Goal: Information Seeking & Learning: Compare options

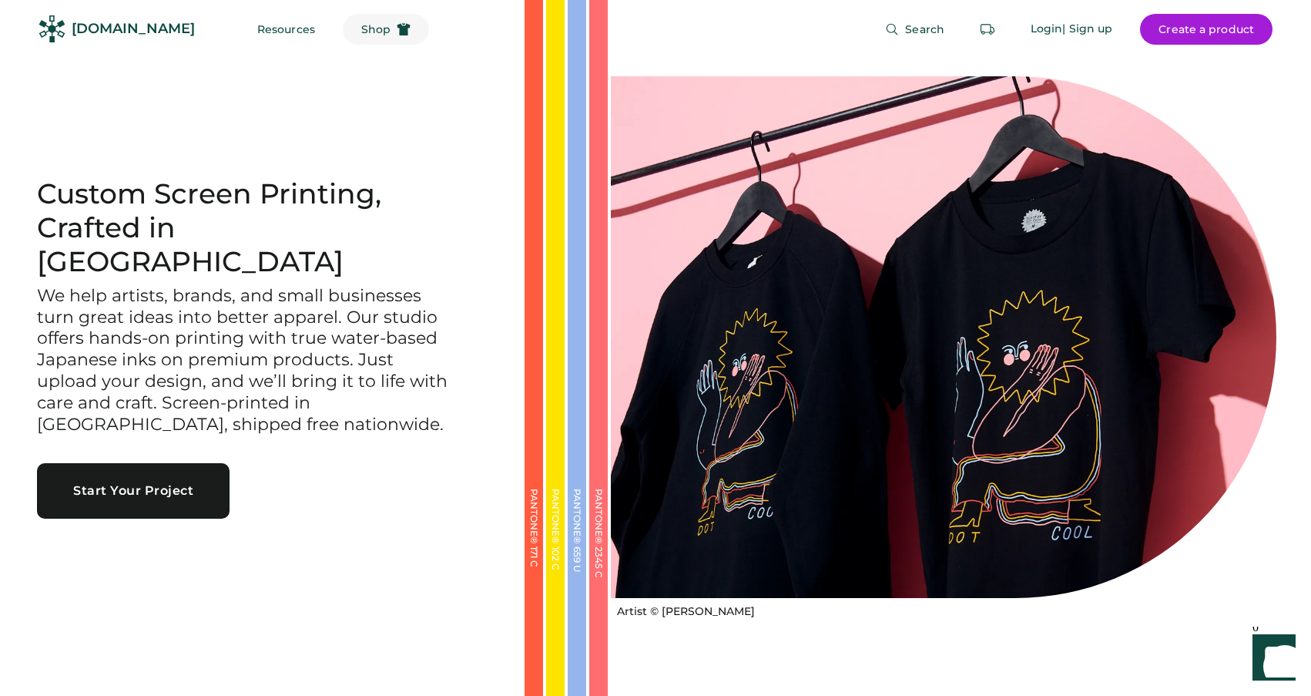
click at [397, 27] on icon at bounding box center [404, 29] width 14 height 14
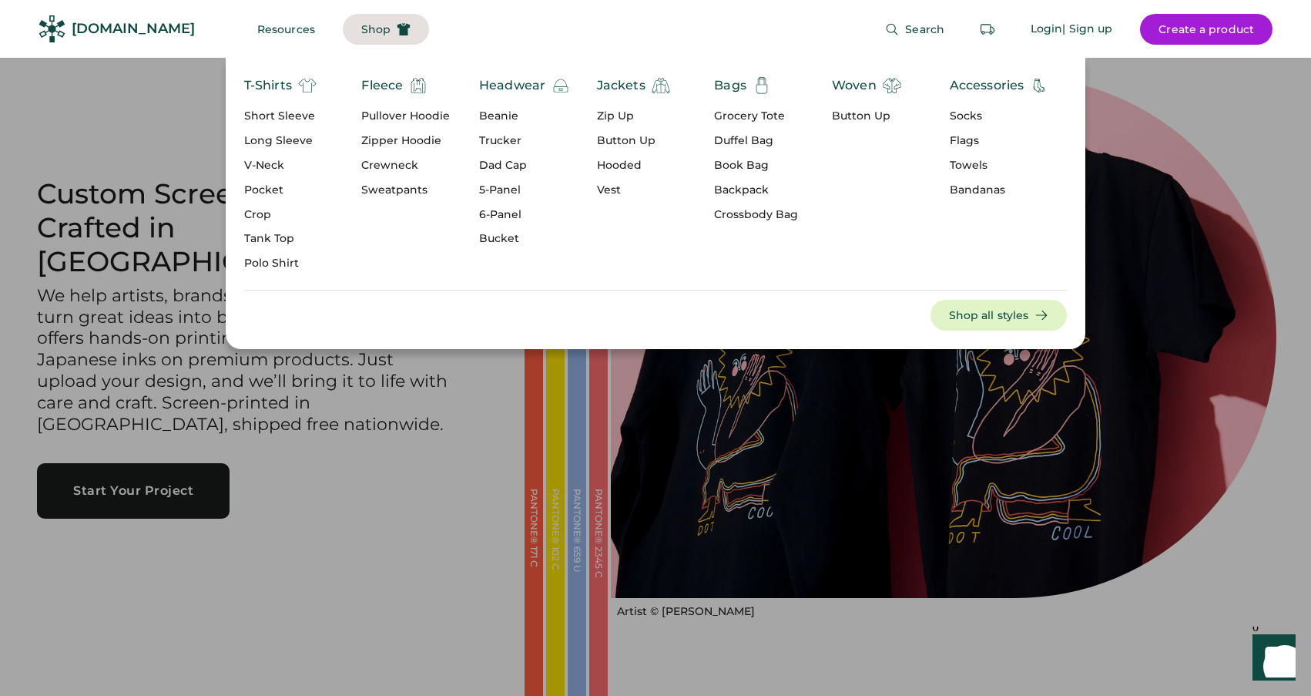
click at [504, 109] on div "Beanie" at bounding box center [524, 116] width 91 height 15
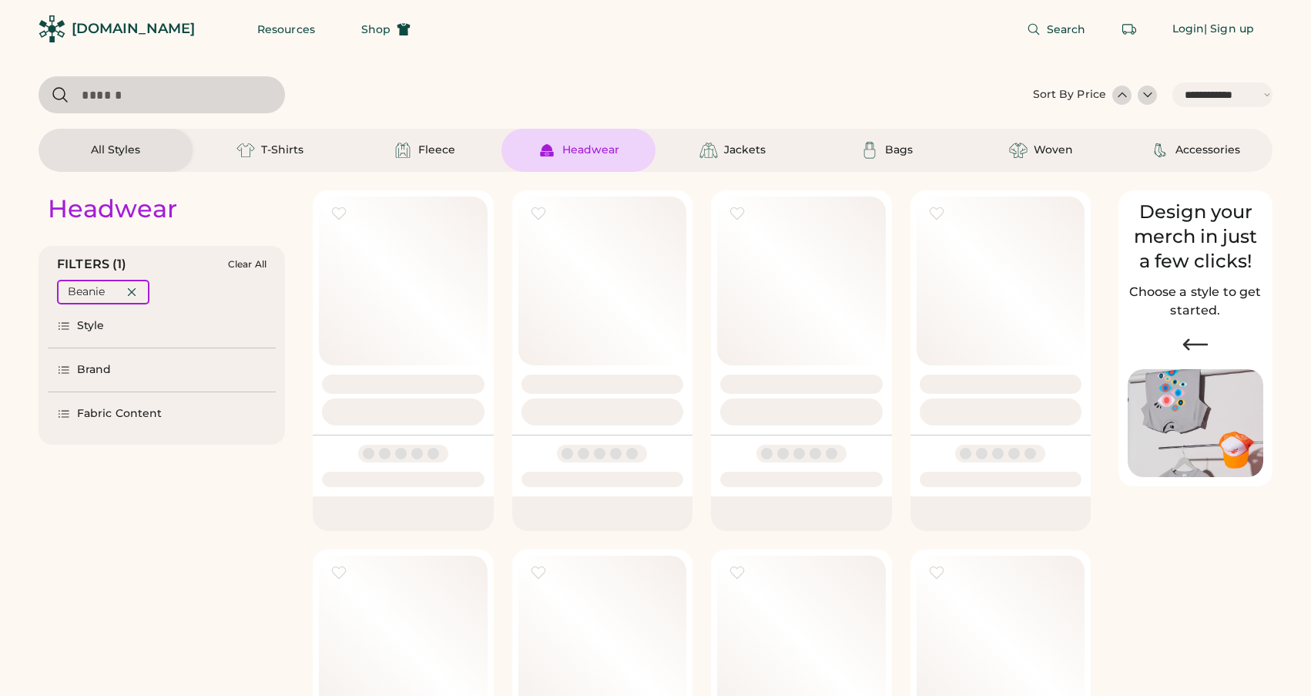
select select "*****"
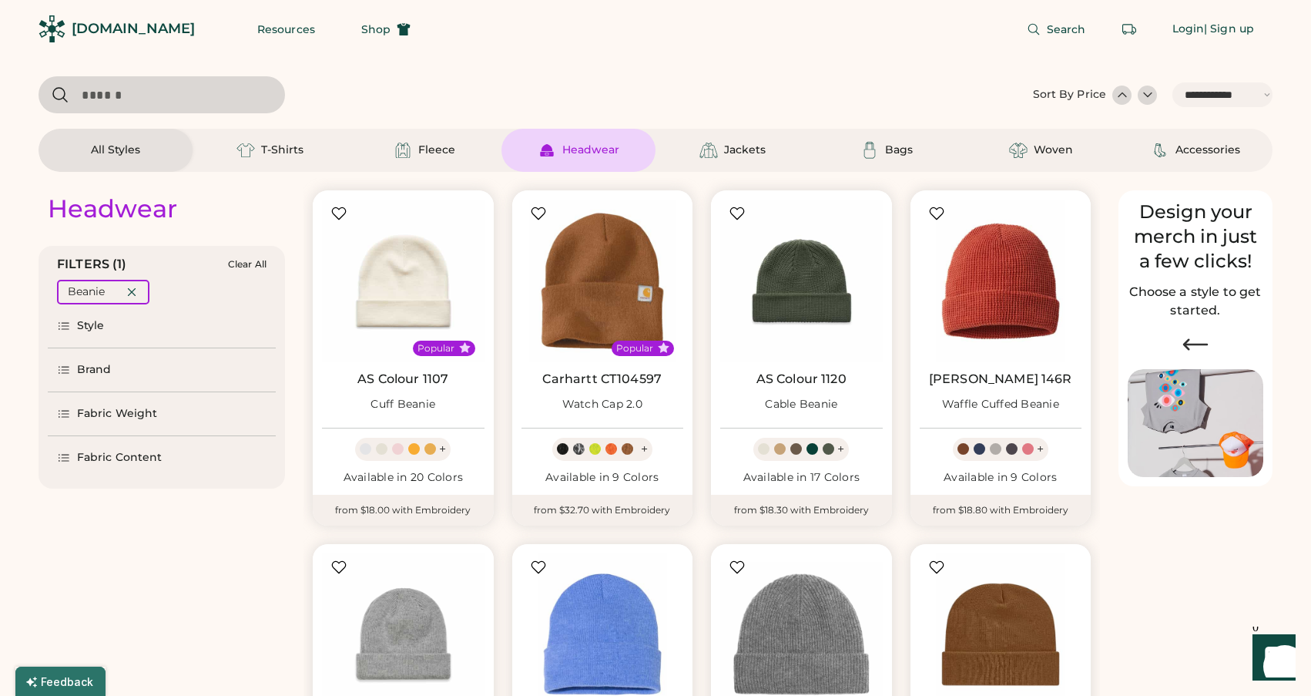
scroll to position [133, 0]
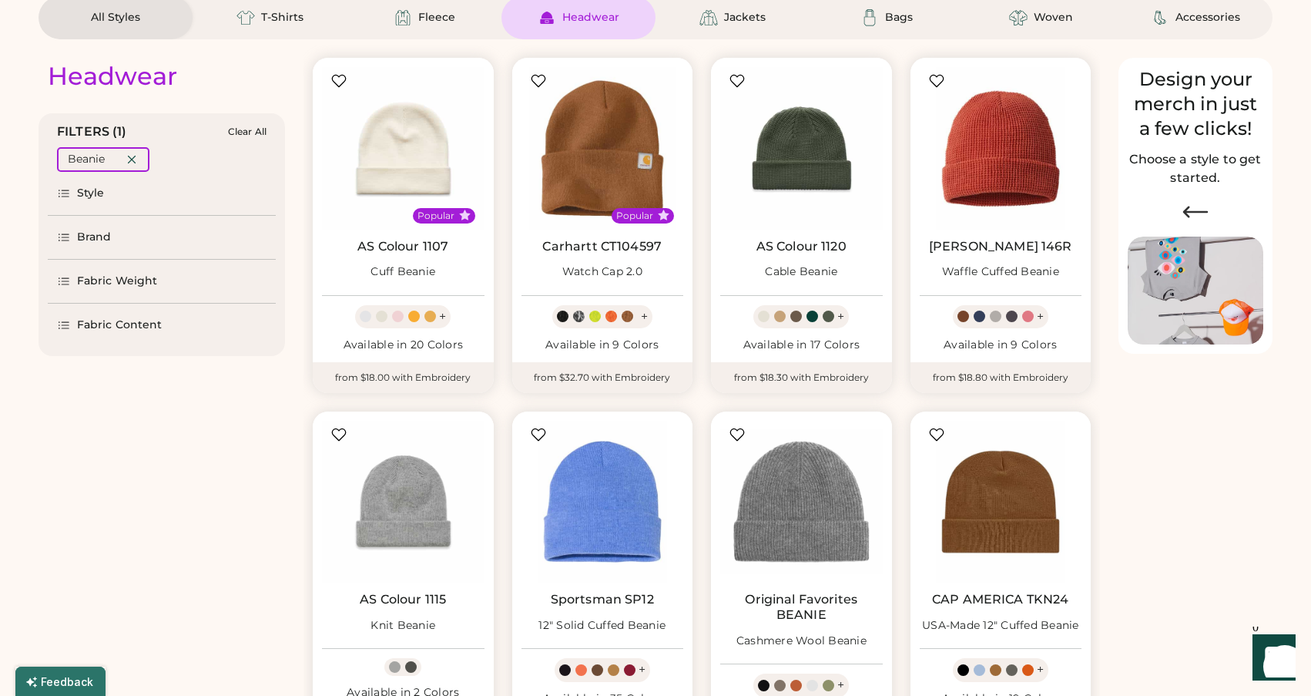
select select "*****"
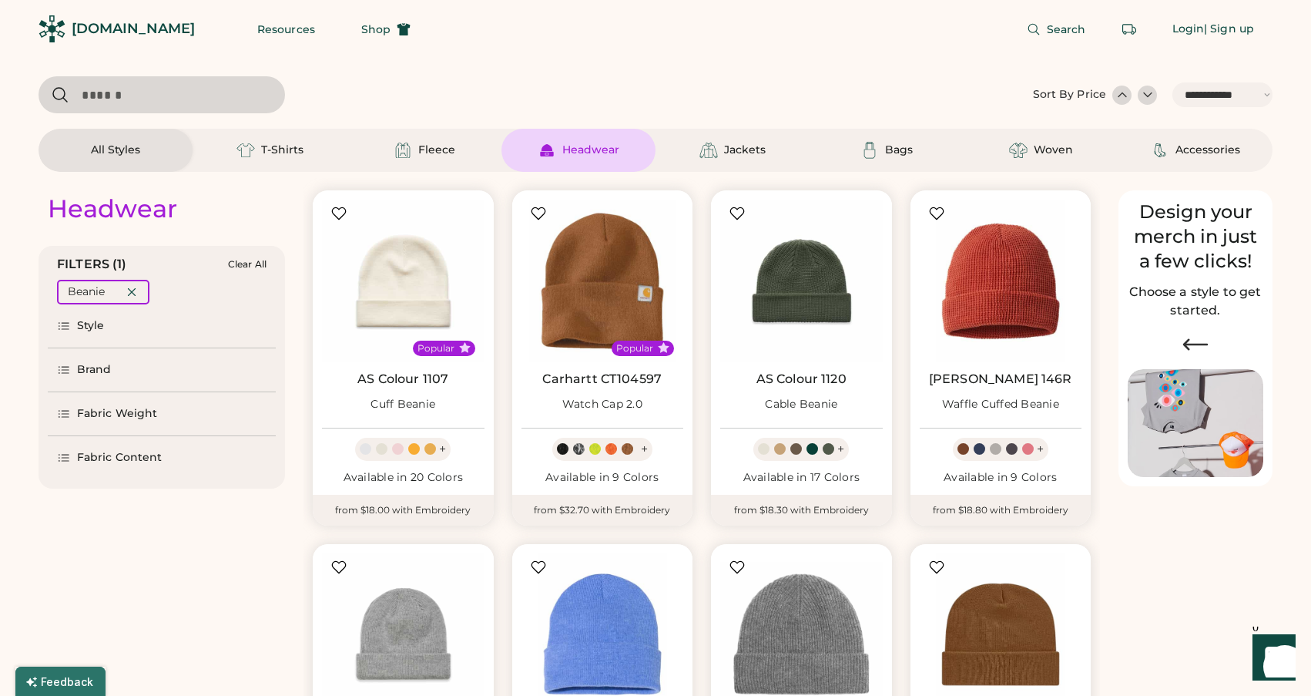
scroll to position [0, 0]
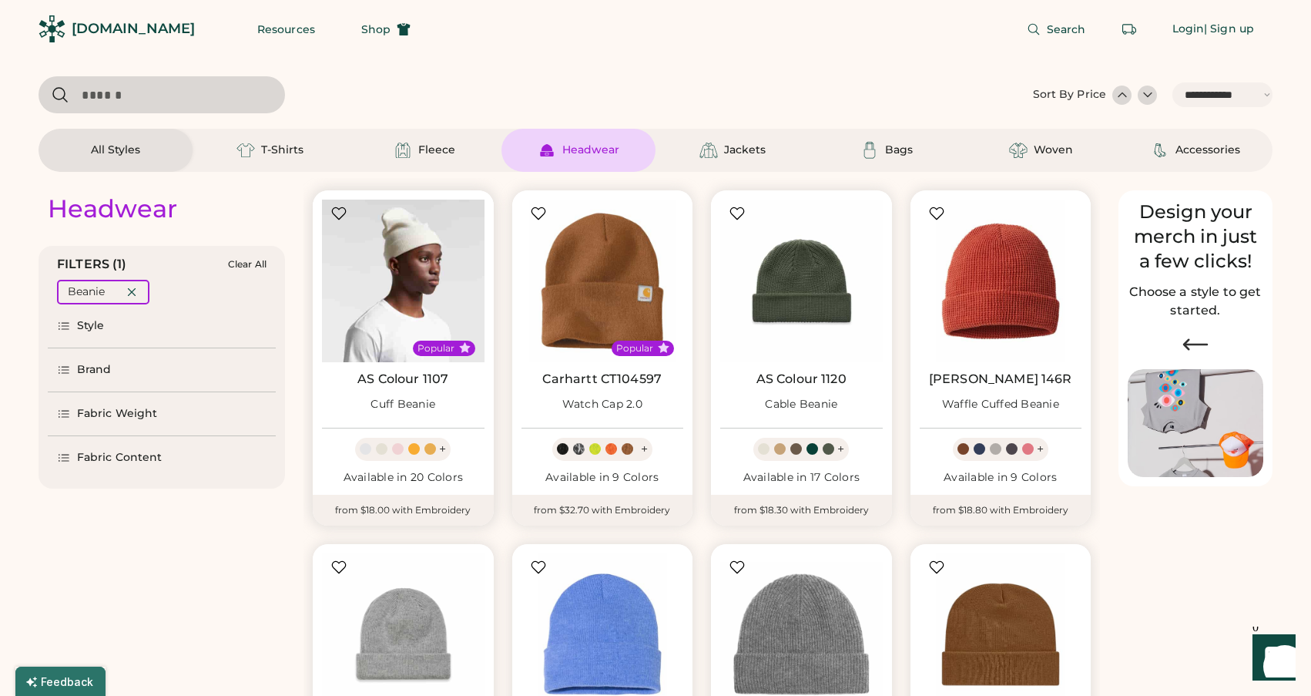
click at [402, 310] on img at bounding box center [403, 281] width 163 height 163
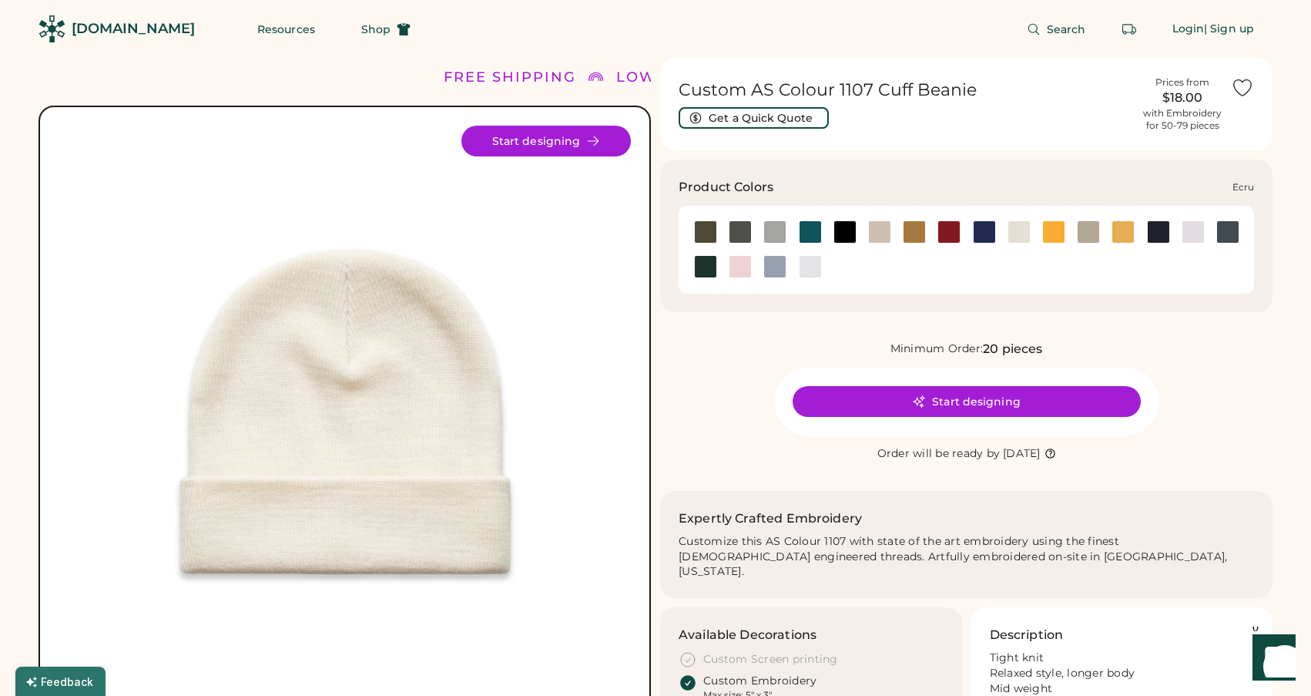
click at [1015, 227] on div at bounding box center [1019, 231] width 23 height 23
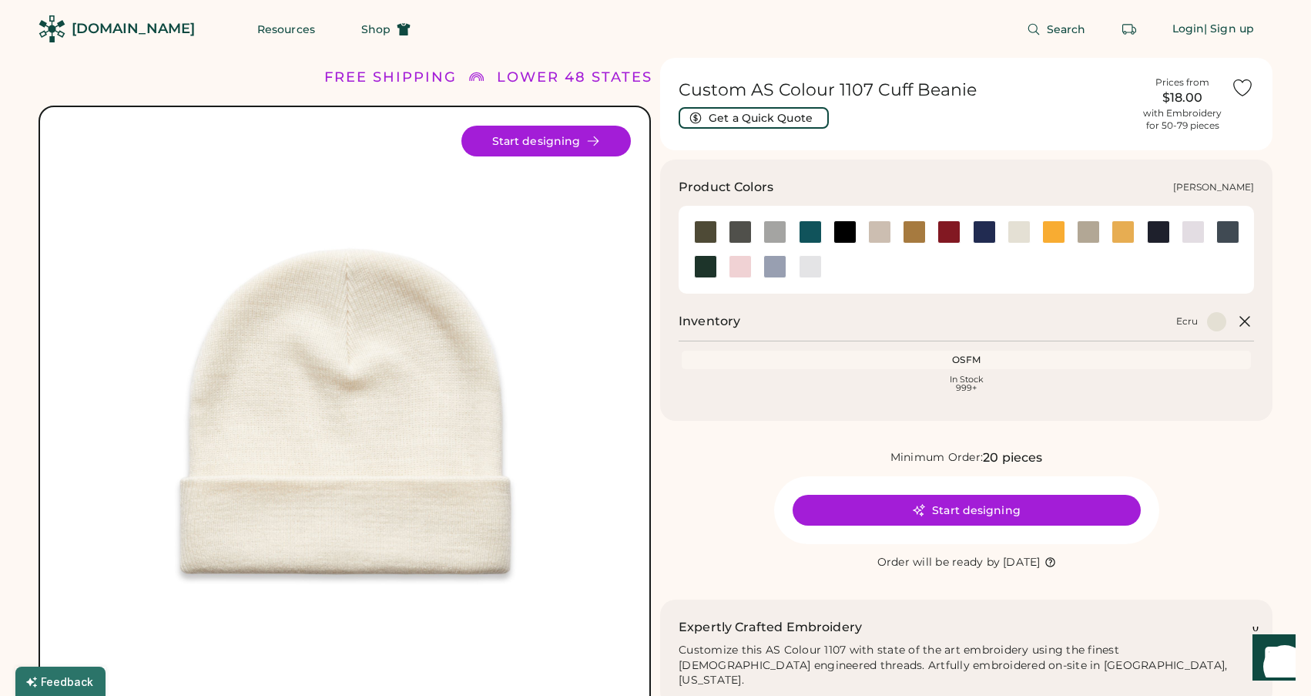
click at [810, 264] on div at bounding box center [810, 266] width 23 height 23
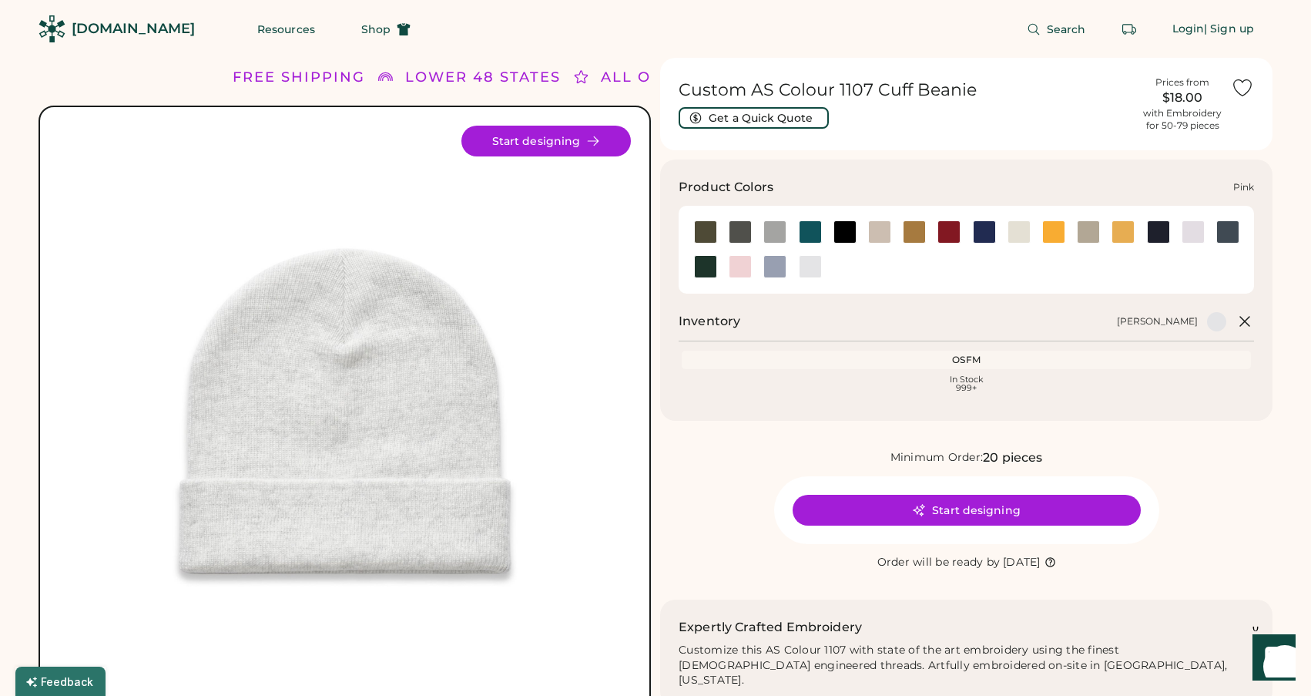
click at [735, 263] on div at bounding box center [740, 266] width 23 height 23
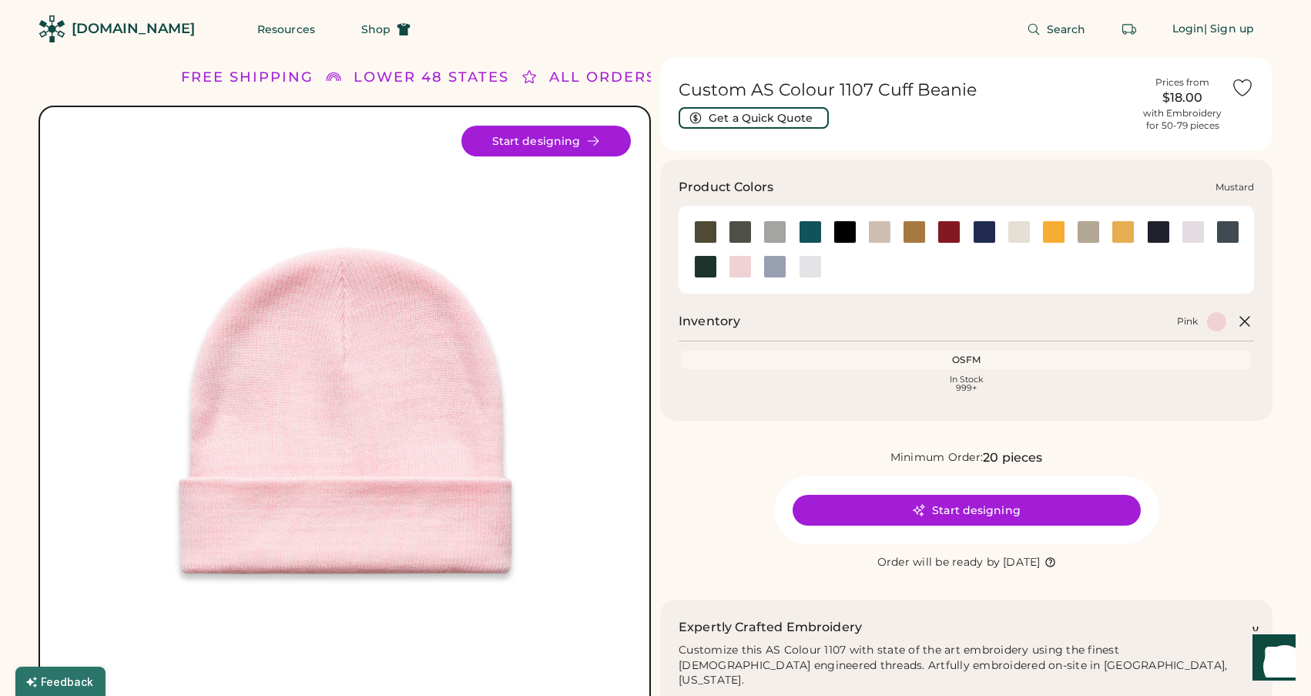
click at [1126, 230] on div at bounding box center [1123, 231] width 23 height 23
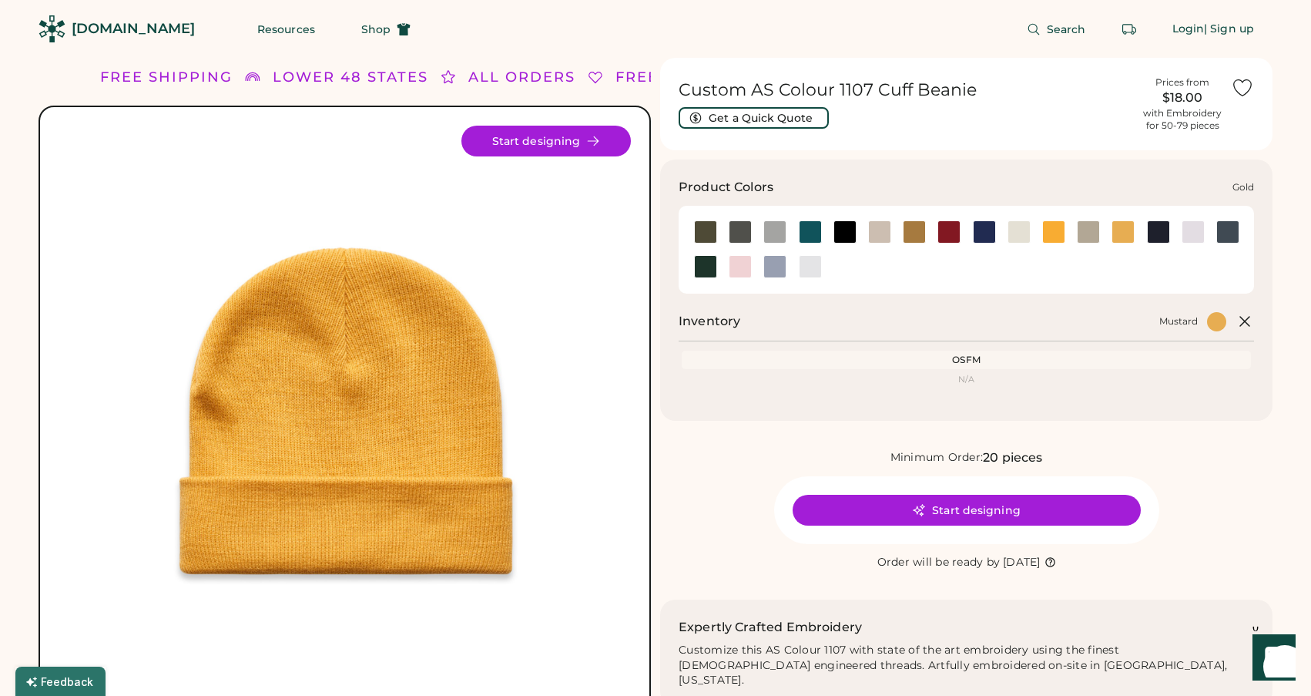
click at [1055, 227] on div at bounding box center [1053, 231] width 23 height 23
click at [1060, 230] on div at bounding box center [1053, 231] width 23 height 23
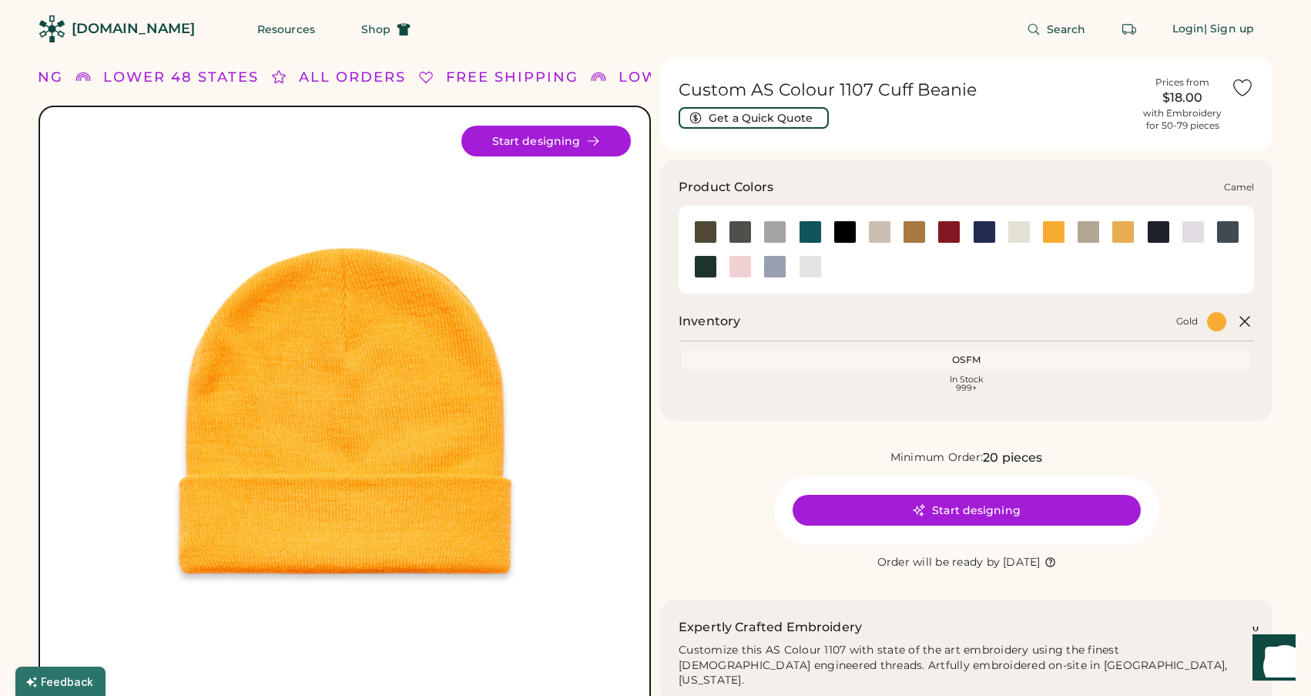
click at [913, 230] on div at bounding box center [914, 231] width 23 height 23
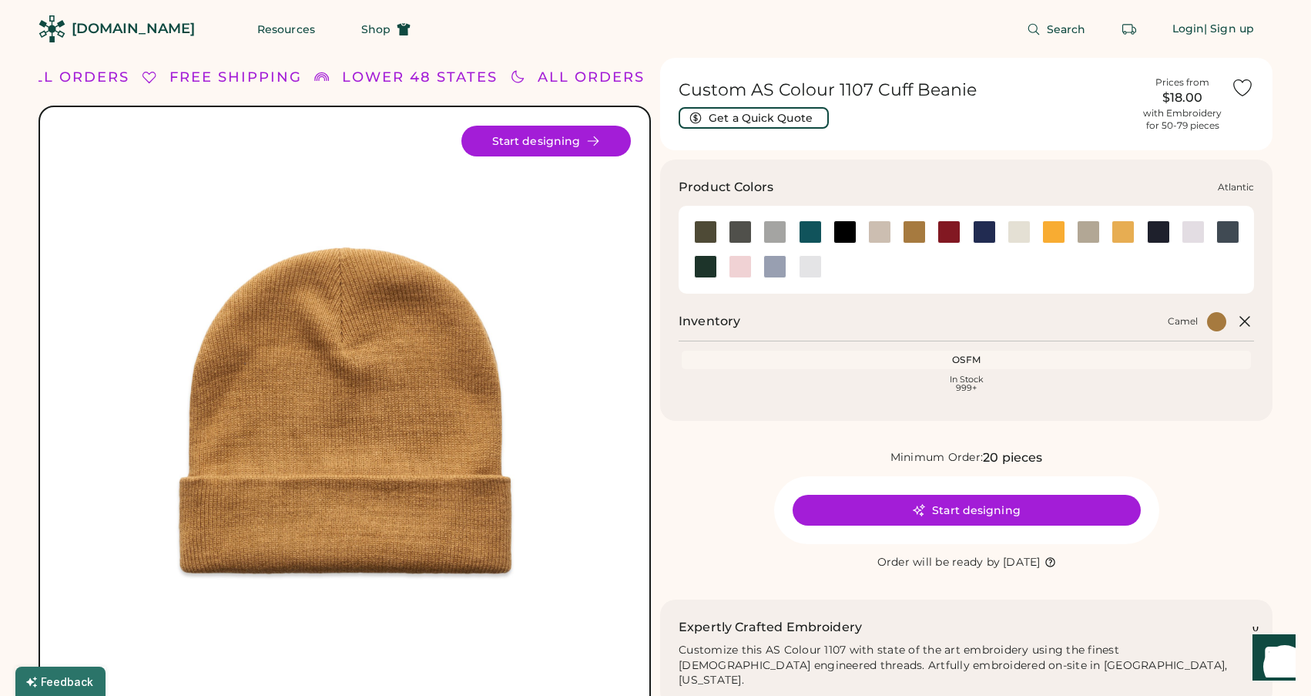
click at [810, 226] on div at bounding box center [810, 231] width 23 height 23
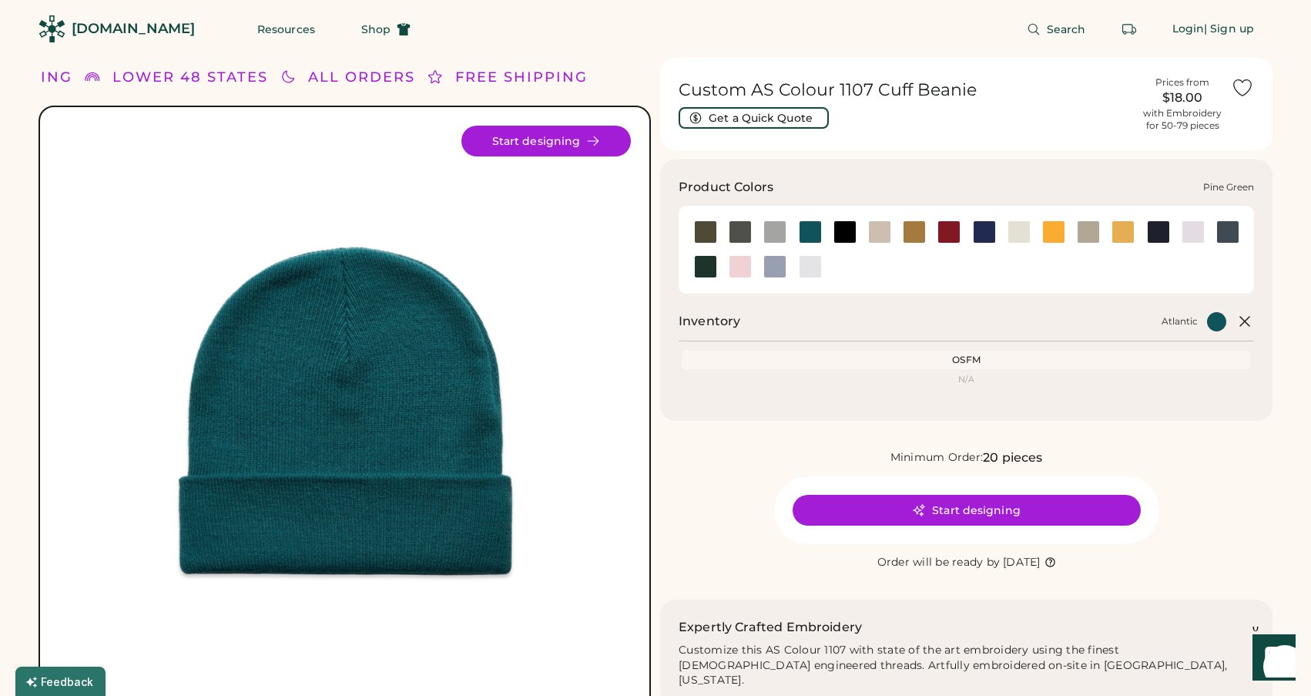
click at [709, 259] on div at bounding box center [705, 266] width 23 height 23
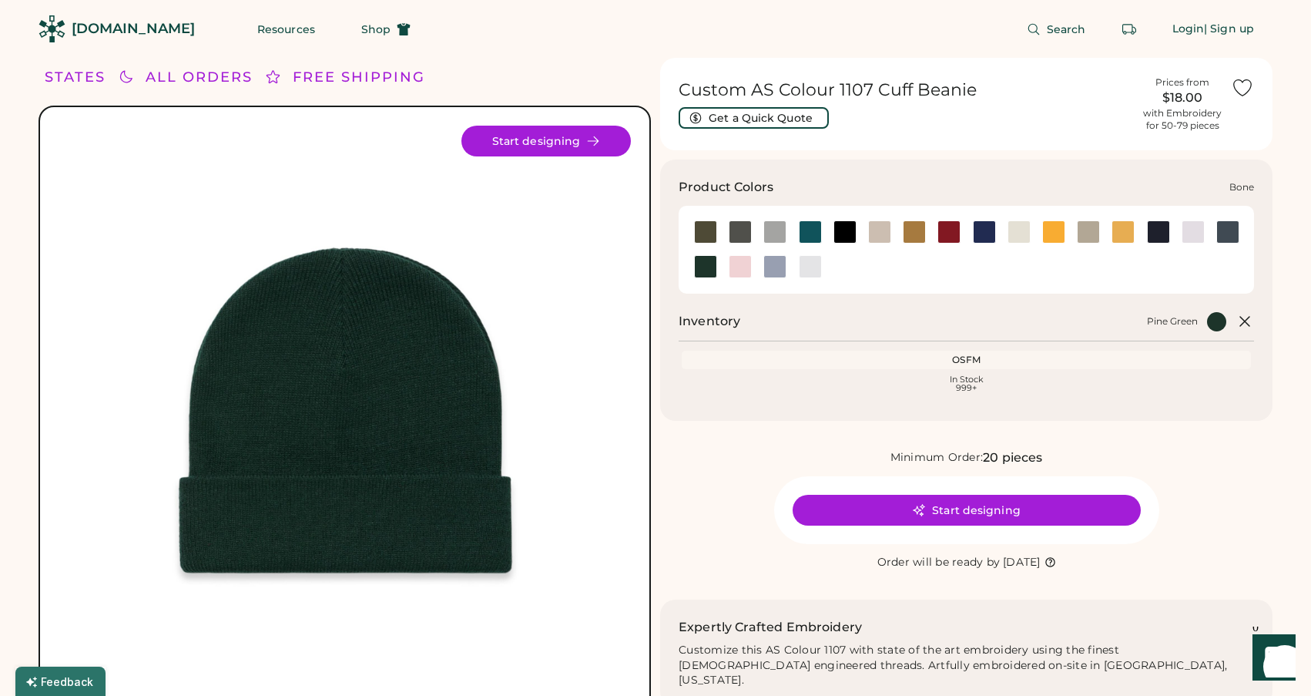
click at [877, 226] on div at bounding box center [879, 231] width 23 height 23
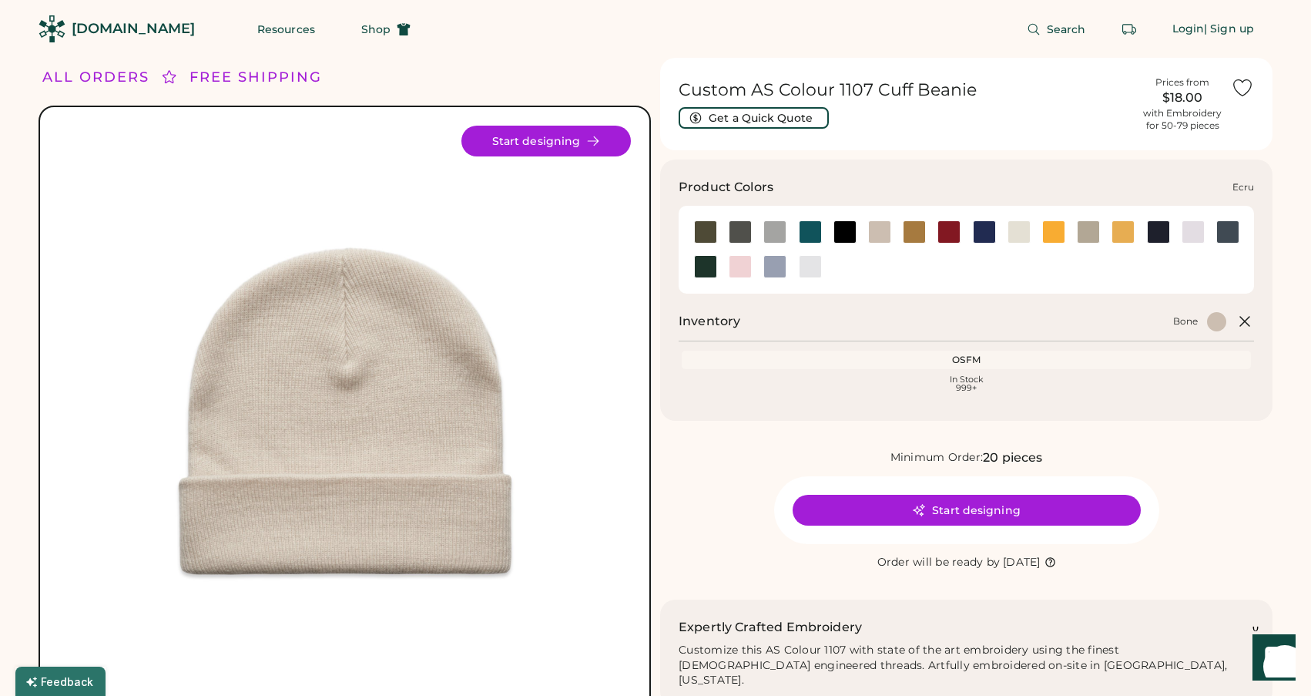
click at [1019, 228] on div at bounding box center [1019, 231] width 23 height 23
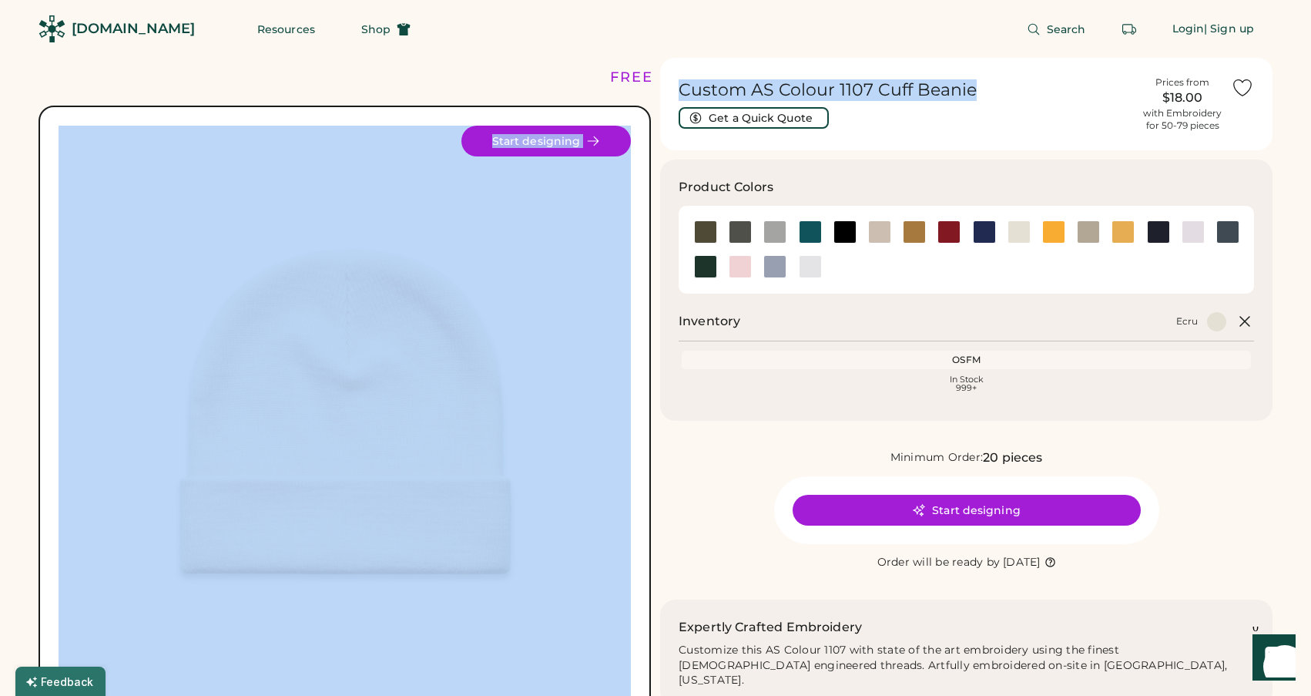
drag, startPoint x: 973, startPoint y: 88, endPoint x: 653, endPoint y: 96, distance: 320.6
click at [653, 96] on div "FREE SHIPPING LOWER 48 STATES ALL ORDERS FREE SHIPPING LOWER 48 STATES ALL ORDE…" at bounding box center [656, 575] width 1234 height 1034
click at [891, 102] on div "Custom AS Colour 1107 Cuff Beanie Get a Quick Quote" at bounding box center [906, 103] width 455 height 49
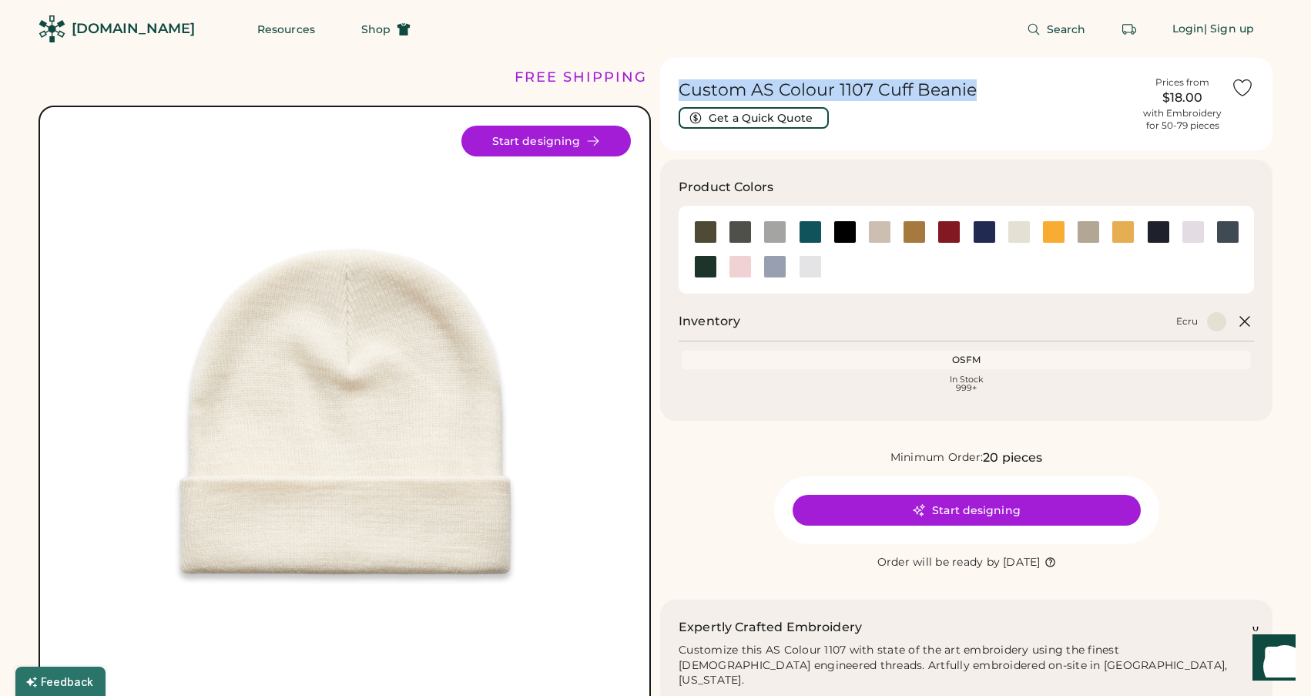
drag, startPoint x: 979, startPoint y: 89, endPoint x: 680, endPoint y: 91, distance: 298.9
click at [679, 92] on h1 "Custom AS Colour 1107 Cuff Beanie" at bounding box center [906, 90] width 455 height 22
copy h1 "Custom AS Colour 1107 Cuff Beanie"
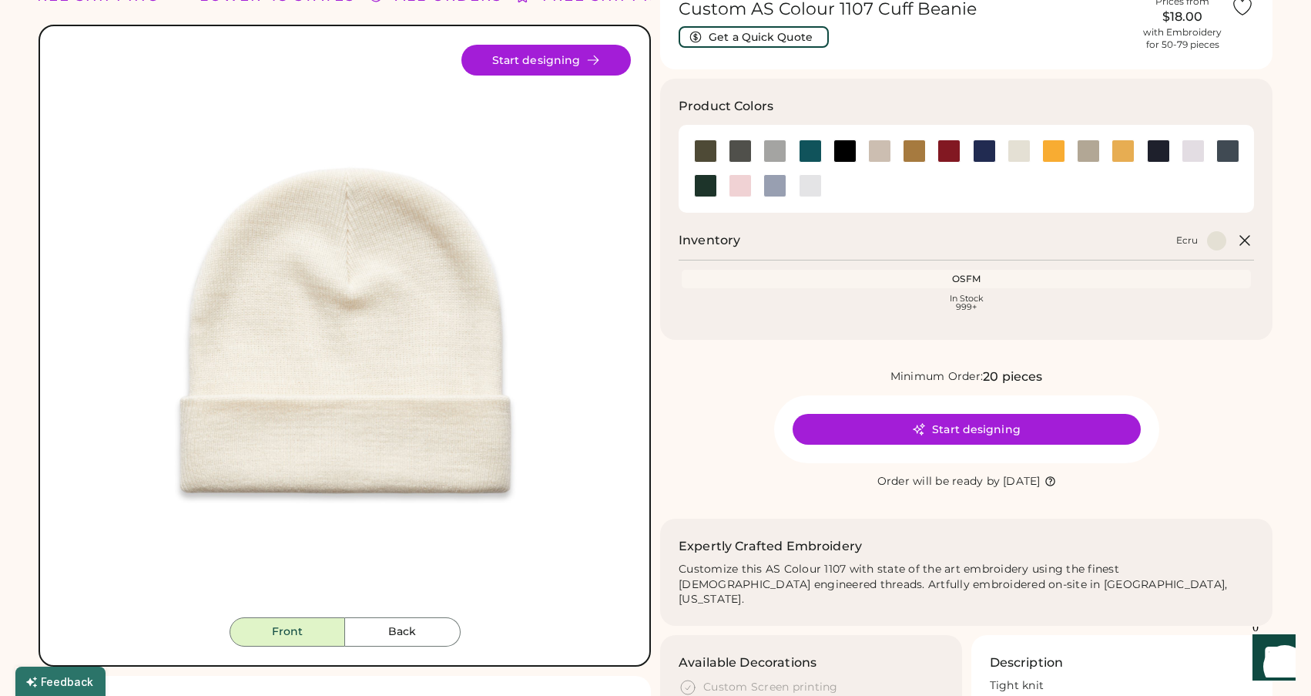
scroll to position [82, 0]
click at [1194, 145] on div at bounding box center [1193, 150] width 23 height 23
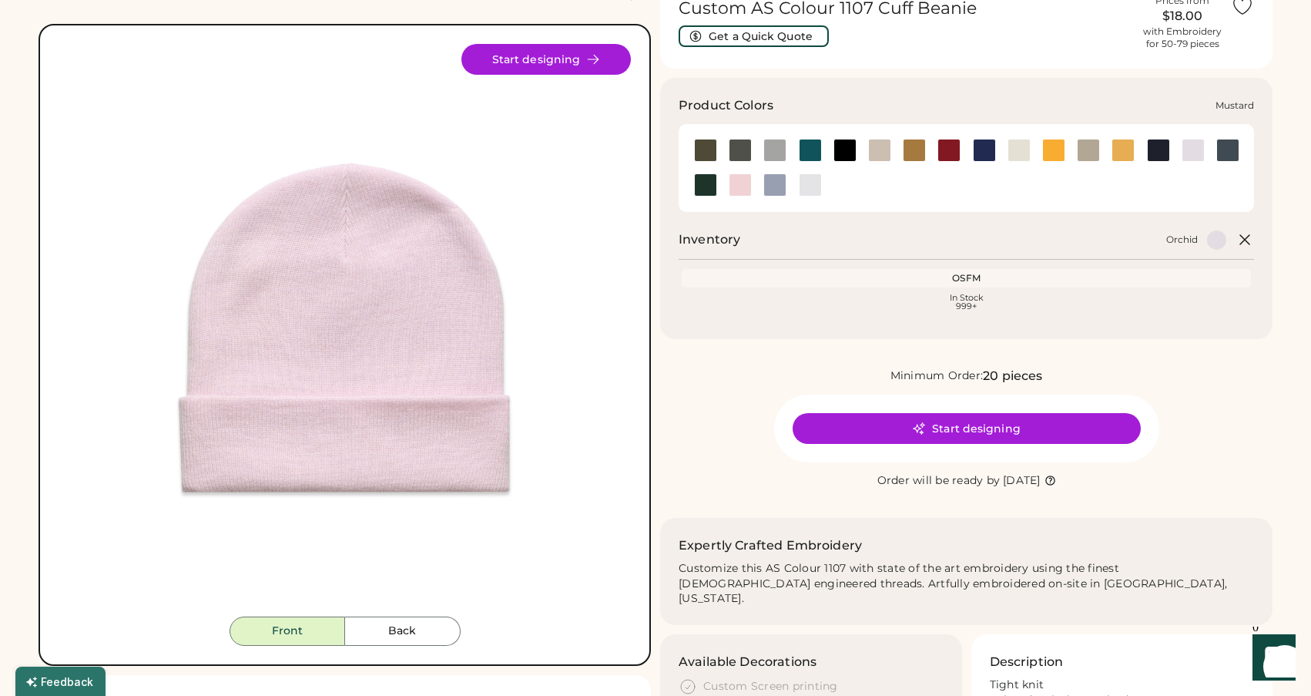
click at [1119, 146] on div at bounding box center [1123, 150] width 23 height 23
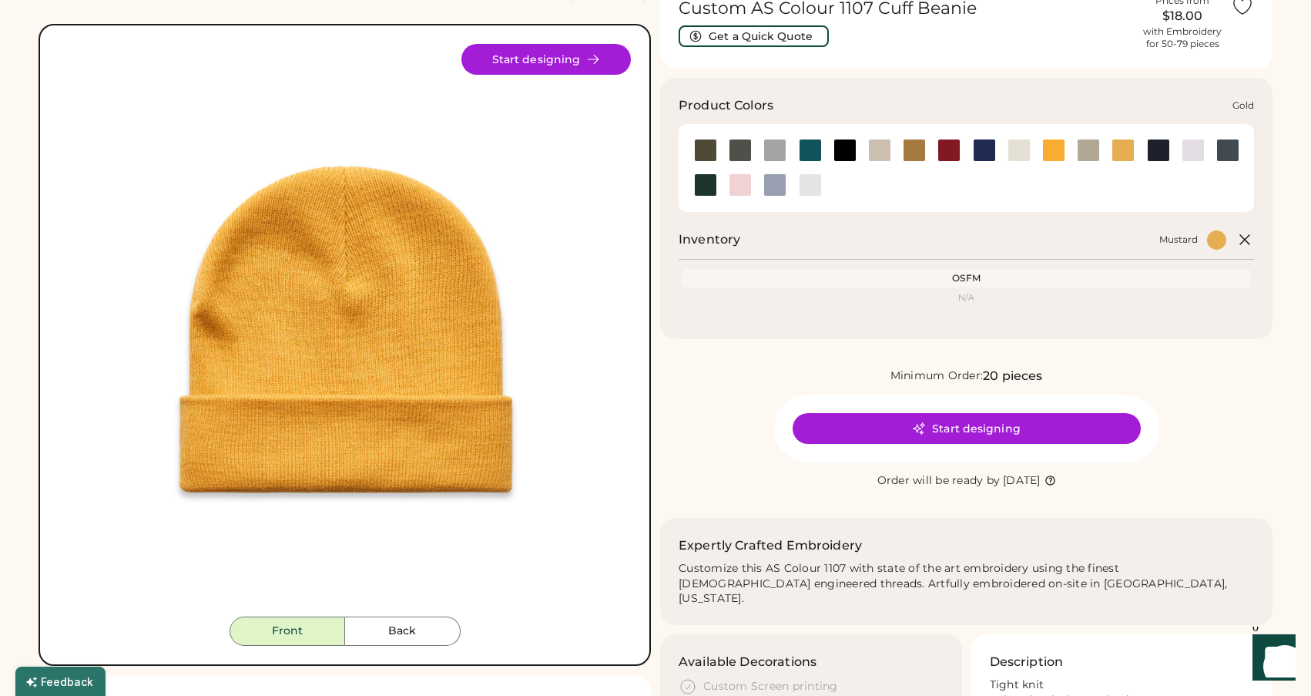
click at [1049, 149] on div at bounding box center [1053, 150] width 23 height 23
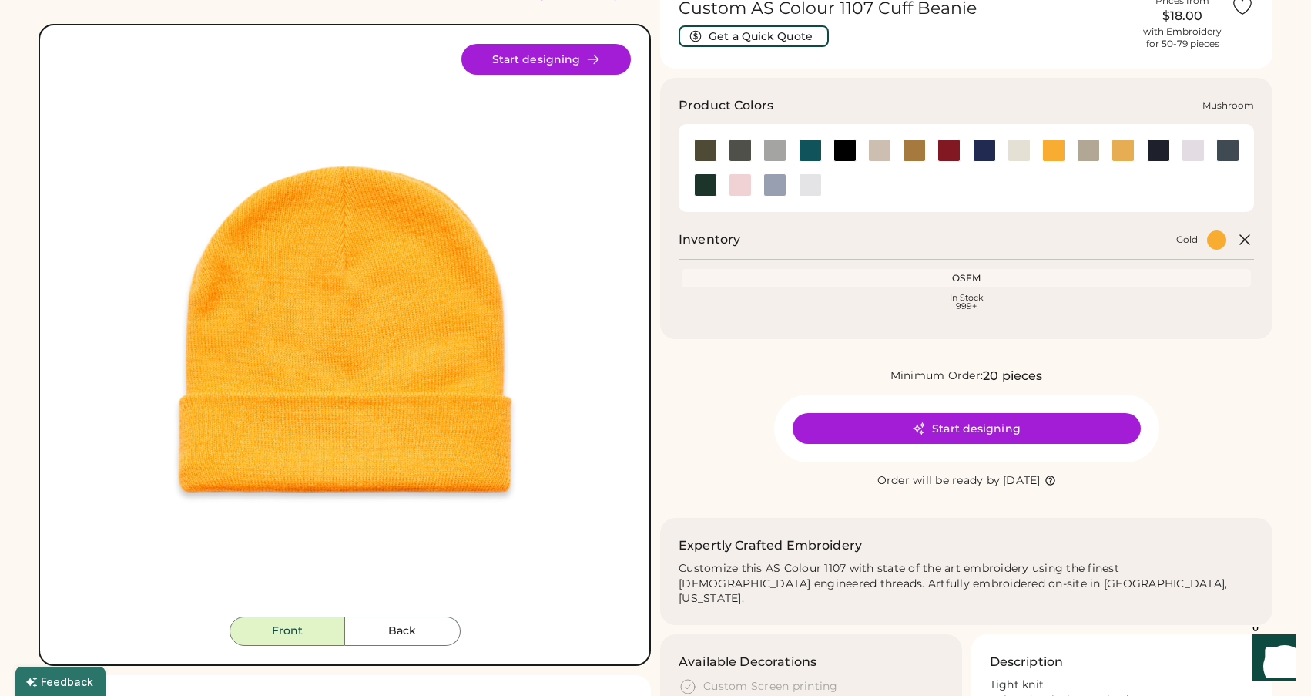
click at [1122, 150] on div at bounding box center [1123, 150] width 23 height 23
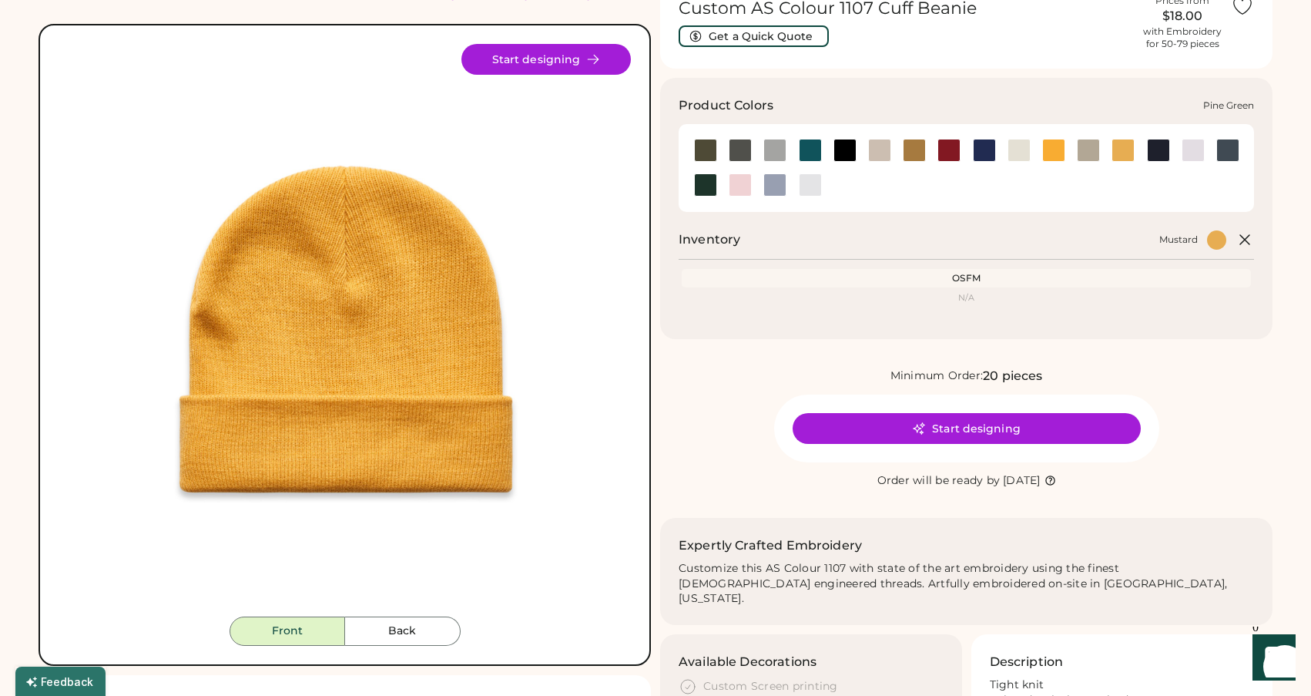
click at [700, 183] on div at bounding box center [705, 184] width 23 height 23
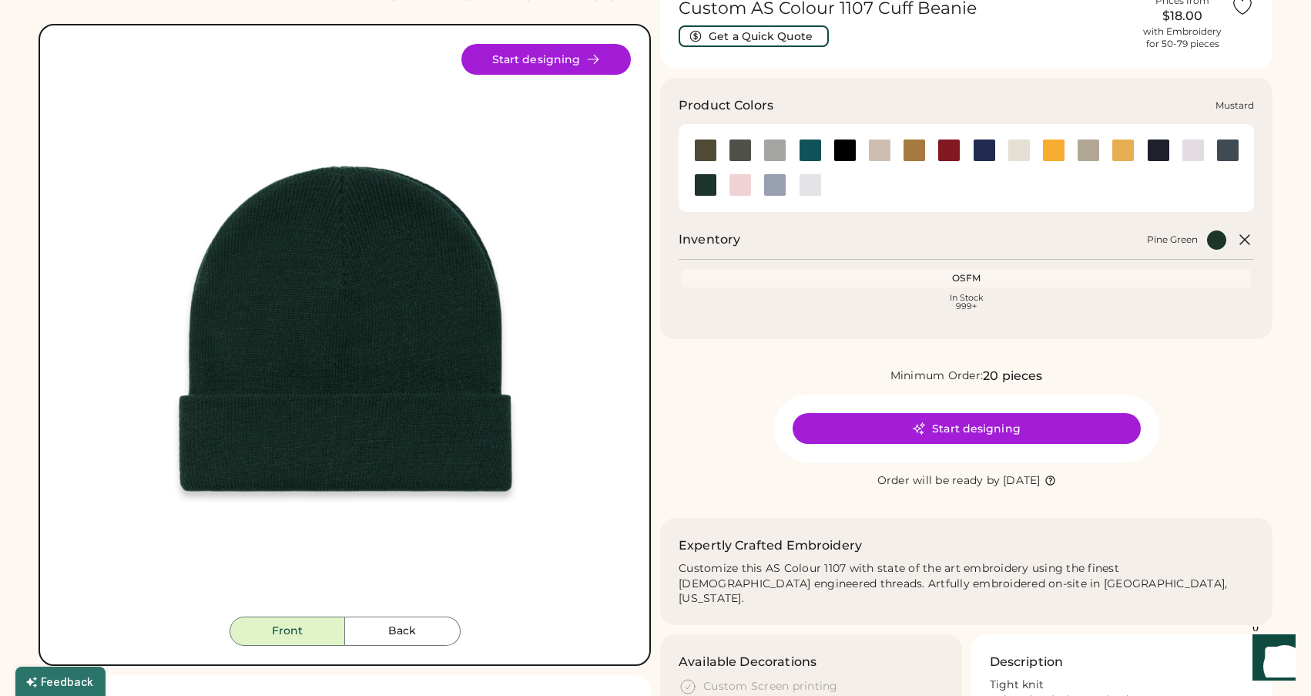
click at [1120, 150] on div at bounding box center [1123, 150] width 23 height 23
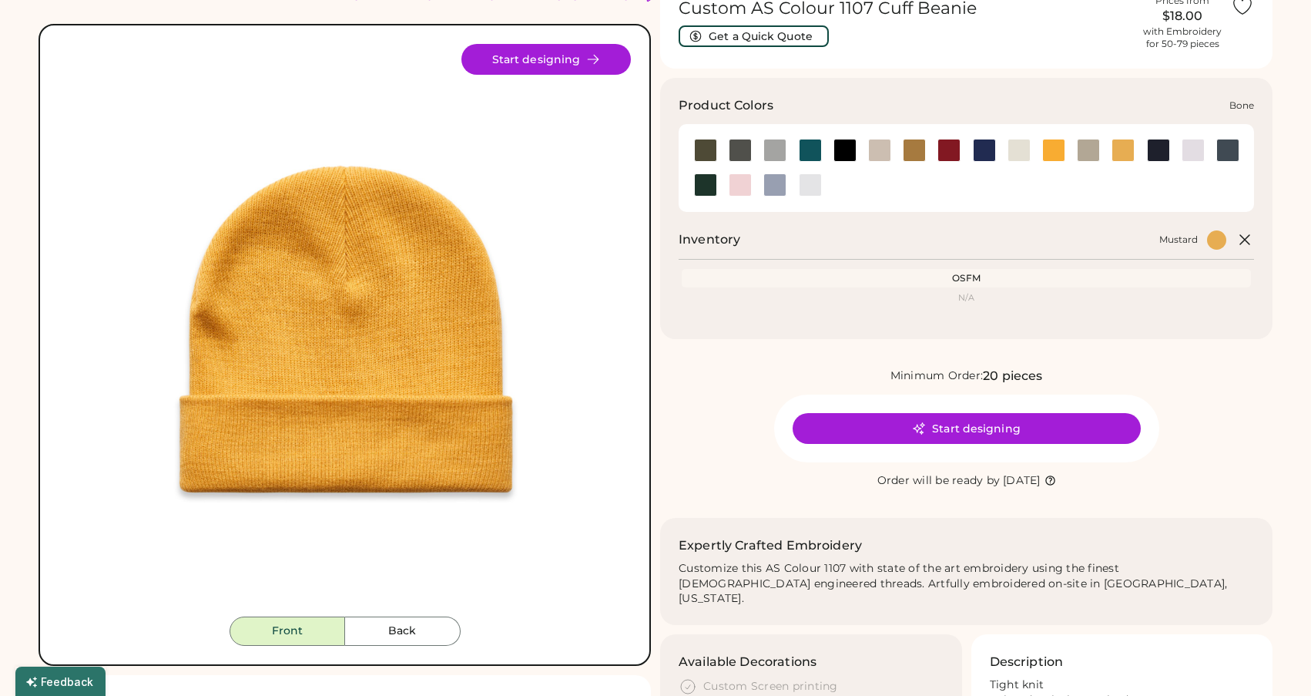
click at [876, 149] on div at bounding box center [879, 150] width 23 height 23
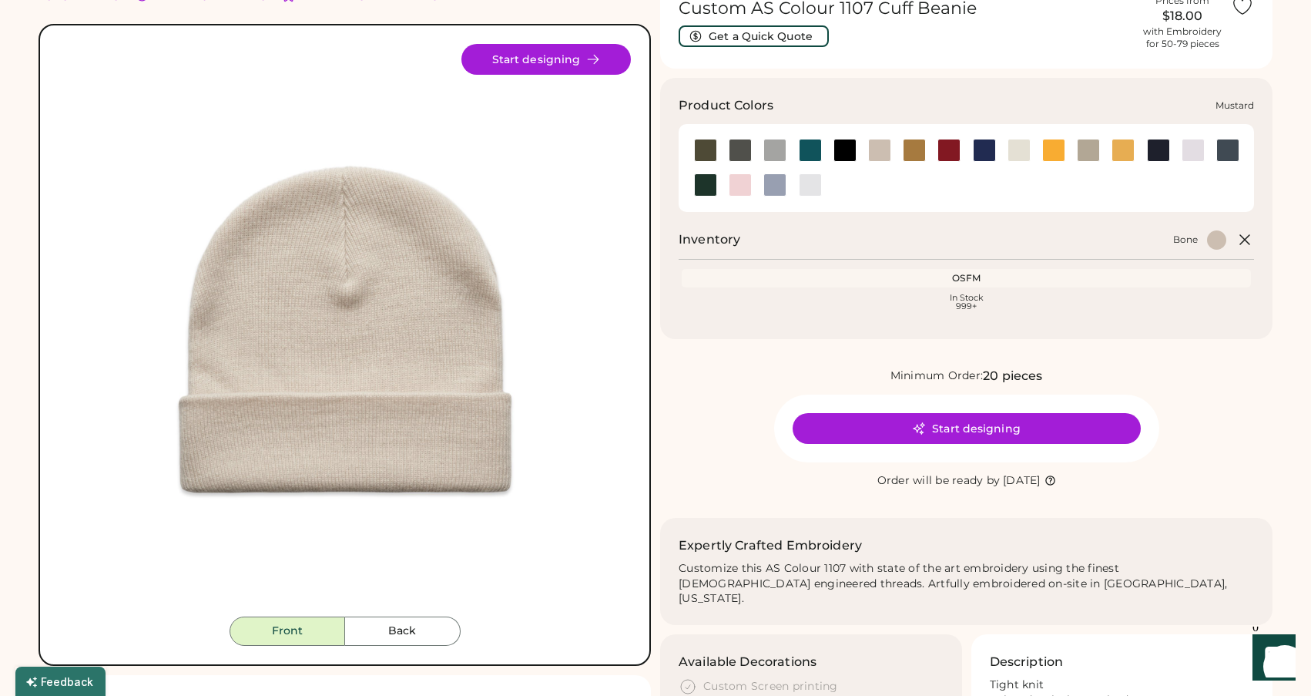
click at [1120, 146] on div at bounding box center [1123, 150] width 23 height 23
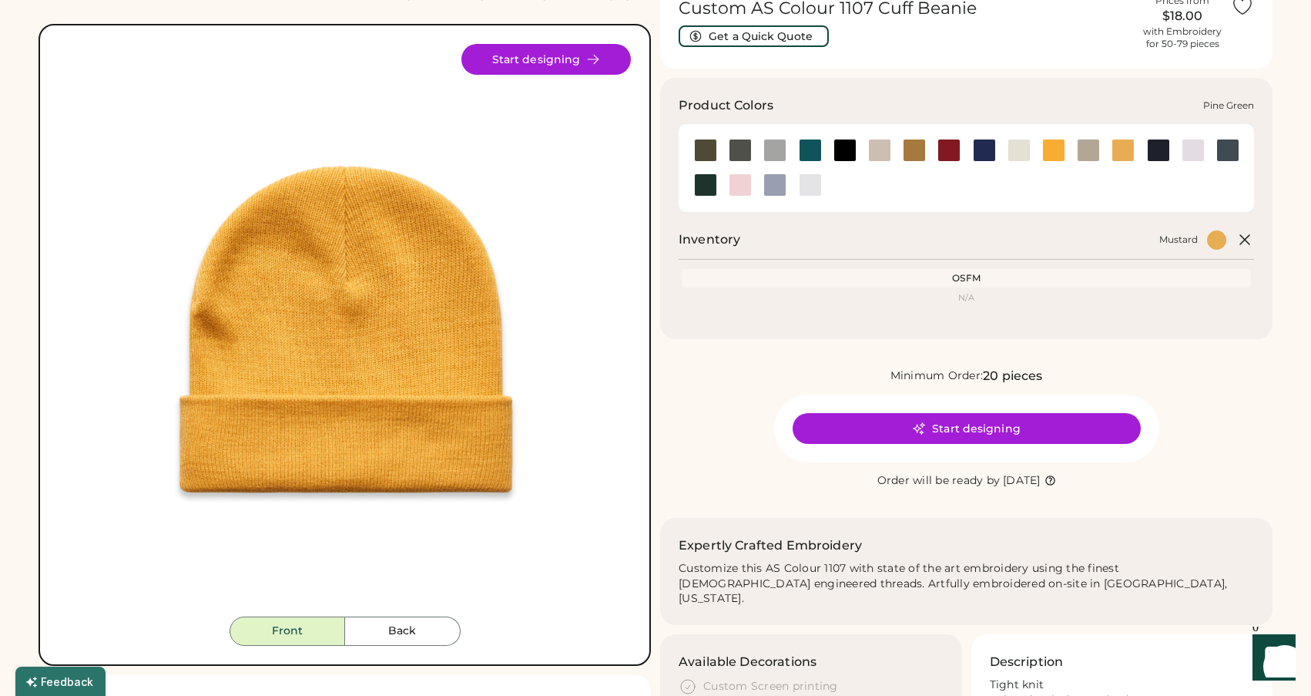
click at [703, 180] on div at bounding box center [705, 184] width 23 height 23
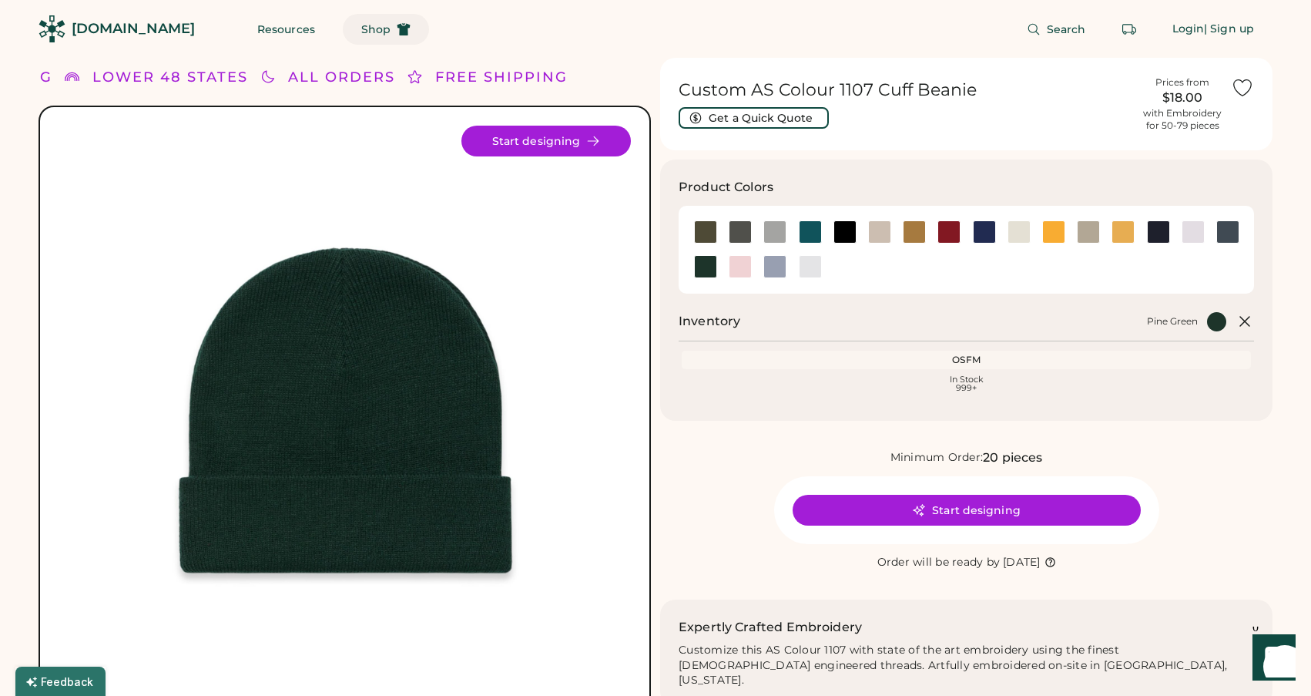
click at [361, 25] on span "Shop" at bounding box center [375, 29] width 29 height 11
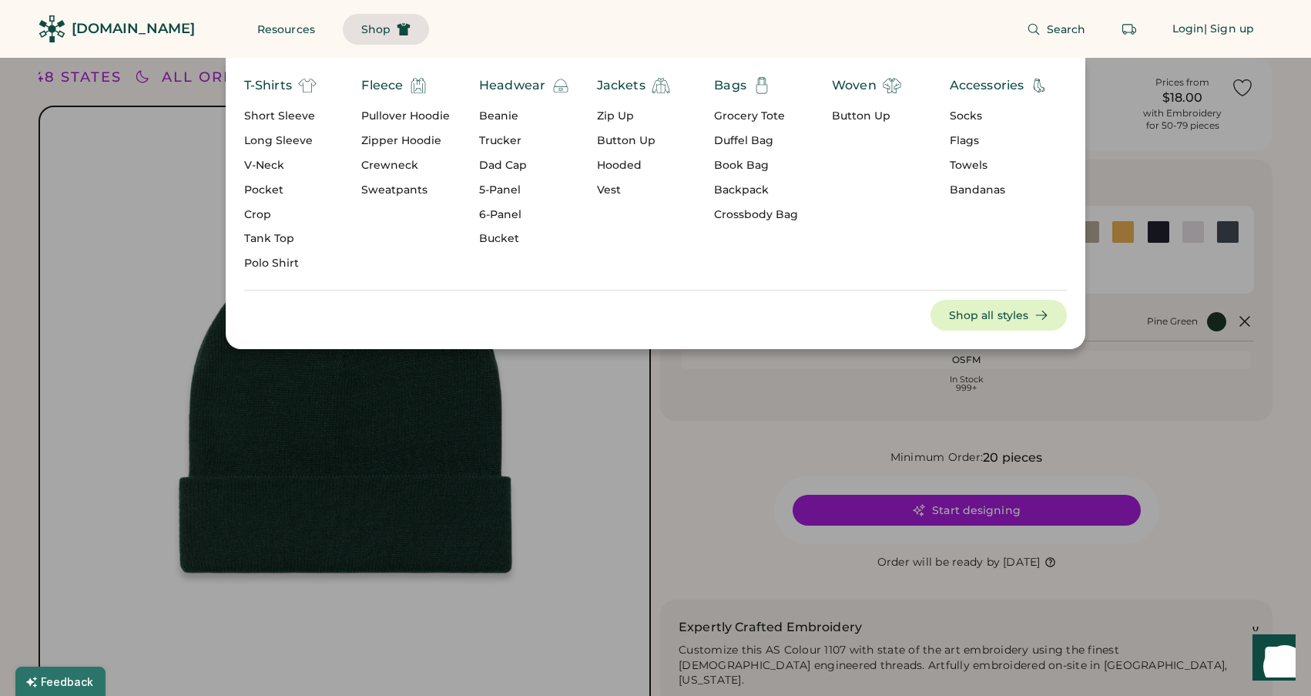
click at [742, 114] on div "Grocery Tote" at bounding box center [756, 116] width 84 height 15
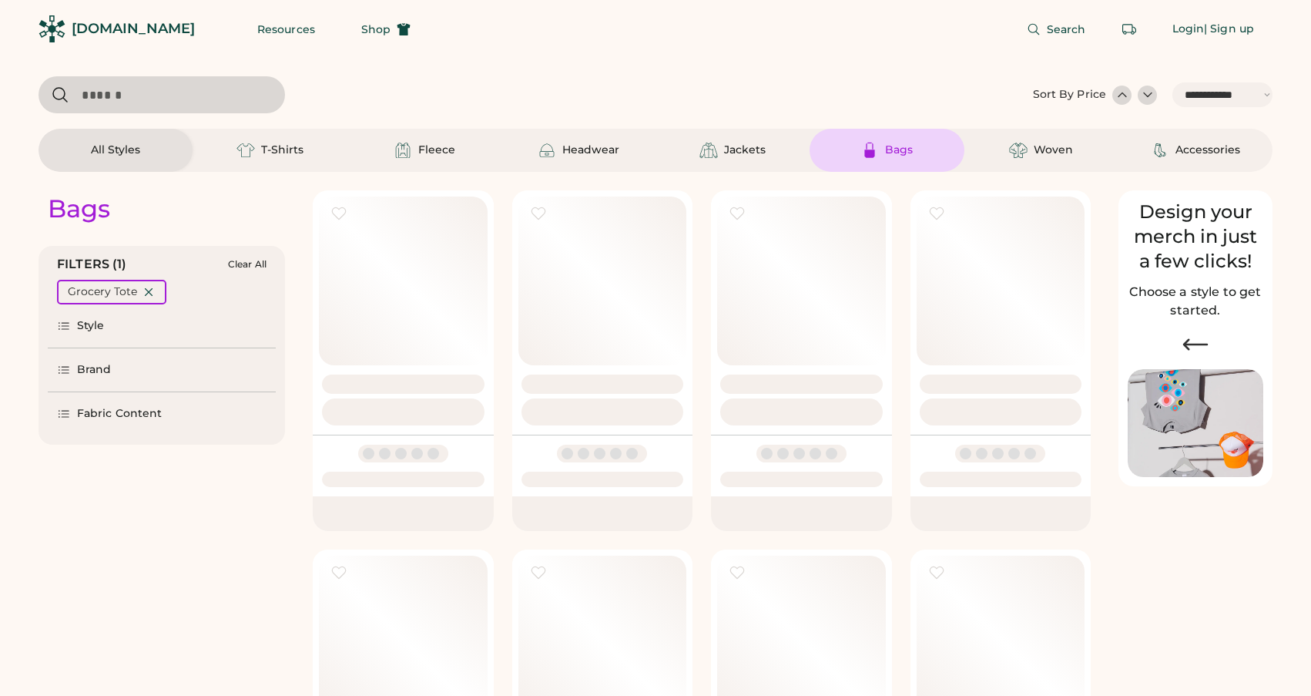
select select "*****"
select select "*"
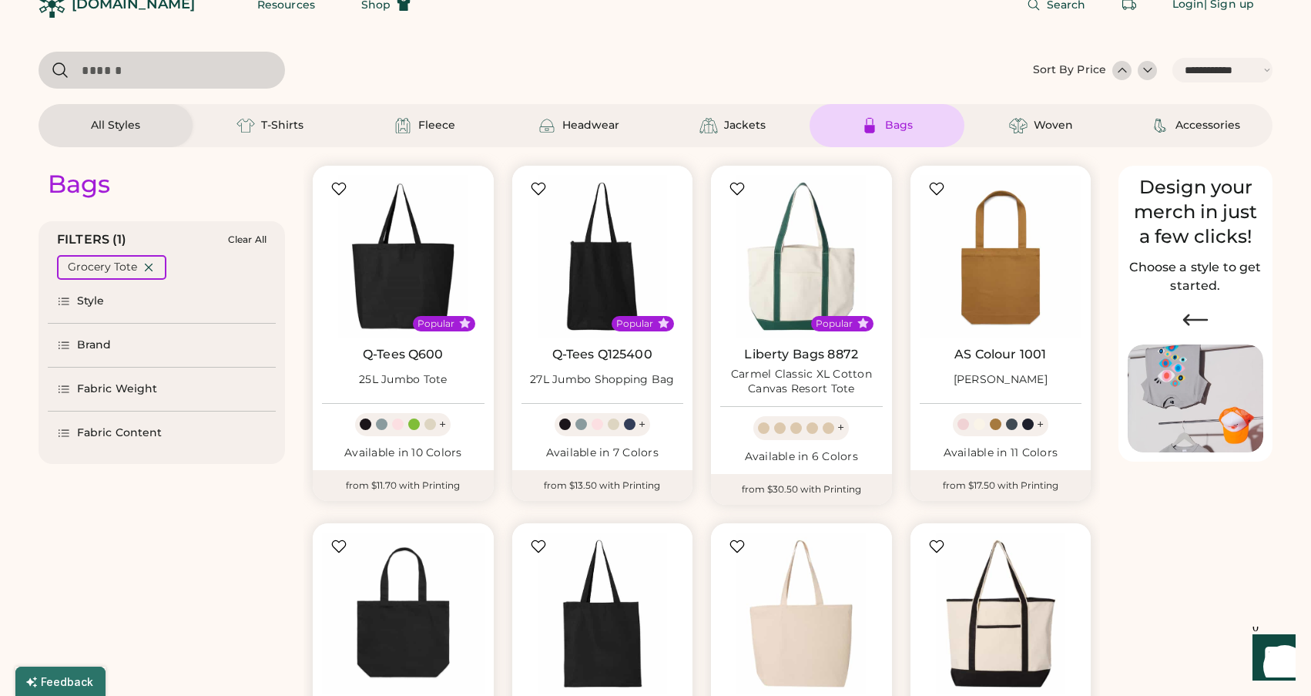
select select "*****"
select select "*"
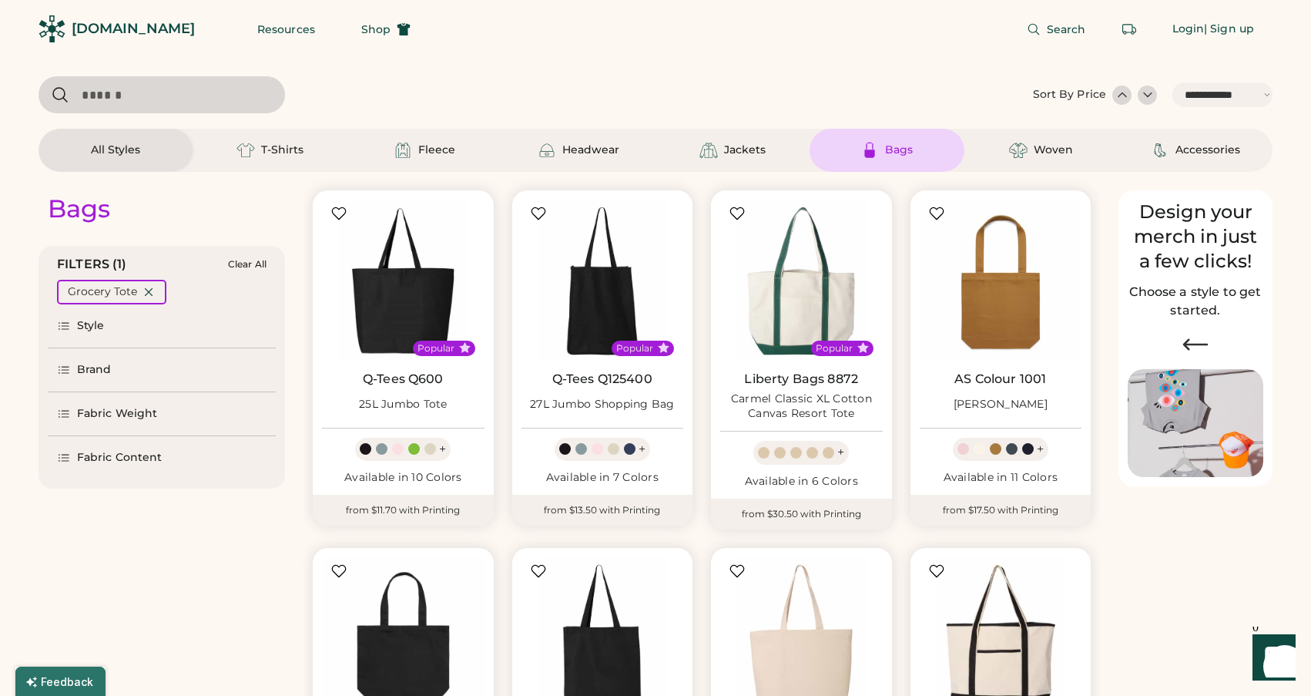
click at [880, 156] on div "Bags" at bounding box center [886, 150] width 69 height 18
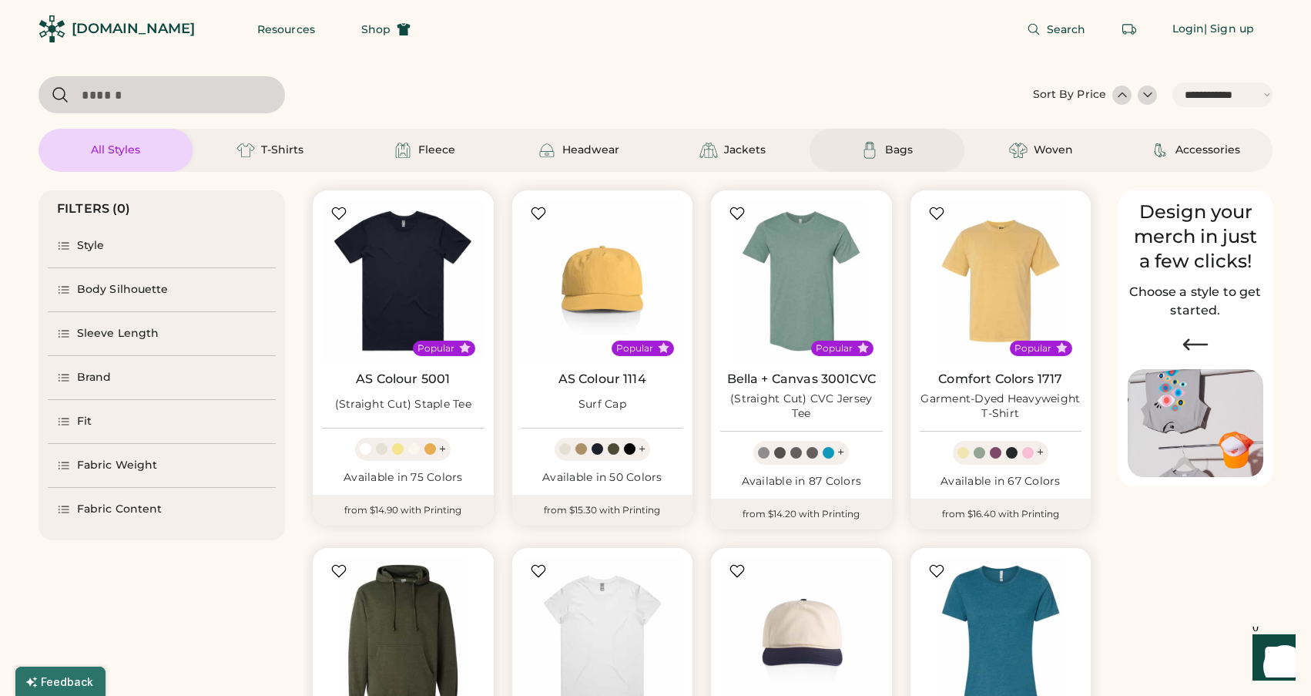
click at [881, 153] on div "Bags" at bounding box center [886, 150] width 69 height 18
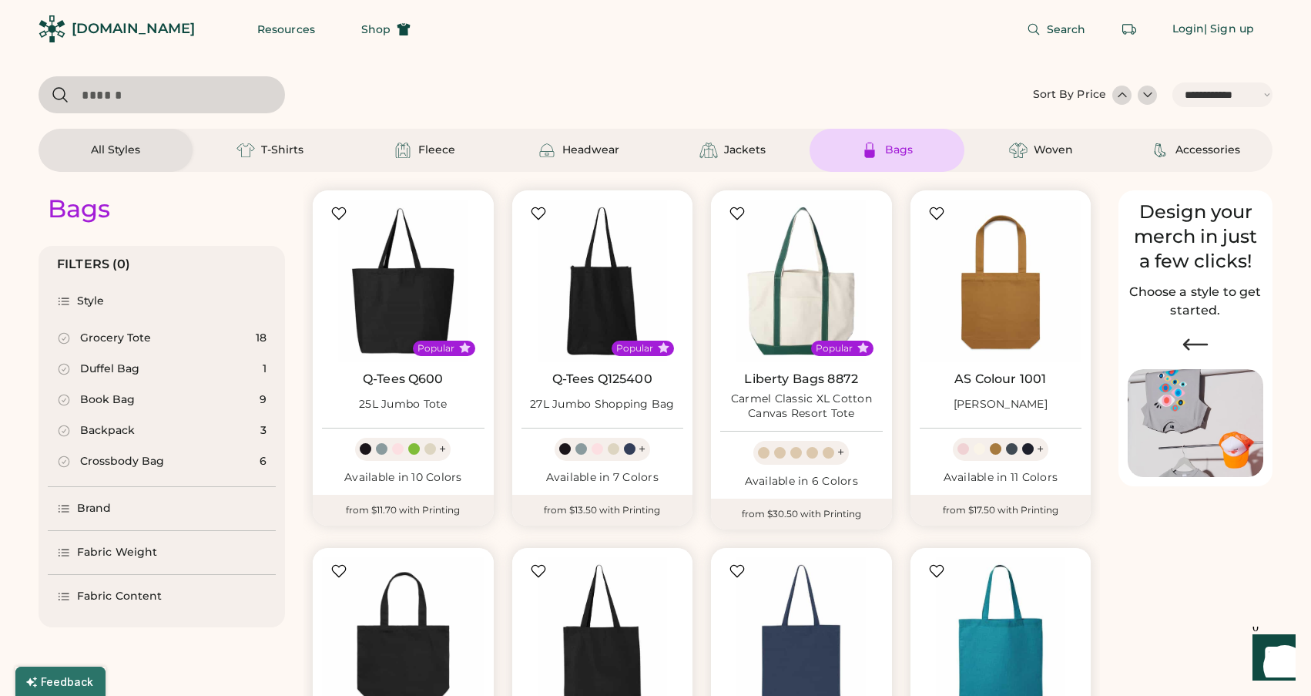
click at [114, 396] on div "Book Bag" at bounding box center [107, 399] width 55 height 15
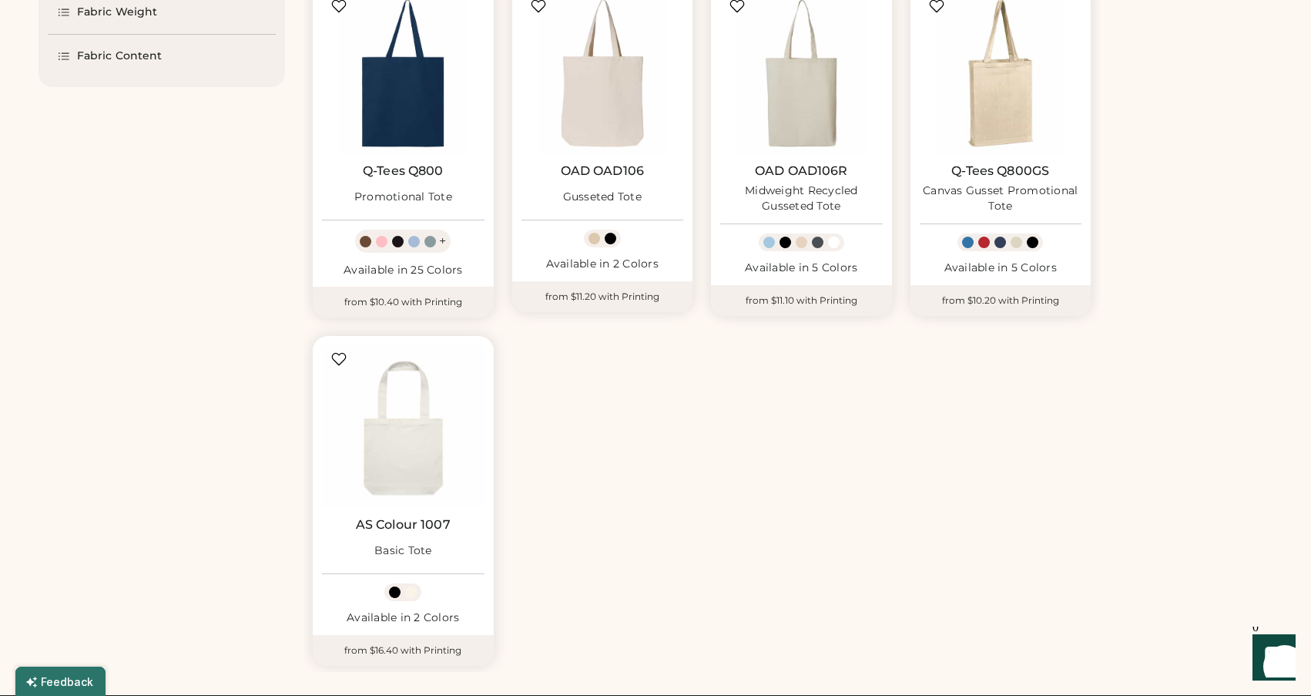
scroll to position [583, 0]
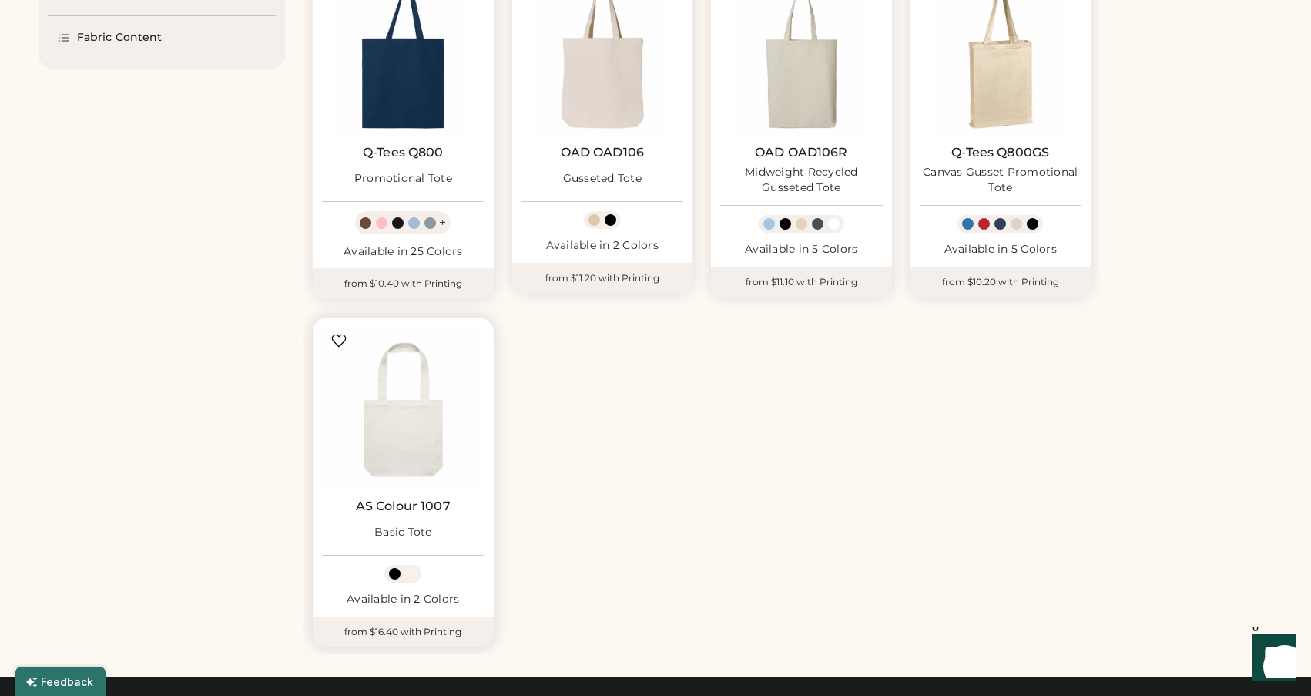
click at [395, 428] on img at bounding box center [403, 408] width 163 height 163
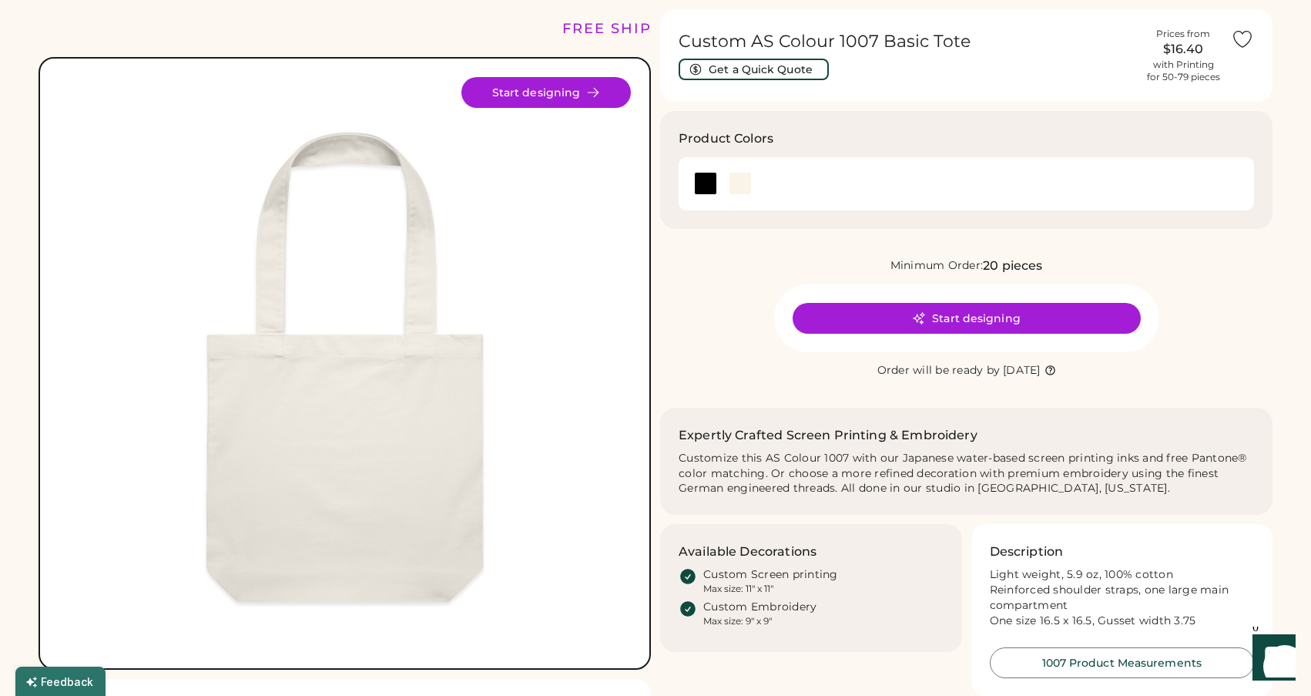
scroll to position [45, 0]
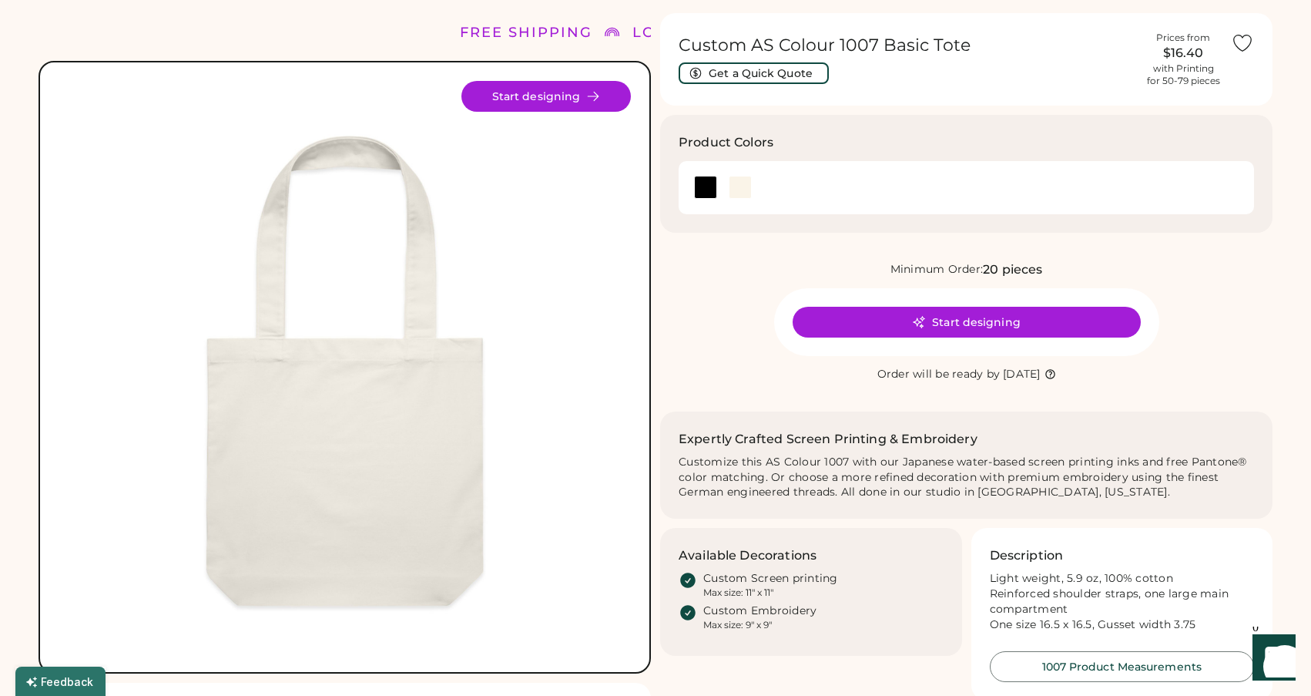
click at [873, 45] on h1 "Custom AS Colour 1007 Basic Tote" at bounding box center [907, 46] width 457 height 22
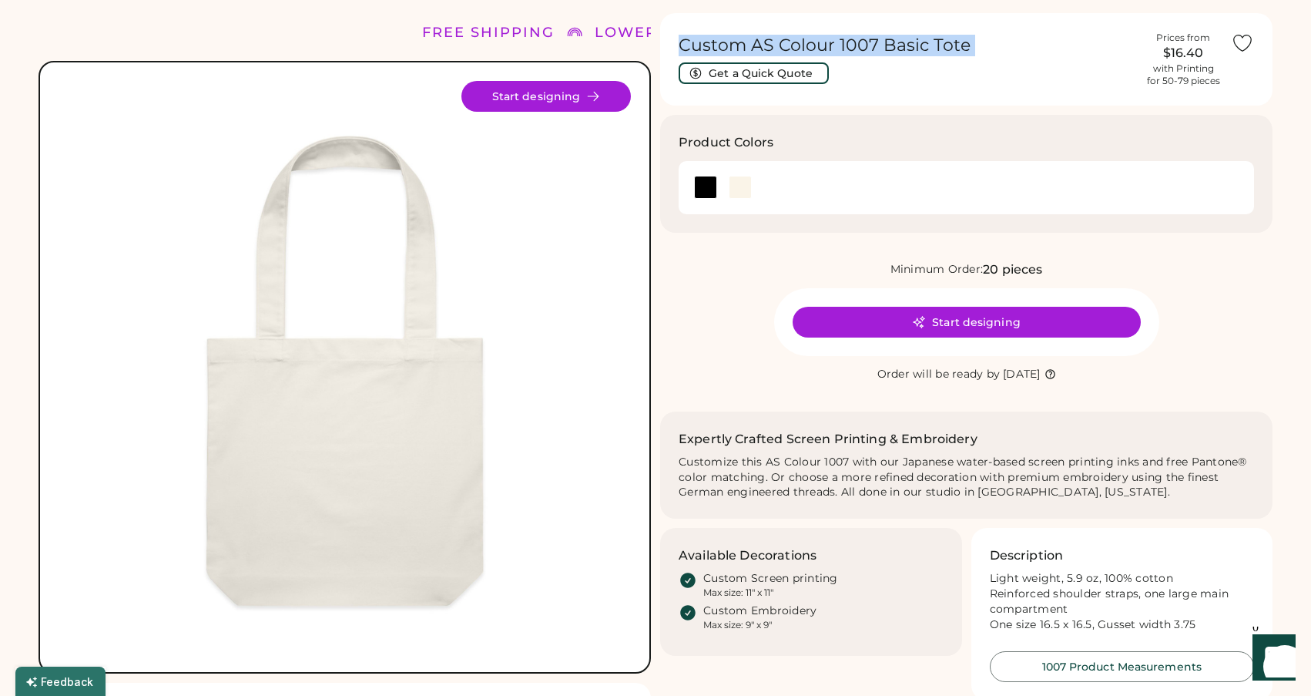
copy div "Custom AS Colour 1007 Basic Tote Get a Quick Quote"
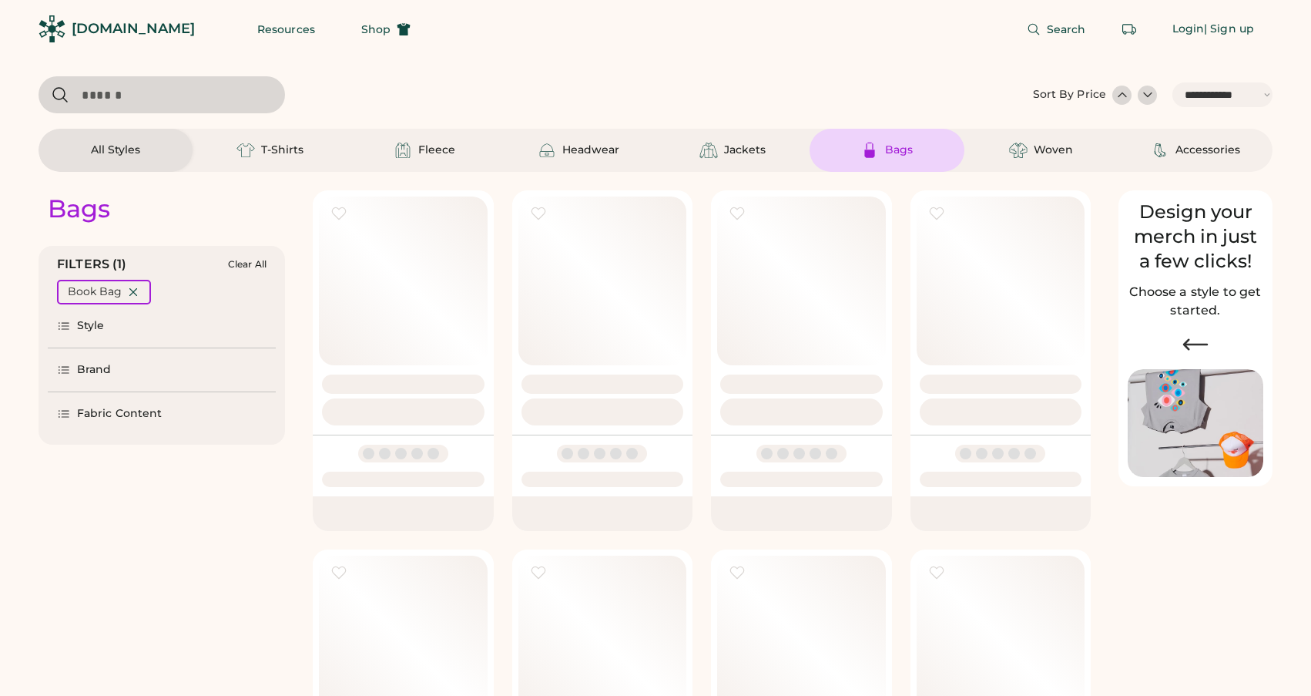
select select "*****"
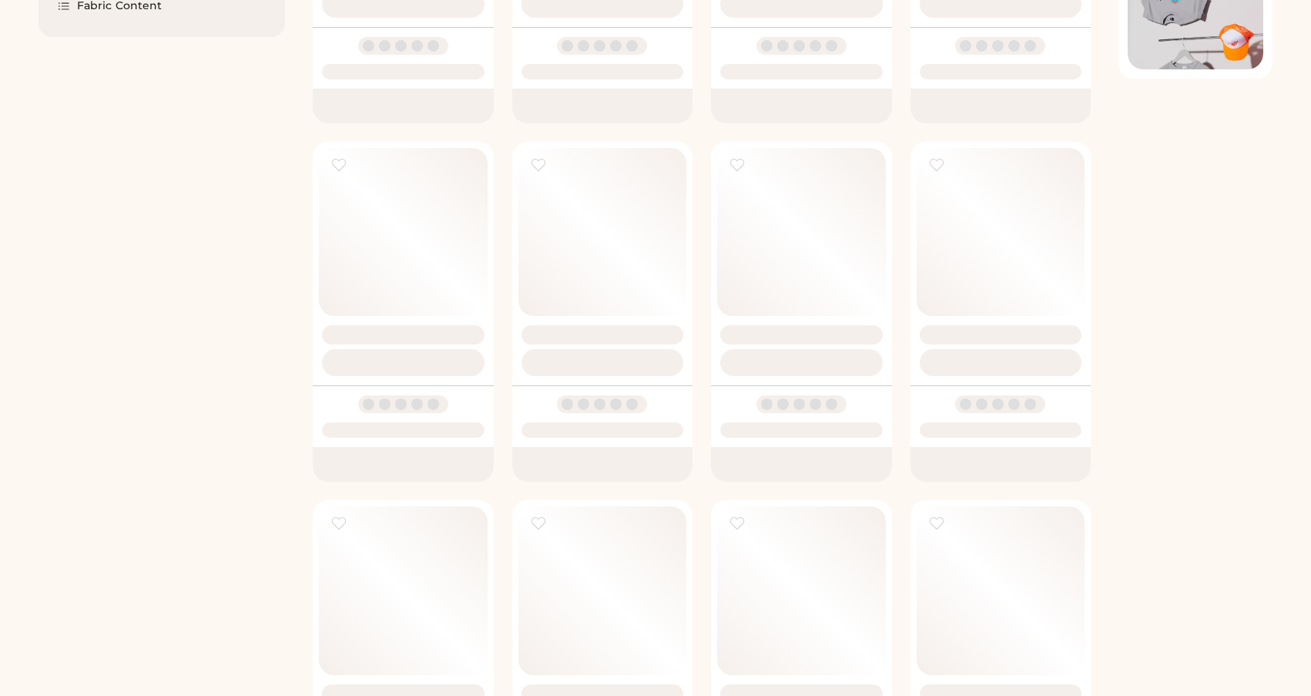
scroll to position [408, 0]
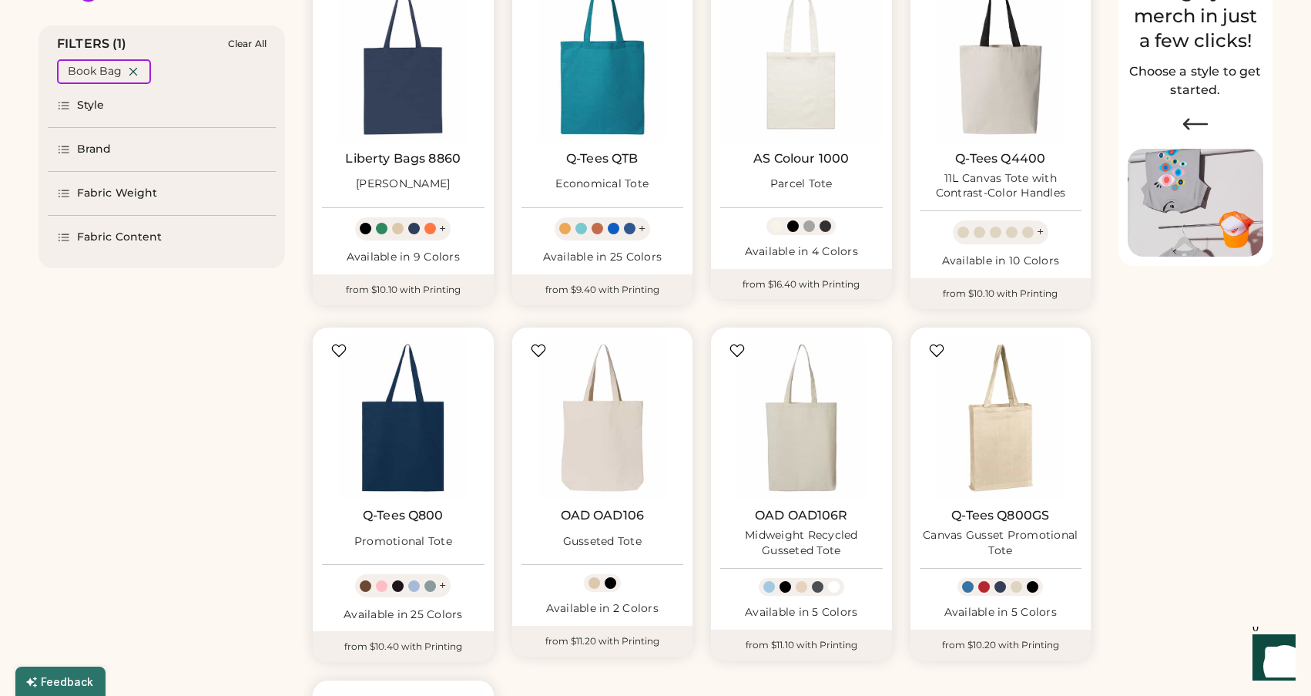
scroll to position [218, 0]
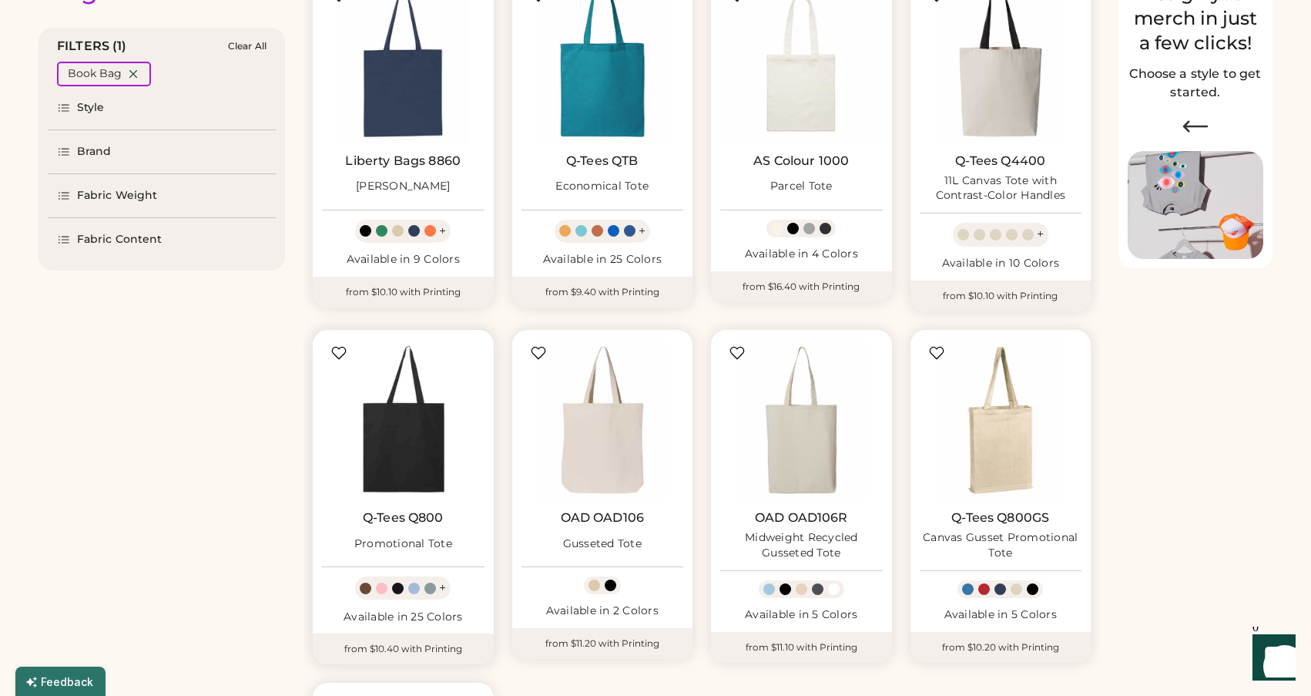
click at [417, 454] on img at bounding box center [403, 420] width 163 height 163
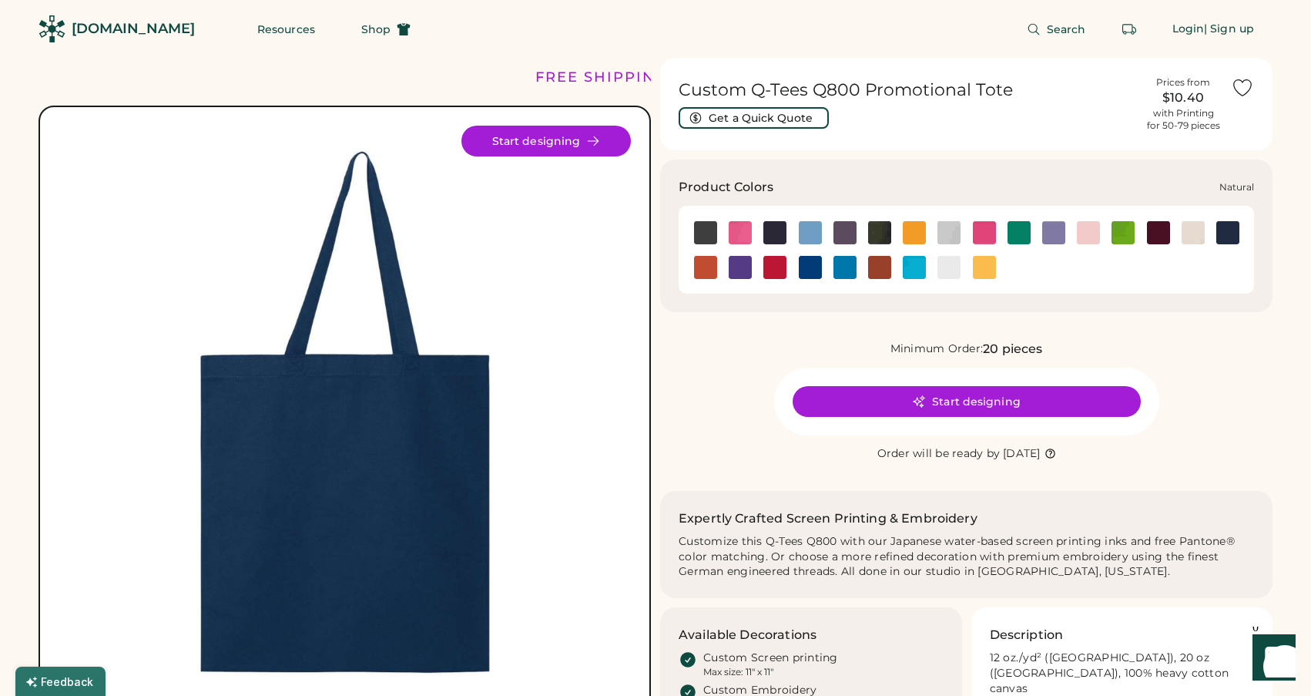
click at [1183, 230] on img at bounding box center [1193, 232] width 23 height 23
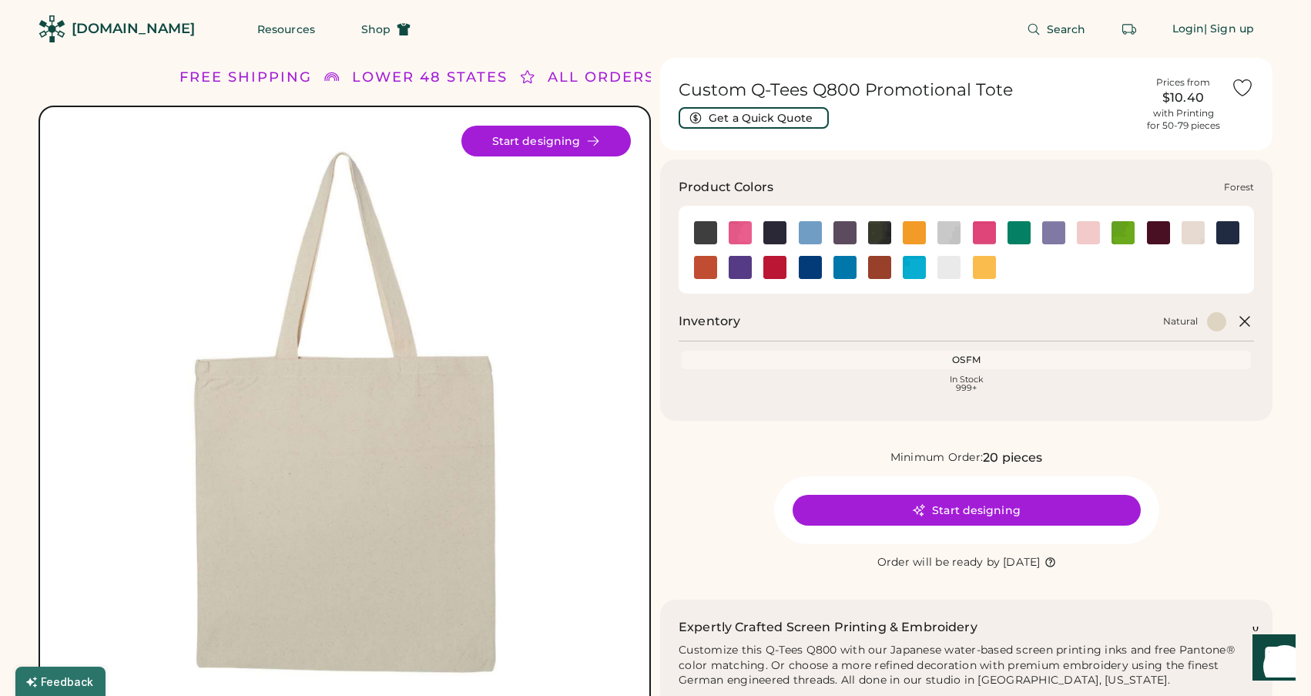
click at [885, 230] on img at bounding box center [879, 232] width 23 height 23
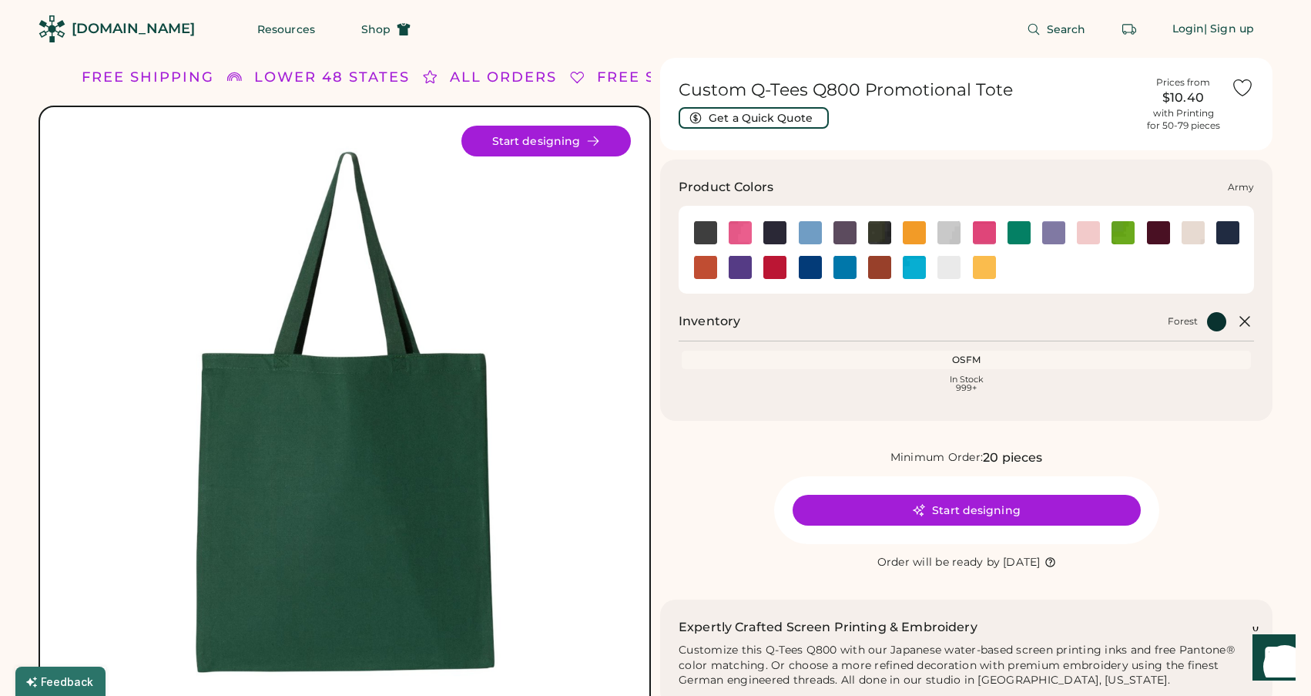
click at [702, 230] on img at bounding box center [705, 232] width 23 height 23
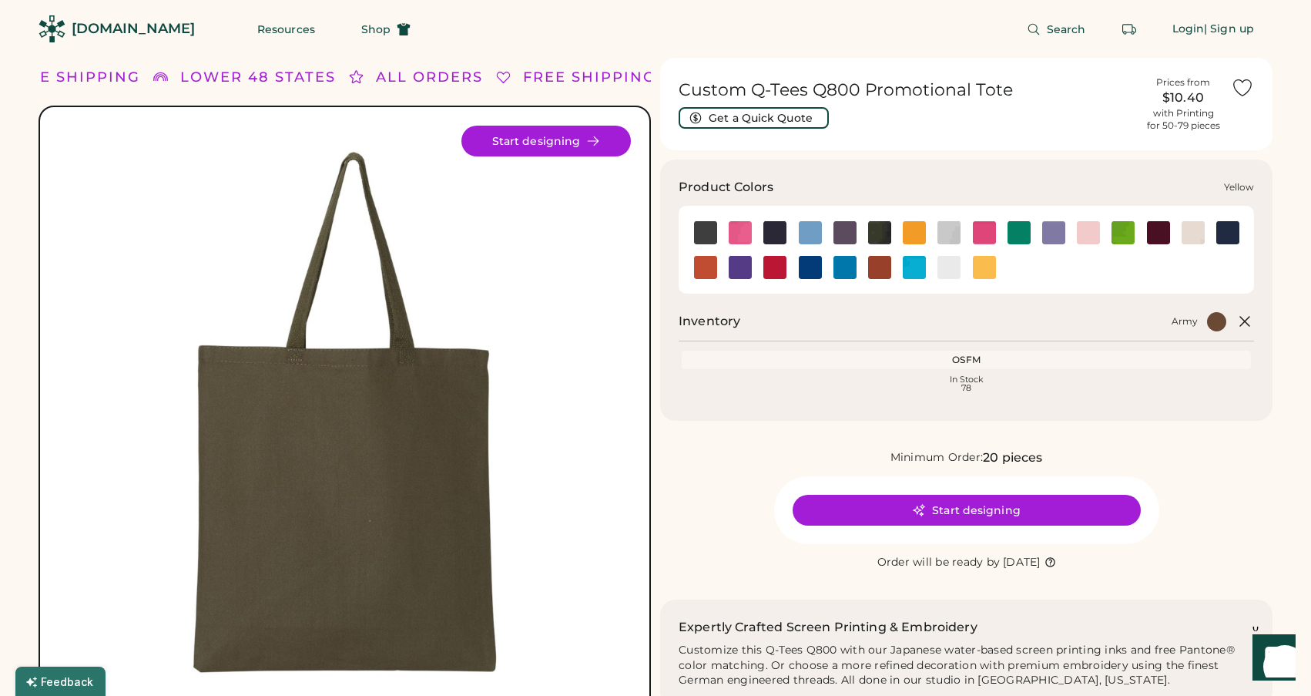
click at [982, 265] on img at bounding box center [984, 267] width 23 height 23
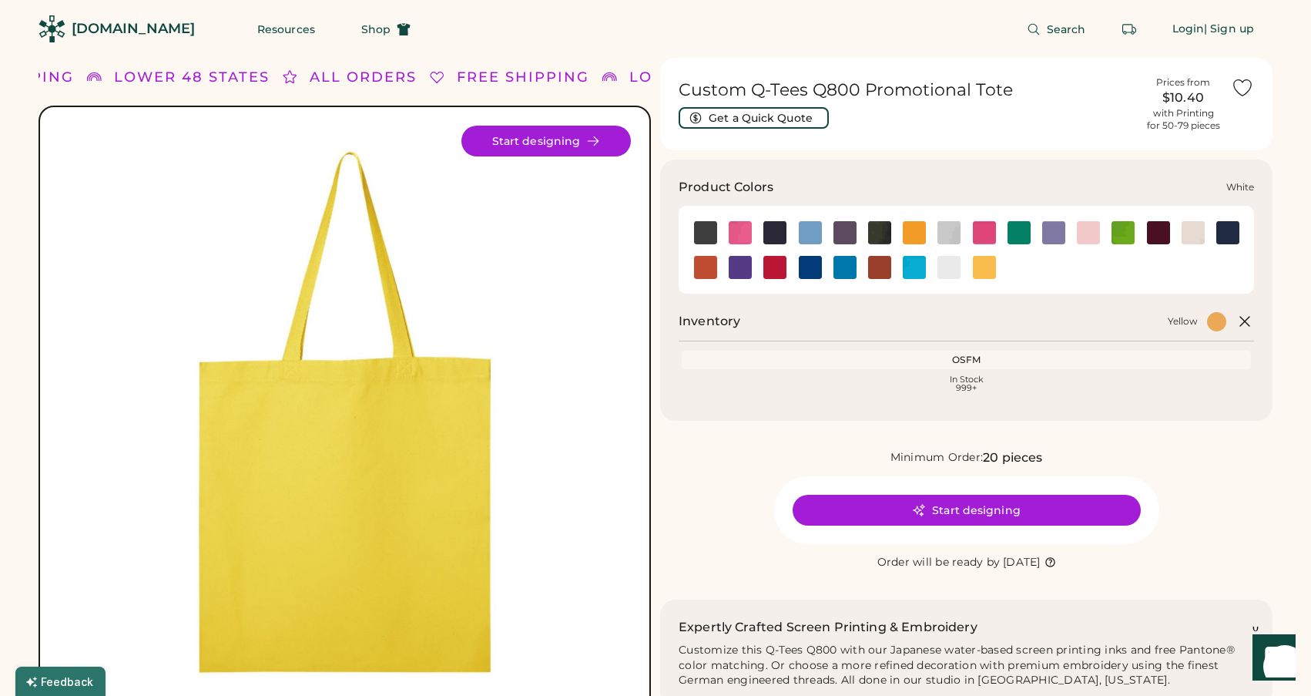
click at [945, 264] on img at bounding box center [949, 267] width 23 height 23
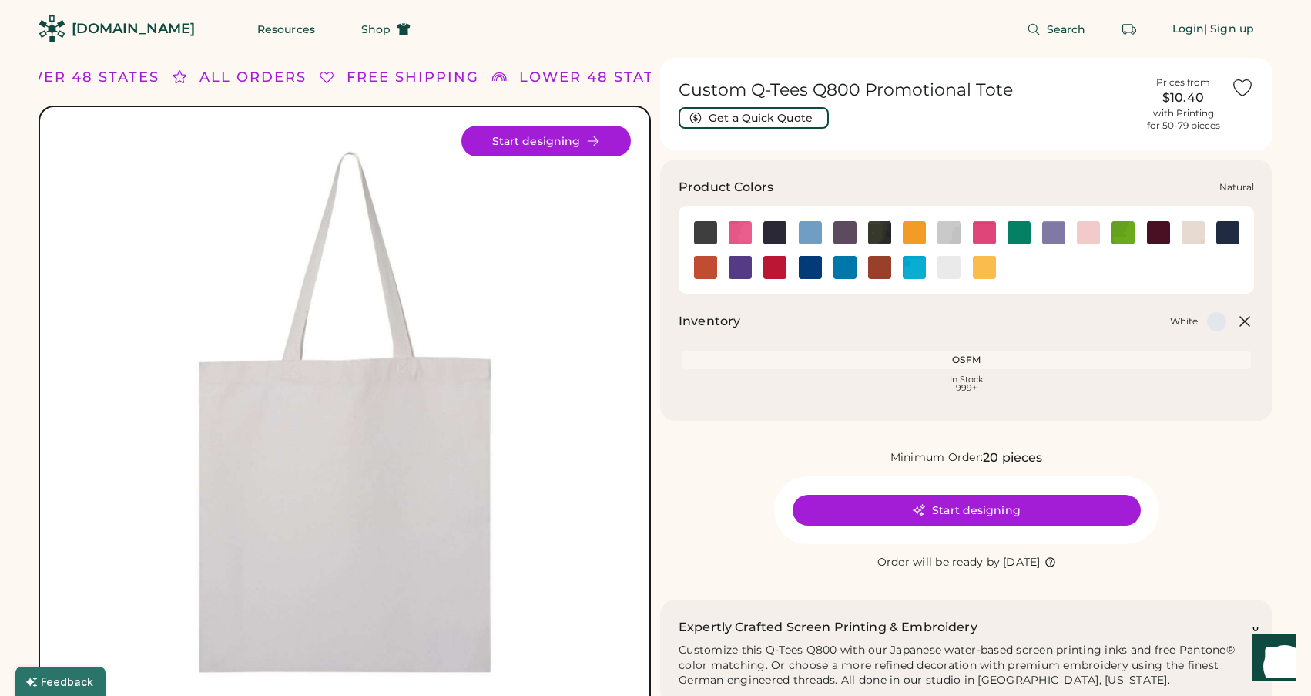
click at [1187, 226] on img at bounding box center [1193, 232] width 23 height 23
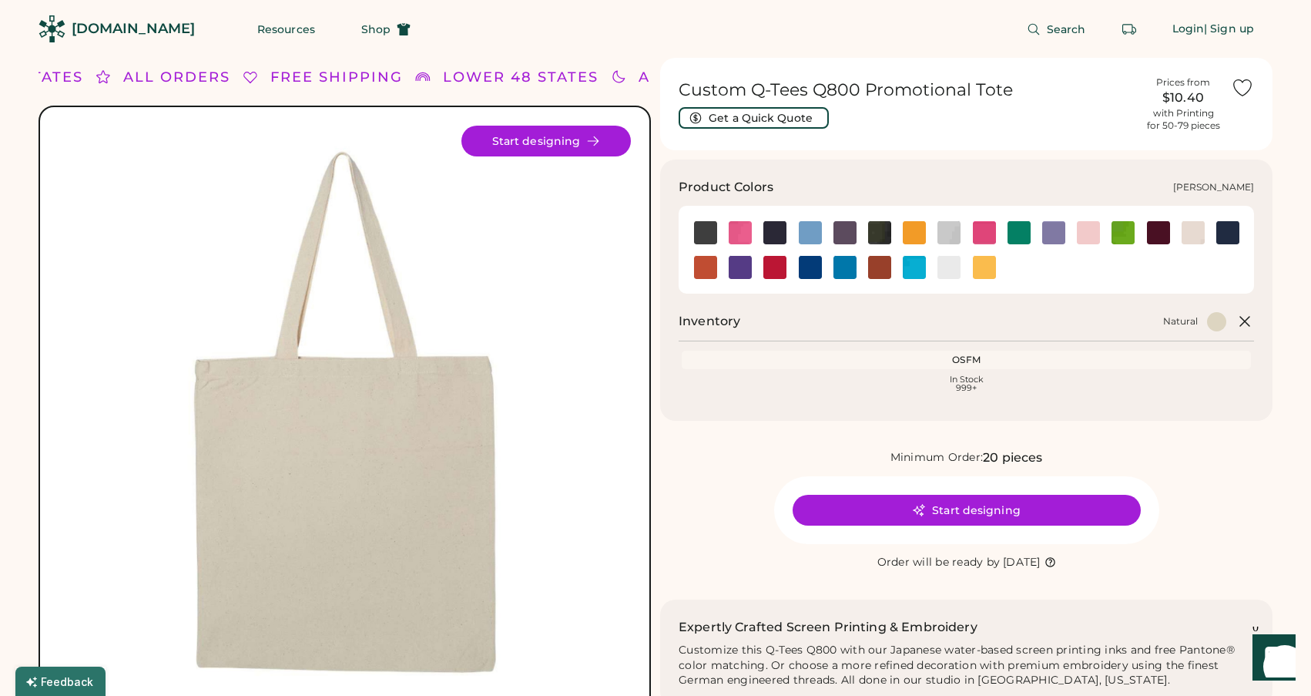
click at [1022, 230] on img at bounding box center [1019, 232] width 23 height 23
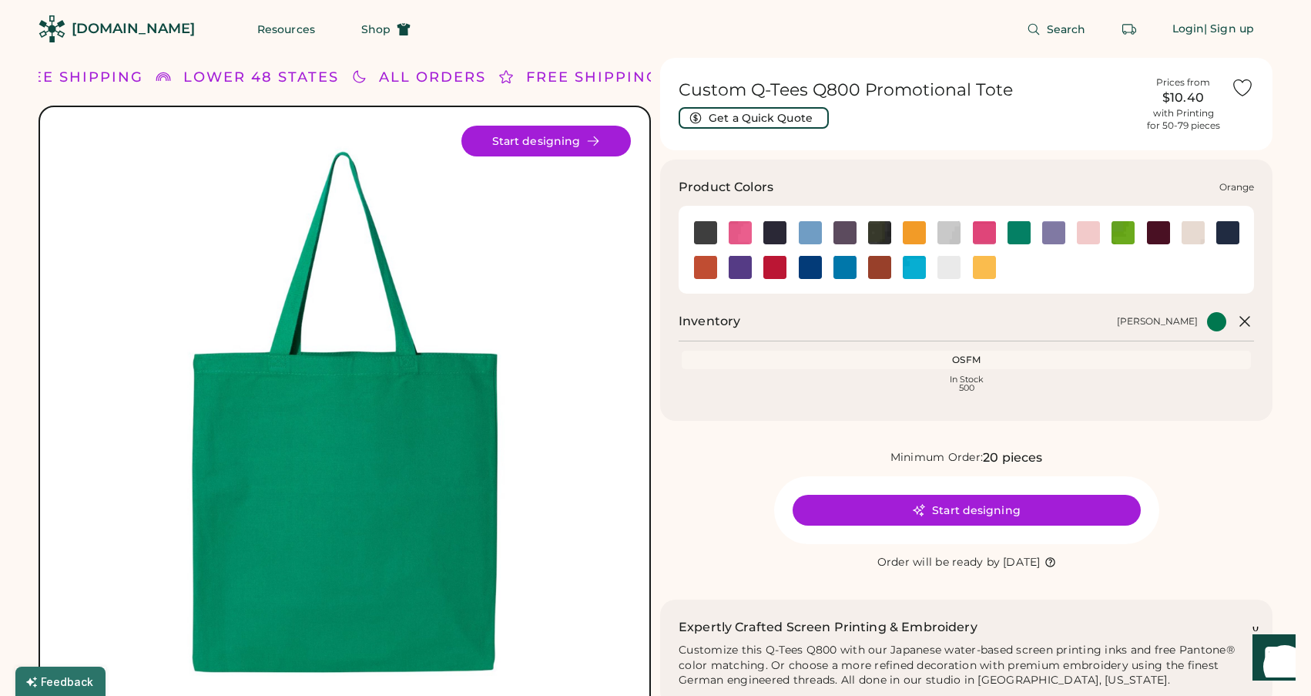
click at [710, 266] on img at bounding box center [705, 267] width 23 height 23
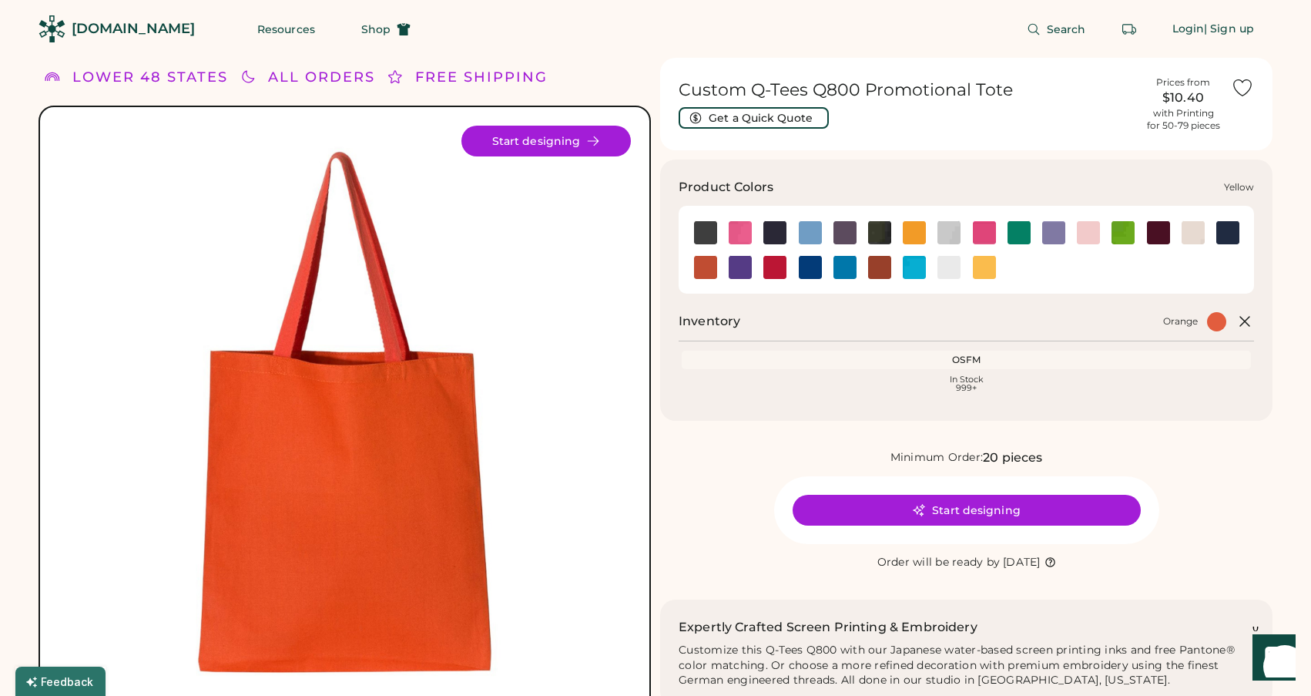
click at [993, 269] on img at bounding box center [984, 267] width 23 height 23
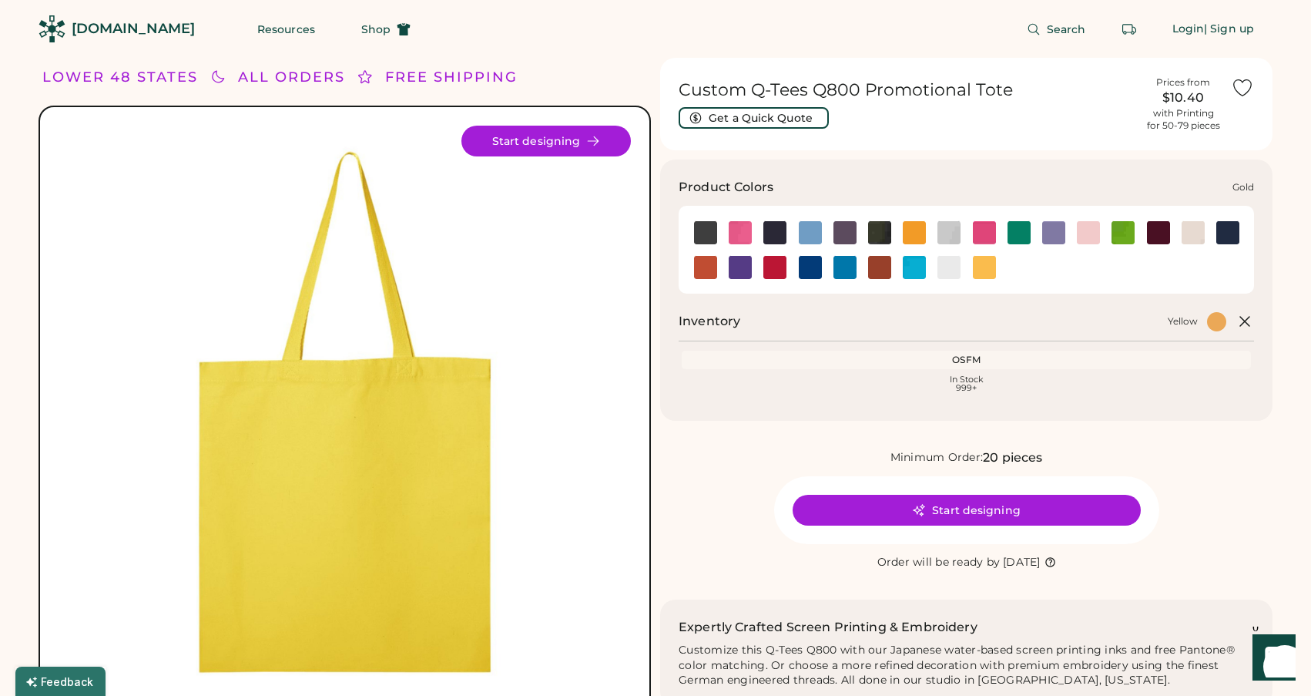
click at [921, 232] on img at bounding box center [914, 232] width 23 height 23
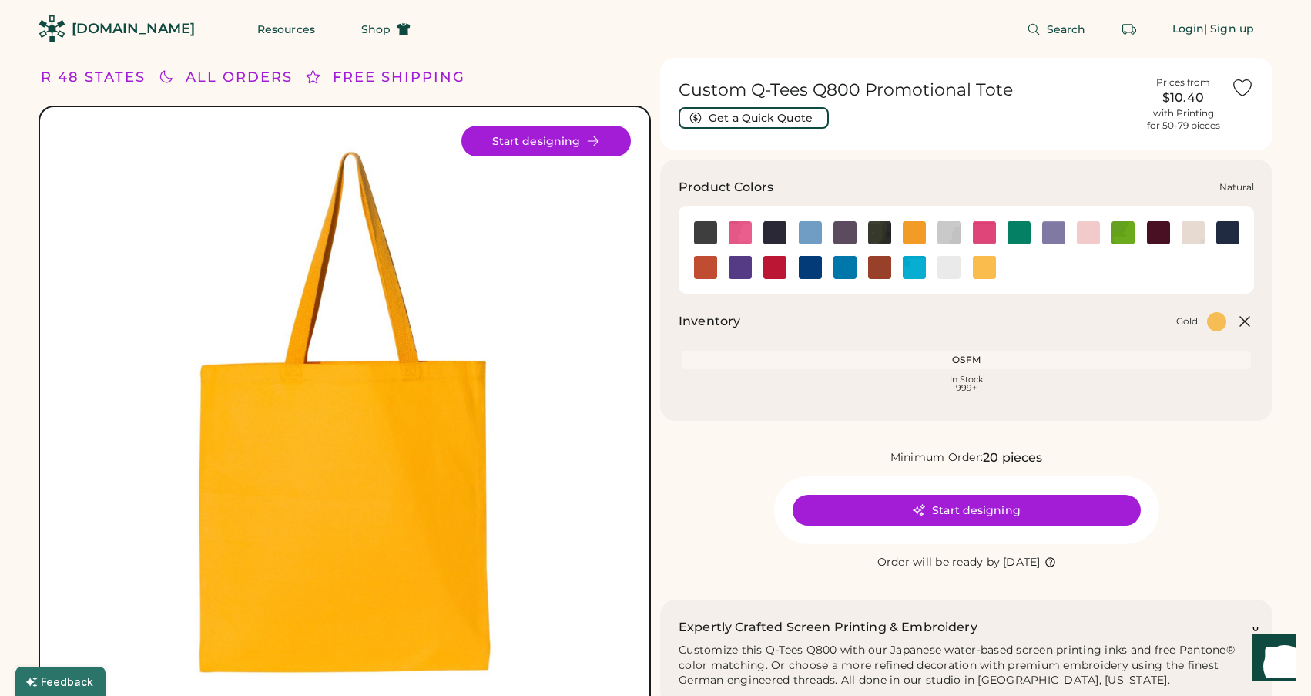
click at [1197, 230] on img at bounding box center [1193, 232] width 23 height 23
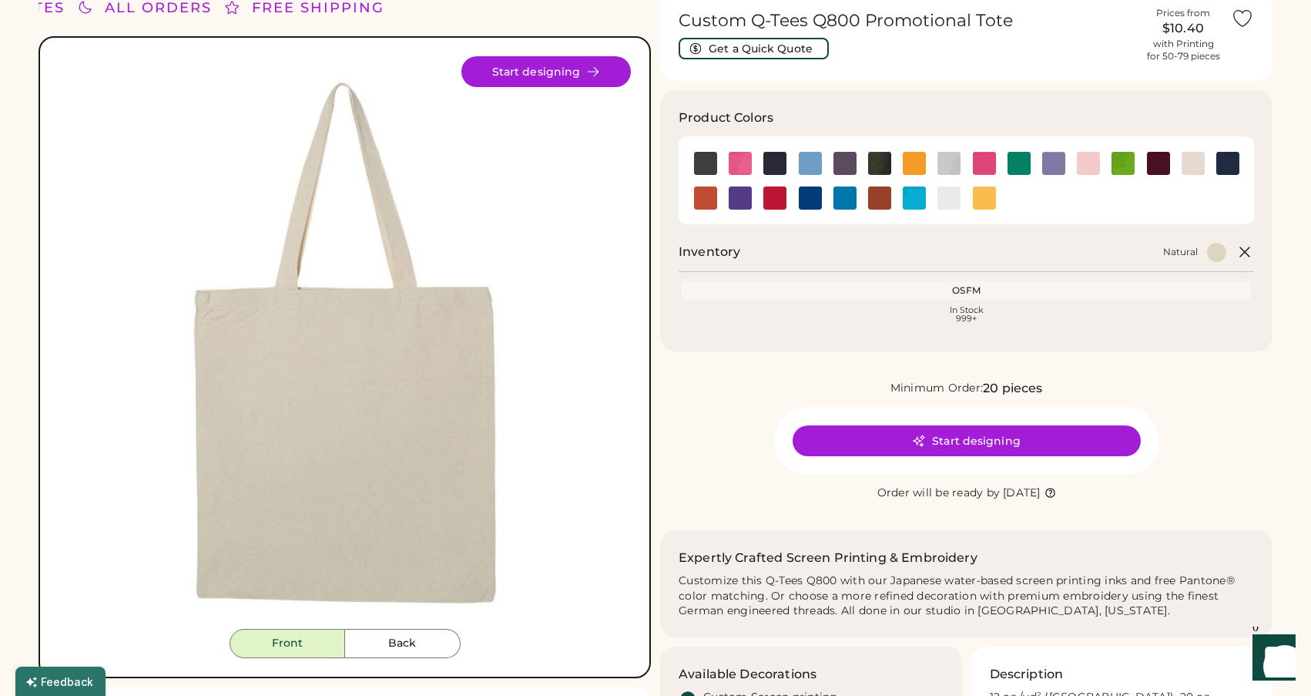
scroll to position [71, 0]
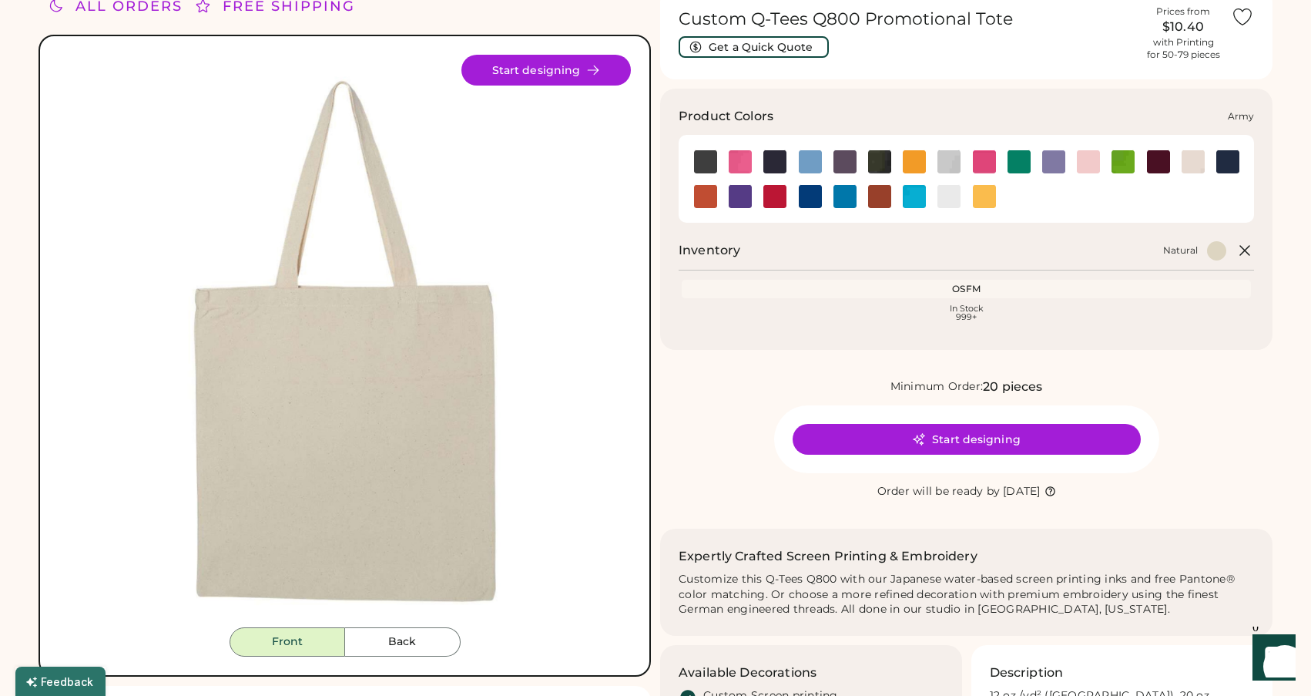
click at [705, 156] on img at bounding box center [705, 161] width 23 height 23
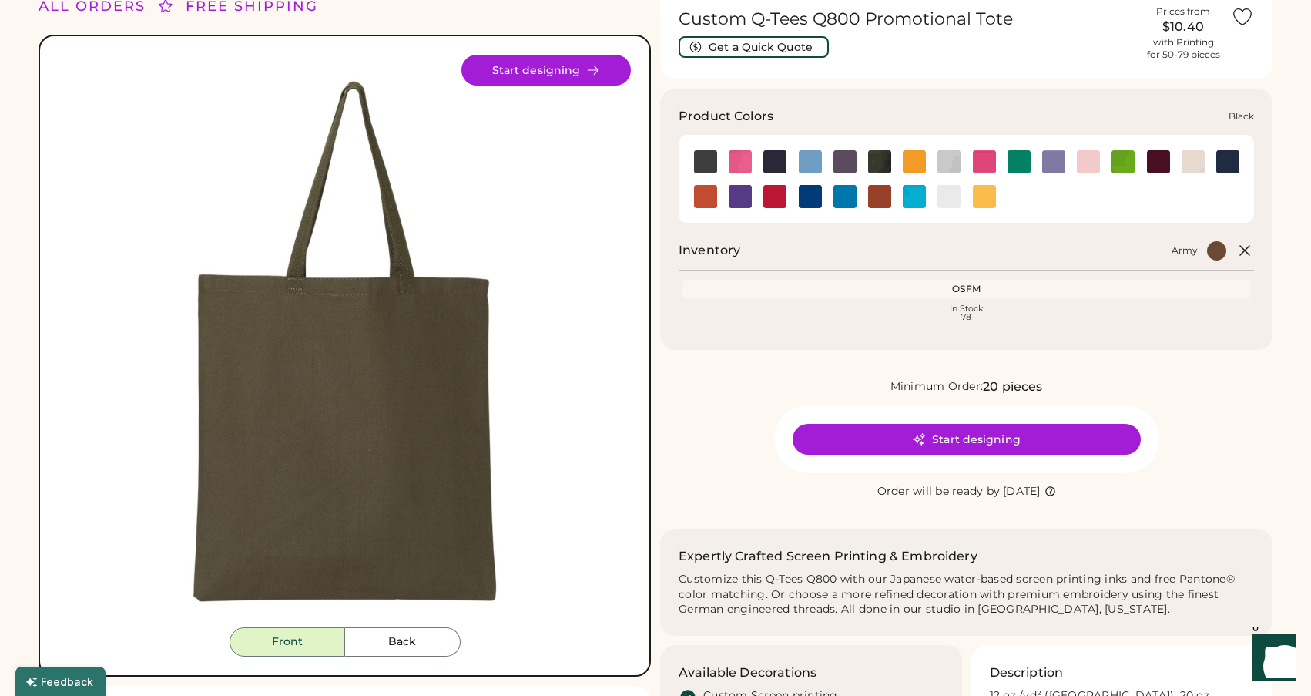
click at [780, 158] on img at bounding box center [774, 161] width 23 height 23
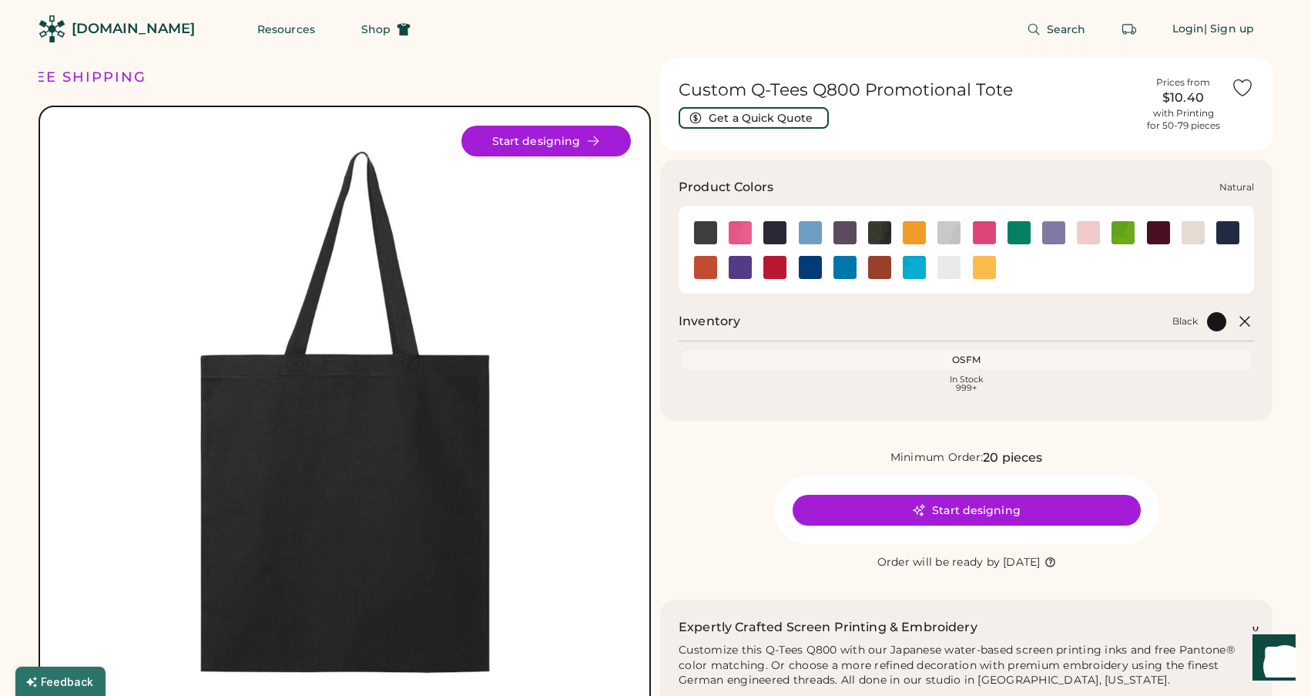
click at [1194, 234] on img at bounding box center [1193, 232] width 23 height 23
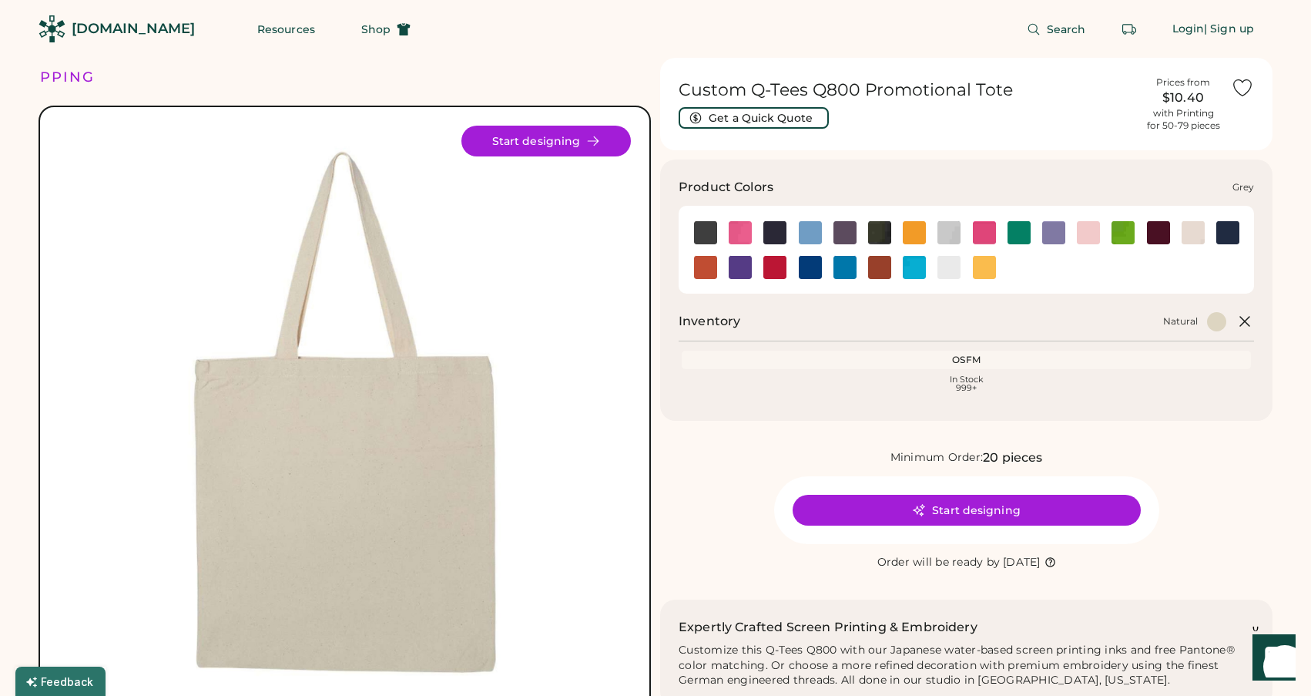
click at [949, 234] on img at bounding box center [949, 232] width 23 height 23
click at [948, 264] on img at bounding box center [949, 267] width 23 height 23
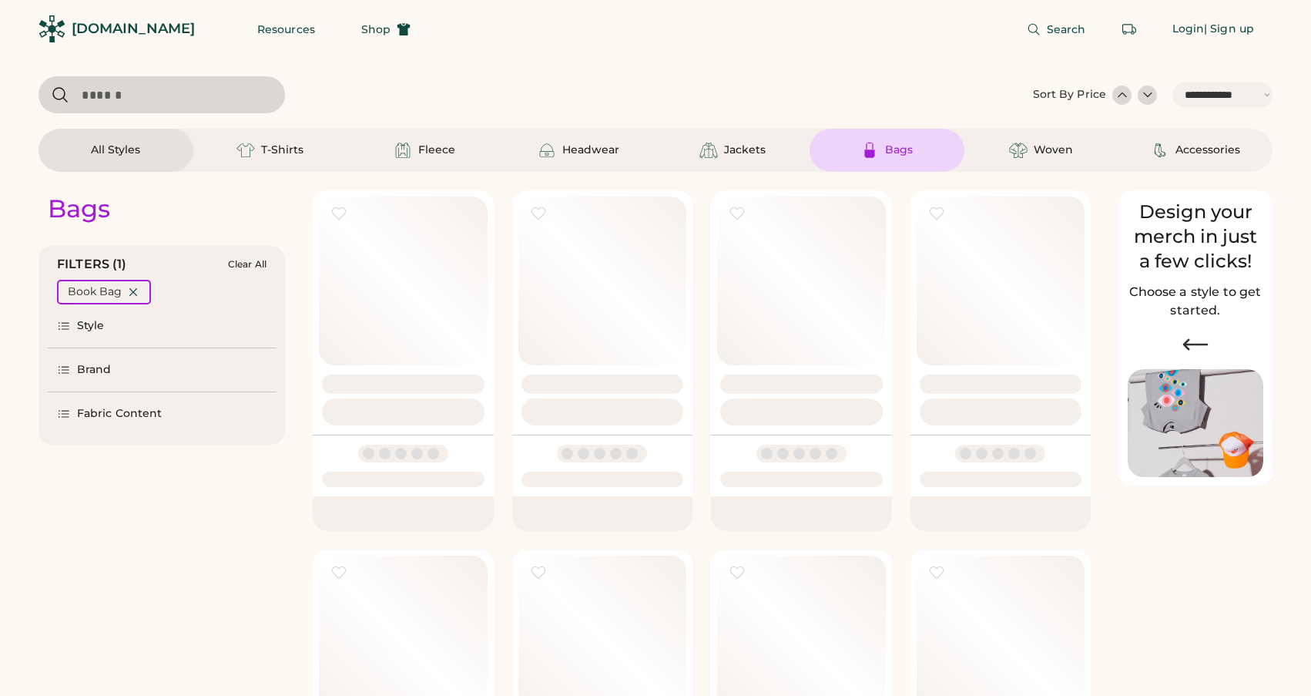
select select "*****"
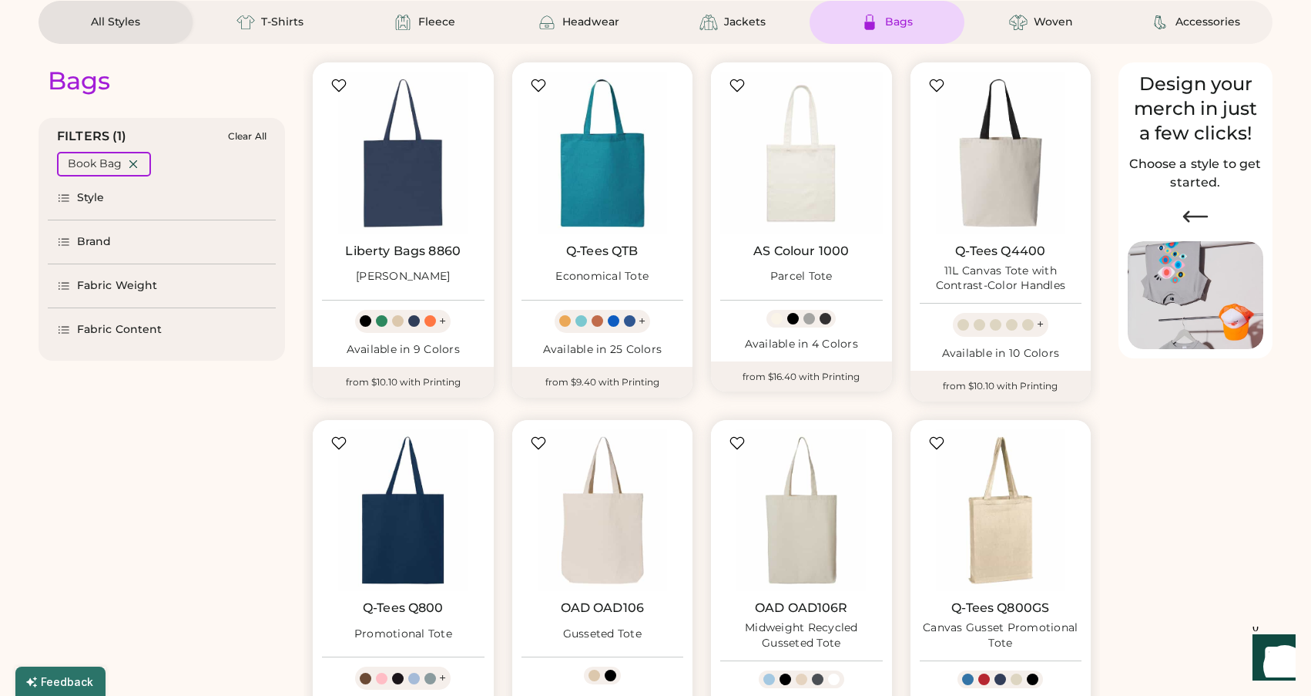
scroll to position [126, 0]
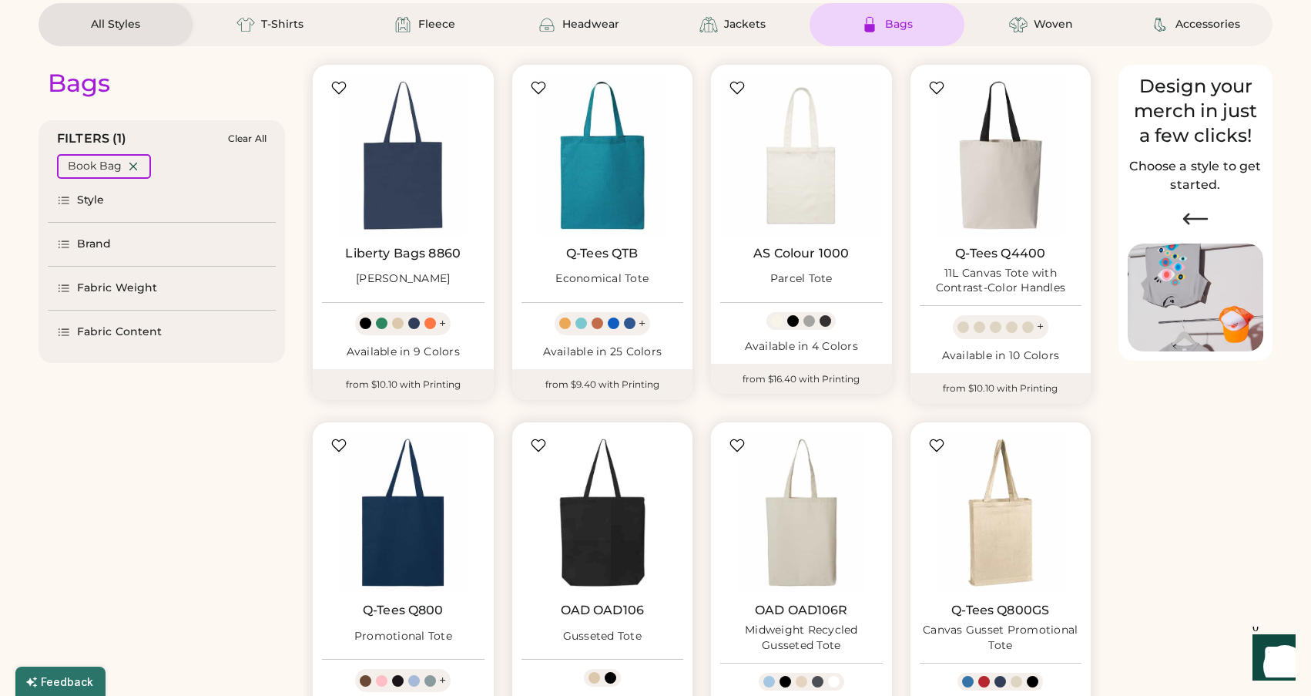
click at [596, 491] on img at bounding box center [603, 512] width 163 height 163
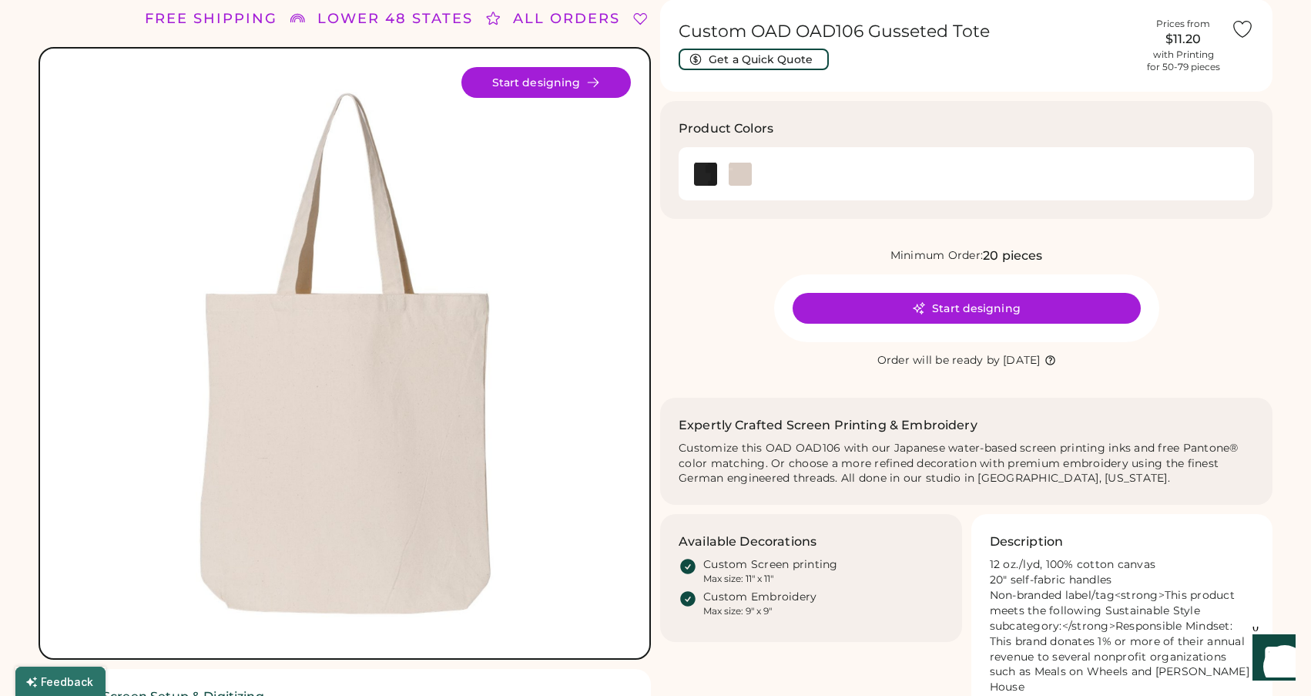
scroll to position [61, 0]
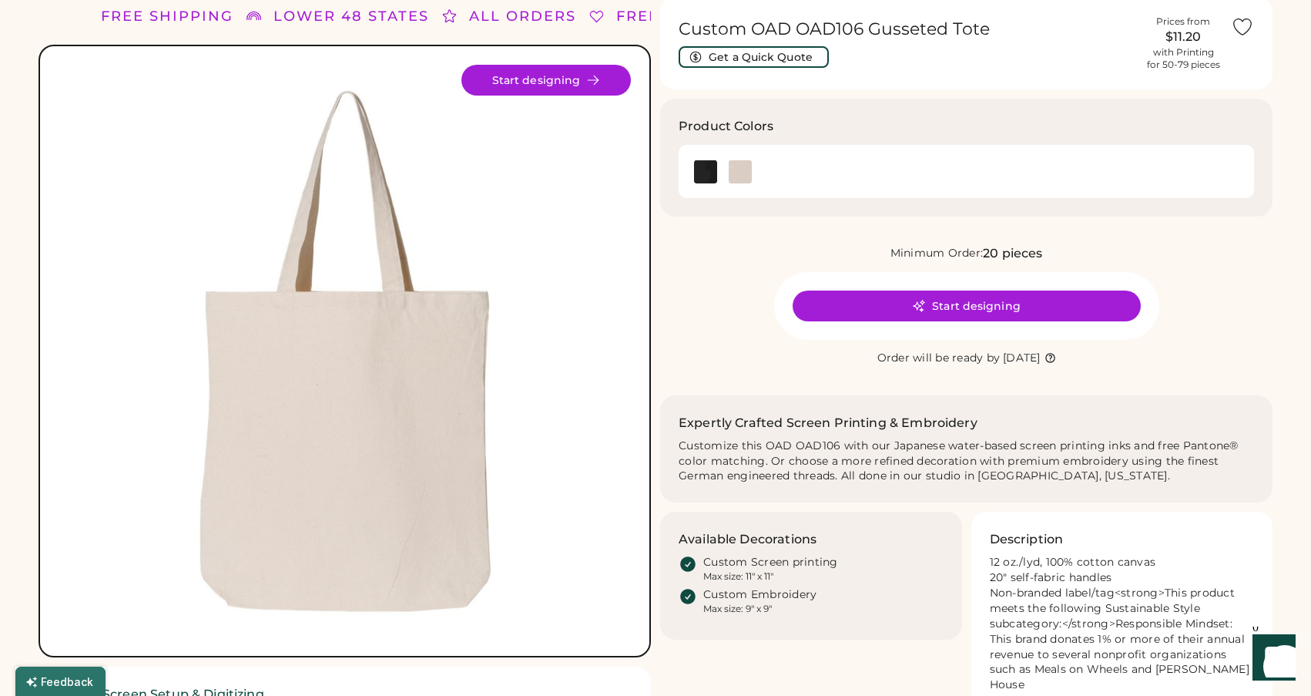
click at [846, 29] on h1 "Custom OAD OAD106 Gusseted Tote" at bounding box center [907, 29] width 457 height 22
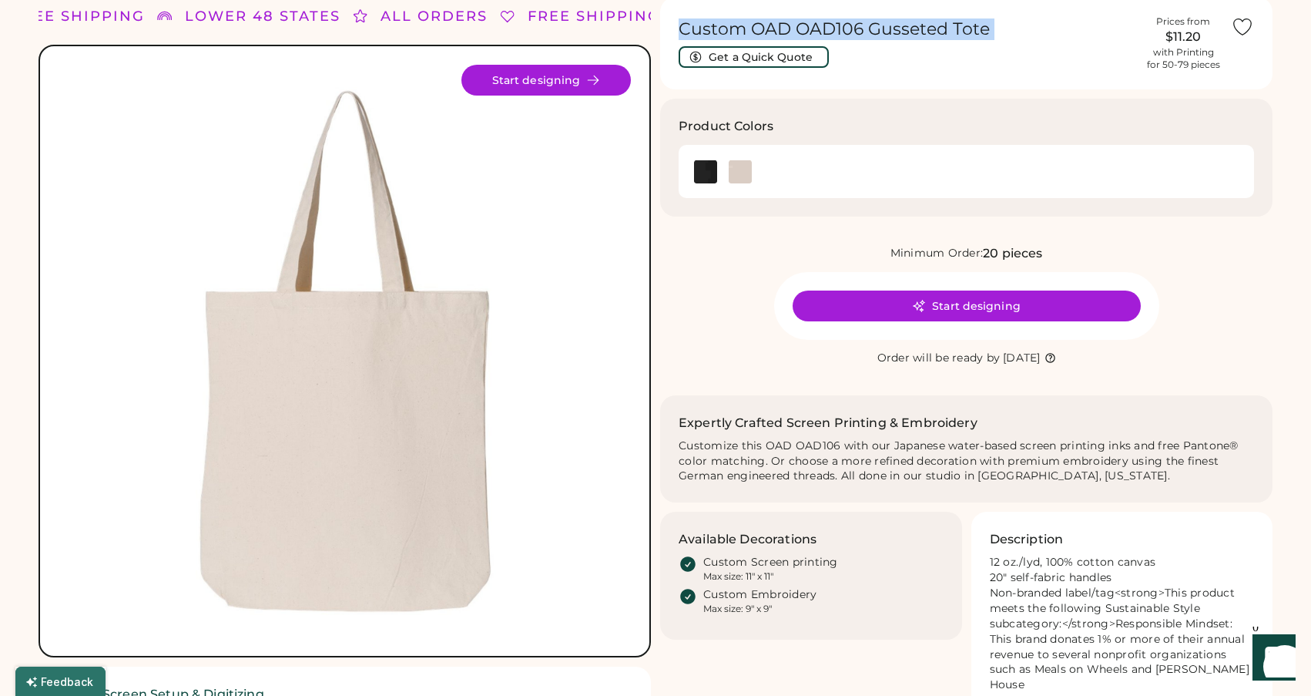
copy div "Custom OAD OAD106 Gusseted Tote Get a Quick Quote"
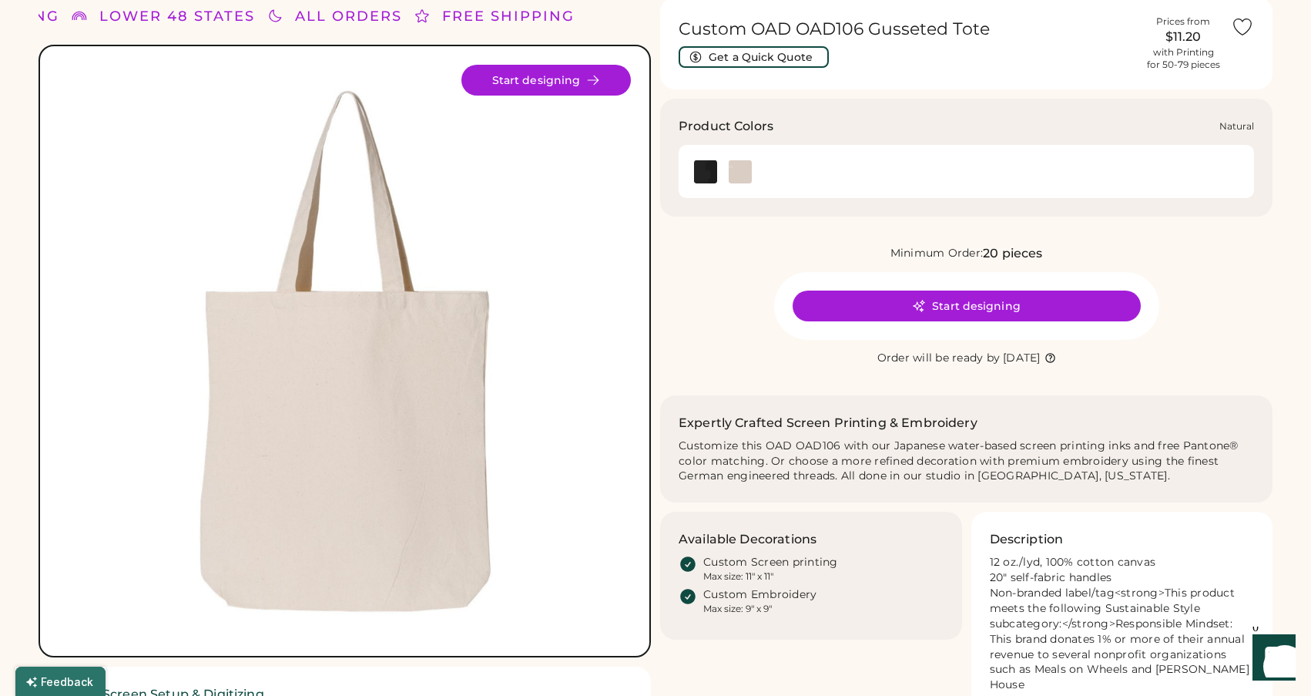
click at [746, 169] on img at bounding box center [740, 171] width 23 height 23
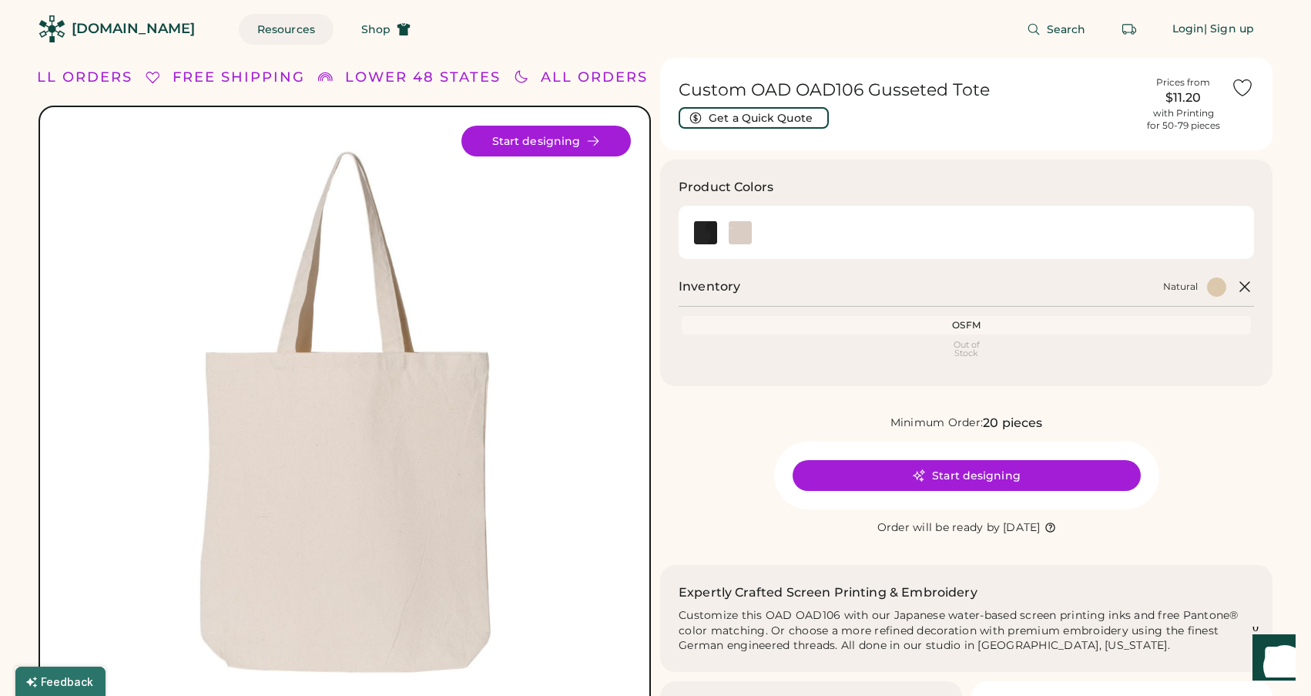
click at [253, 25] on button "Resources" at bounding box center [286, 29] width 95 height 31
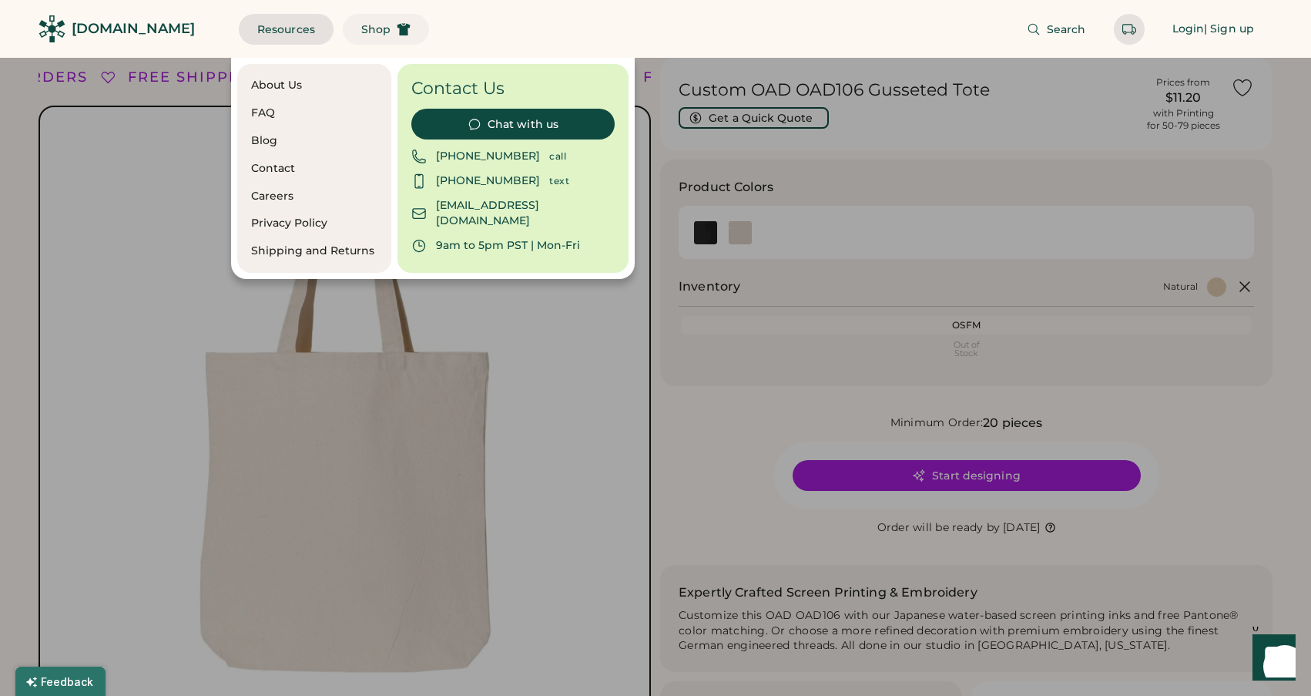
click at [362, 16] on button "Shop" at bounding box center [386, 29] width 86 height 31
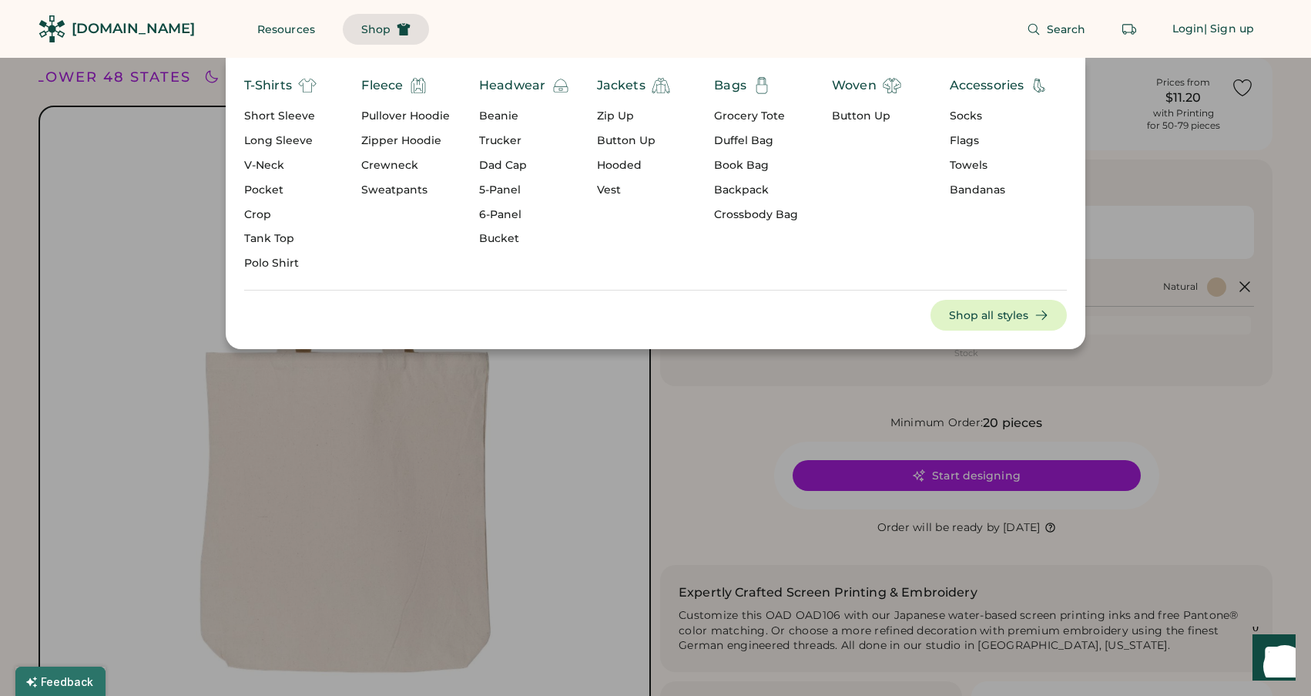
click at [390, 114] on div "Pullover Hoodie" at bounding box center [405, 116] width 89 height 15
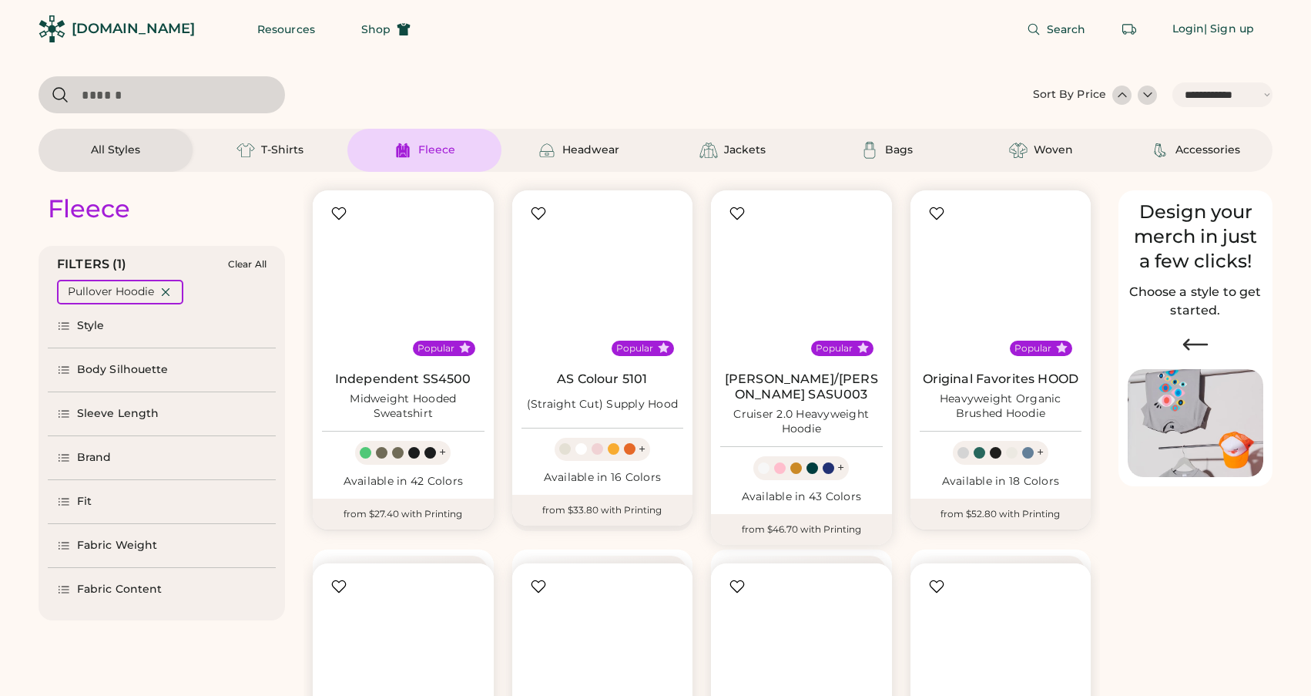
select select "*****"
select select "*"
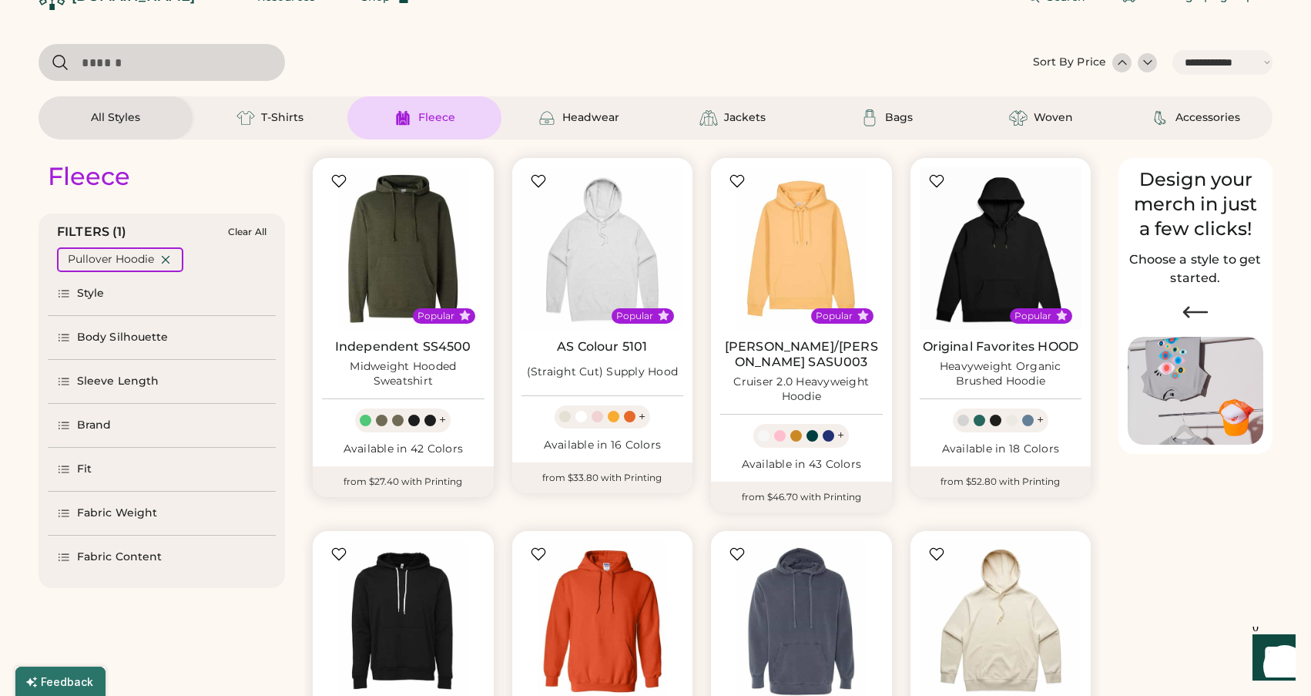
select select "*****"
select select "*"
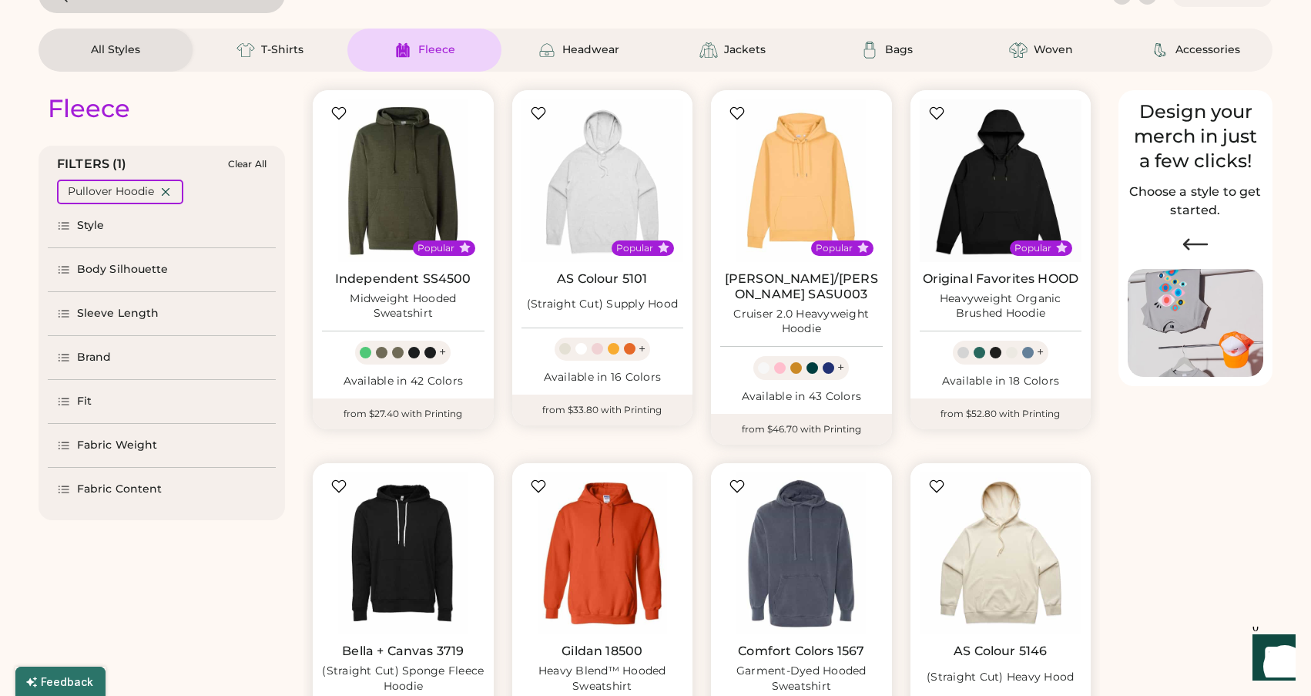
scroll to position [101, 0]
click at [94, 229] on div "Style" at bounding box center [91, 224] width 28 height 15
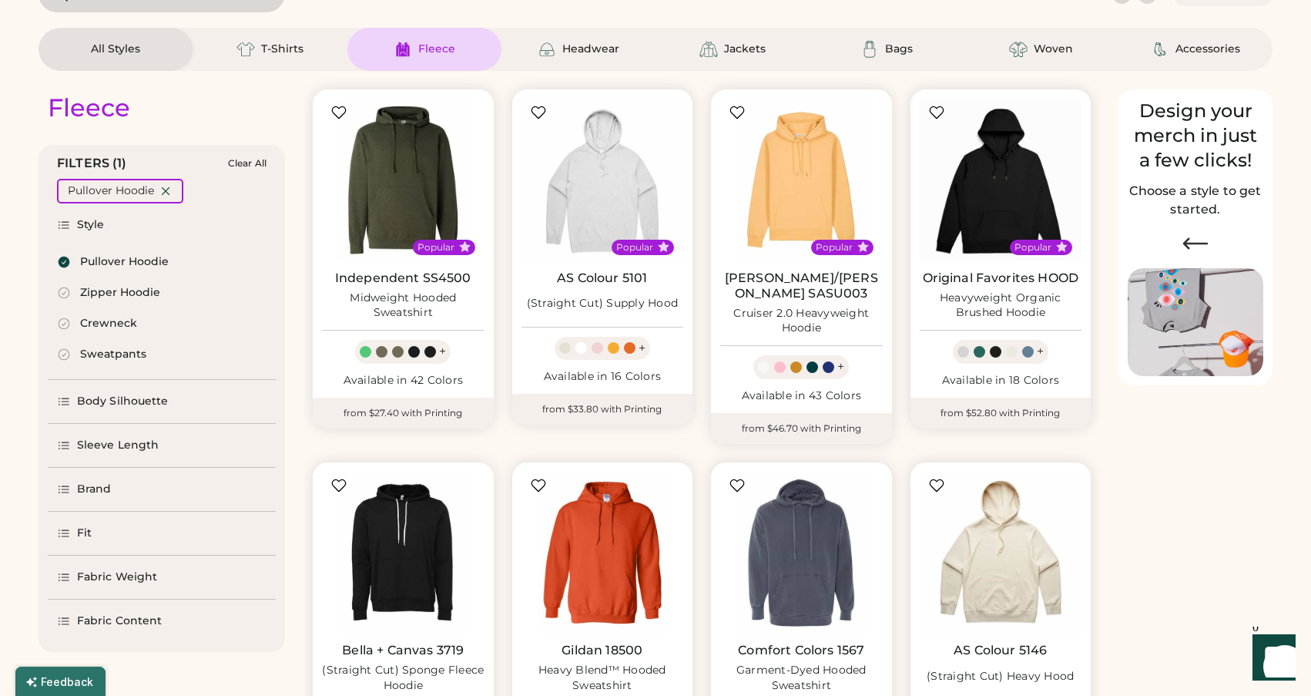
click at [94, 229] on div "Style" at bounding box center [91, 224] width 28 height 15
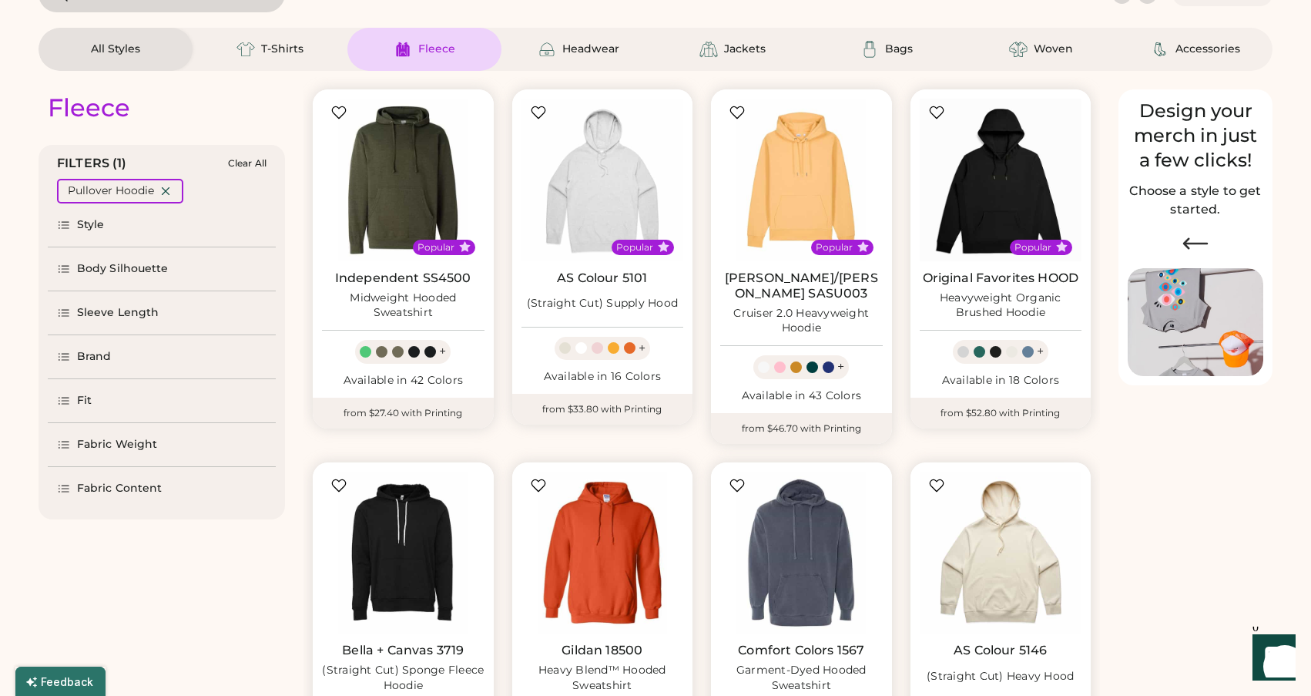
click at [81, 273] on div "Body Silhouette" at bounding box center [123, 268] width 92 height 15
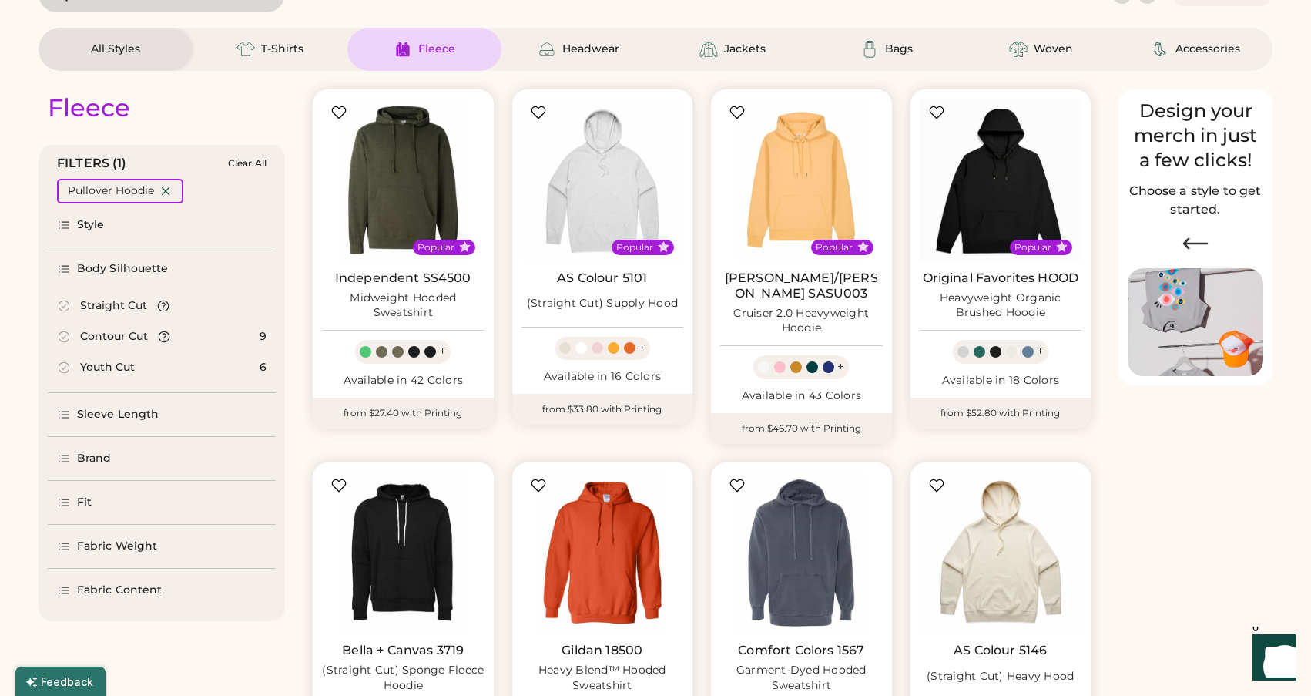
click at [92, 306] on div "Straight Cut" at bounding box center [113, 305] width 67 height 15
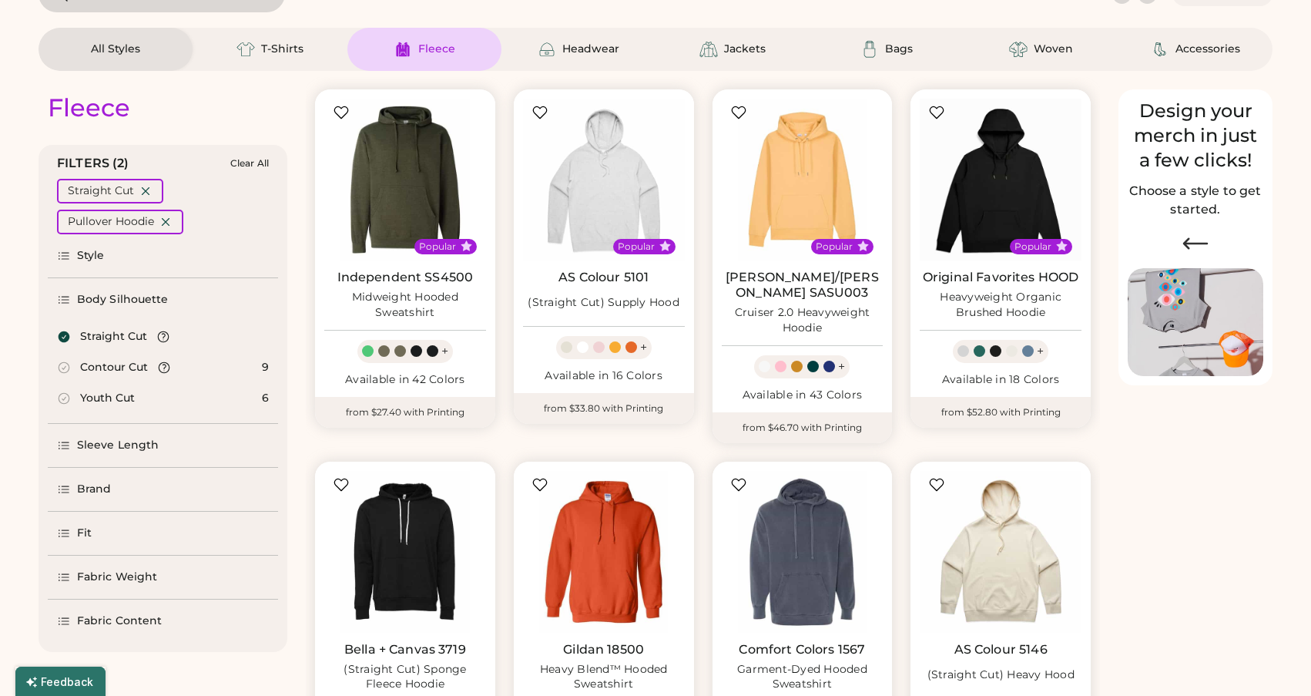
click at [107, 444] on div "Sleeve Length" at bounding box center [118, 445] width 82 height 15
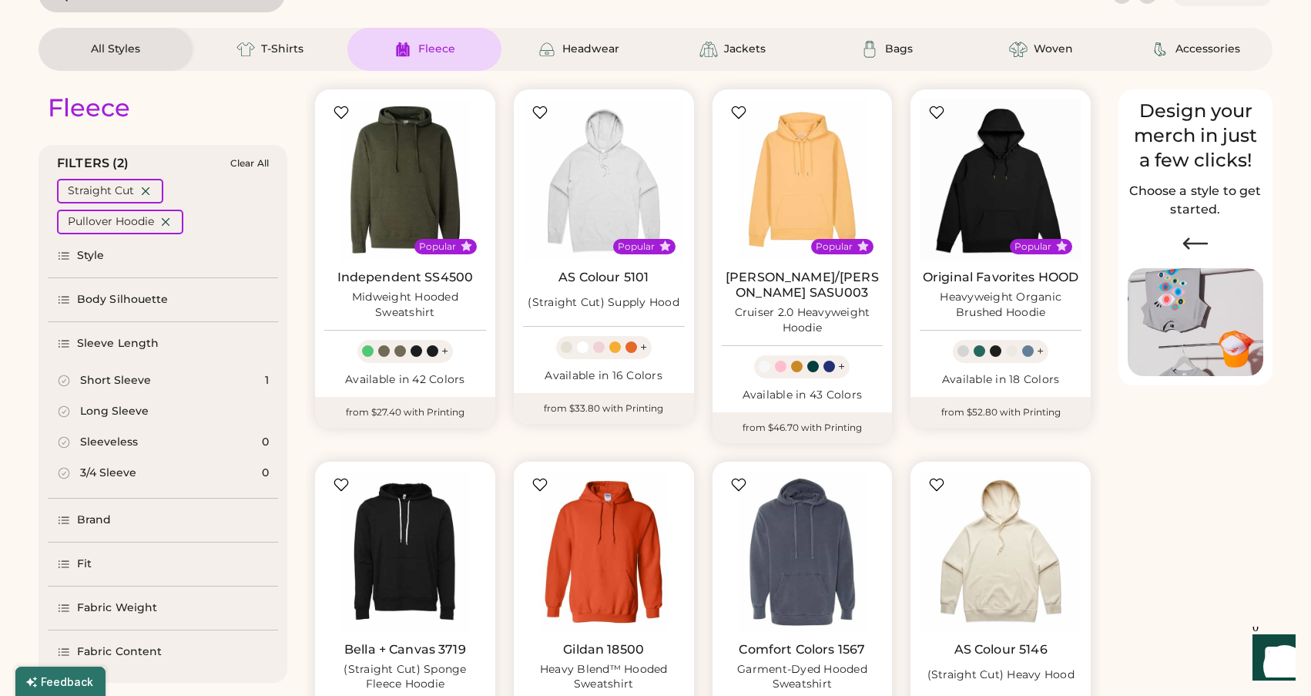
click at [107, 413] on div "Long Sleeve" at bounding box center [114, 411] width 69 height 15
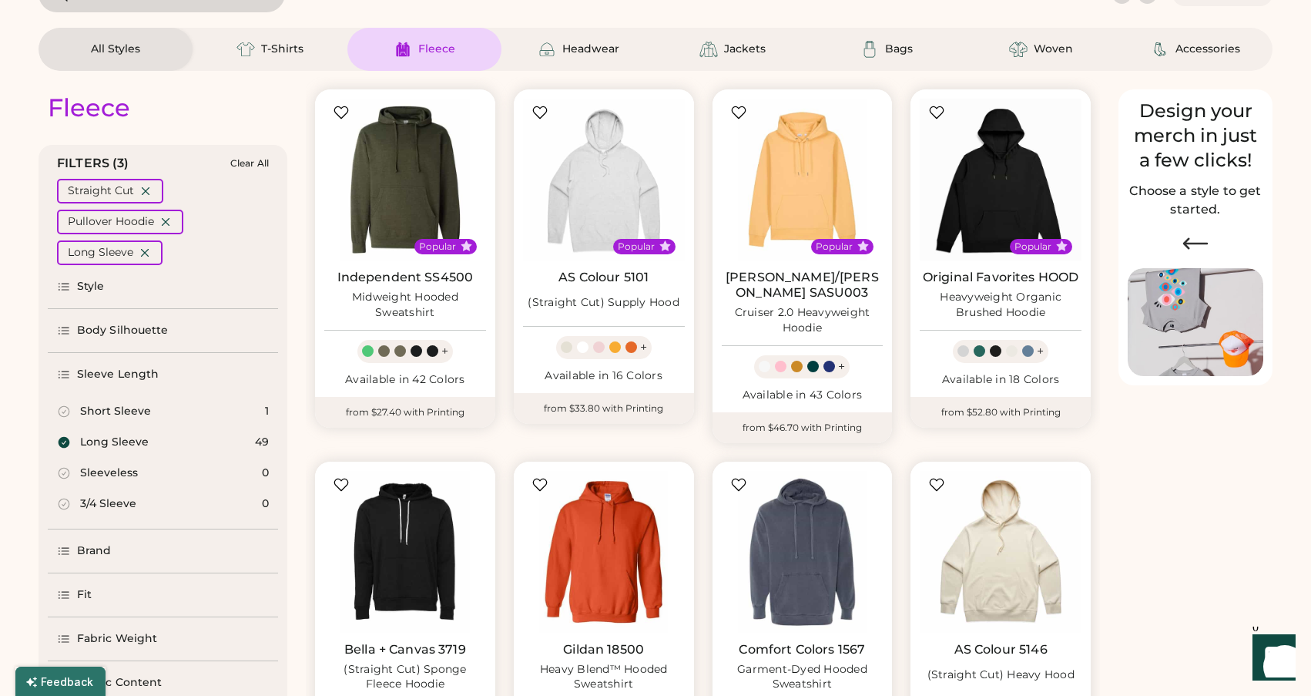
click at [87, 551] on div "Brand" at bounding box center [94, 550] width 35 height 15
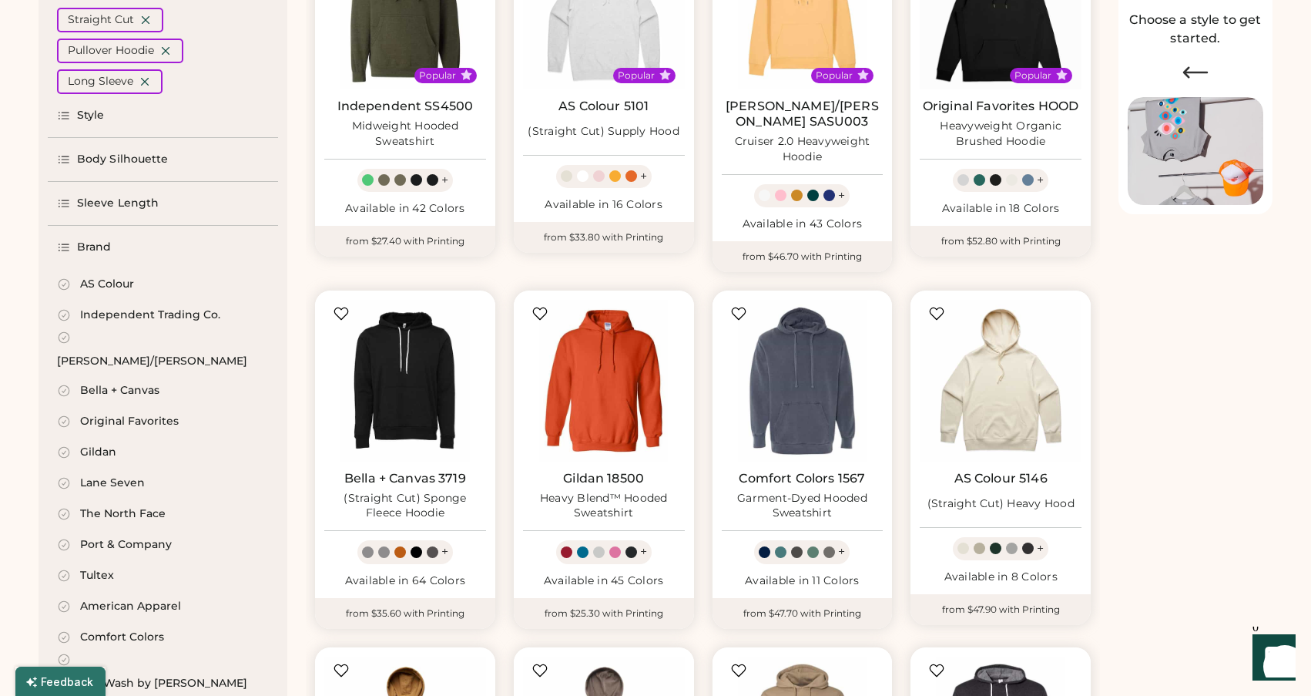
scroll to position [278, 0]
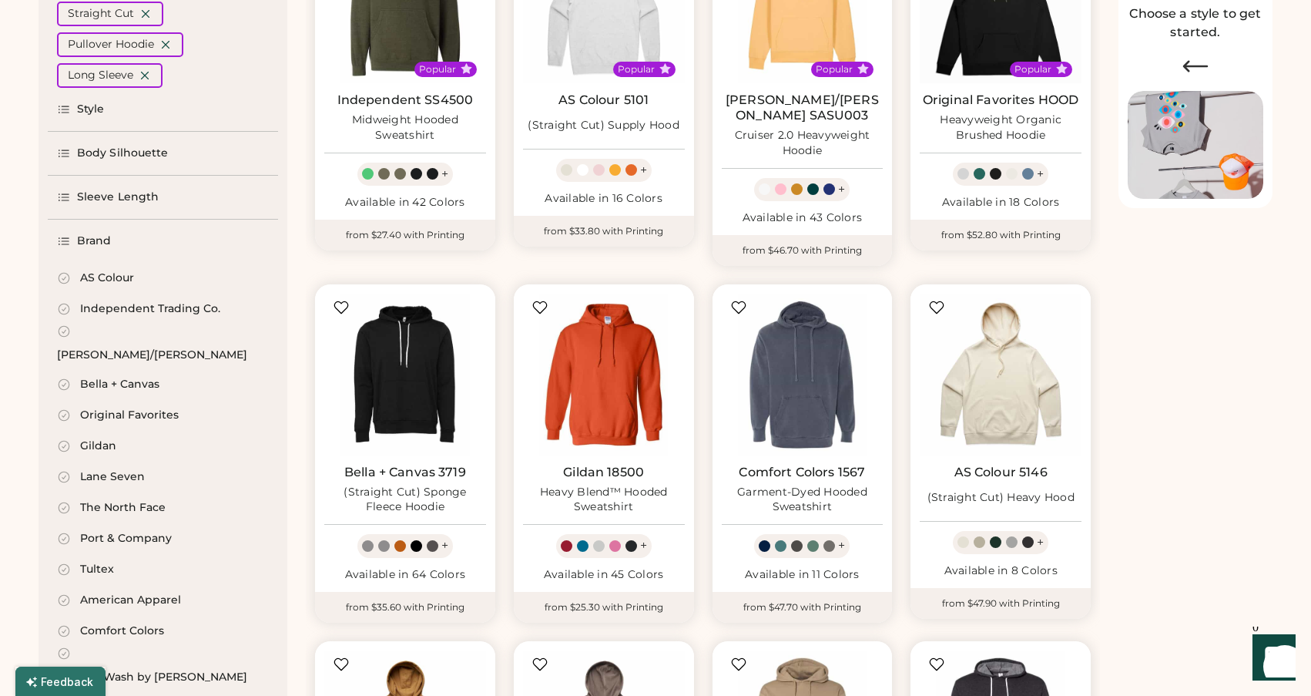
click at [70, 233] on div "Brand" at bounding box center [84, 240] width 55 height 15
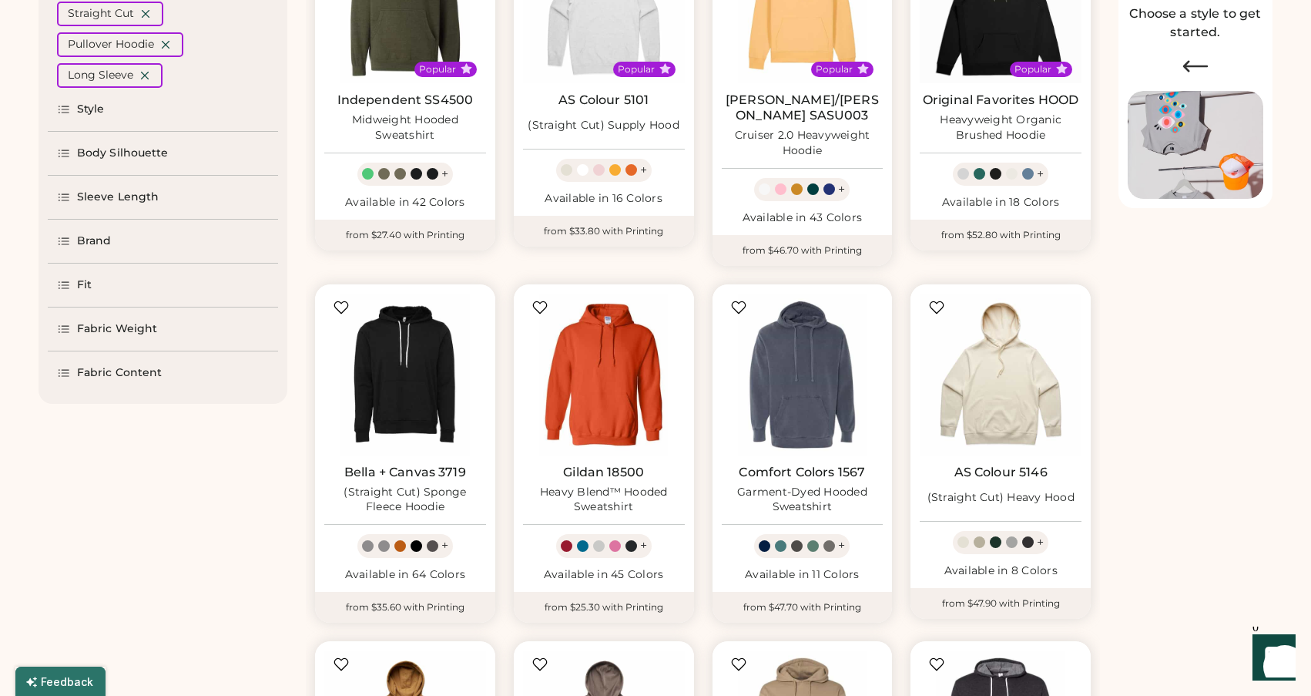
click at [72, 283] on div "Fit" at bounding box center [74, 284] width 35 height 15
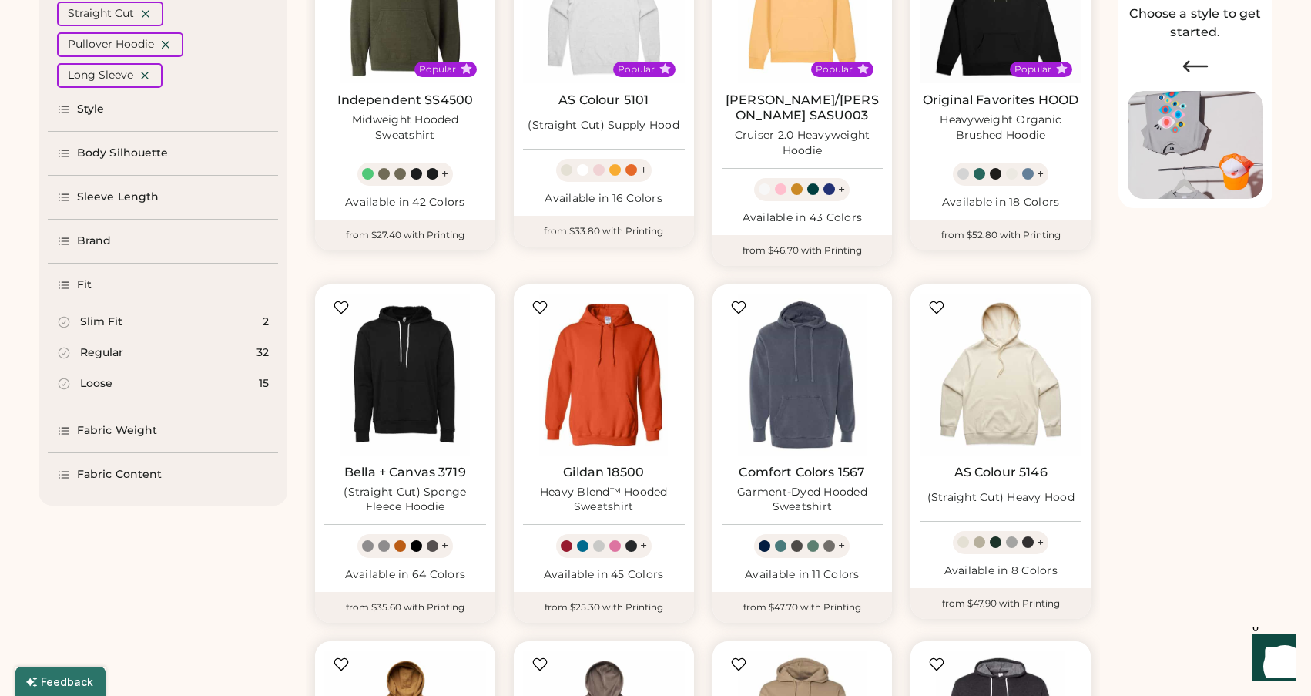
click at [68, 351] on icon at bounding box center [64, 353] width 14 height 14
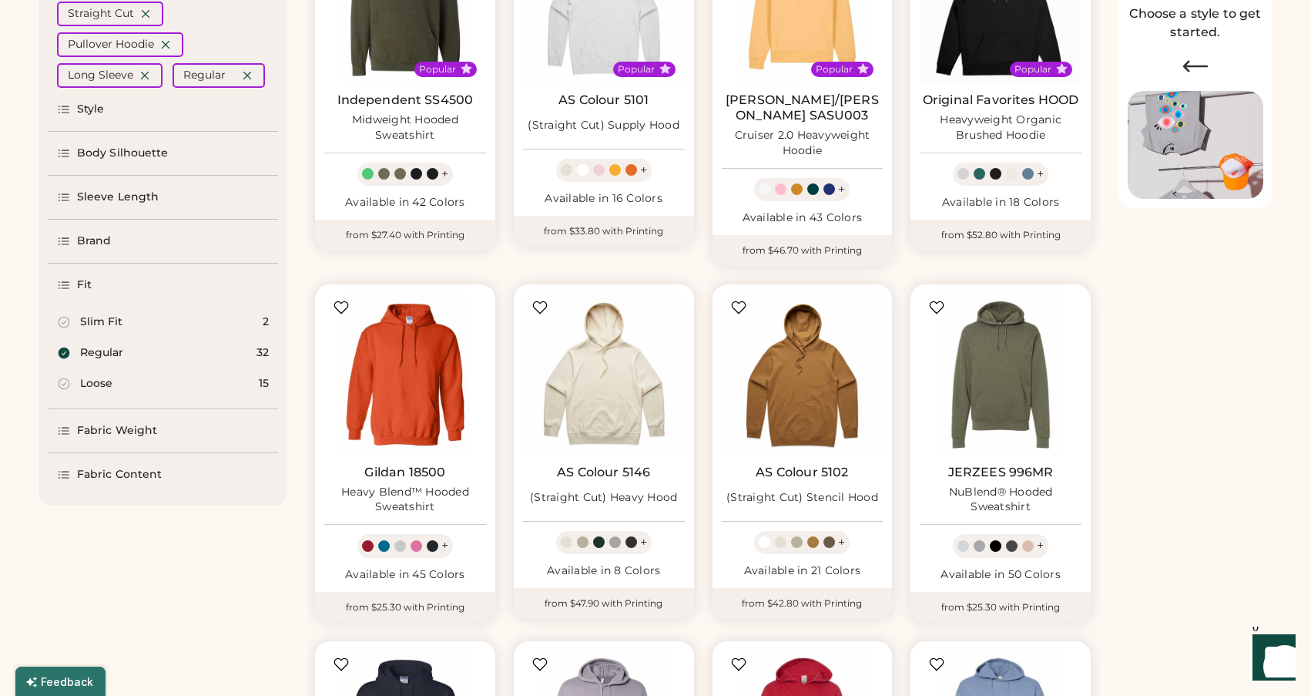
click at [64, 430] on icon at bounding box center [64, 431] width 14 height 14
click at [65, 395] on icon at bounding box center [64, 396] width 11 height 11
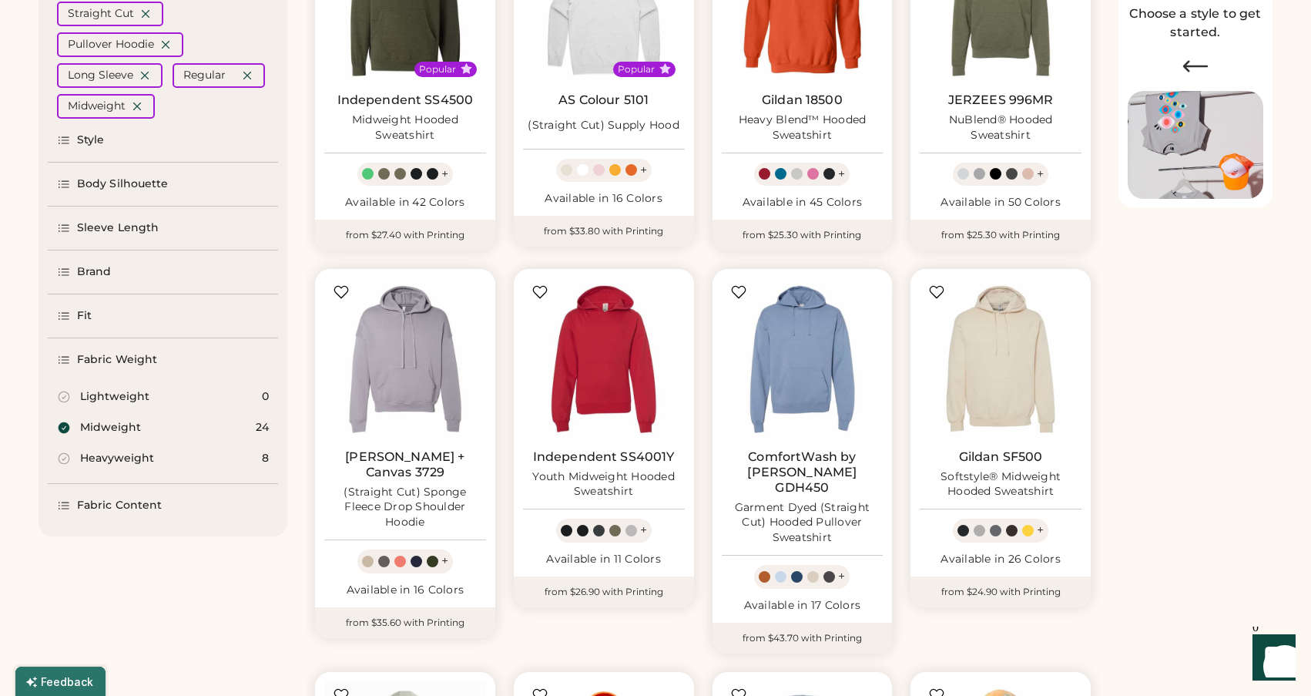
click at [81, 502] on div "Fabric Content" at bounding box center [119, 505] width 85 height 15
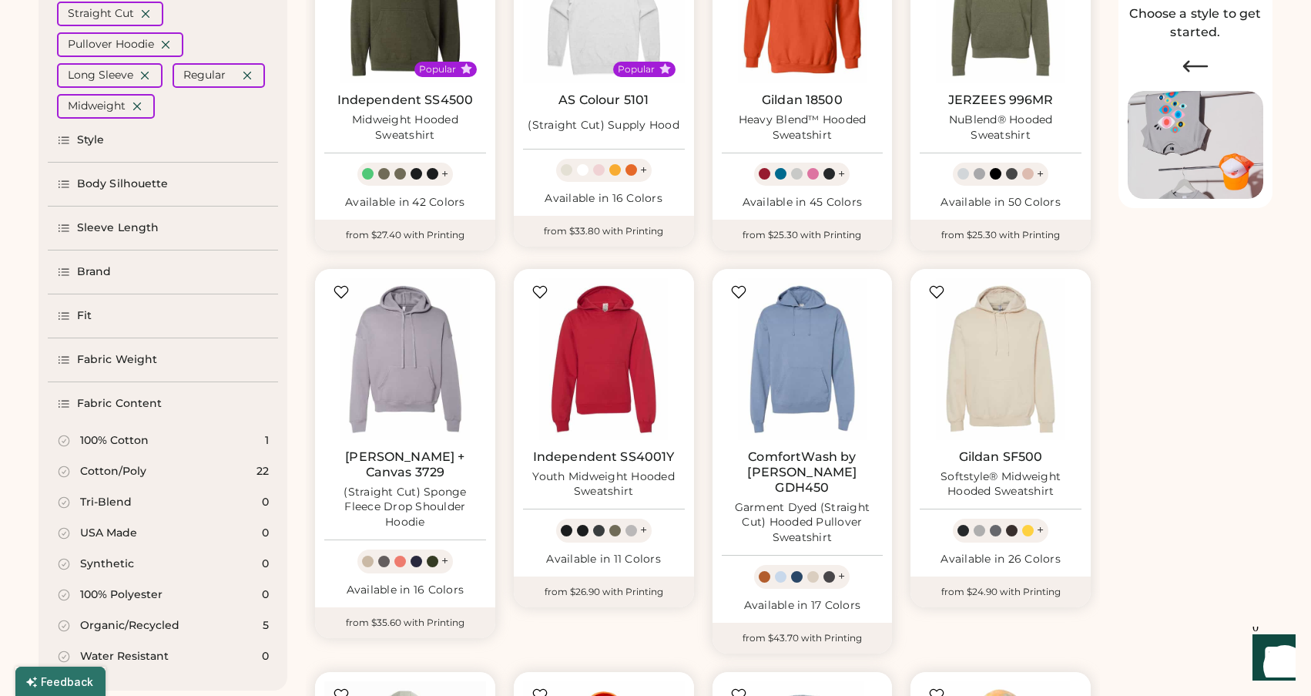
click at [39, 399] on div "FILTERS (5) Clear All Straight Cut Pullover Hoodie Long Sleeve Regular Midweigh…" at bounding box center [163, 329] width 249 height 723
click at [302, 237] on div "Fleece FILTERS (5) Clear All Straight Cut Pullover Hoodie Long Sleeve Regular M…" at bounding box center [656, 486] width 1234 height 1184
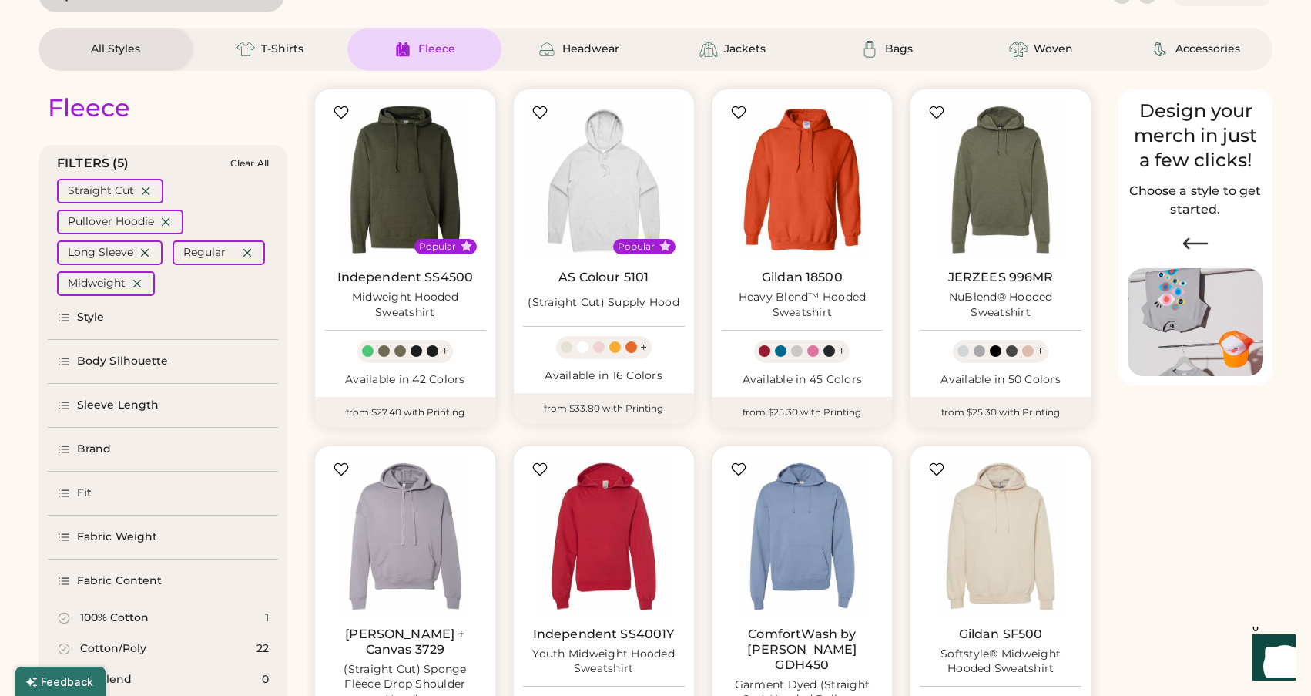
scroll to position [83, 0]
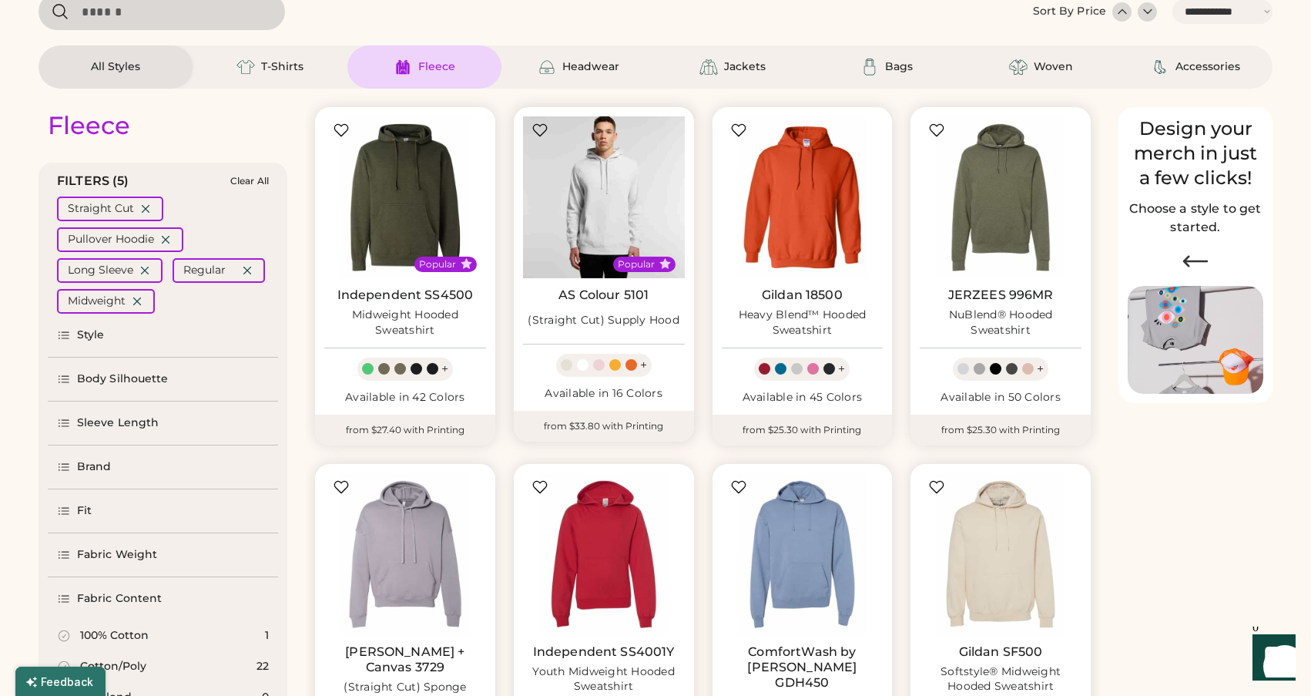
click at [603, 212] on img at bounding box center [604, 197] width 162 height 162
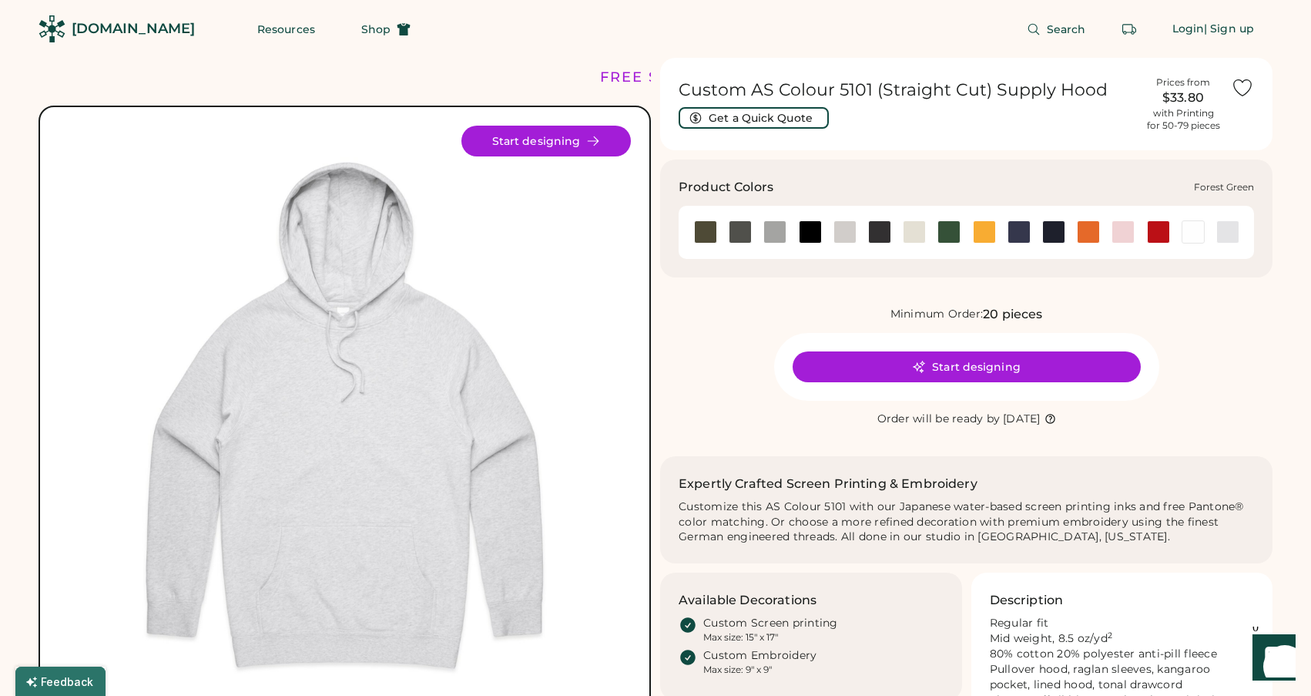
click at [951, 232] on div at bounding box center [949, 231] width 23 height 23
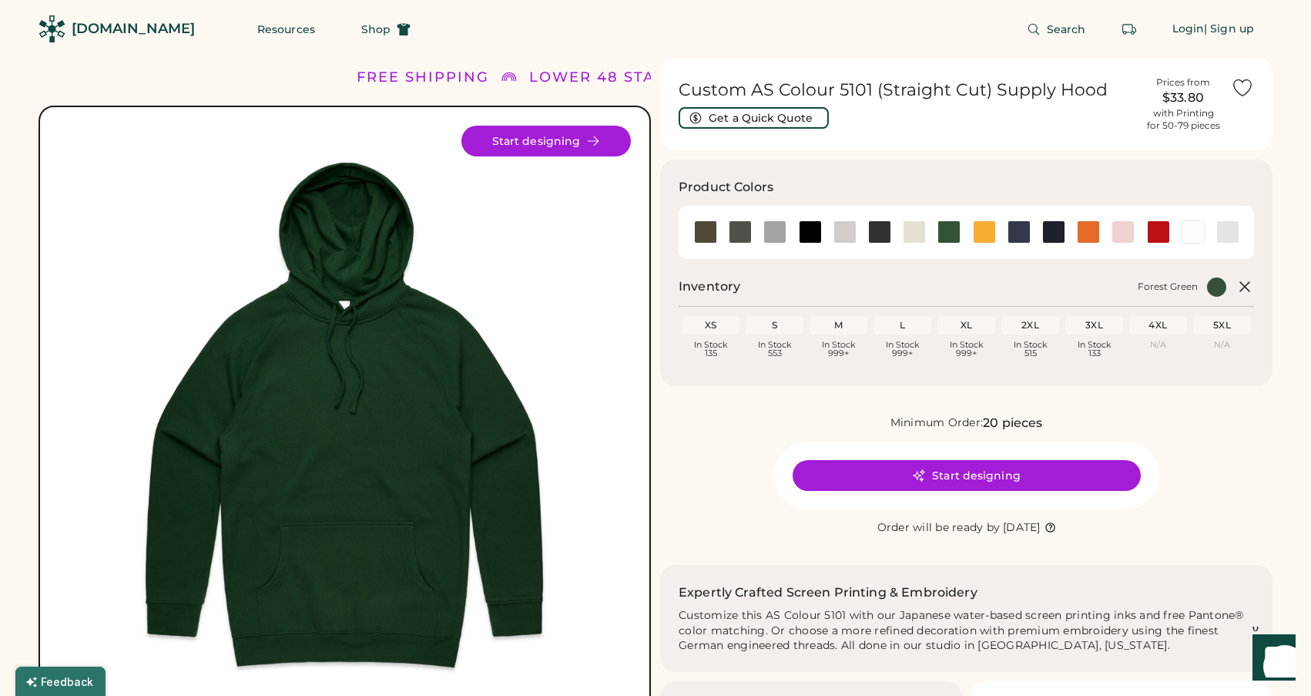
click at [865, 83] on h1 "Custom AS Colour 5101 (Straight Cut) Supply Hood" at bounding box center [907, 90] width 457 height 22
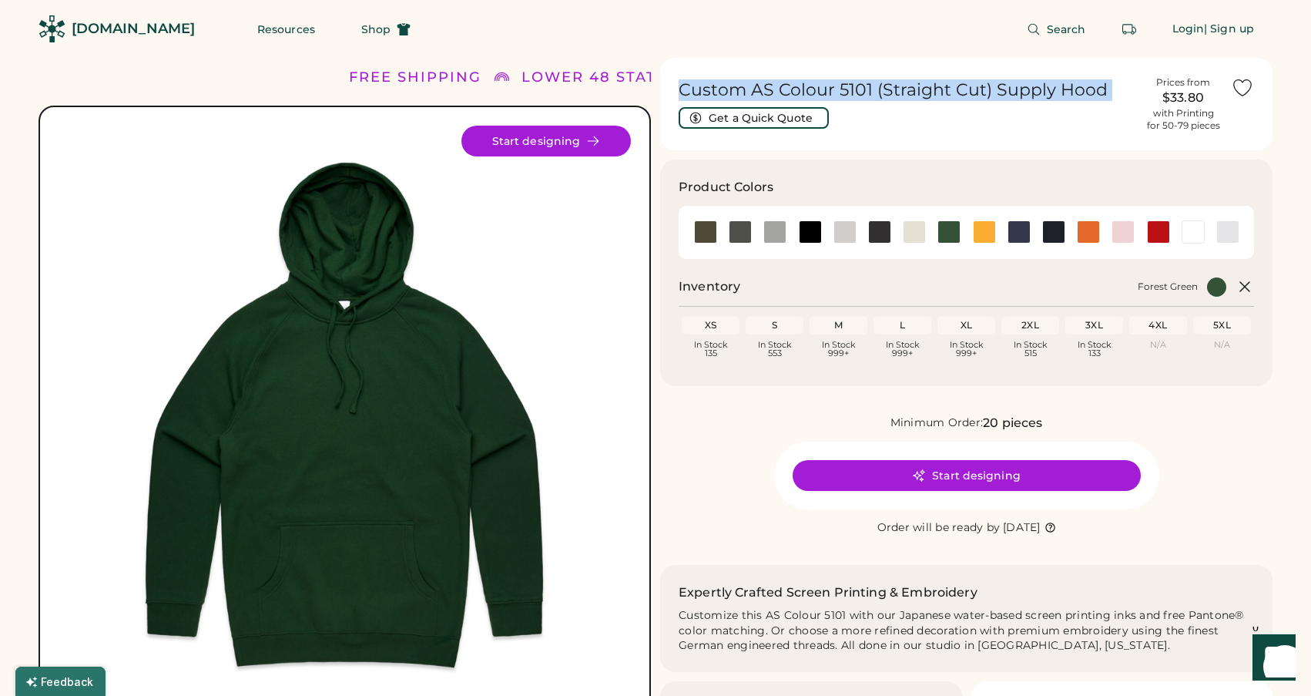
click at [865, 83] on h1 "Custom AS Colour 5101 (Straight Cut) Supply Hood" at bounding box center [907, 90] width 457 height 22
copy div "Custom AS Colour 5101 (Straight Cut) Supply Hood Get a Quick Quote"
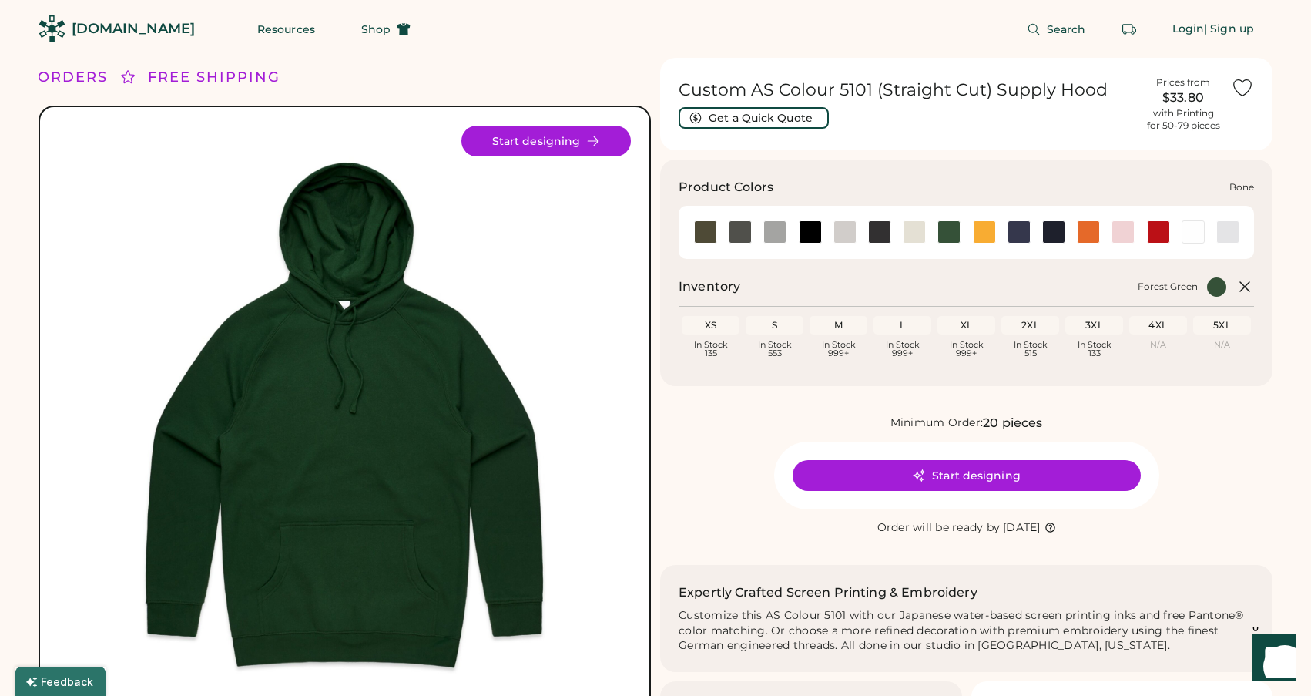
click at [843, 232] on div at bounding box center [845, 231] width 23 height 23
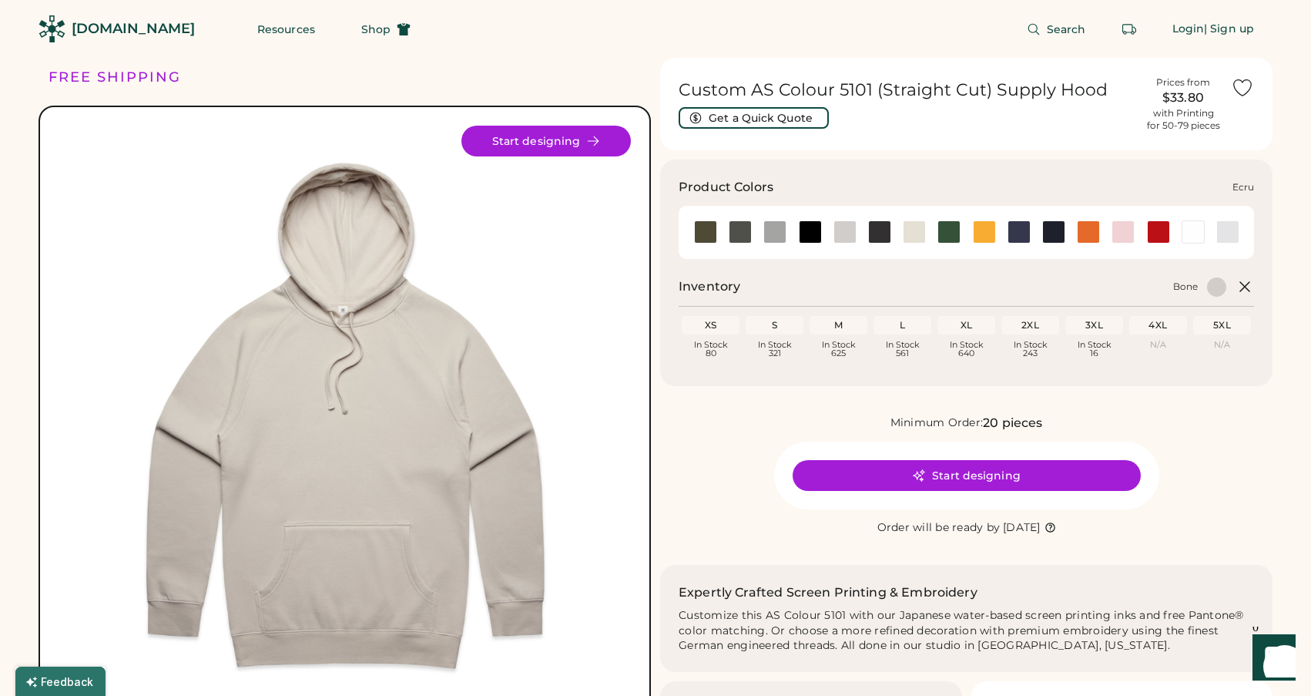
click at [913, 232] on div at bounding box center [914, 231] width 23 height 23
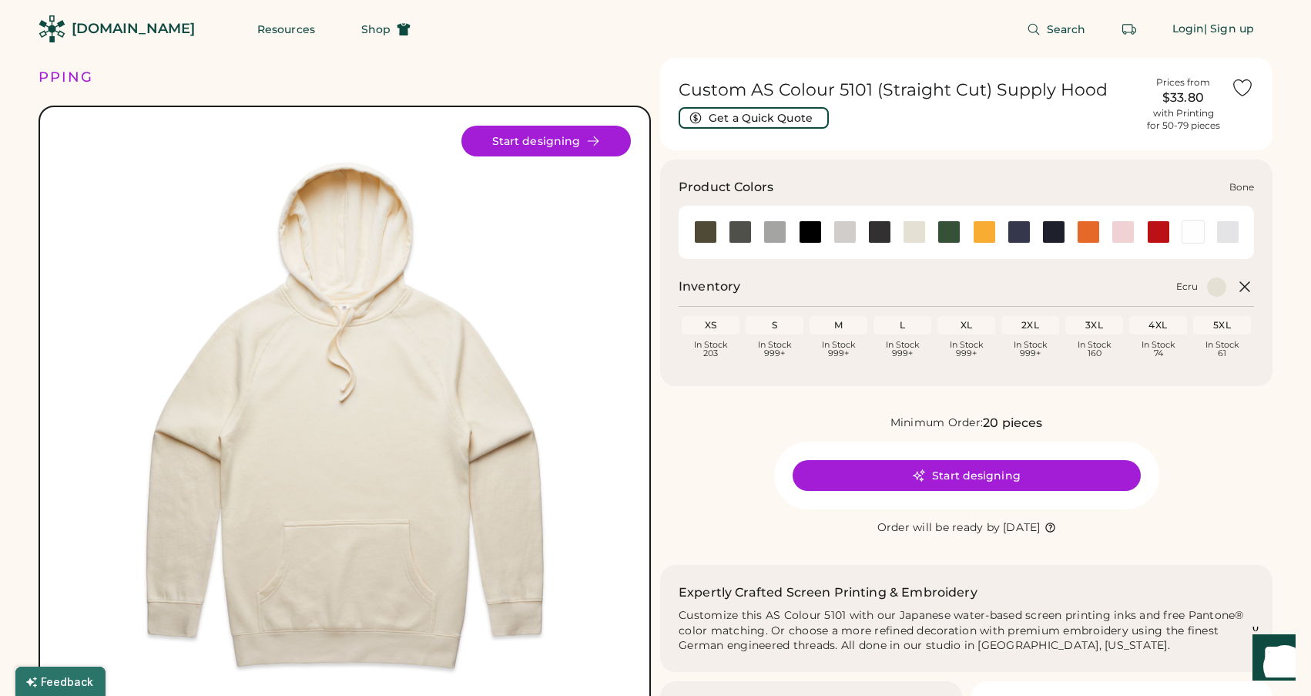
click at [847, 237] on div at bounding box center [845, 231] width 23 height 23
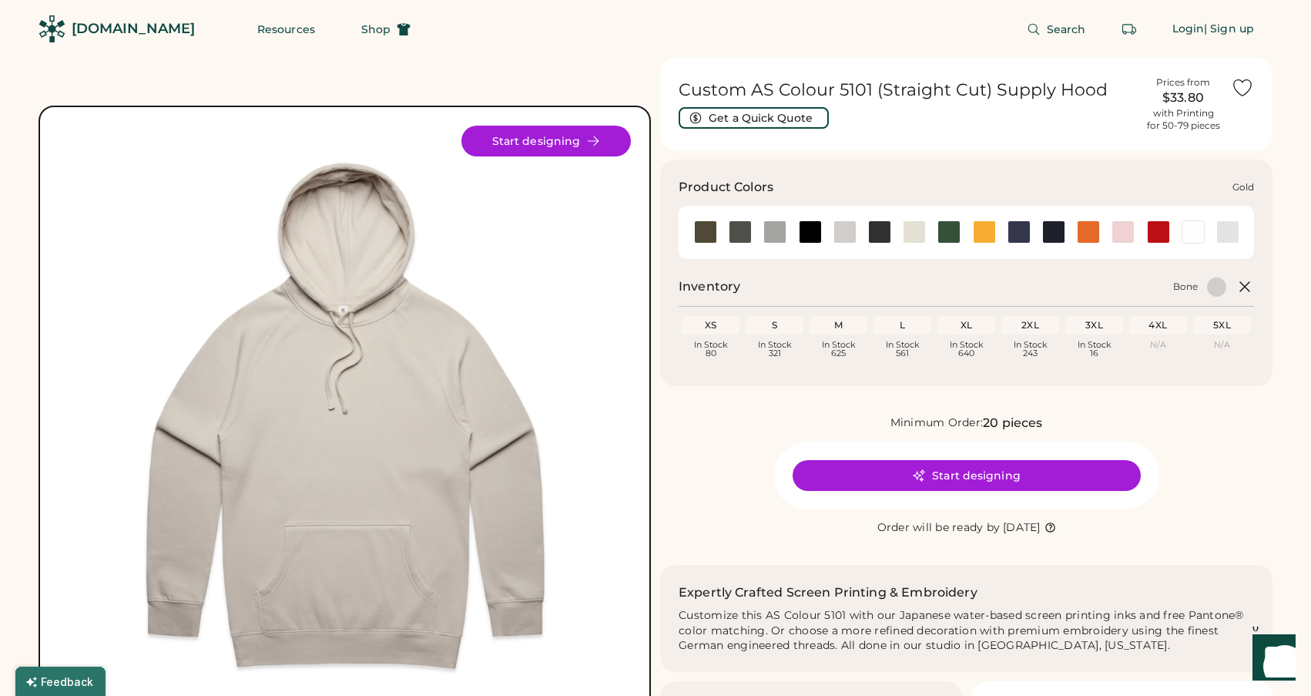
click at [981, 230] on div at bounding box center [984, 231] width 23 height 23
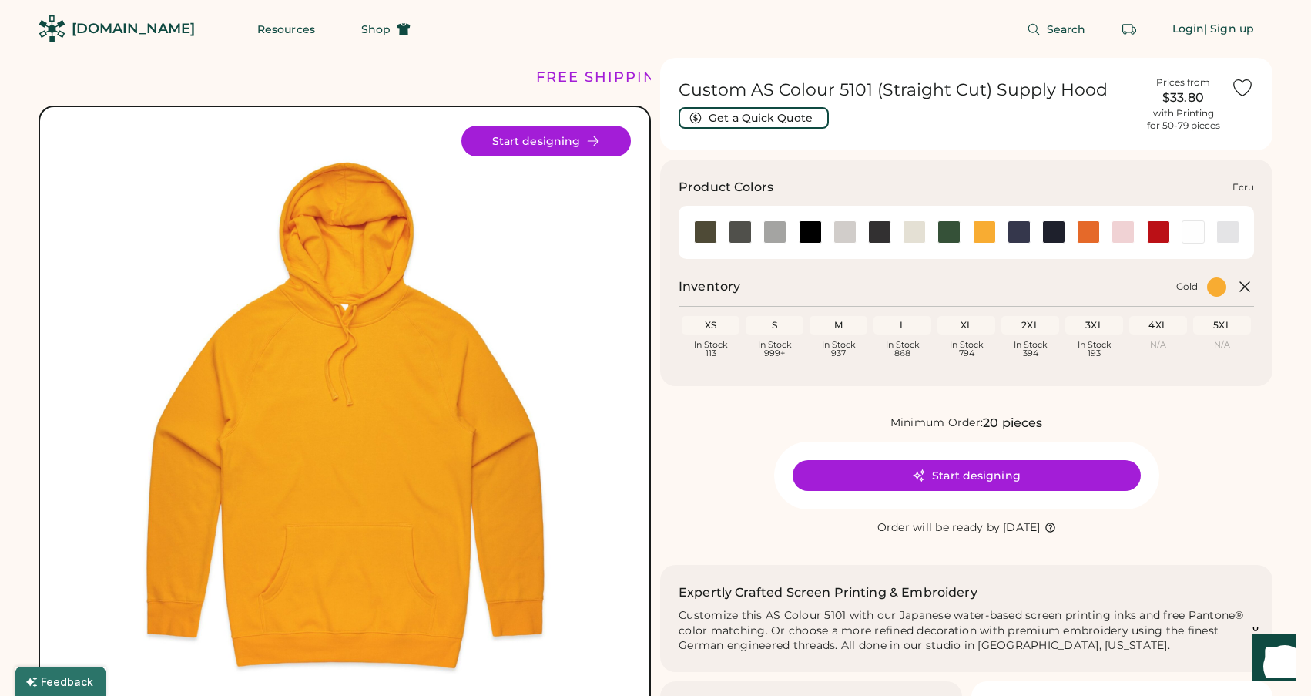
click at [914, 233] on div at bounding box center [914, 231] width 23 height 23
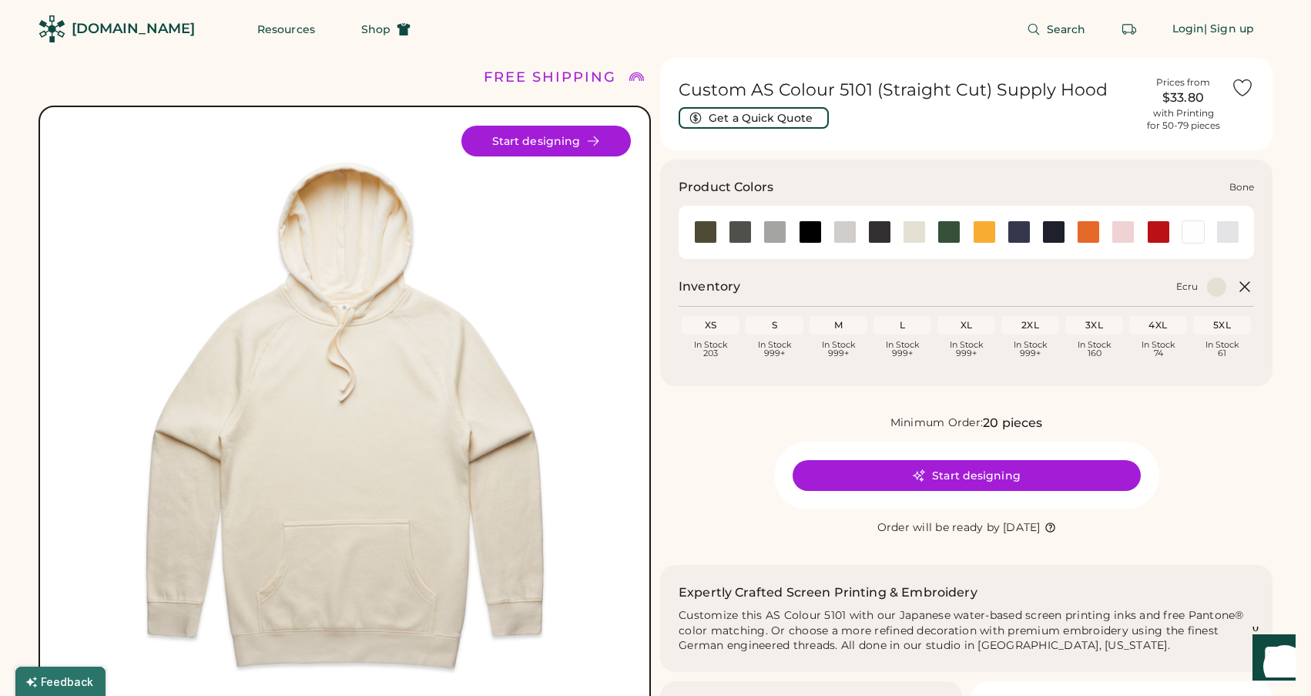
click at [847, 230] on div at bounding box center [845, 231] width 23 height 23
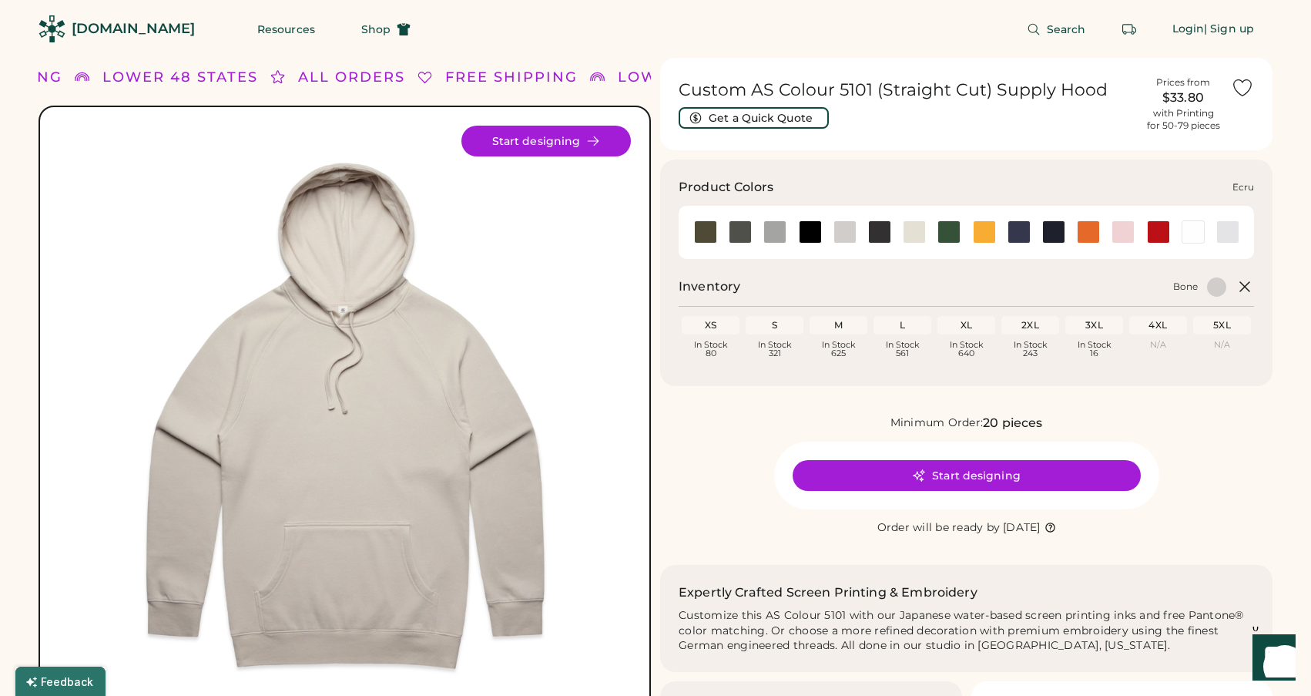
click at [921, 233] on div at bounding box center [914, 231] width 23 height 23
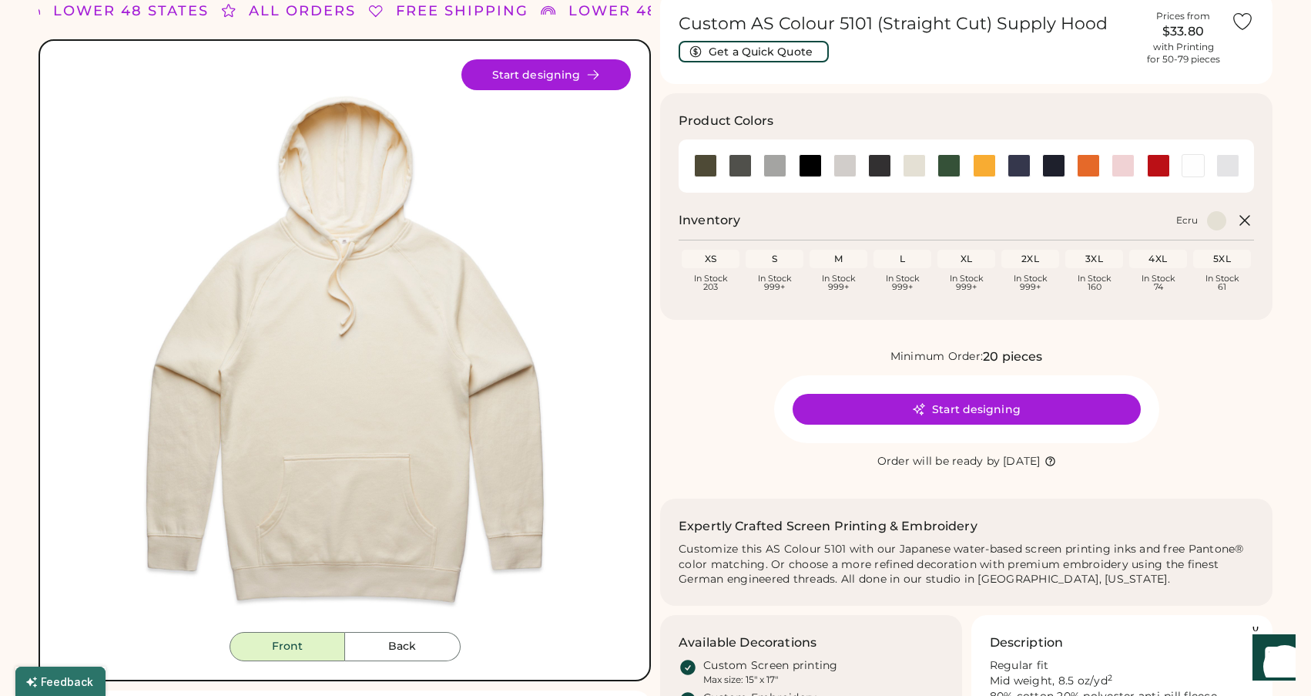
scroll to position [77, 0]
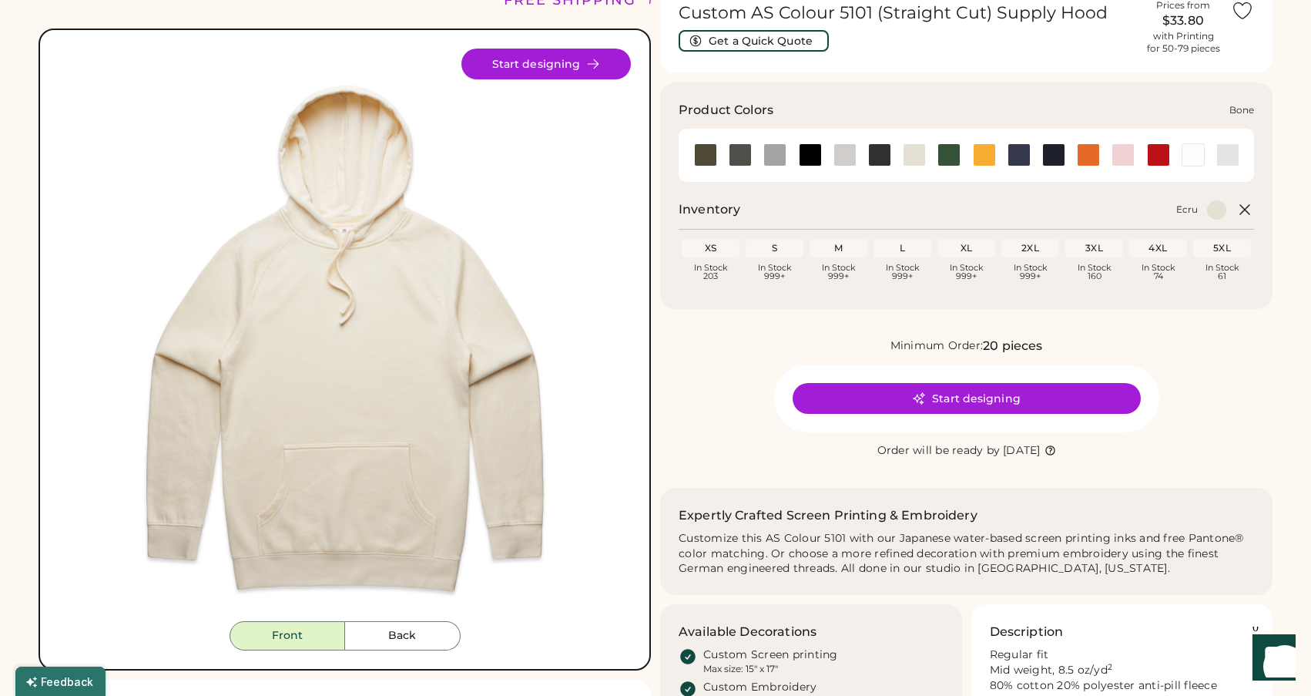
click at [847, 155] on div at bounding box center [845, 154] width 23 height 23
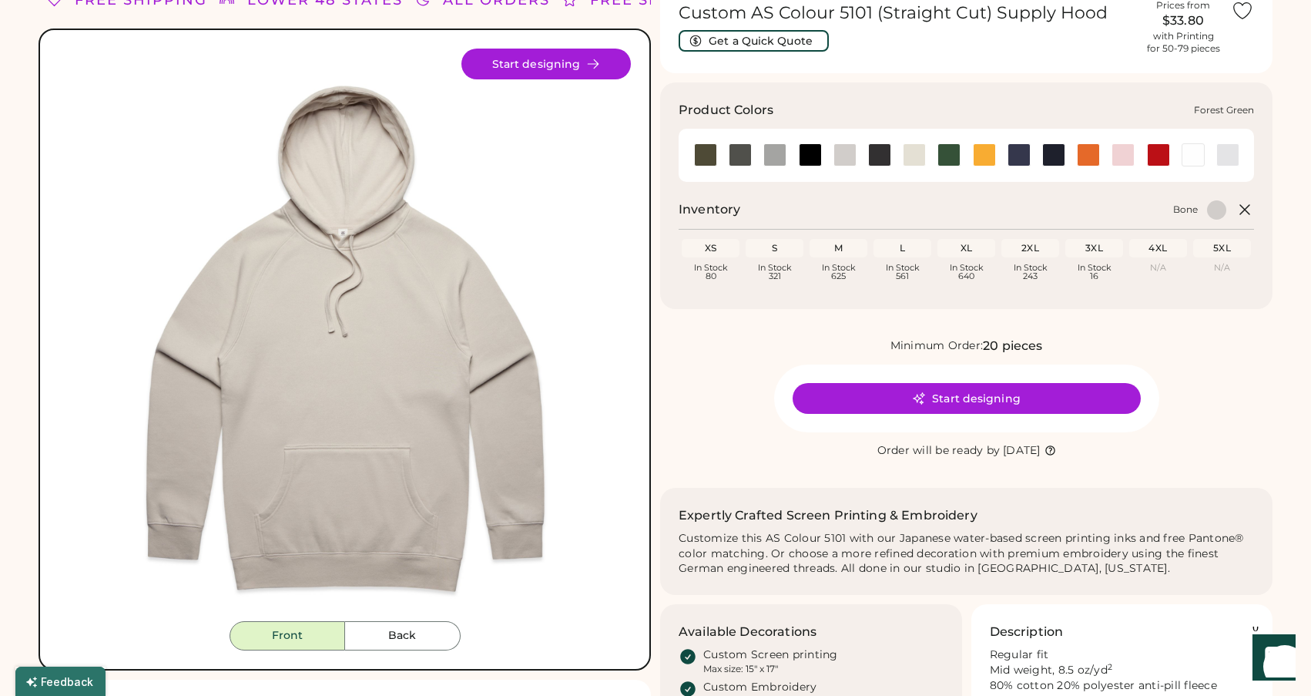
click at [949, 152] on div at bounding box center [949, 154] width 23 height 23
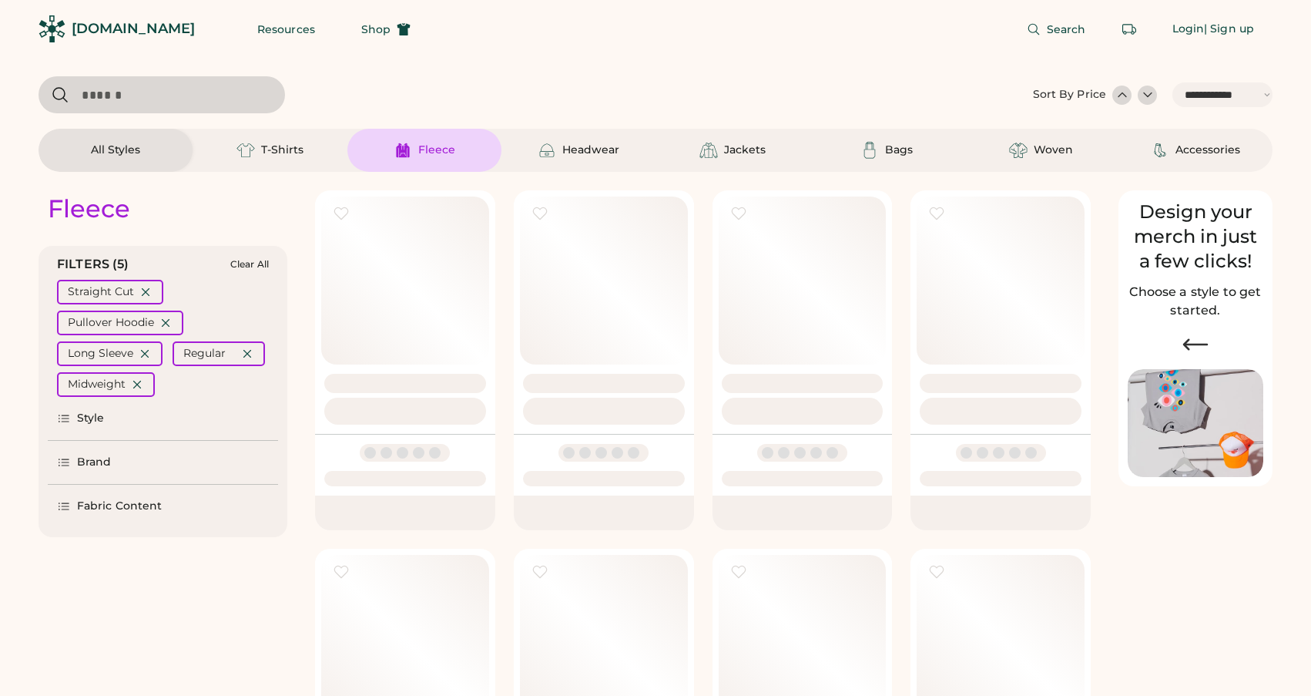
select select "*****"
select select "*"
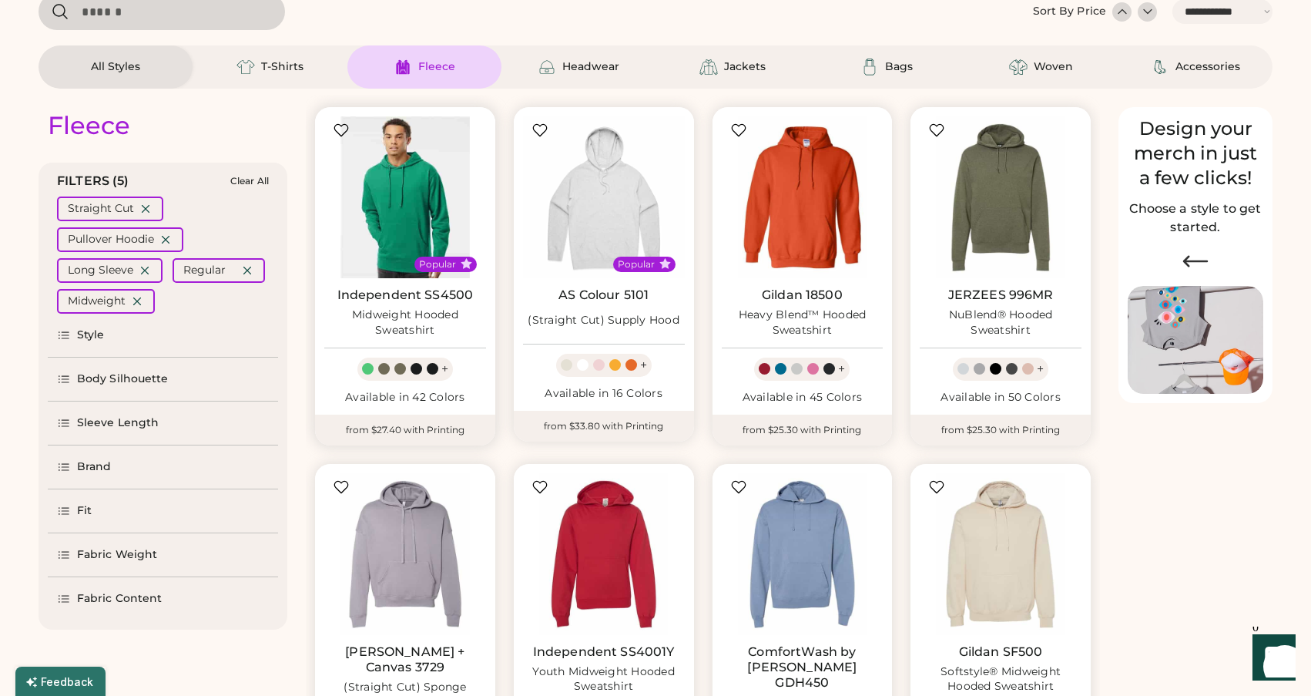
click at [434, 207] on img at bounding box center [405, 197] width 162 height 162
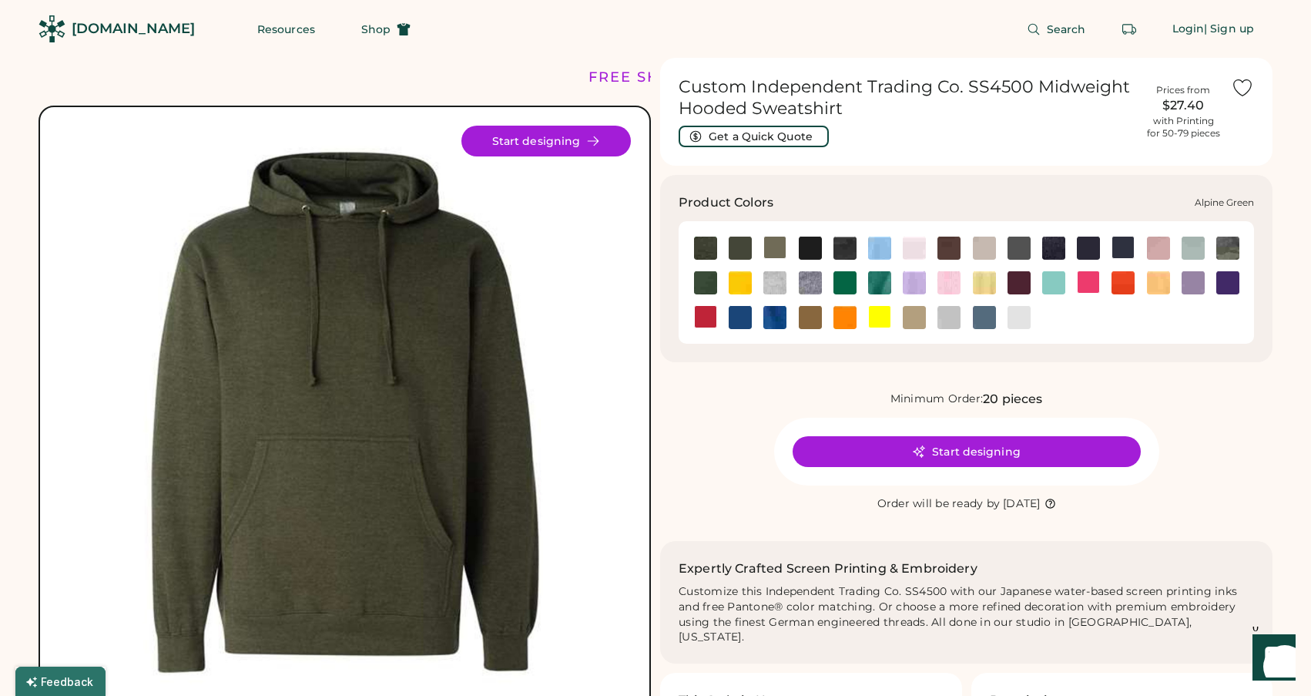
click at [707, 245] on img at bounding box center [705, 248] width 23 height 23
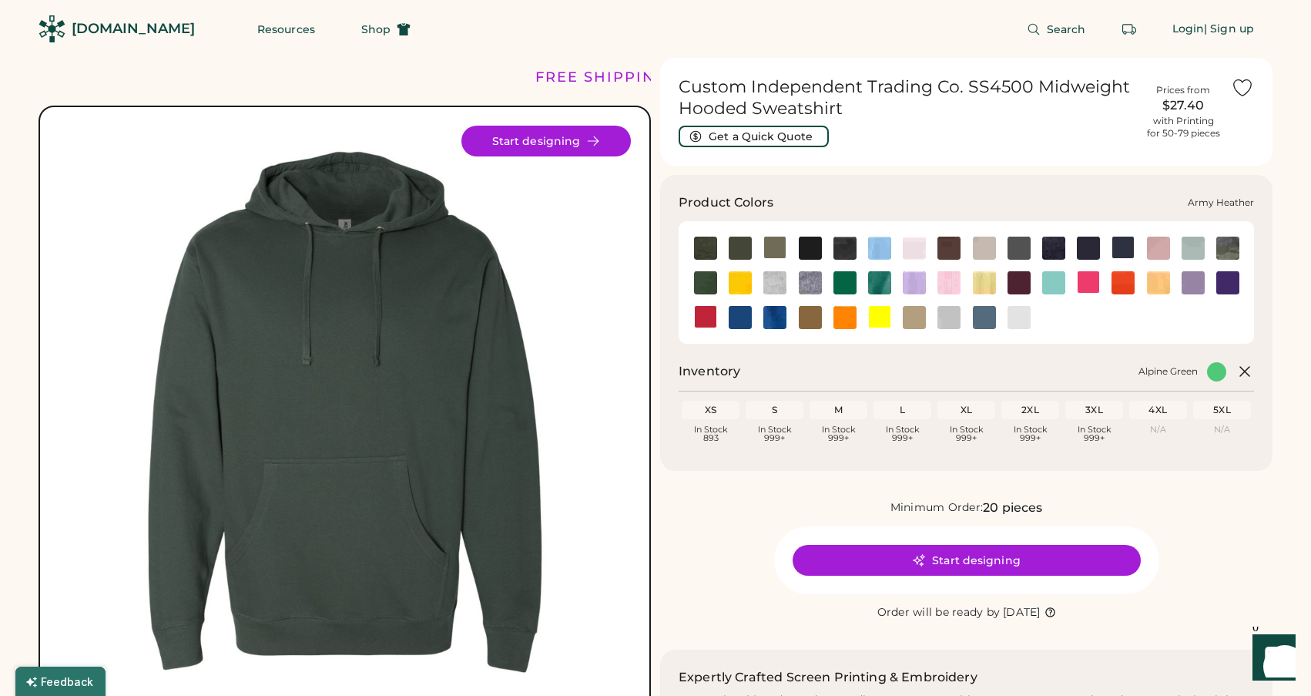
click at [757, 248] on div at bounding box center [774, 247] width 35 height 23
click at [739, 247] on img at bounding box center [740, 248] width 23 height 23
click at [773, 250] on div at bounding box center [774, 247] width 23 height 23
click at [814, 247] on img at bounding box center [810, 248] width 23 height 23
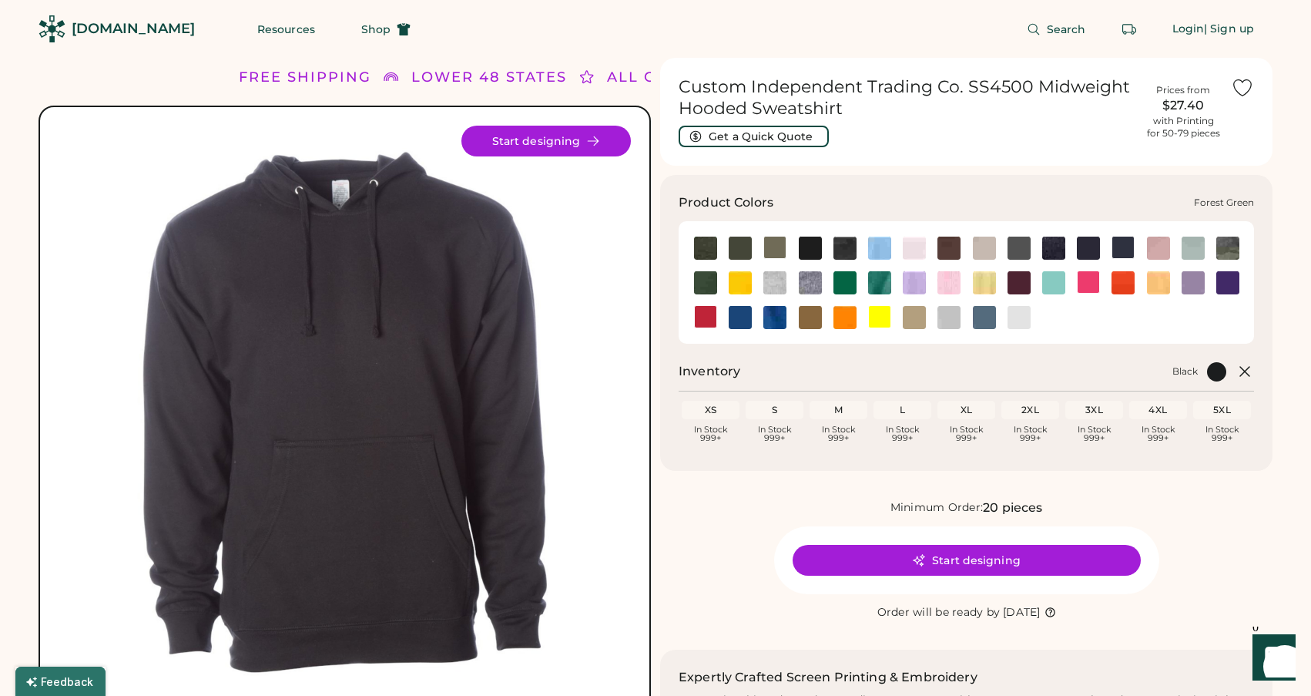
click at [703, 280] on img at bounding box center [705, 282] width 23 height 23
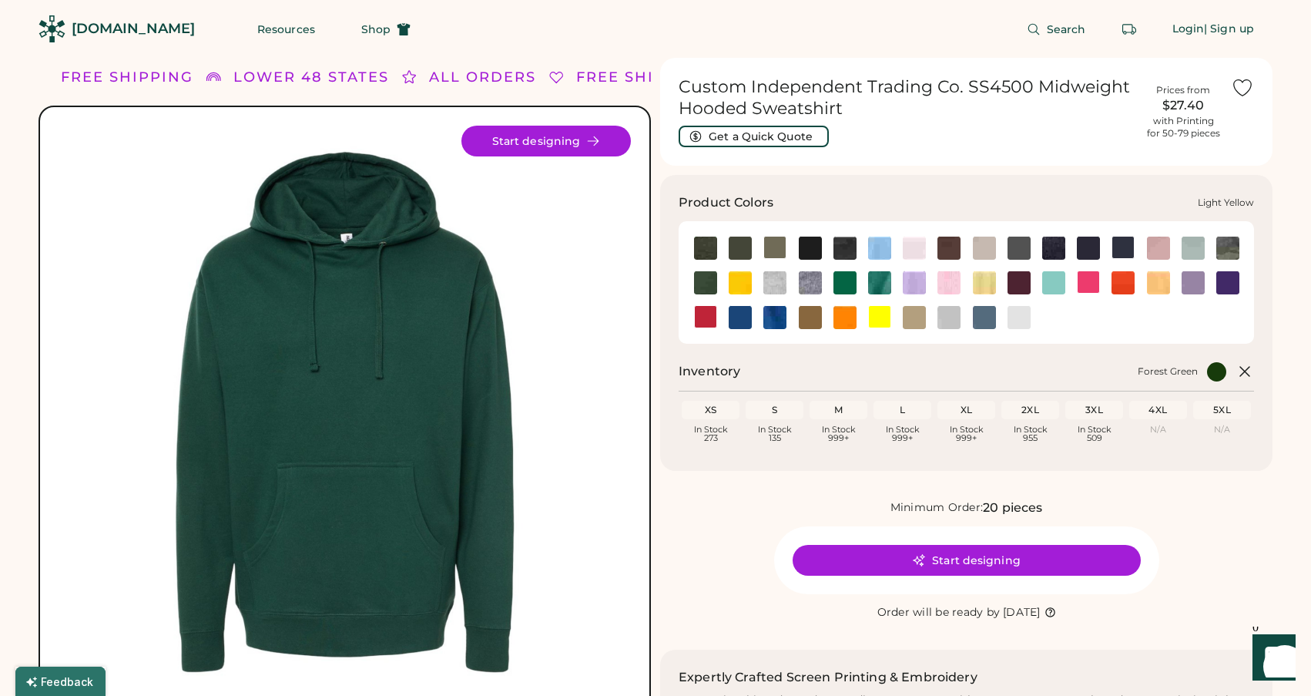
click at [979, 278] on img at bounding box center [984, 282] width 23 height 23
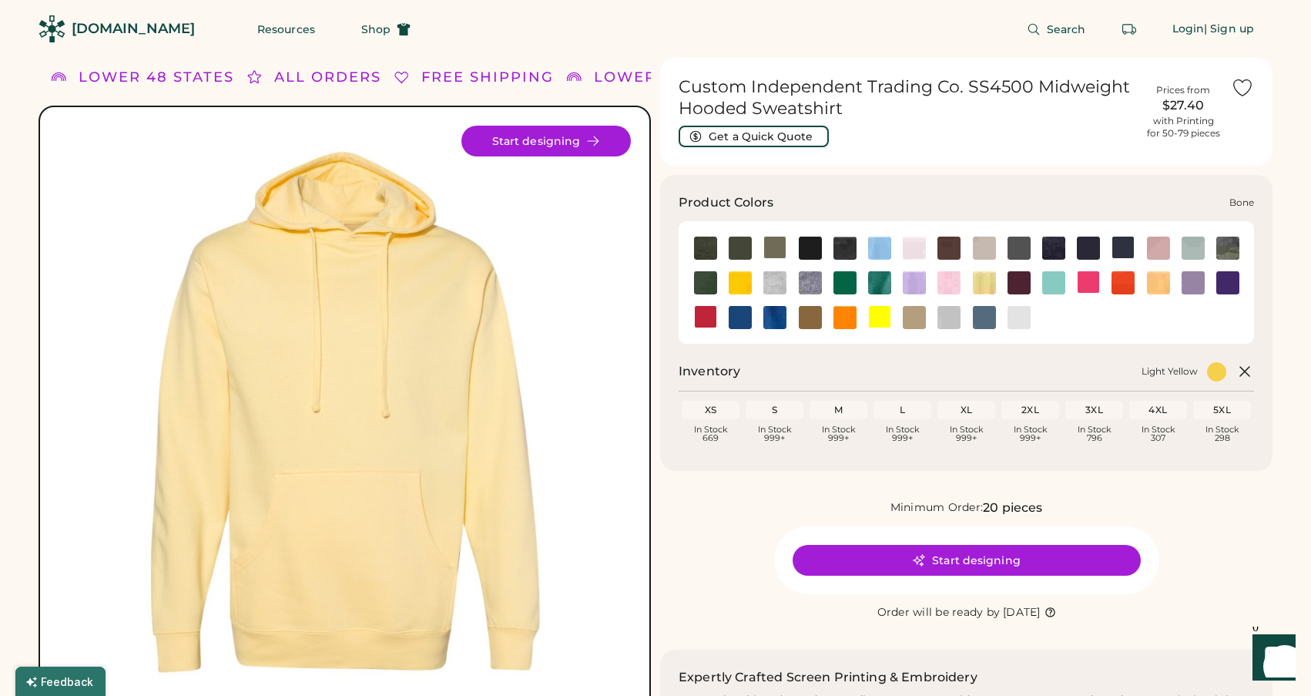
click at [911, 244] on img at bounding box center [914, 248] width 23 height 23
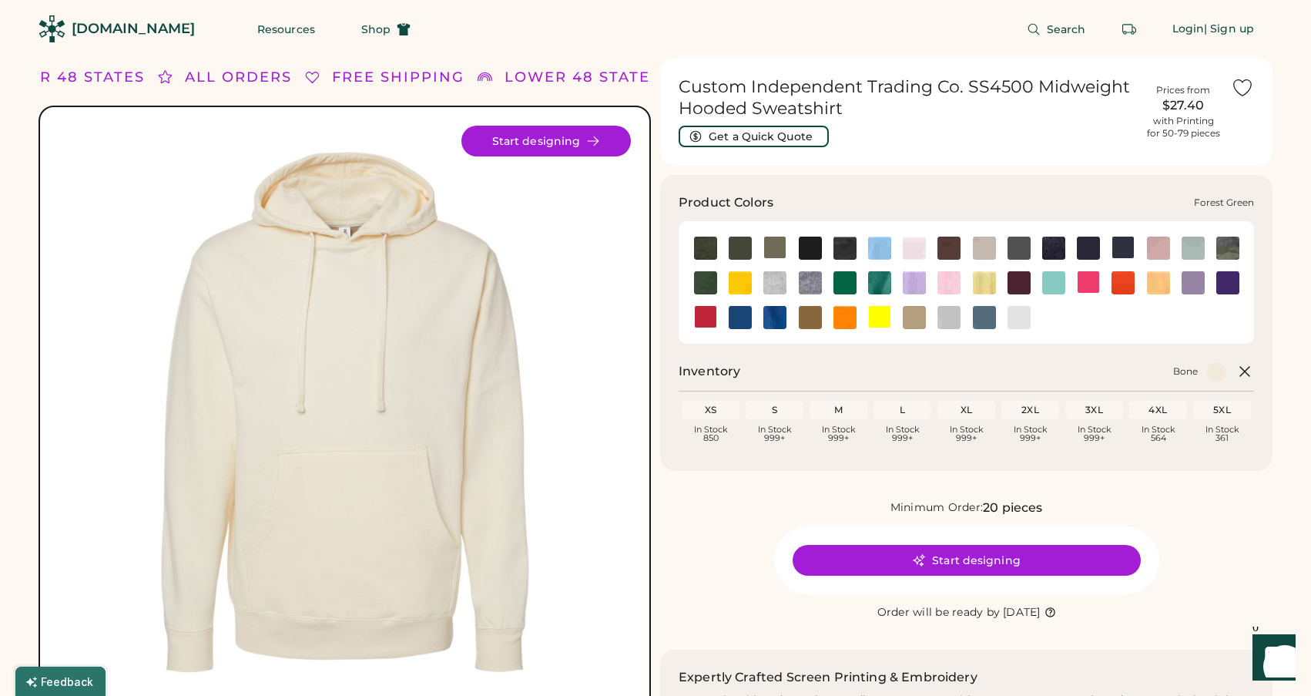
click at [711, 280] on img at bounding box center [705, 282] width 23 height 23
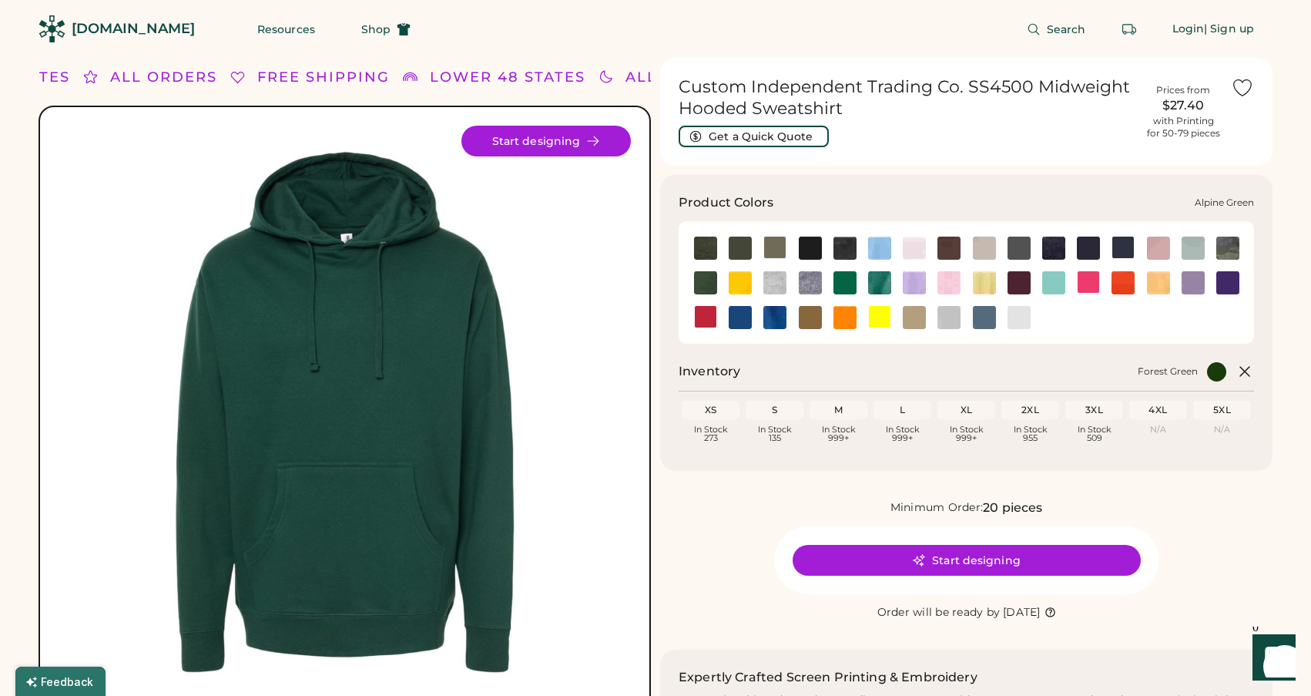
click at [700, 246] on img at bounding box center [705, 248] width 23 height 23
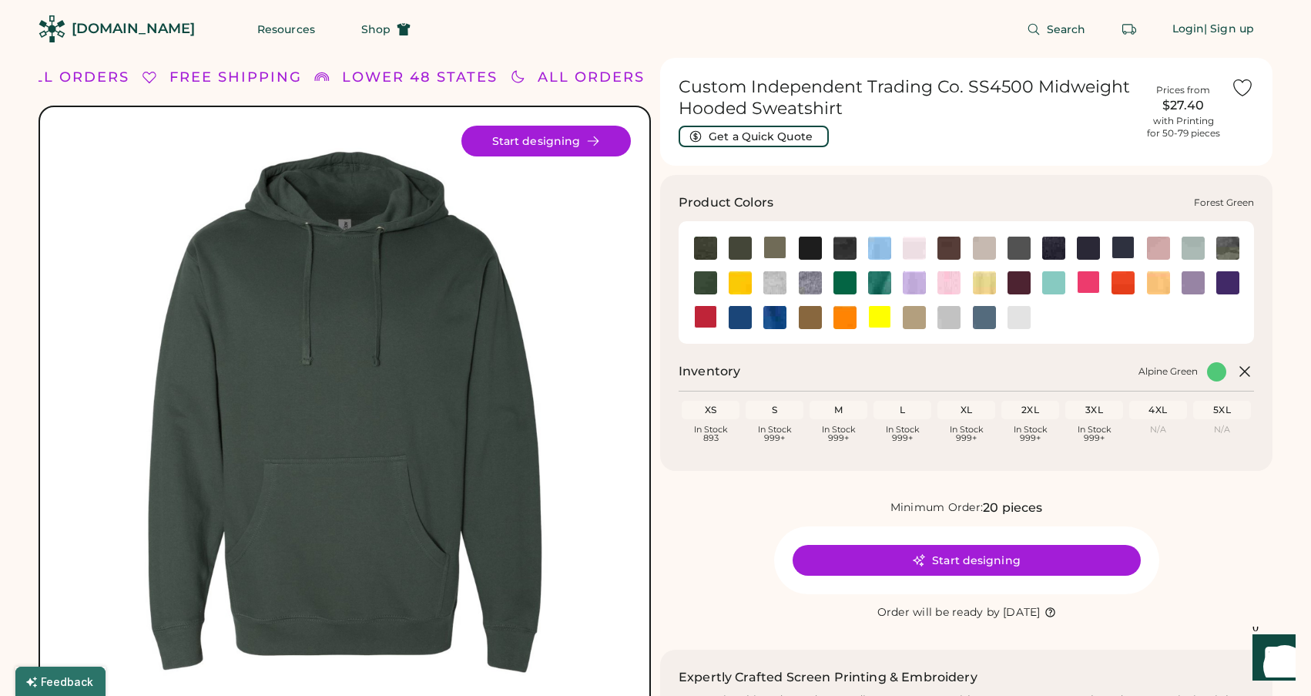
click at [704, 280] on img at bounding box center [705, 282] width 23 height 23
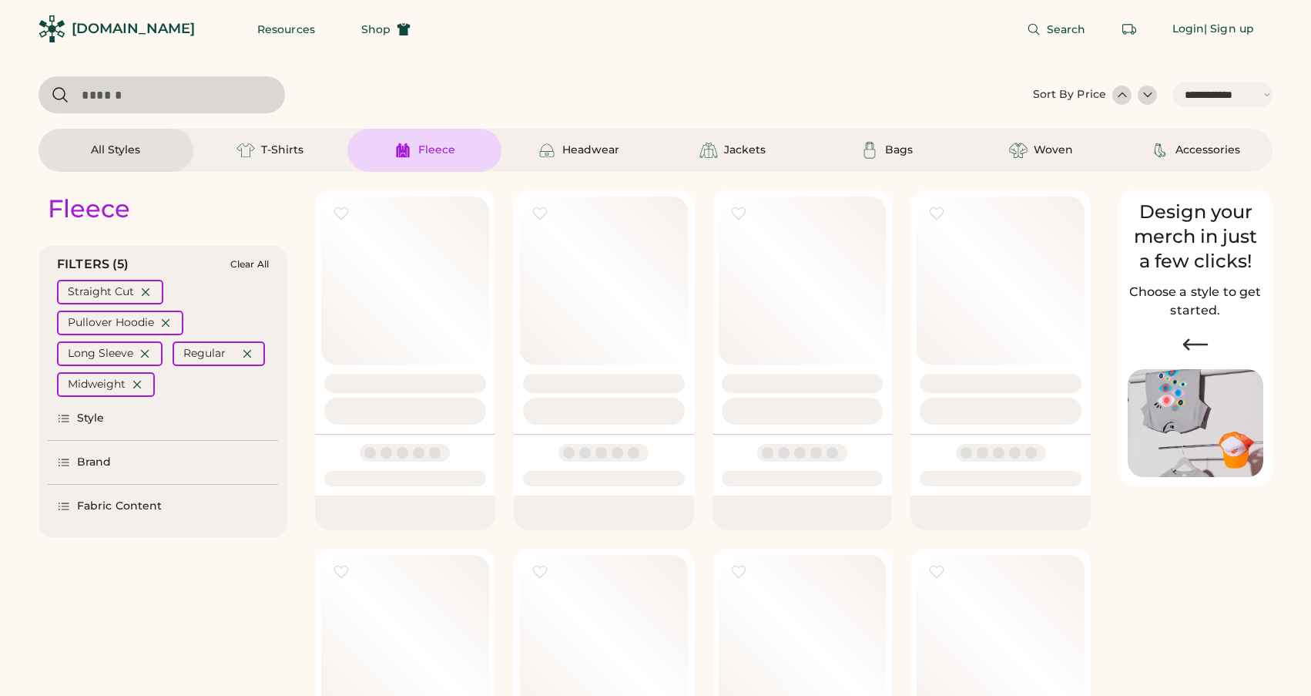
select select "*****"
select select "*"
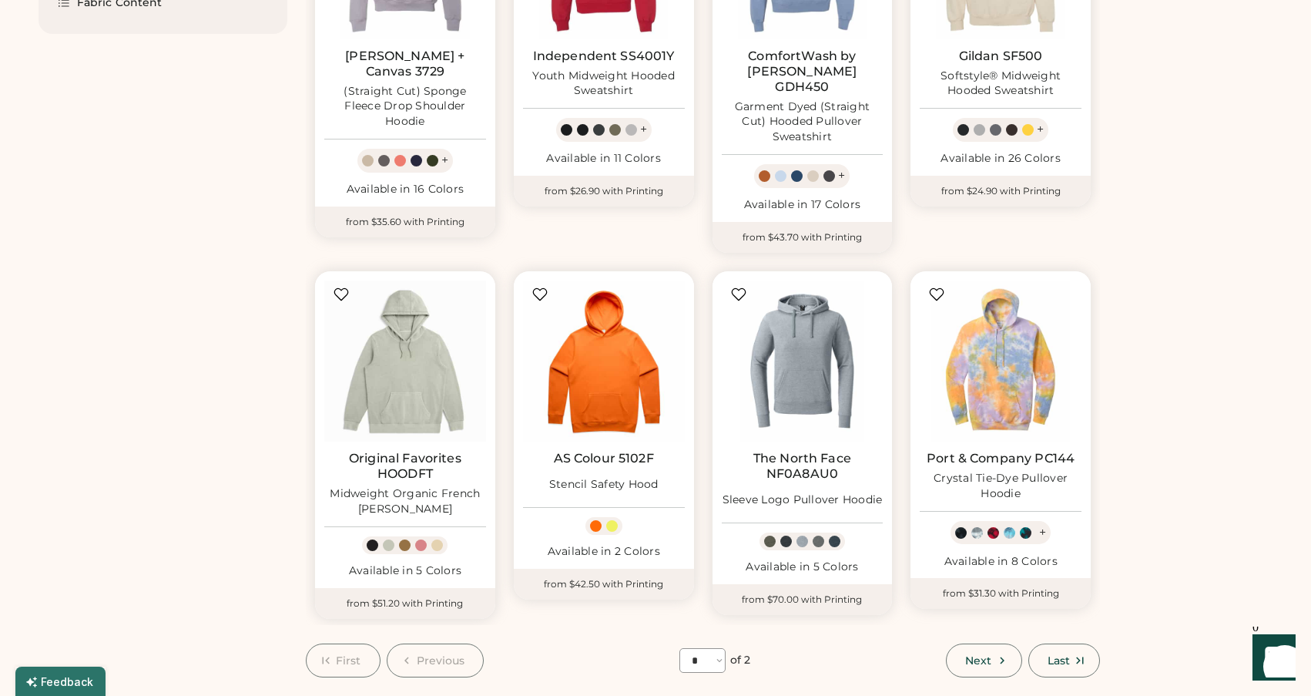
scroll to position [682, 0]
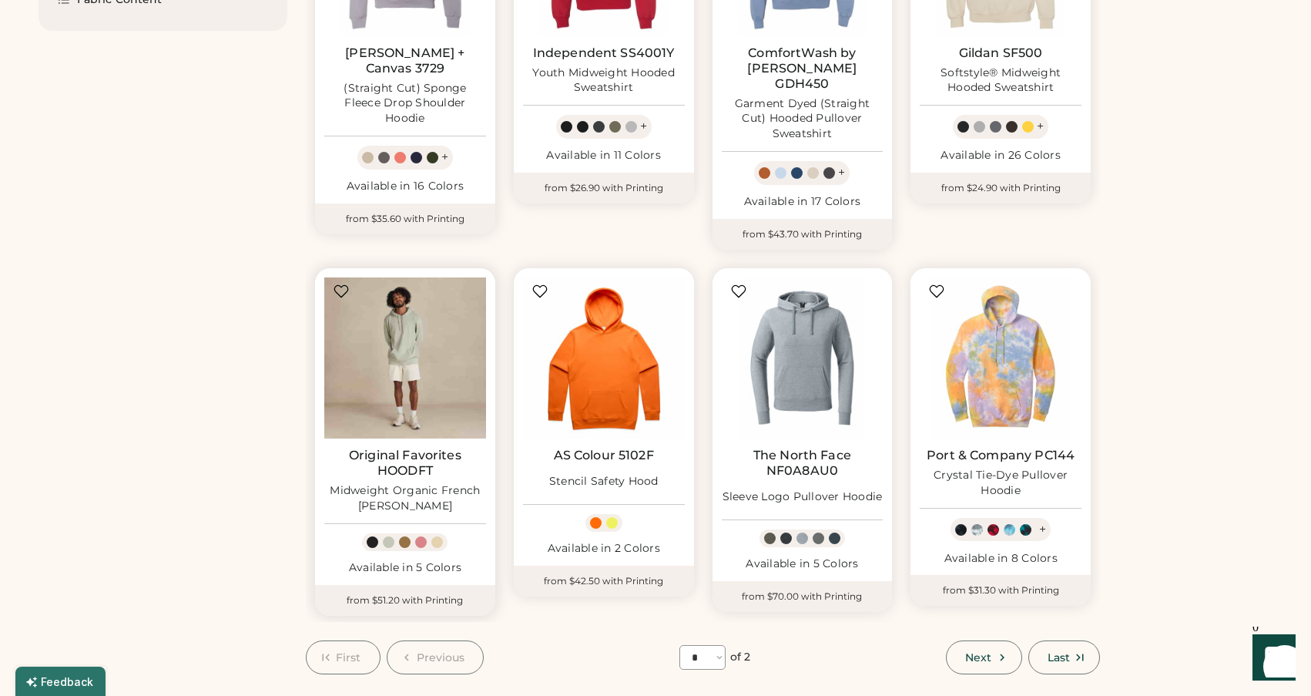
click at [411, 384] on img at bounding box center [405, 358] width 162 height 162
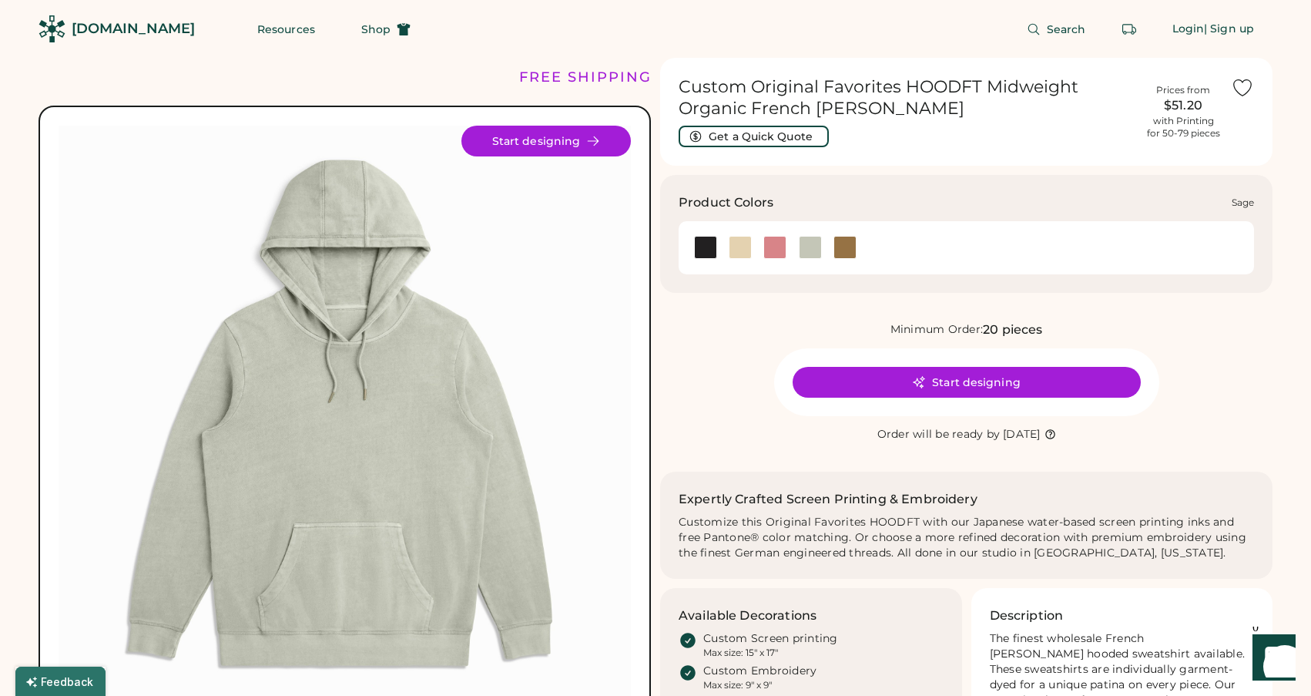
click at [812, 248] on div at bounding box center [810, 247] width 23 height 23
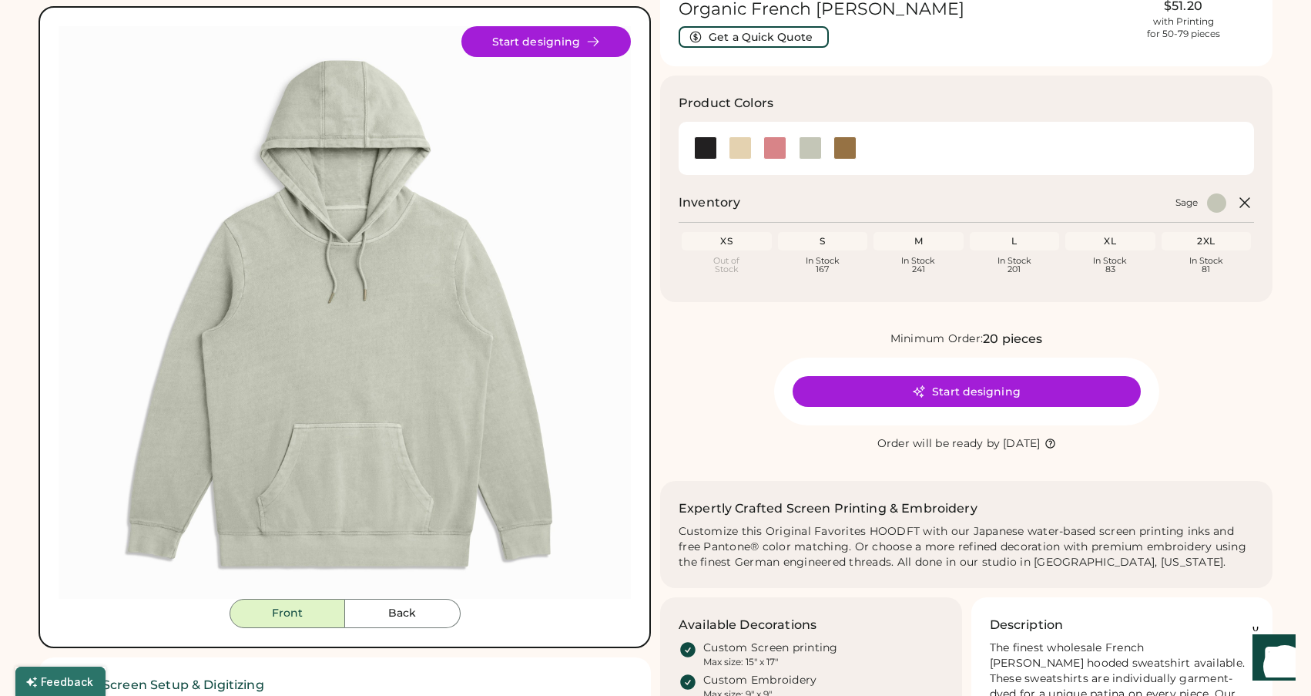
scroll to position [62, 0]
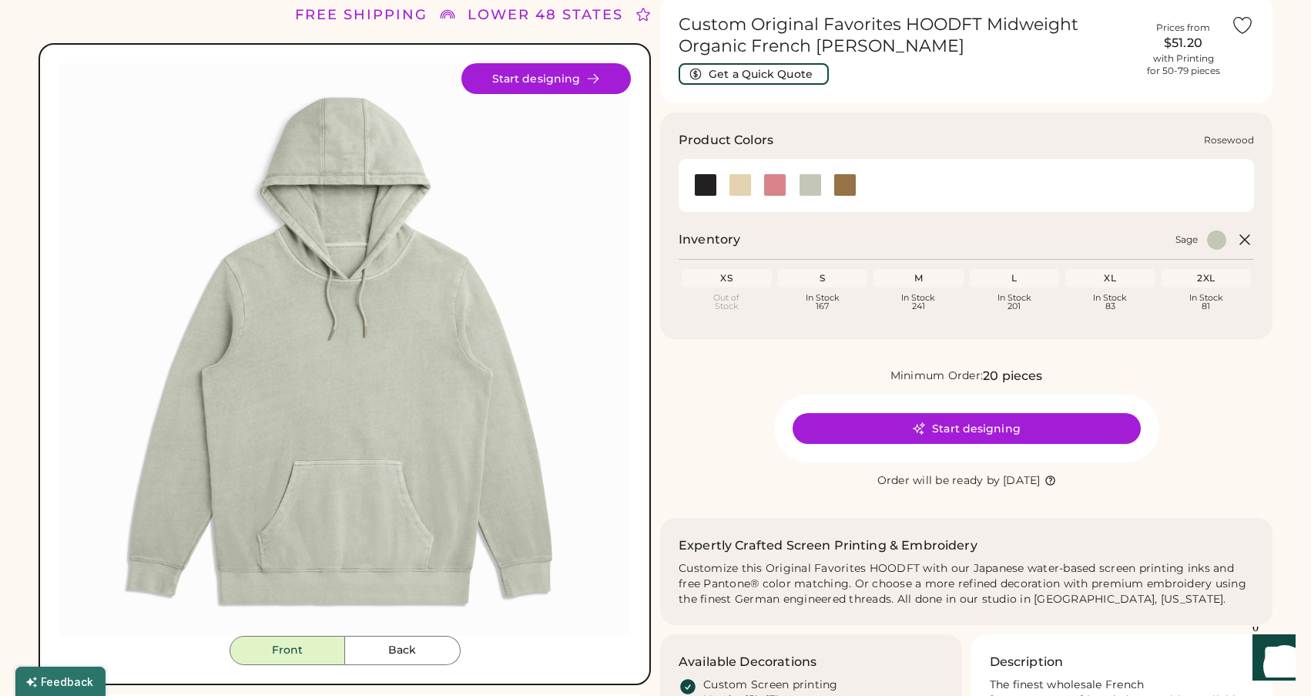
click at [740, 190] on div at bounding box center [740, 184] width 23 height 23
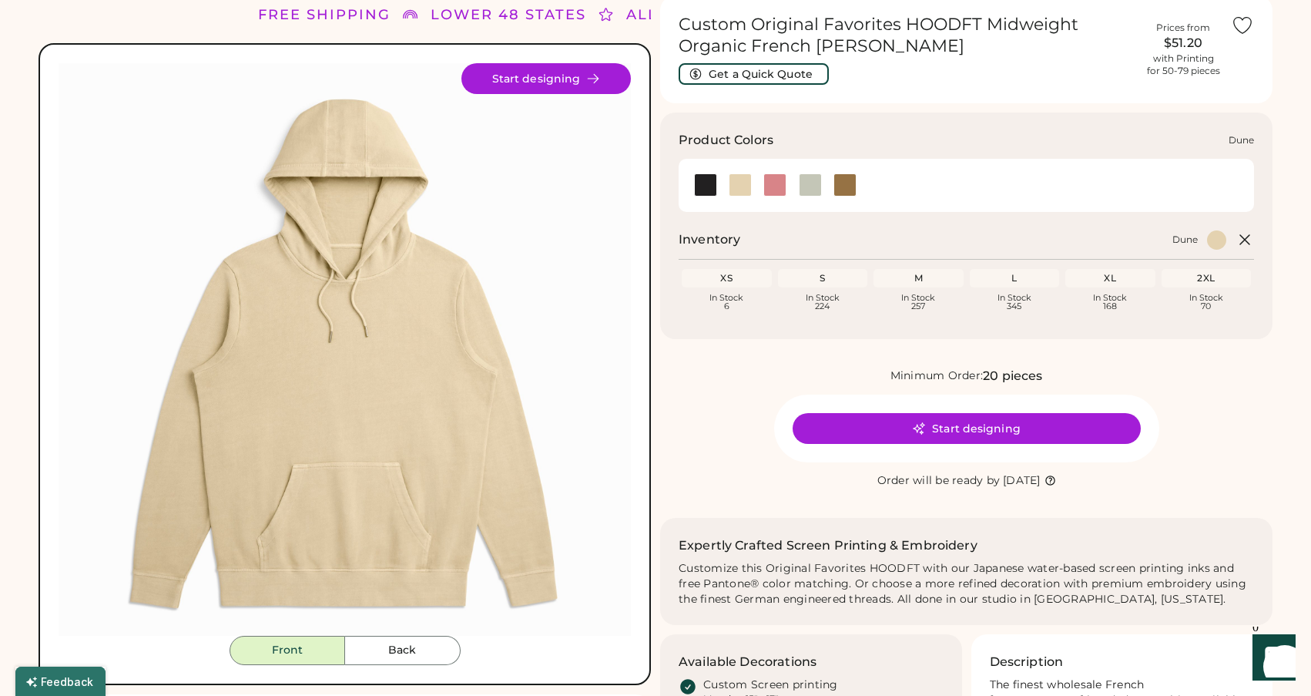
click at [740, 180] on div at bounding box center [740, 184] width 23 height 23
click at [821, 39] on h1 "Custom Original Favorites HOODFT Midweight Organic French Terry Hoodie" at bounding box center [907, 35] width 457 height 43
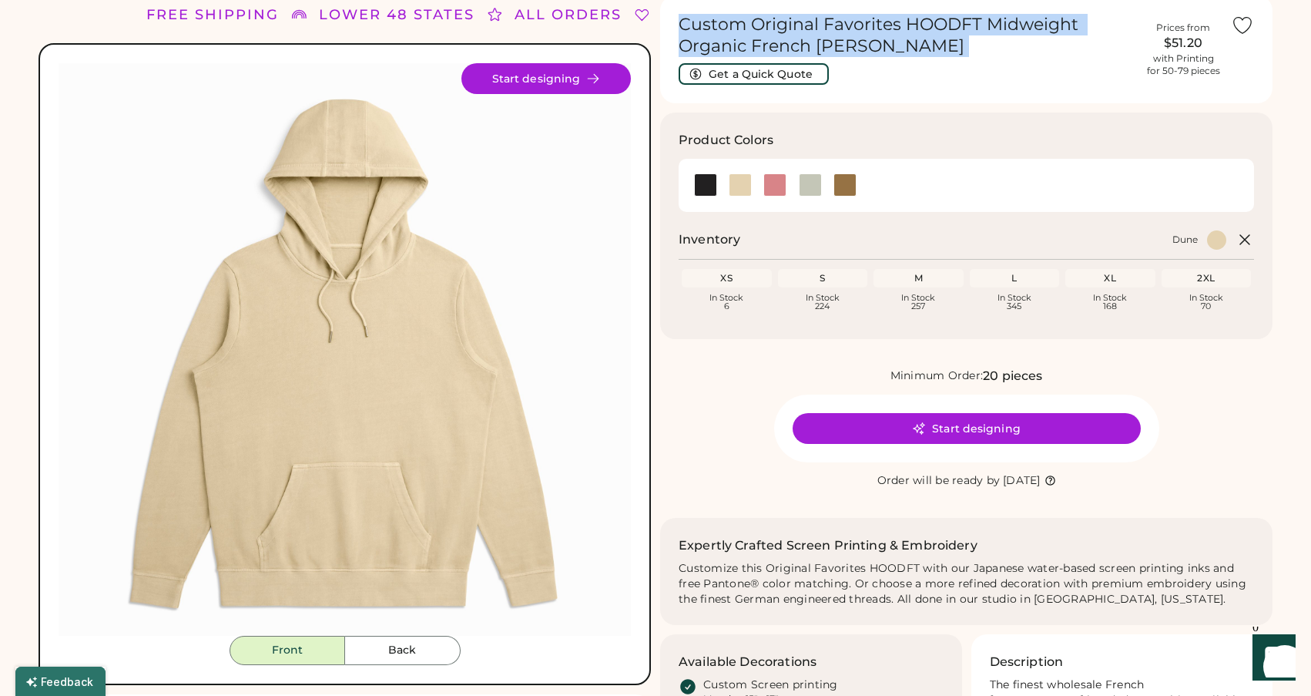
click at [821, 39] on h1 "Custom Original Favorites HOODFT Midweight Organic French Terry Hoodie" at bounding box center [907, 35] width 457 height 43
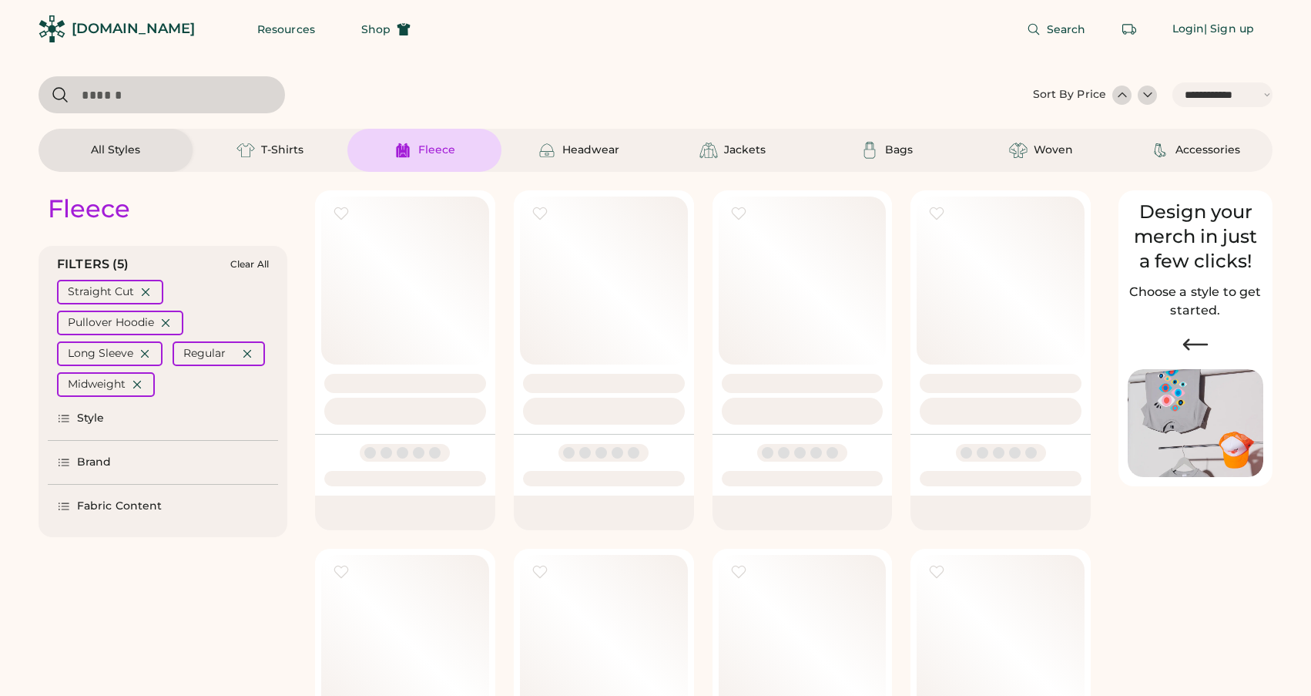
select select "*****"
select select "*"
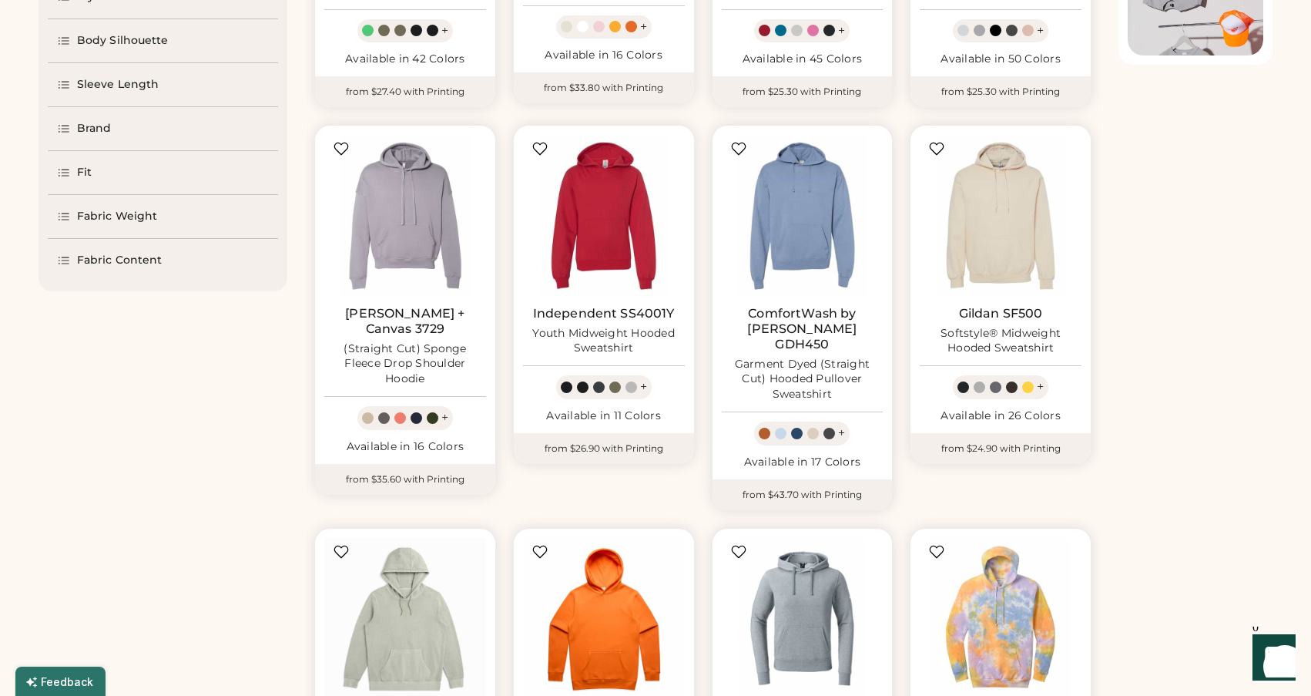
scroll to position [401, 0]
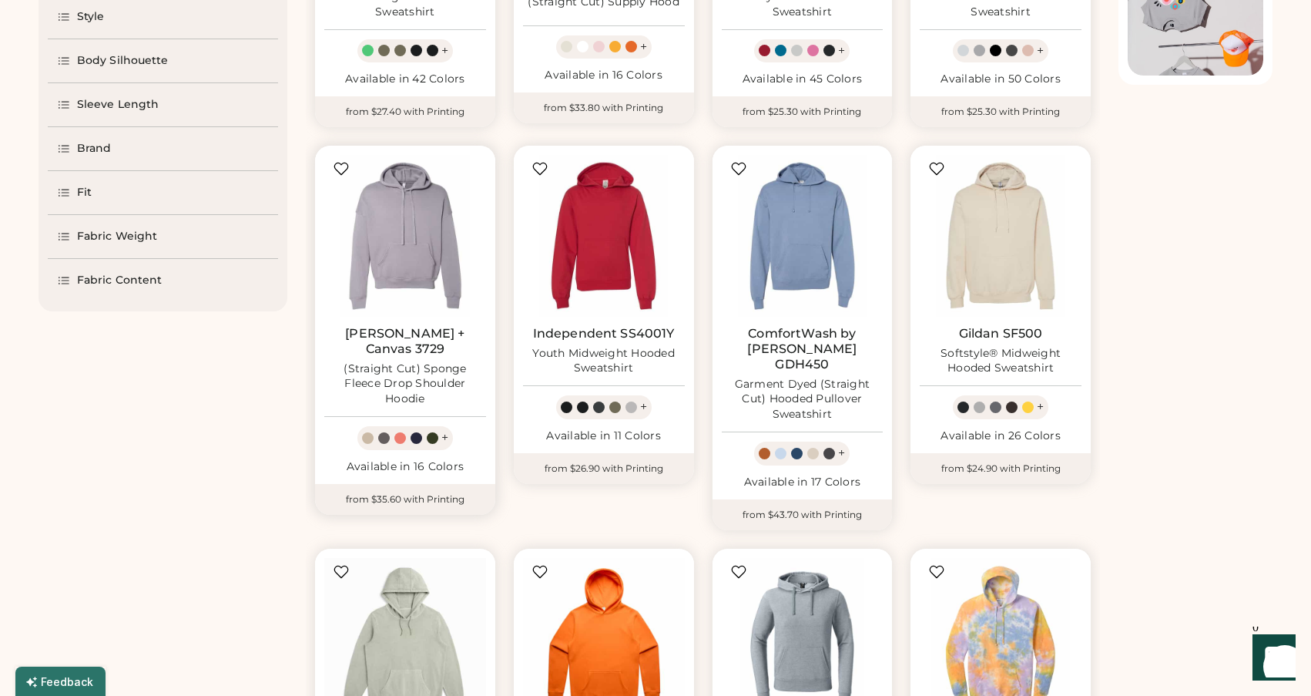
click at [420, 287] on img at bounding box center [405, 236] width 162 height 162
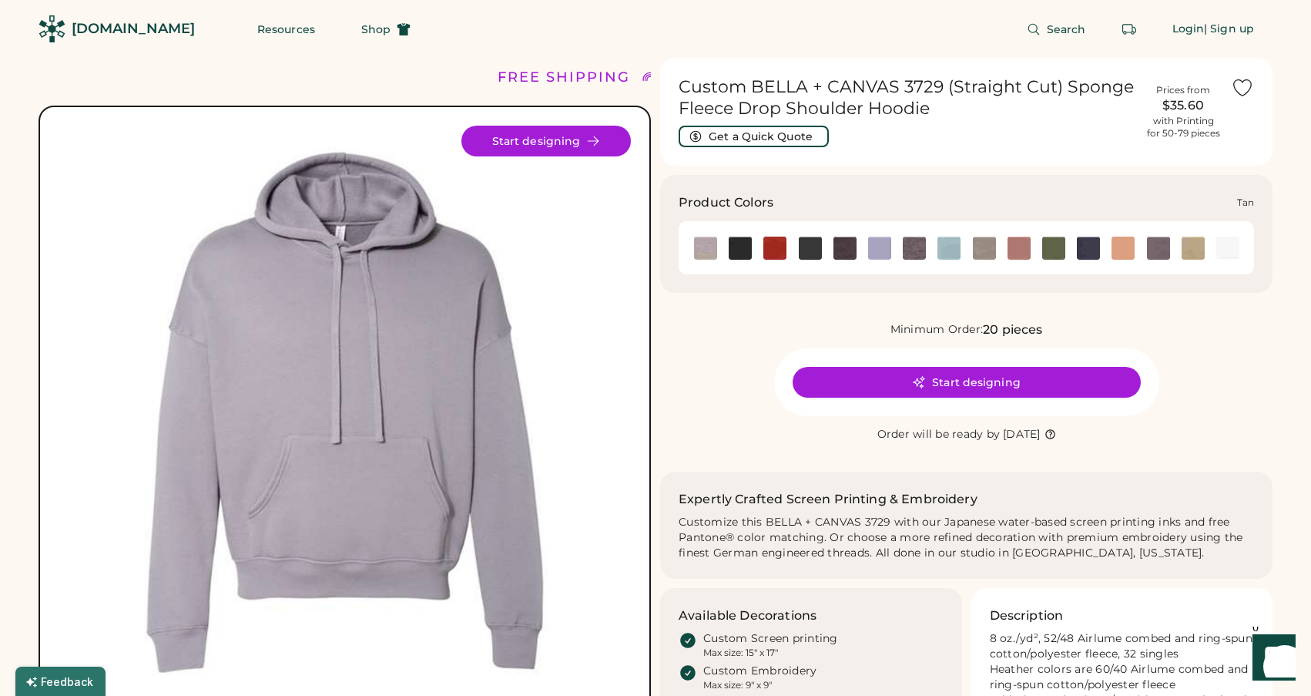
click at [1196, 244] on img at bounding box center [1193, 248] width 23 height 23
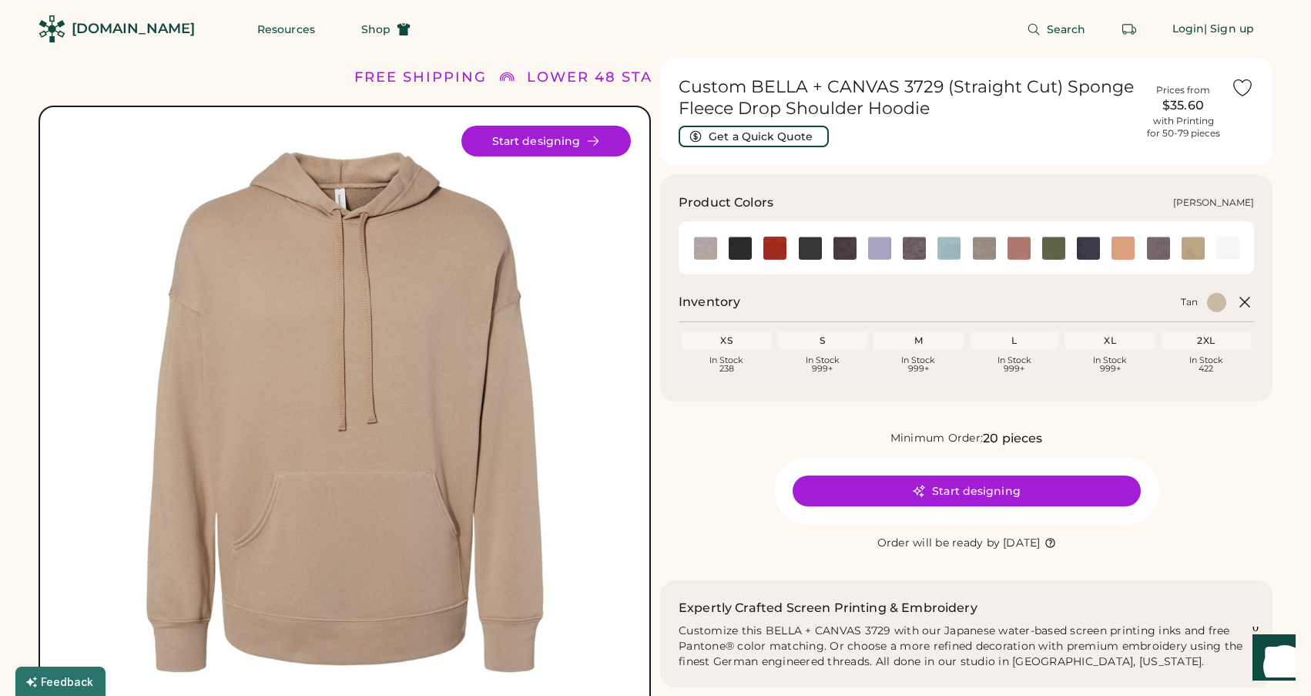
click at [979, 250] on img at bounding box center [984, 248] width 23 height 23
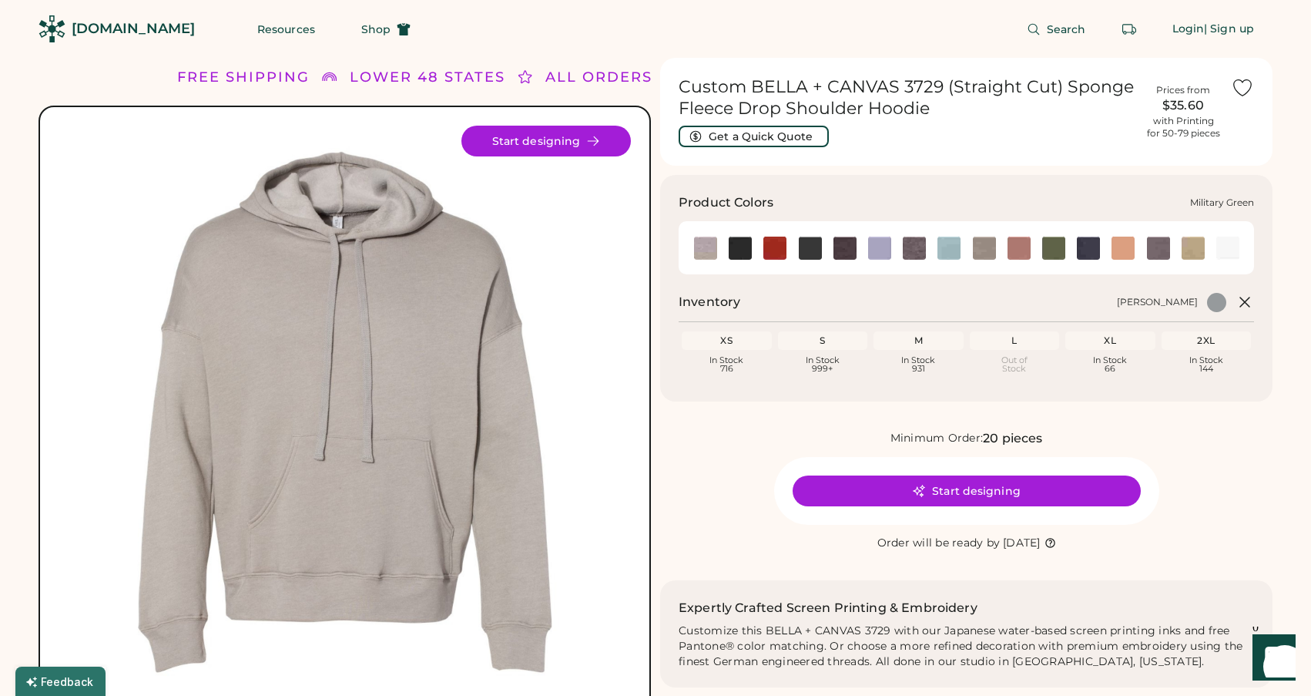
click at [1059, 247] on img at bounding box center [1053, 248] width 23 height 23
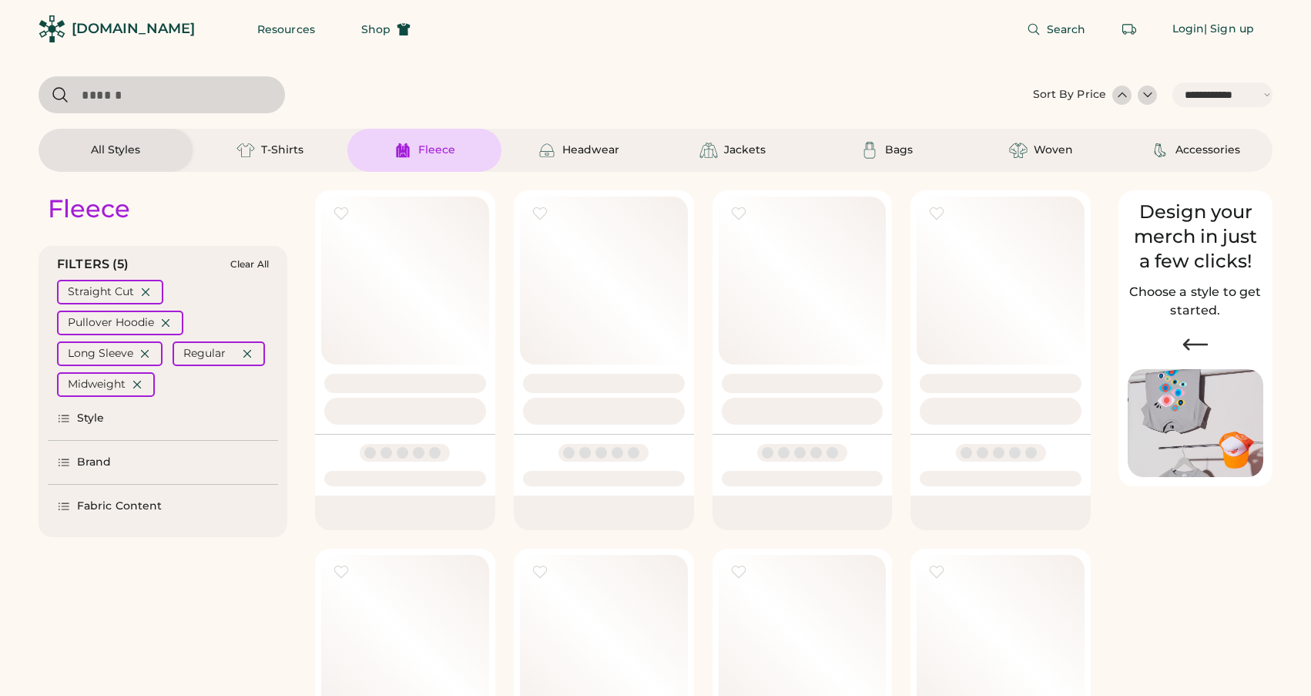
select select "*****"
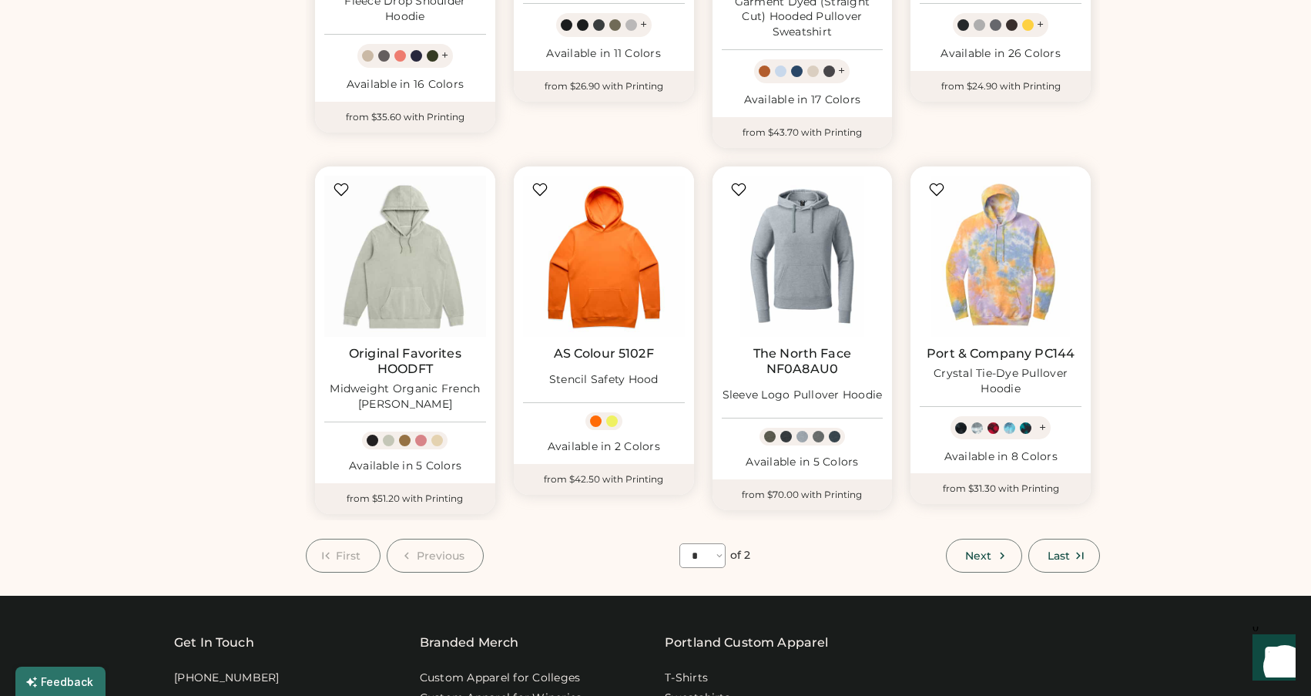
scroll to position [837, 0]
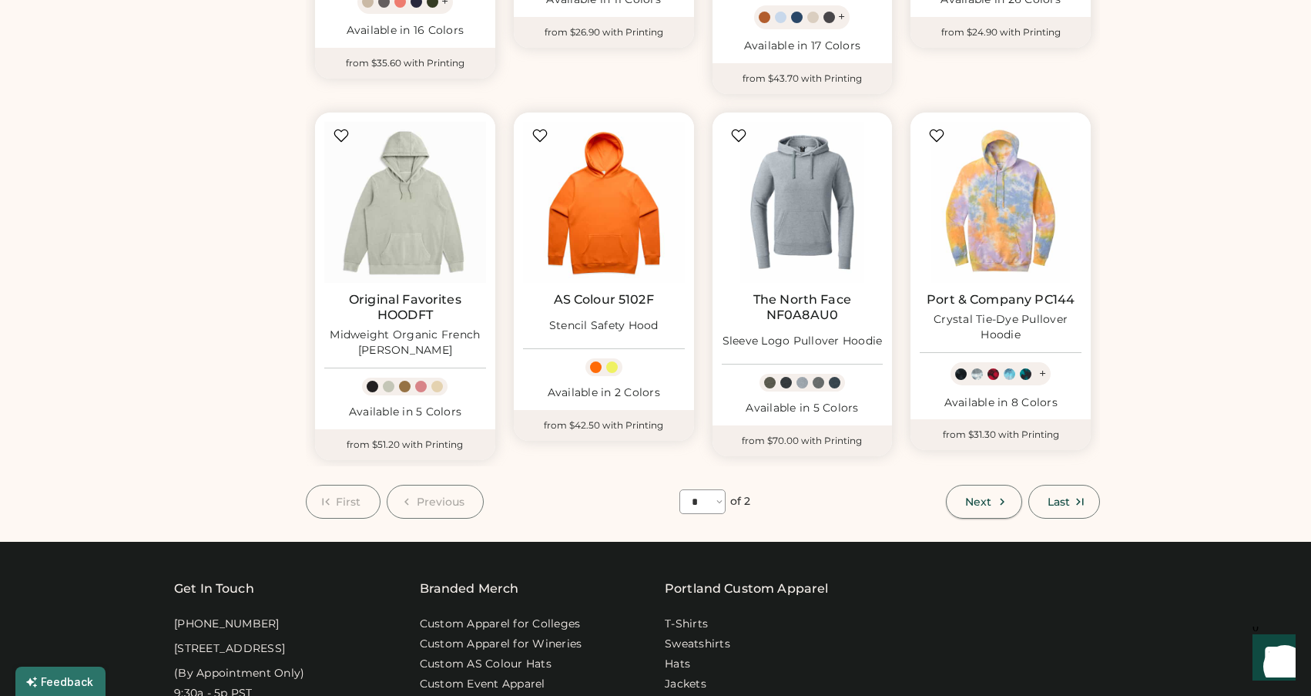
click at [994, 485] on button "Next" at bounding box center [983, 502] width 75 height 34
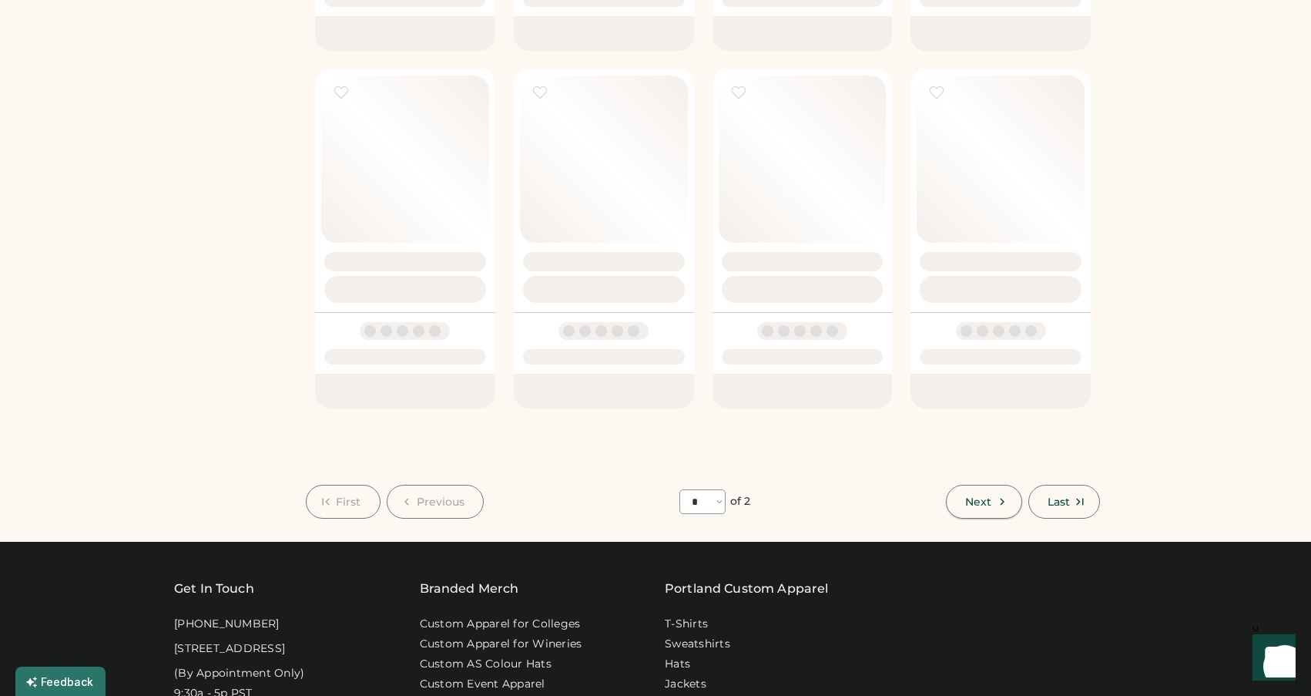
select select "*"
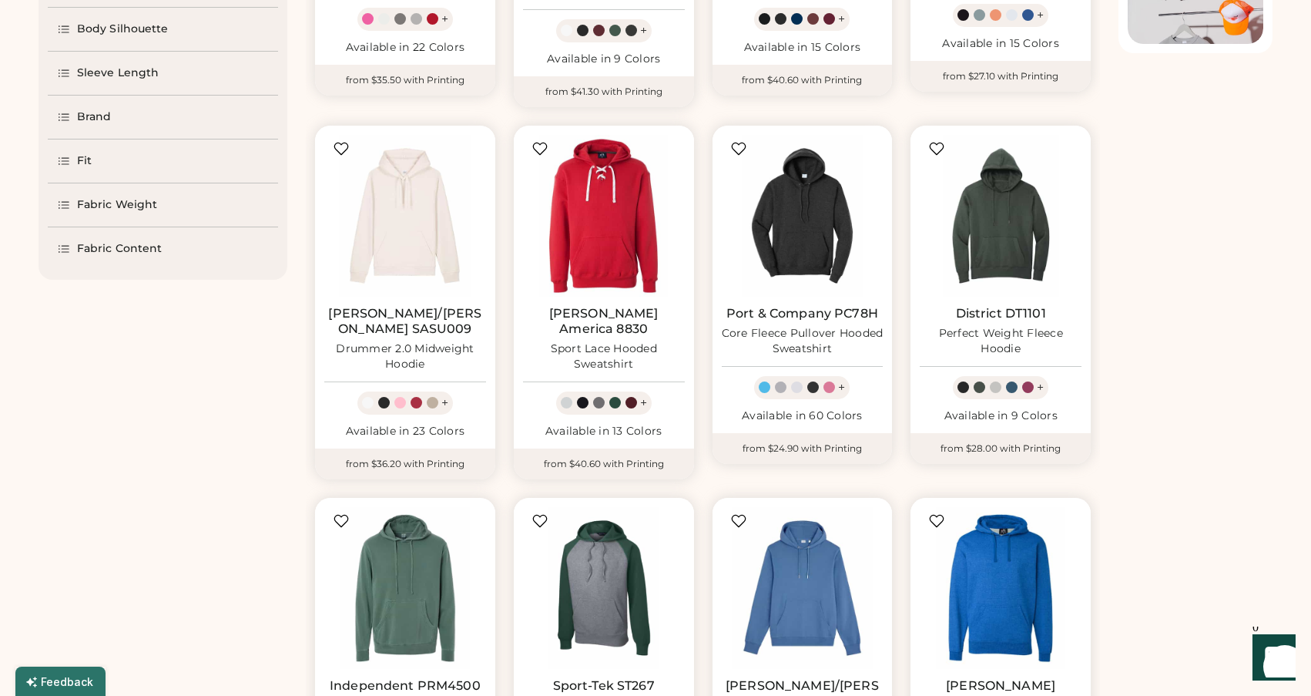
scroll to position [436, 0]
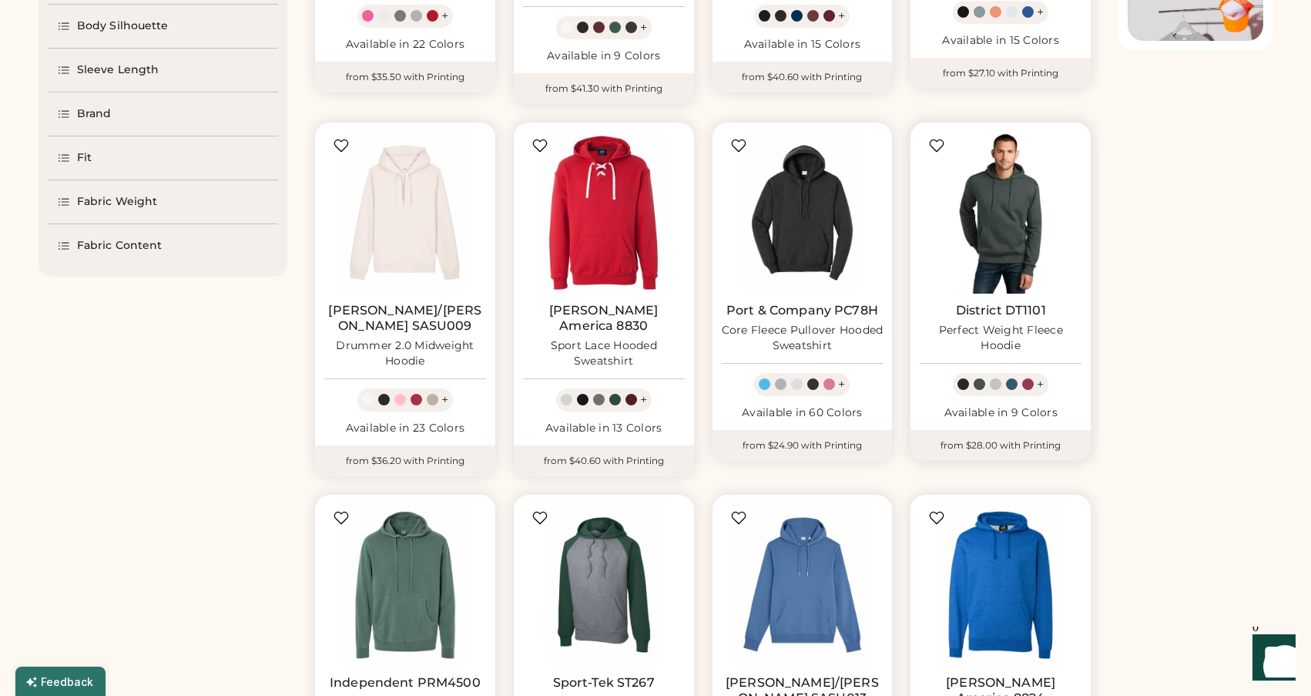
click at [997, 222] on img at bounding box center [1001, 213] width 162 height 162
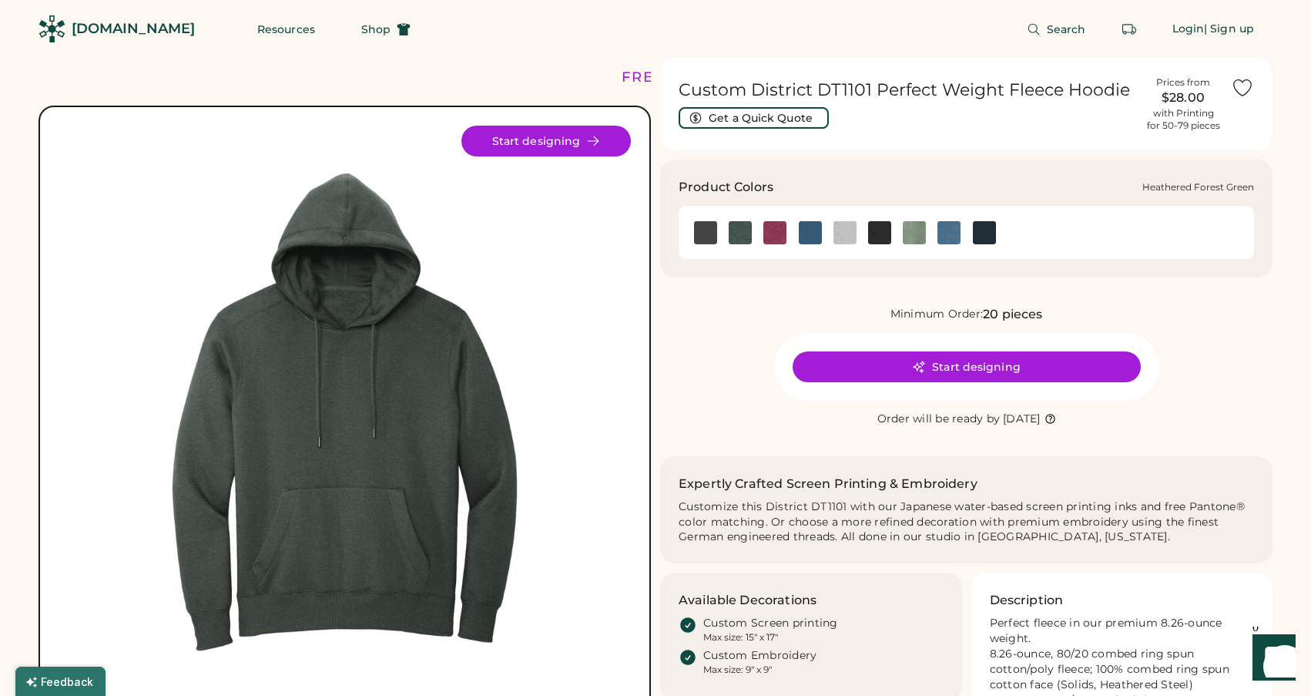
click at [744, 231] on img at bounding box center [740, 232] width 23 height 23
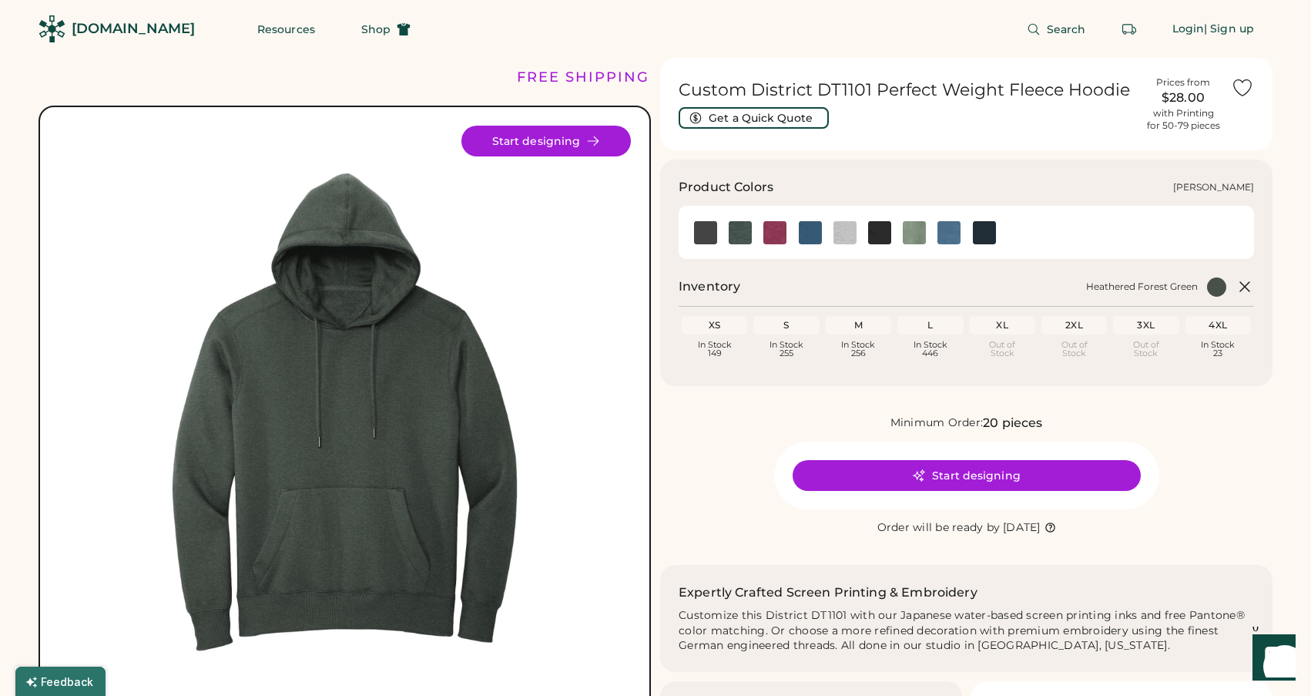
click at [915, 230] on img at bounding box center [914, 232] width 23 height 23
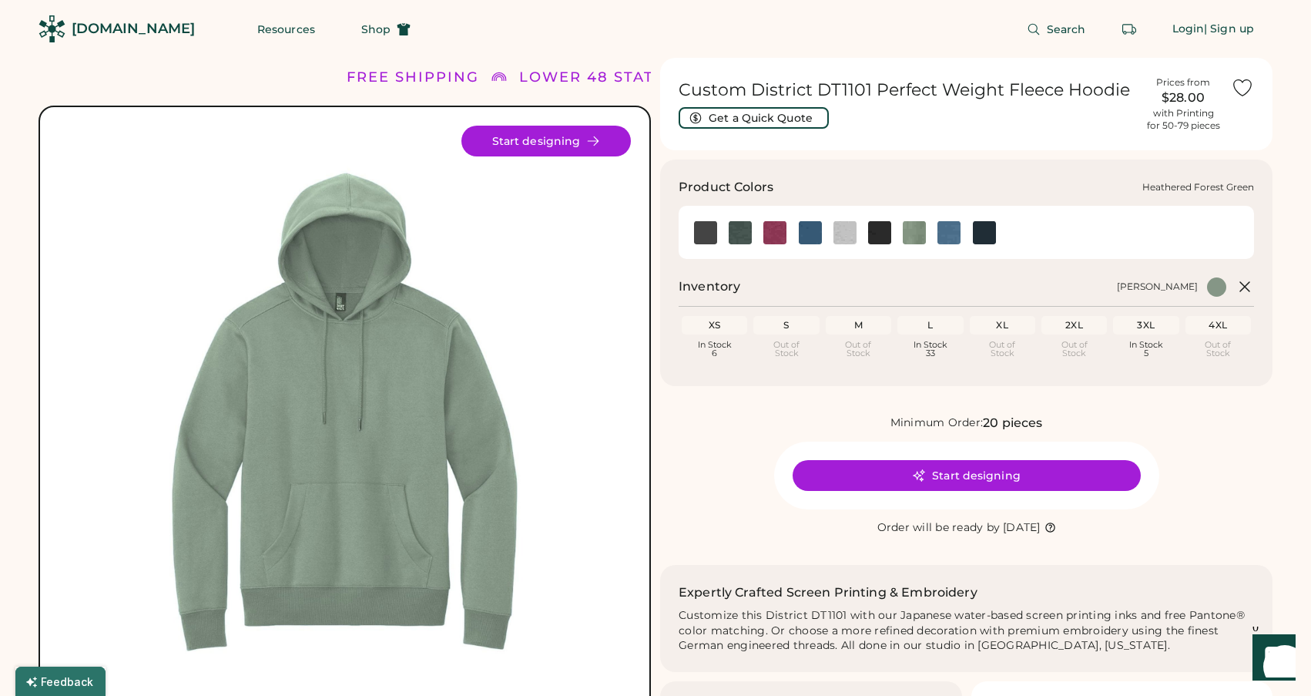
click at [740, 231] on img at bounding box center [740, 232] width 23 height 23
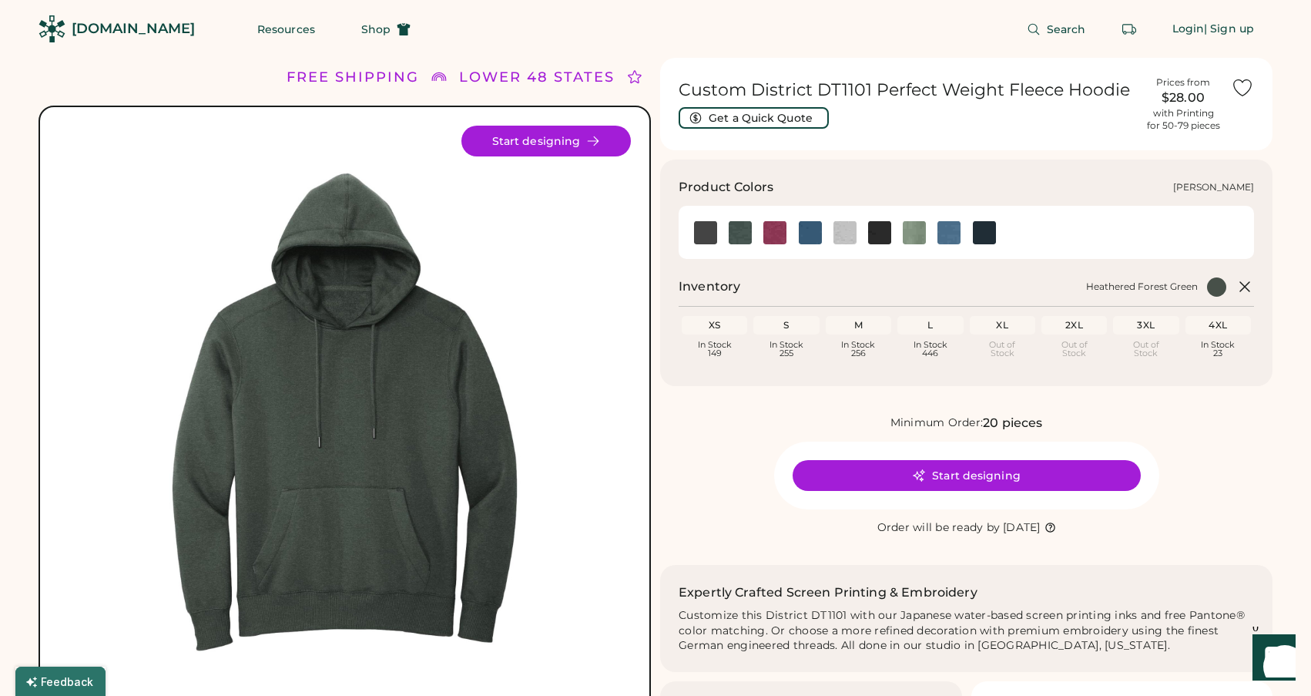
click at [918, 229] on img at bounding box center [914, 232] width 23 height 23
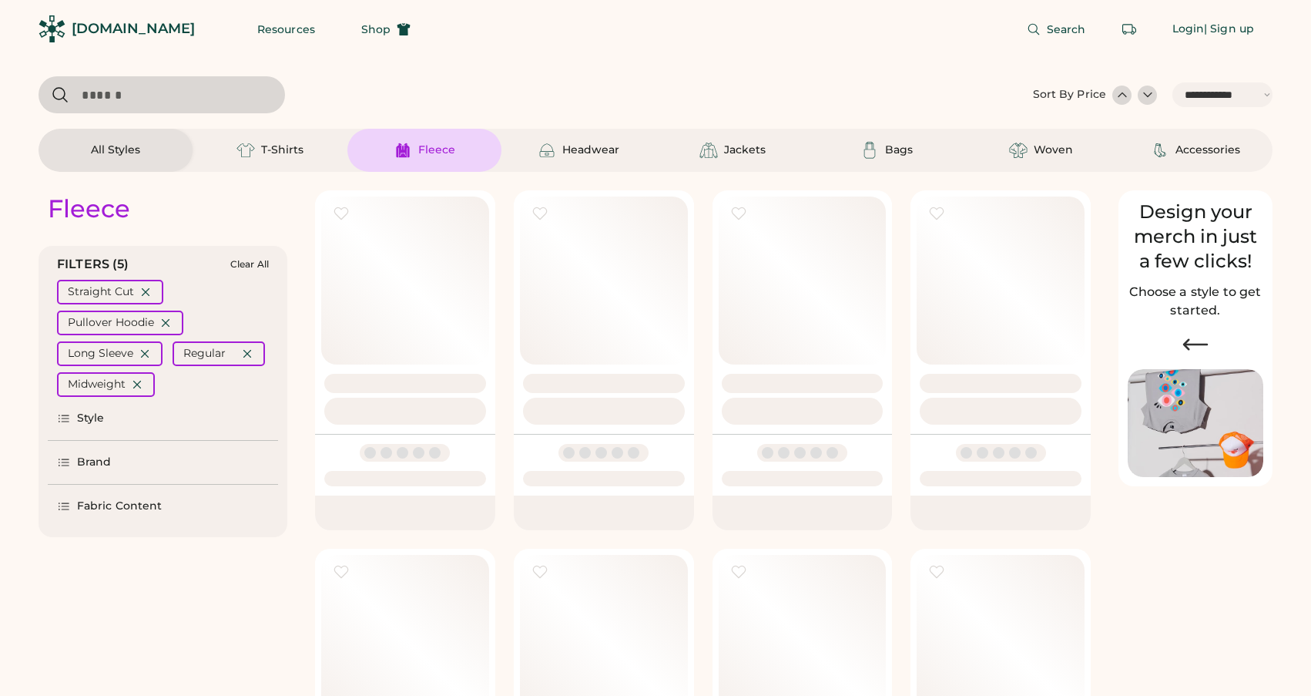
select select "*****"
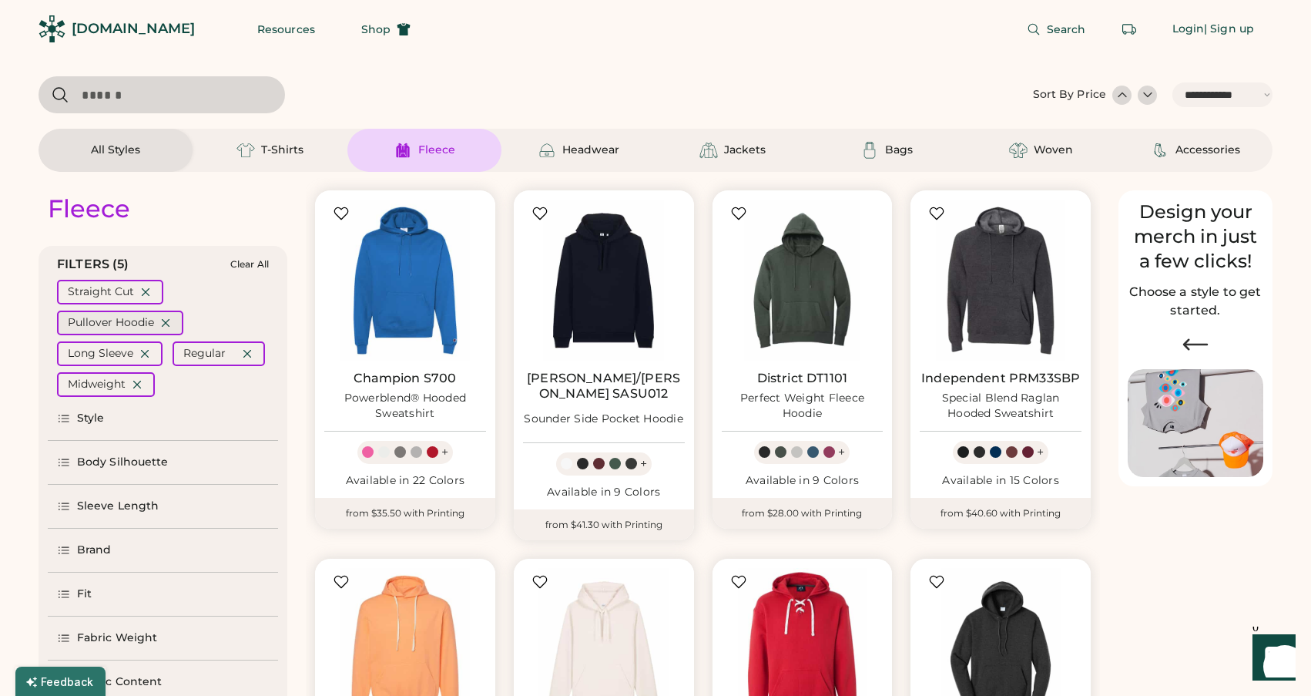
click at [163, 322] on icon at bounding box center [166, 323] width 14 height 14
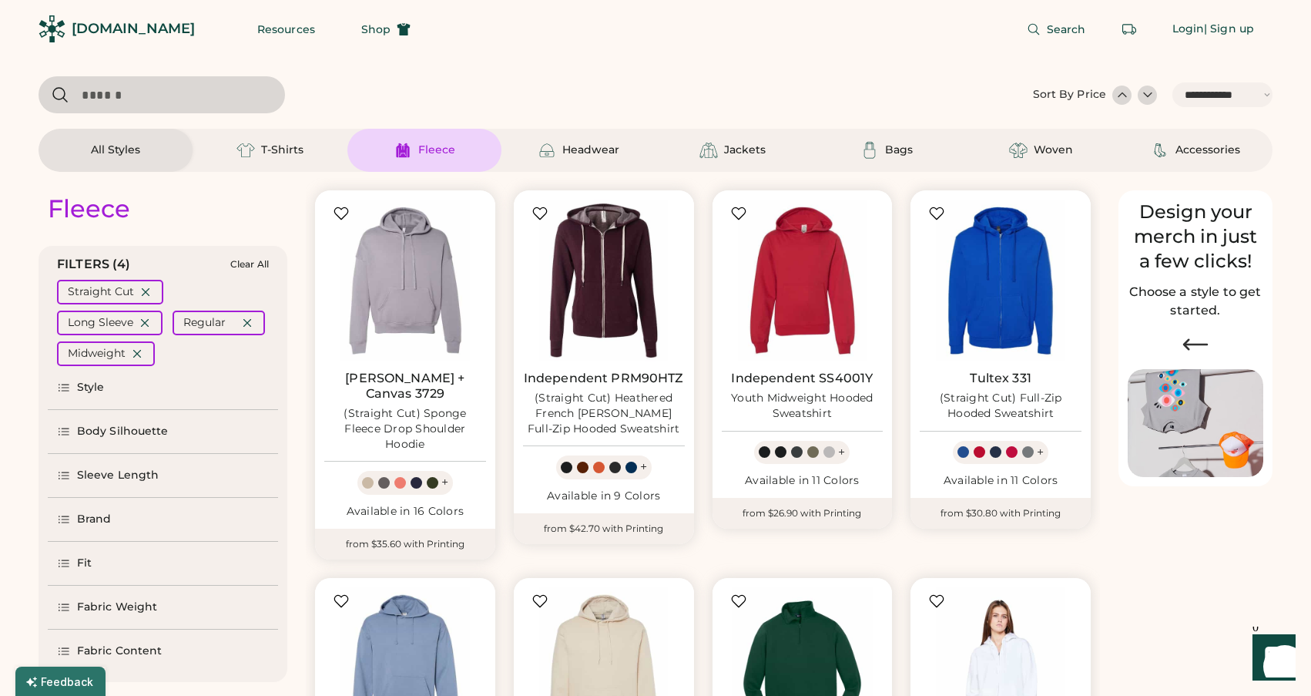
click at [90, 391] on div "Style" at bounding box center [91, 387] width 28 height 15
click at [430, 153] on div "Fleece" at bounding box center [436, 150] width 37 height 15
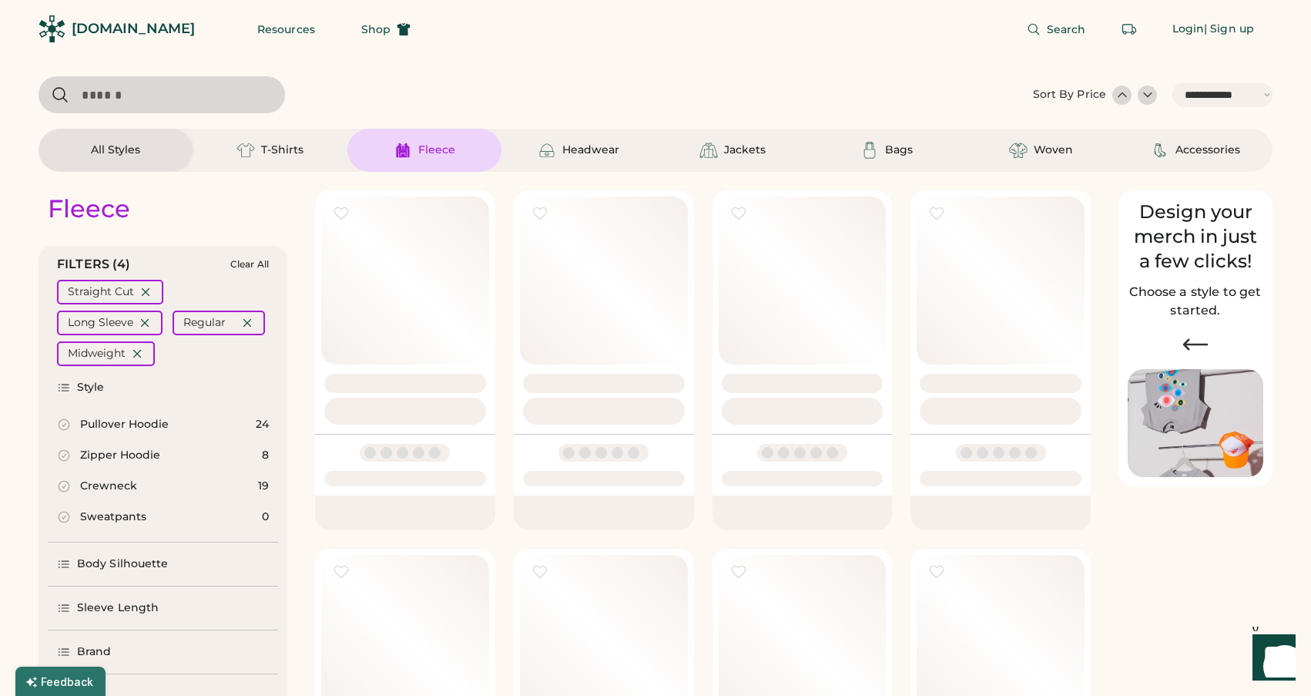
select select "*"
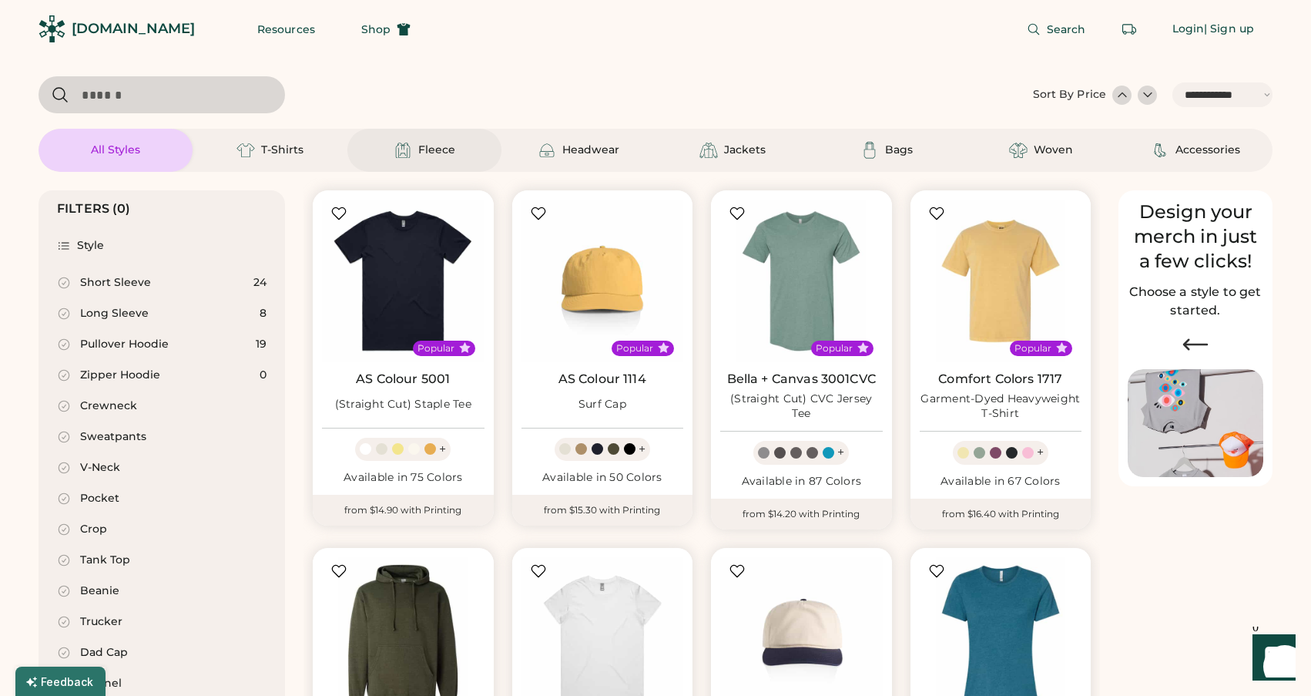
click at [430, 153] on div "Fleece" at bounding box center [436, 150] width 37 height 15
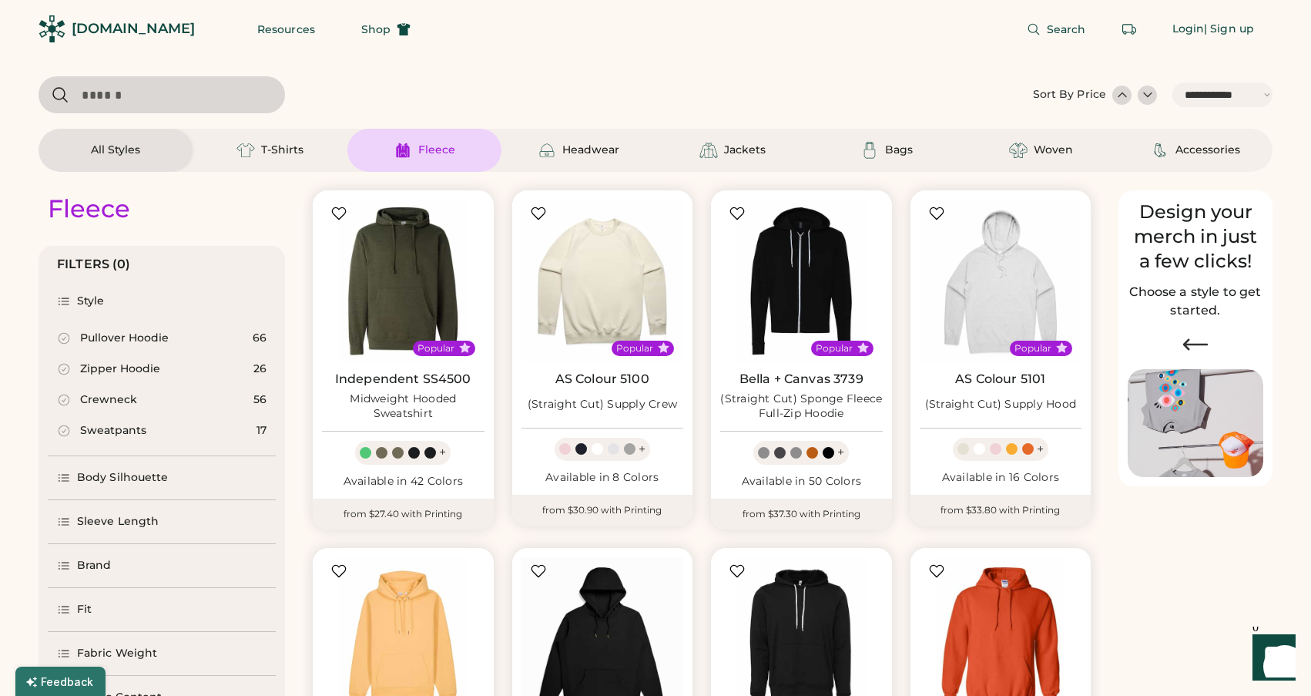
click at [151, 371] on div "Zipper Hoodie" at bounding box center [120, 368] width 80 height 15
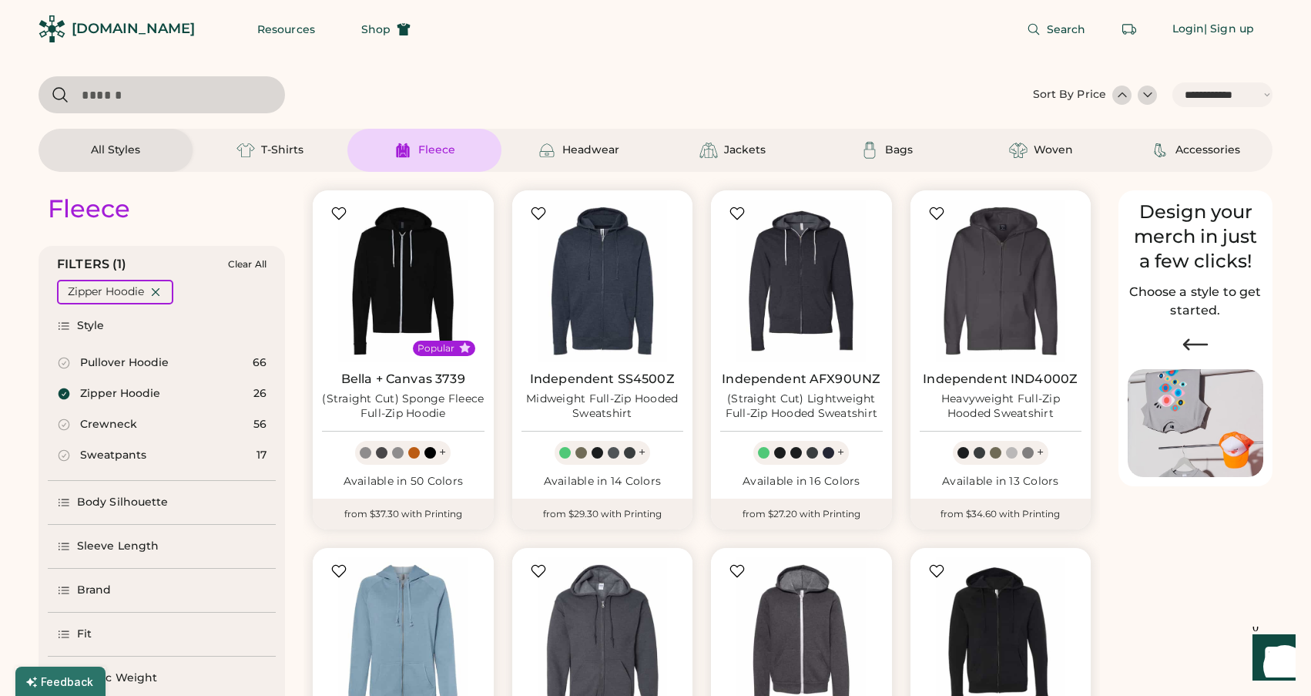
scroll to position [72, 0]
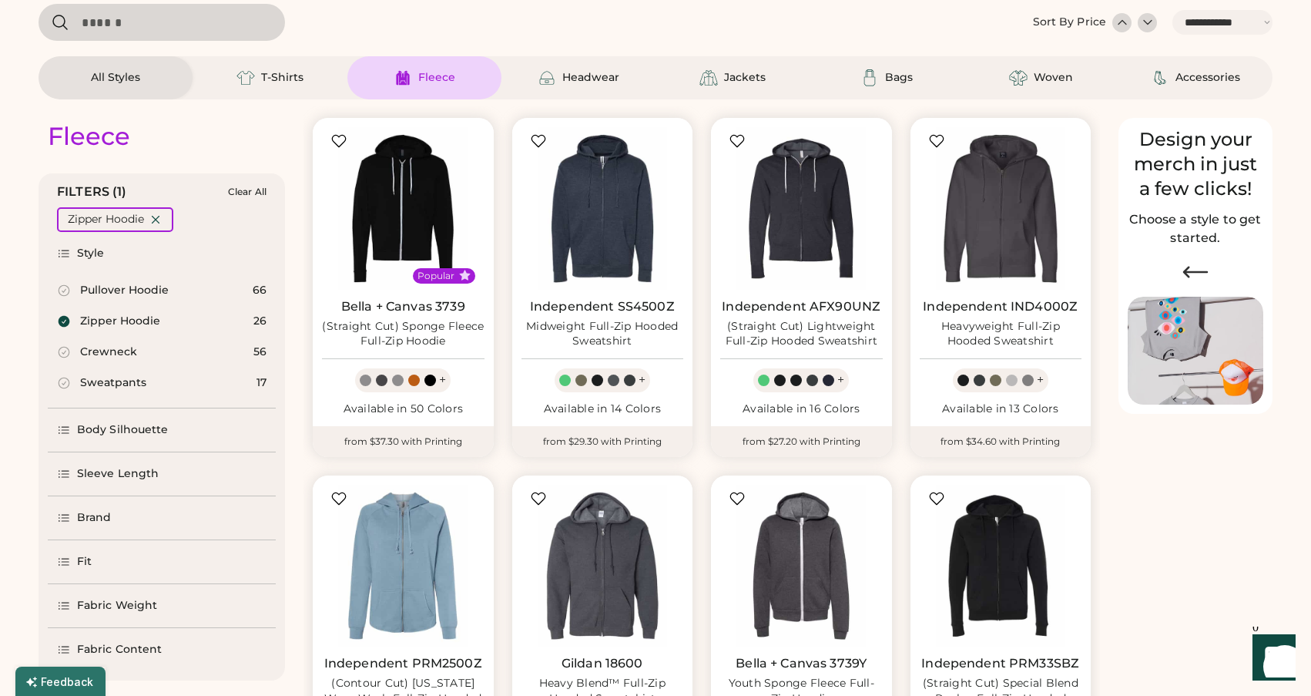
click at [67, 320] on icon at bounding box center [65, 322] width 12 height 12
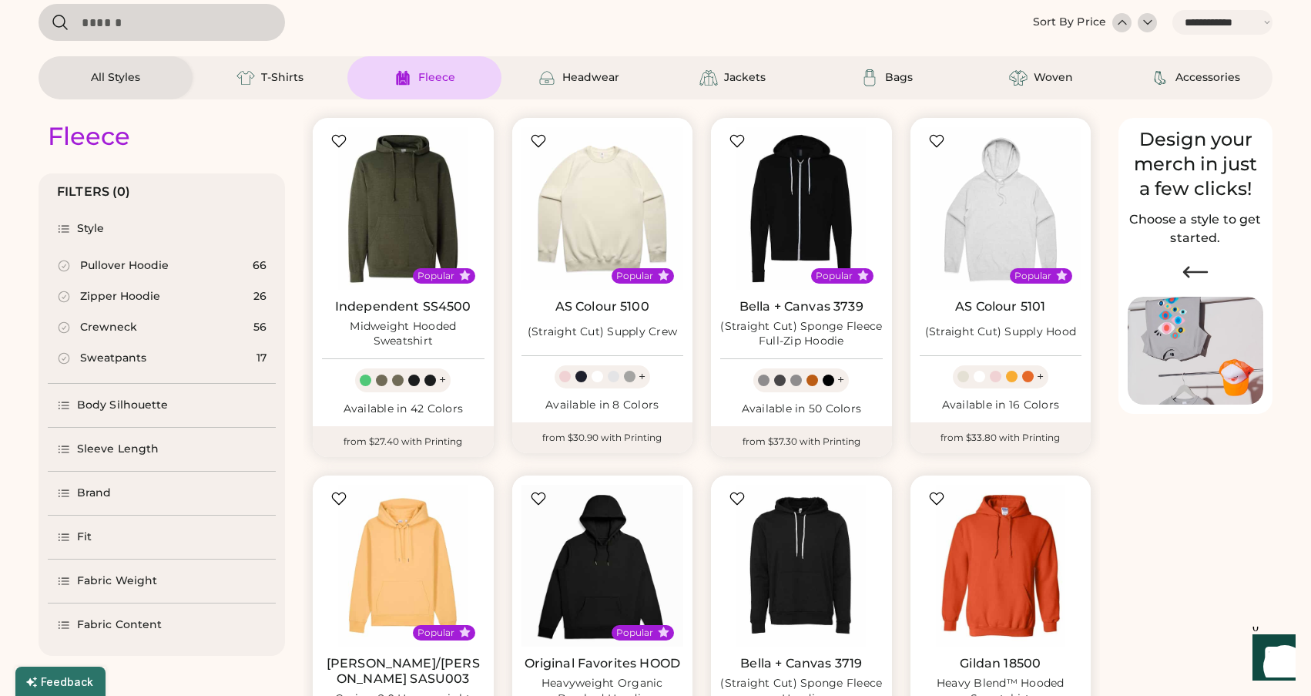
click at [131, 82] on div "All Styles" at bounding box center [115, 77] width 49 height 15
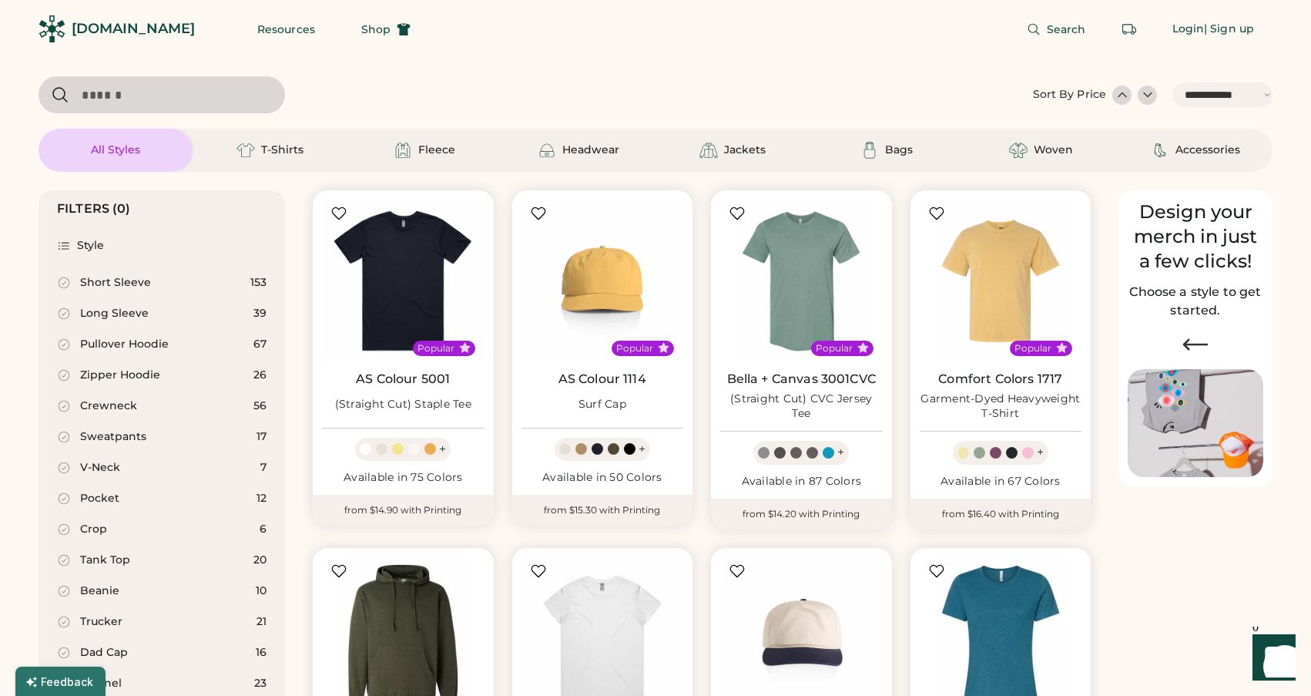
click at [167, 82] on input "input" at bounding box center [162, 94] width 247 height 37
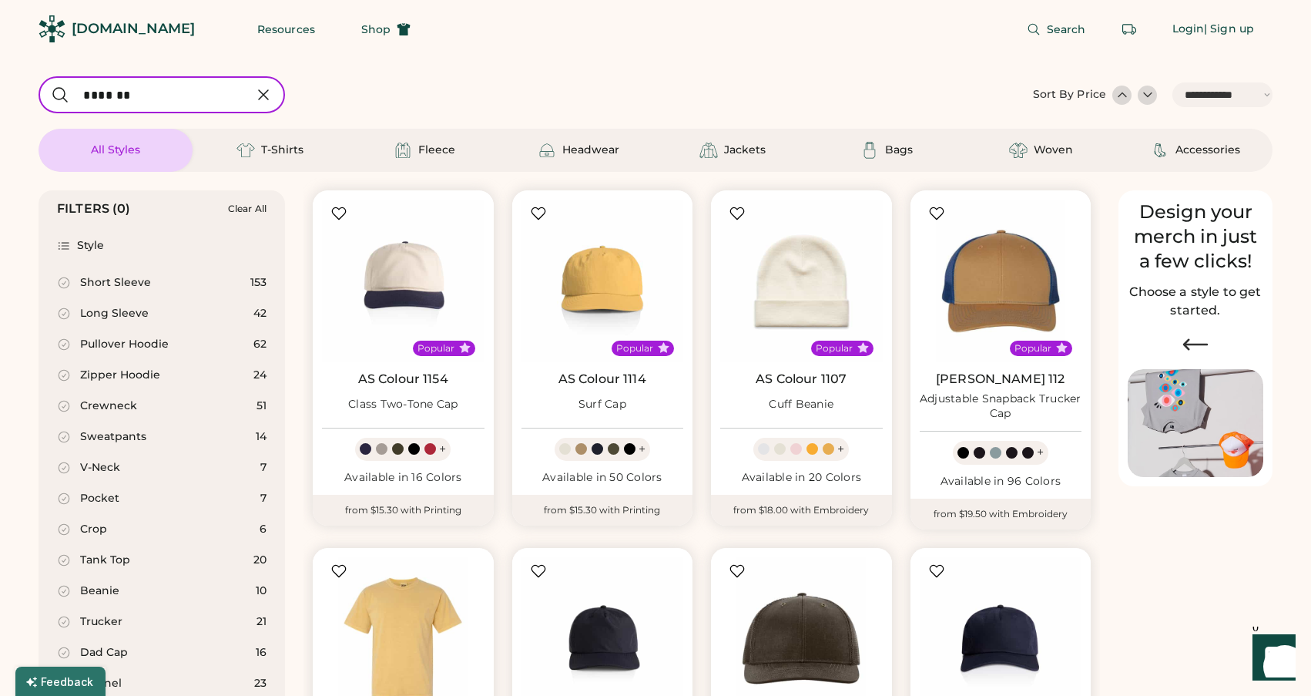
type input "*******"
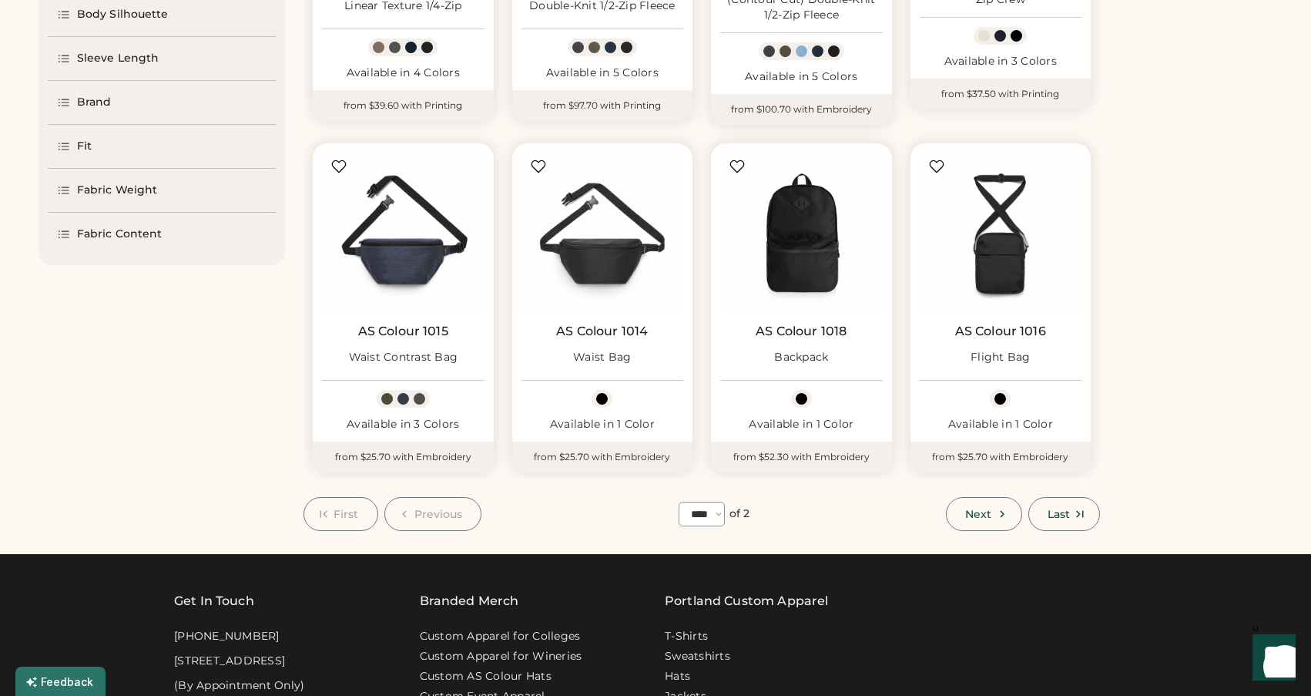
scroll to position [824, 0]
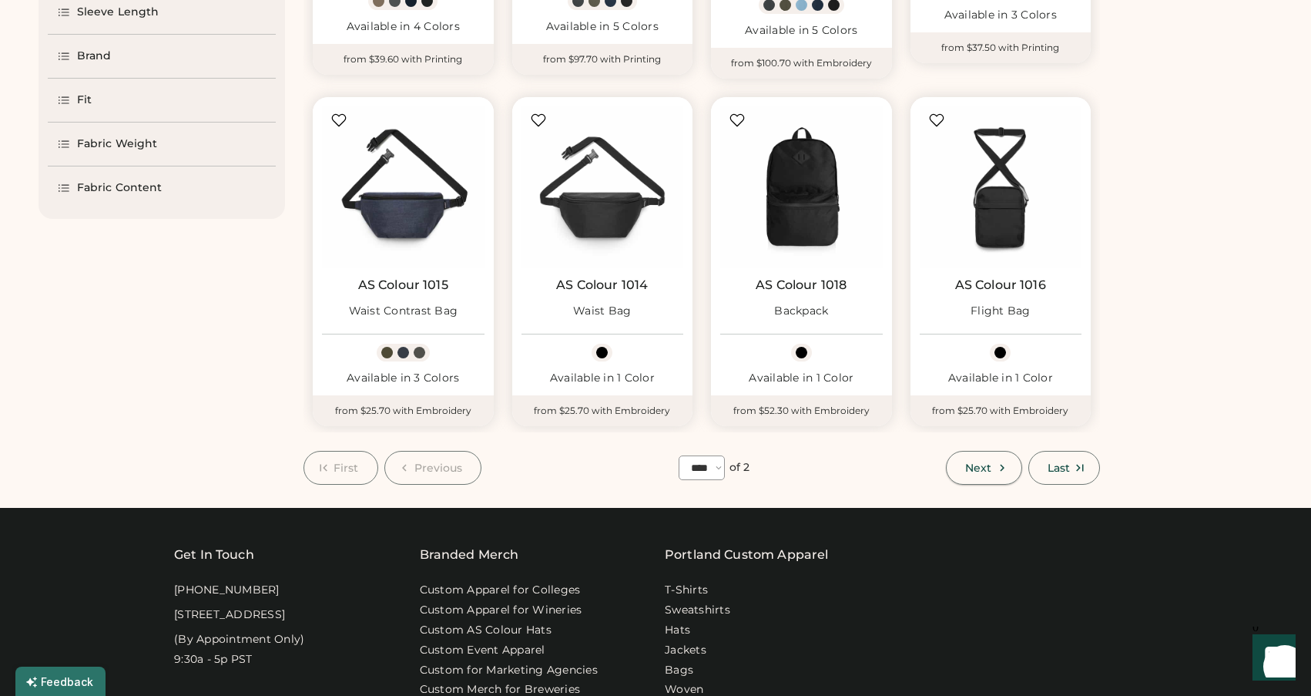
click at [978, 455] on button "Next" at bounding box center [983, 468] width 75 height 34
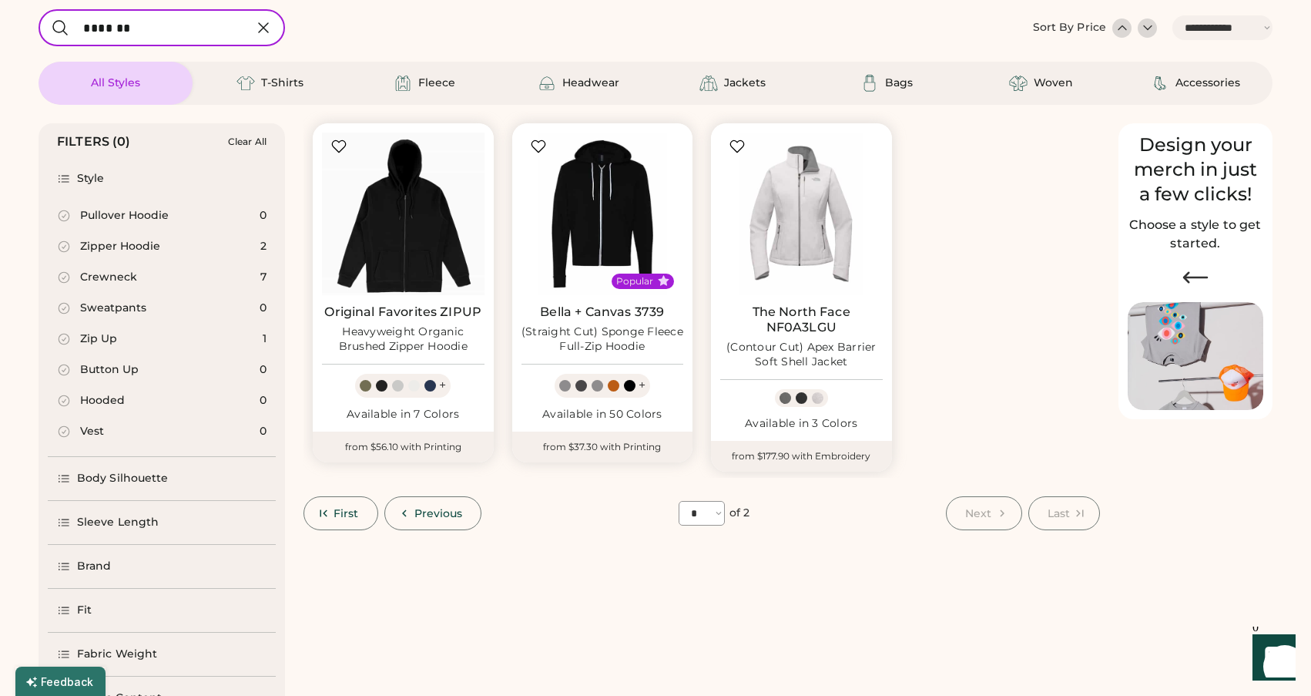
click at [437, 517] on span "Previous" at bounding box center [438, 513] width 49 height 11
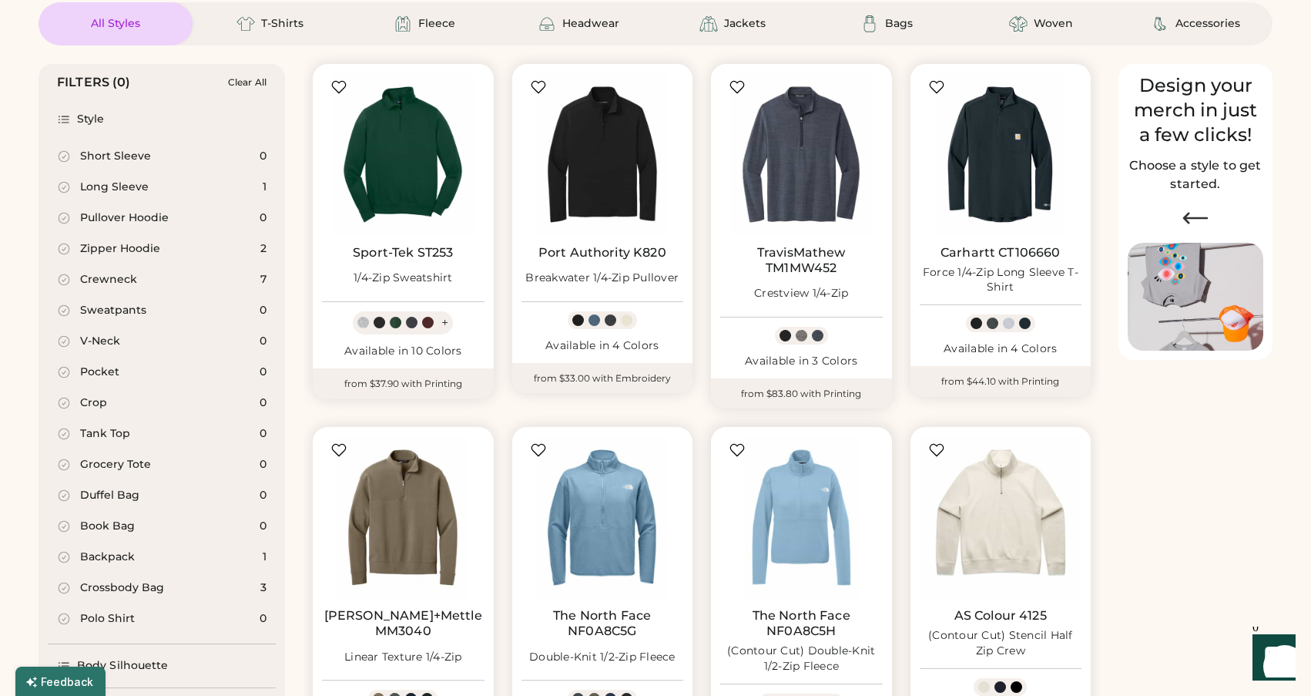
scroll to position [128, 0]
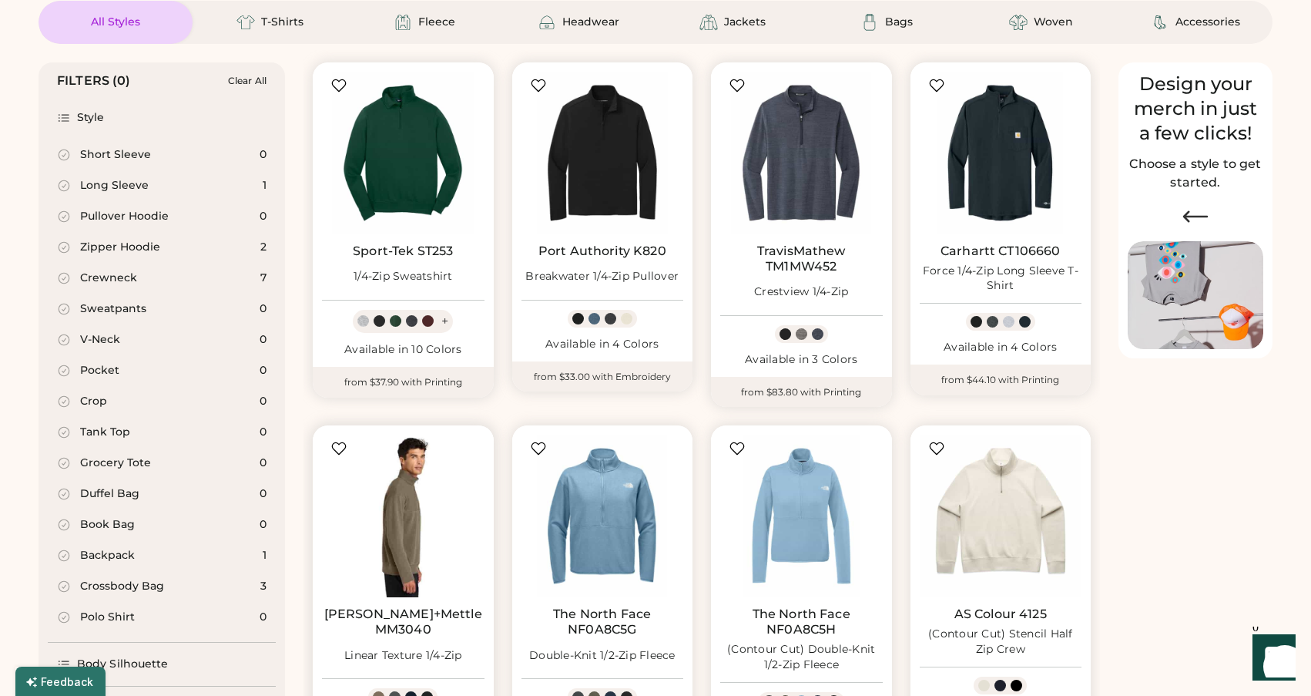
click at [401, 540] on img at bounding box center [403, 515] width 163 height 163
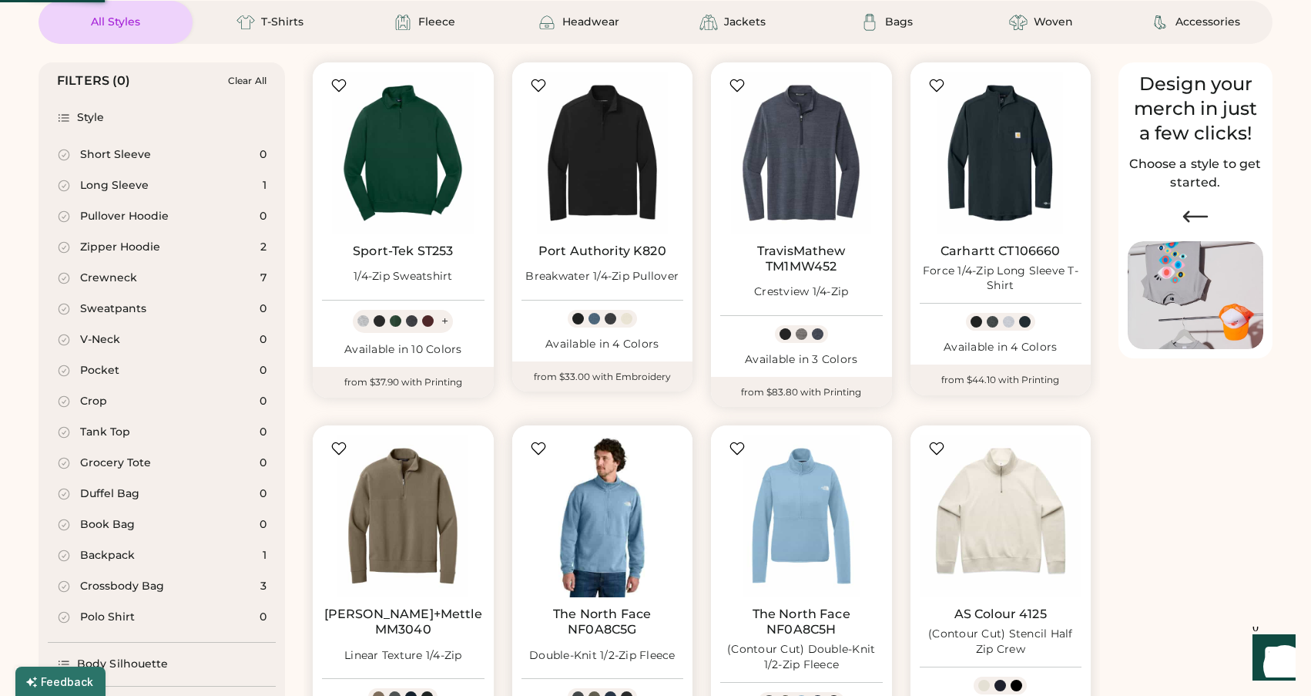
select select "*"
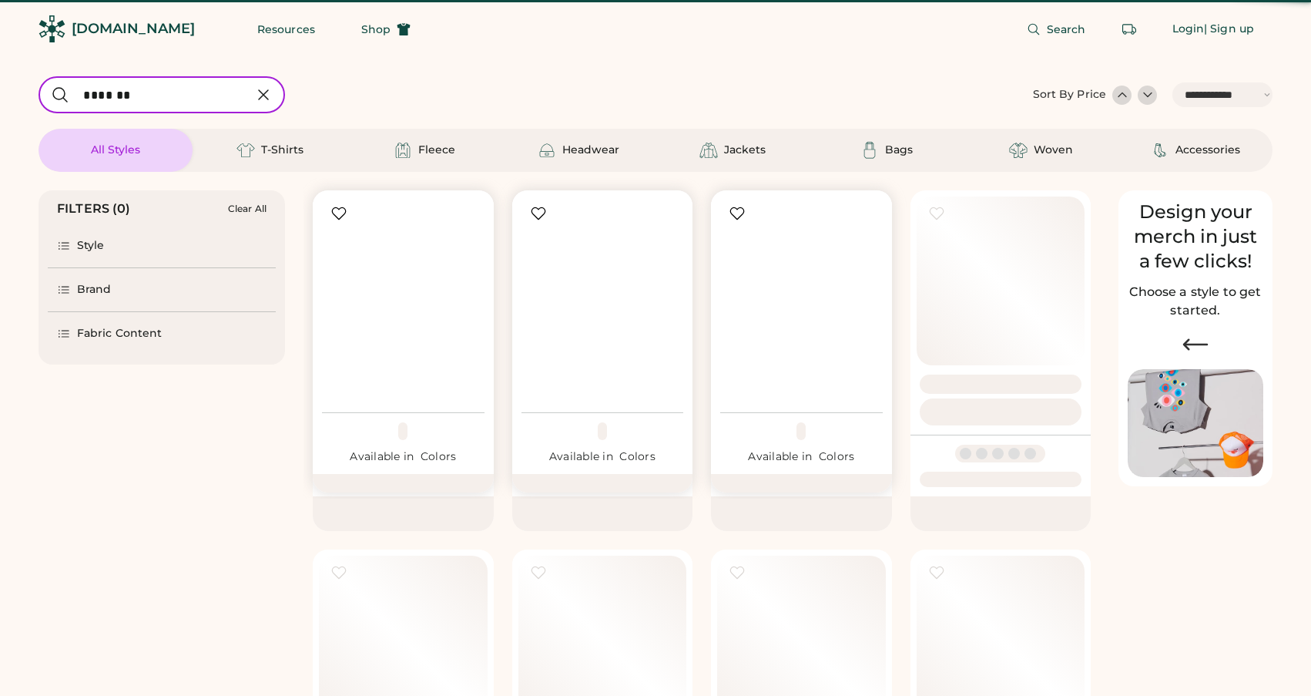
select select "*****"
select select "*"
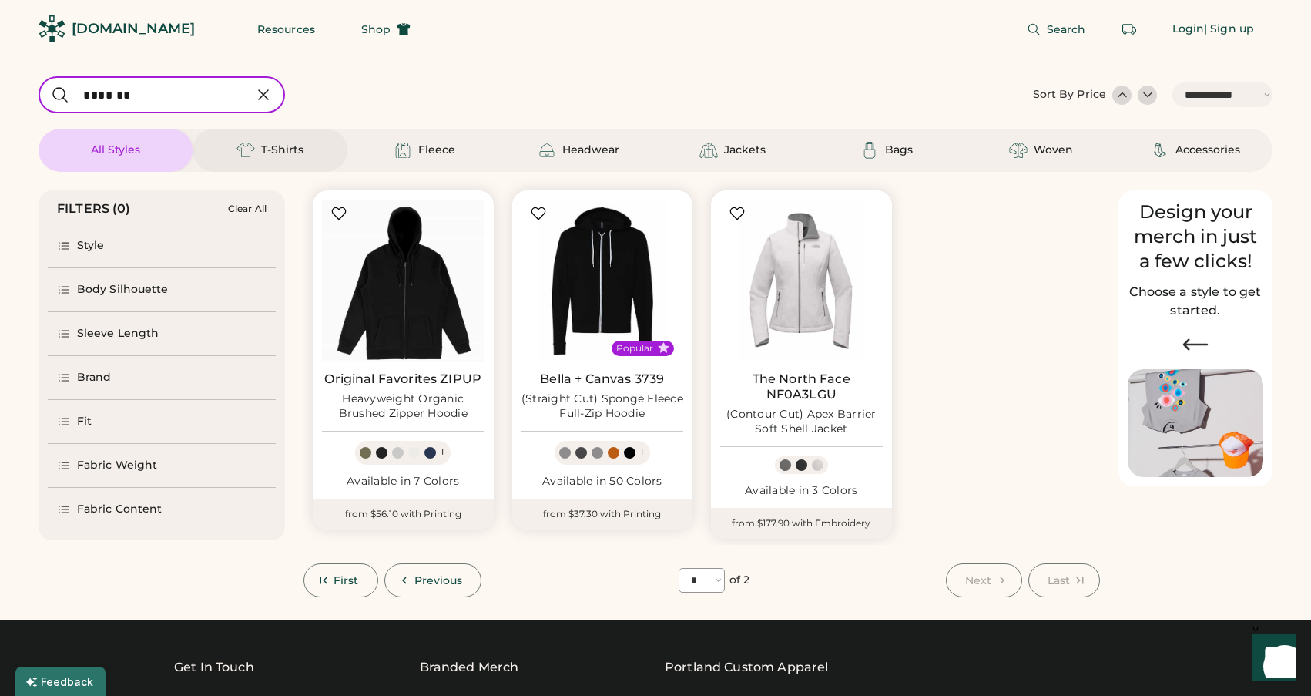
click at [259, 148] on div "T-Shirts" at bounding box center [269, 150] width 69 height 18
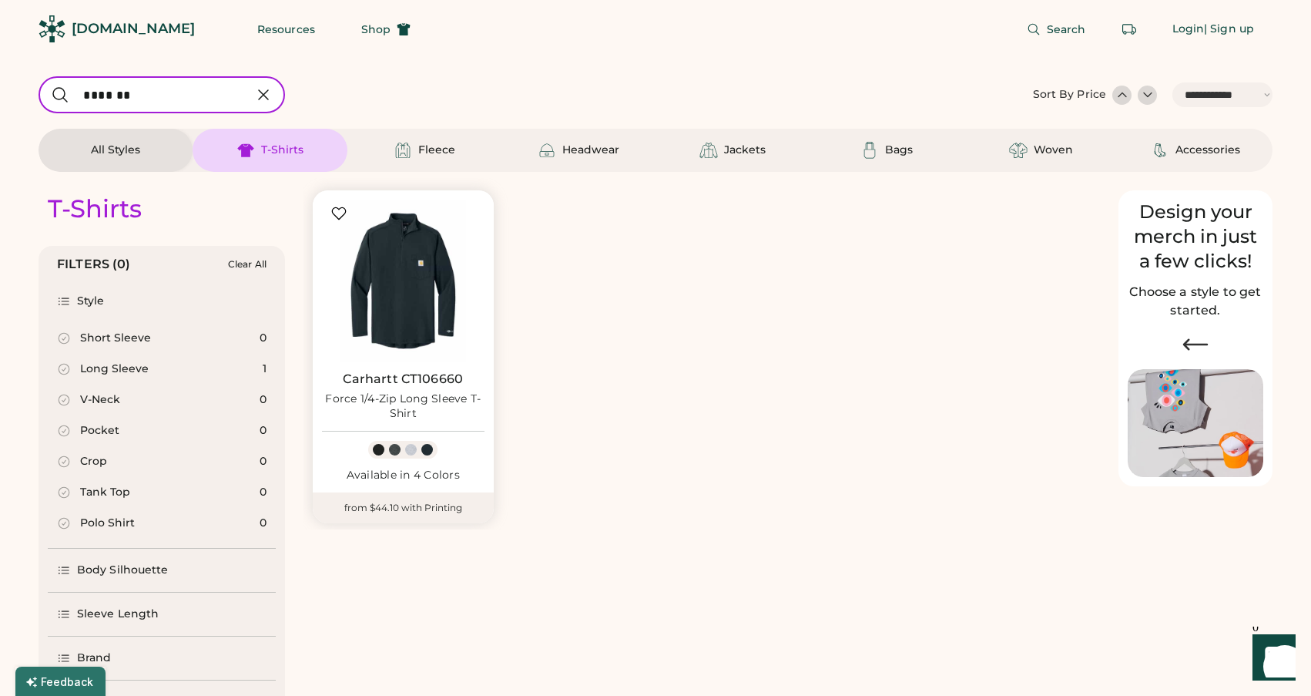
click at [256, 91] on icon at bounding box center [263, 95] width 18 height 18
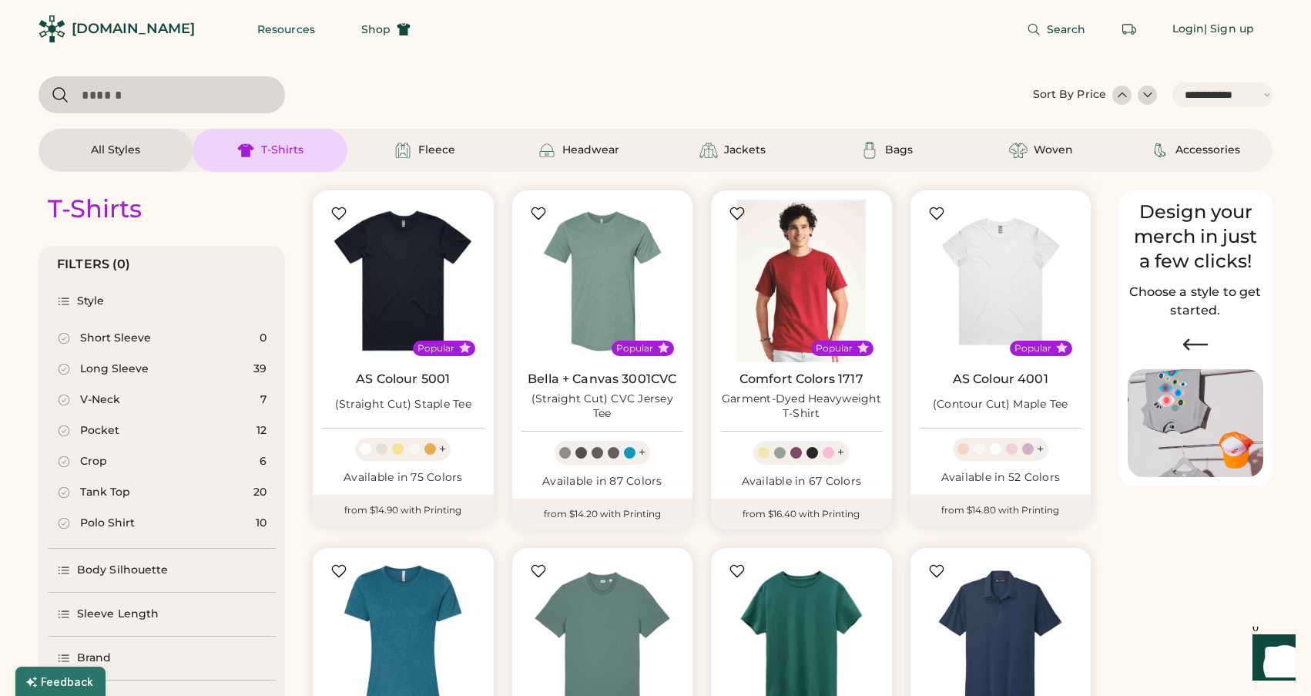
click at [787, 309] on img at bounding box center [801, 281] width 163 height 163
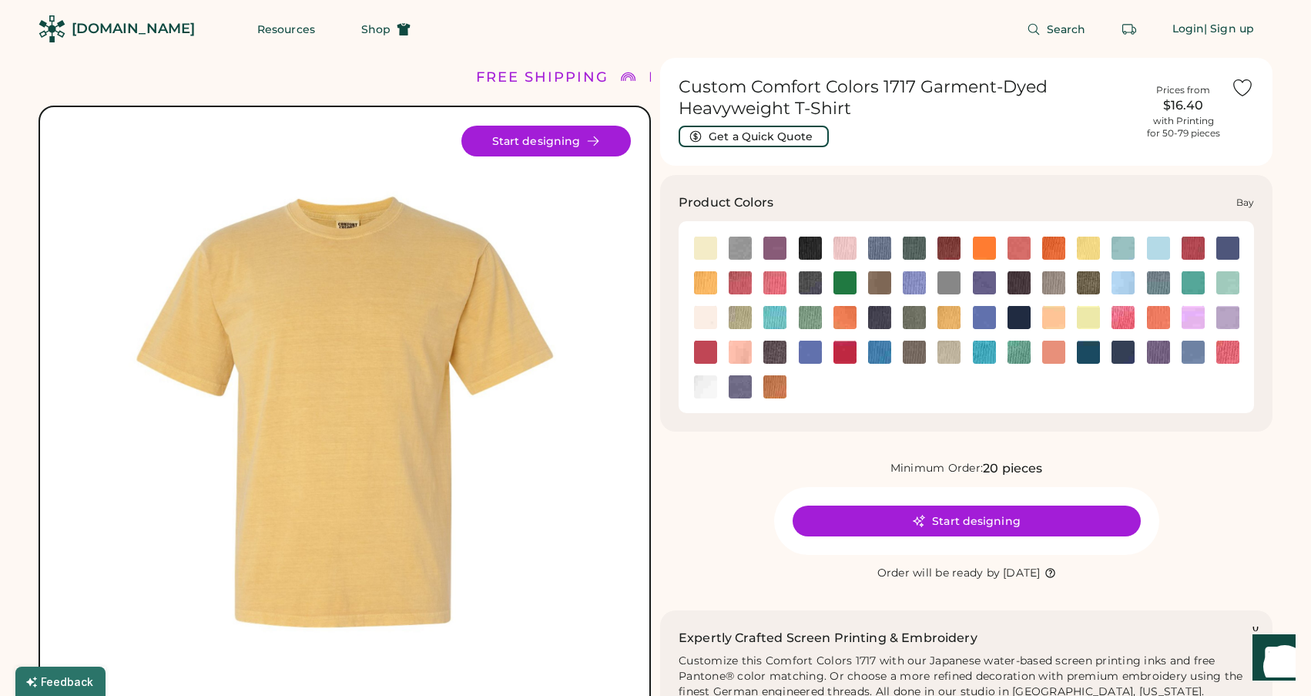
click at [740, 249] on img at bounding box center [740, 248] width 23 height 23
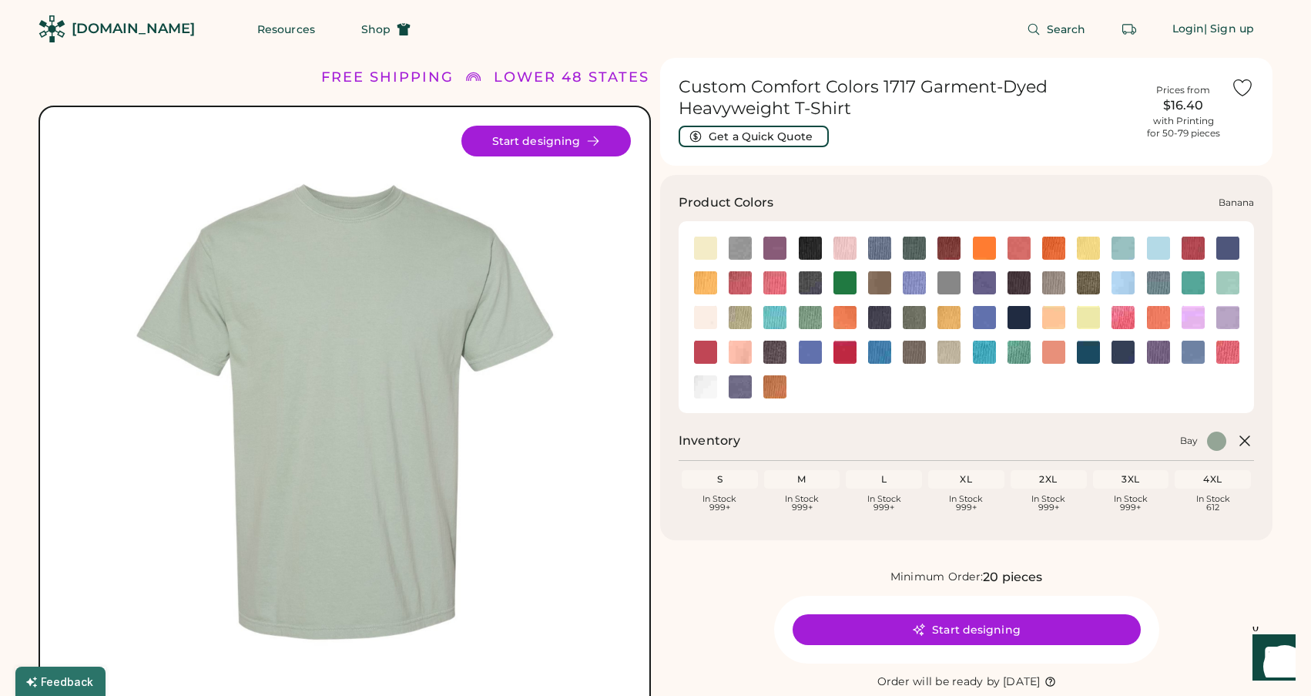
click at [702, 249] on img at bounding box center [705, 248] width 23 height 23
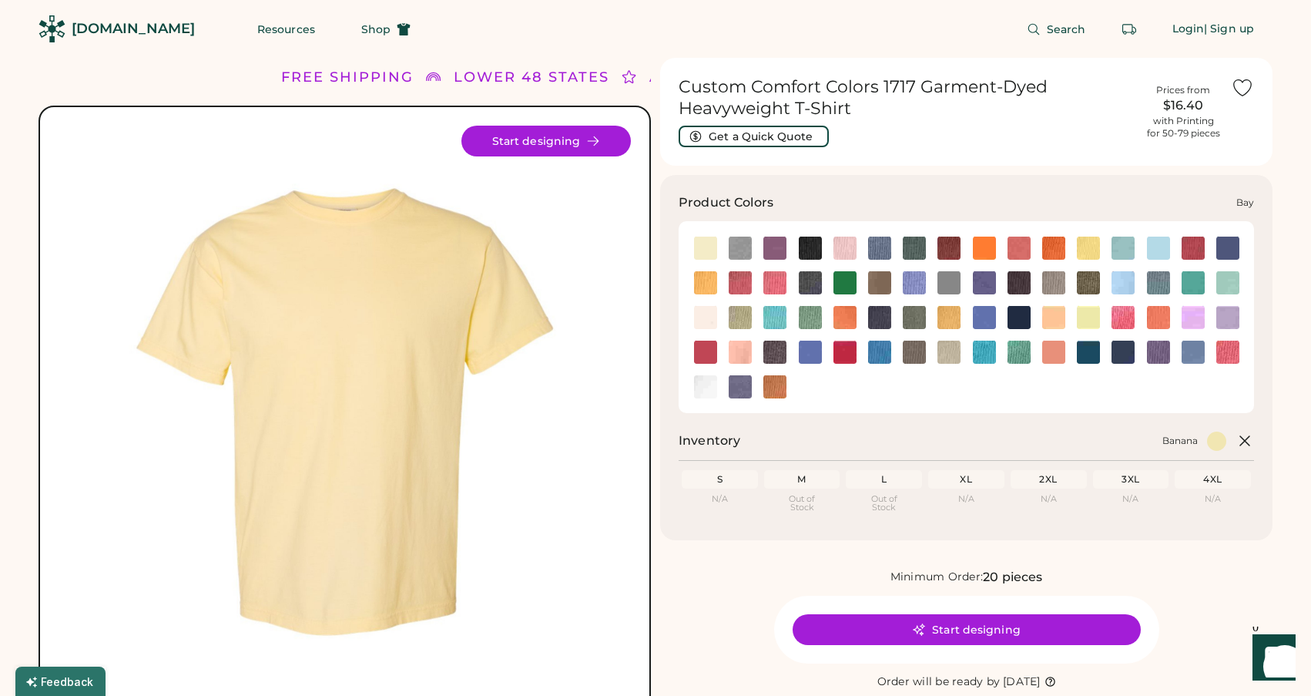
click at [743, 249] on img at bounding box center [740, 248] width 23 height 23
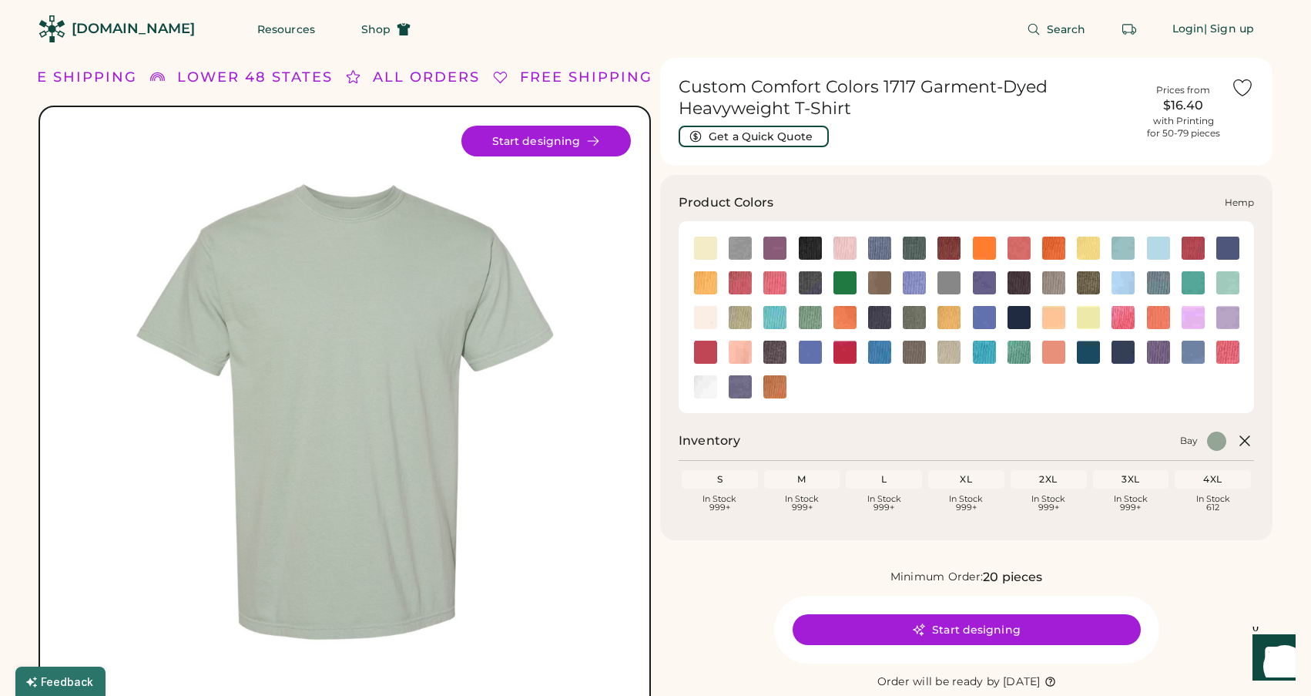
click at [1092, 279] on img at bounding box center [1088, 282] width 23 height 23
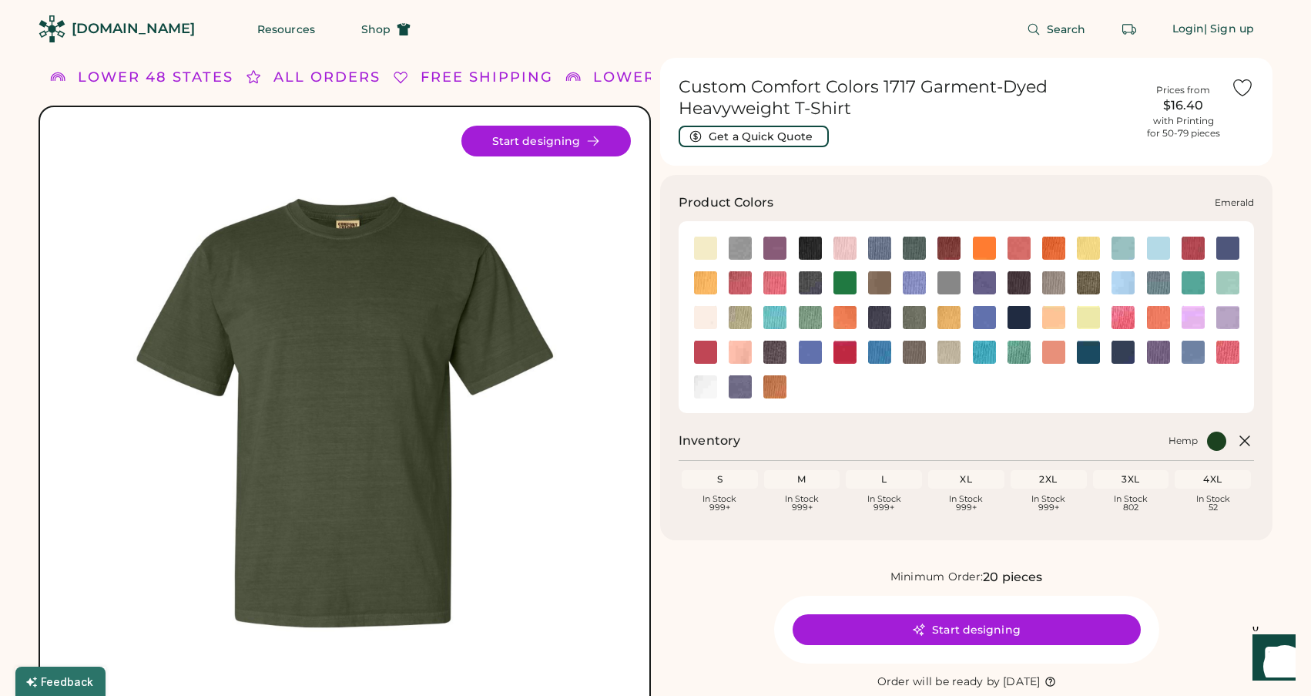
click at [850, 279] on img at bounding box center [845, 282] width 23 height 23
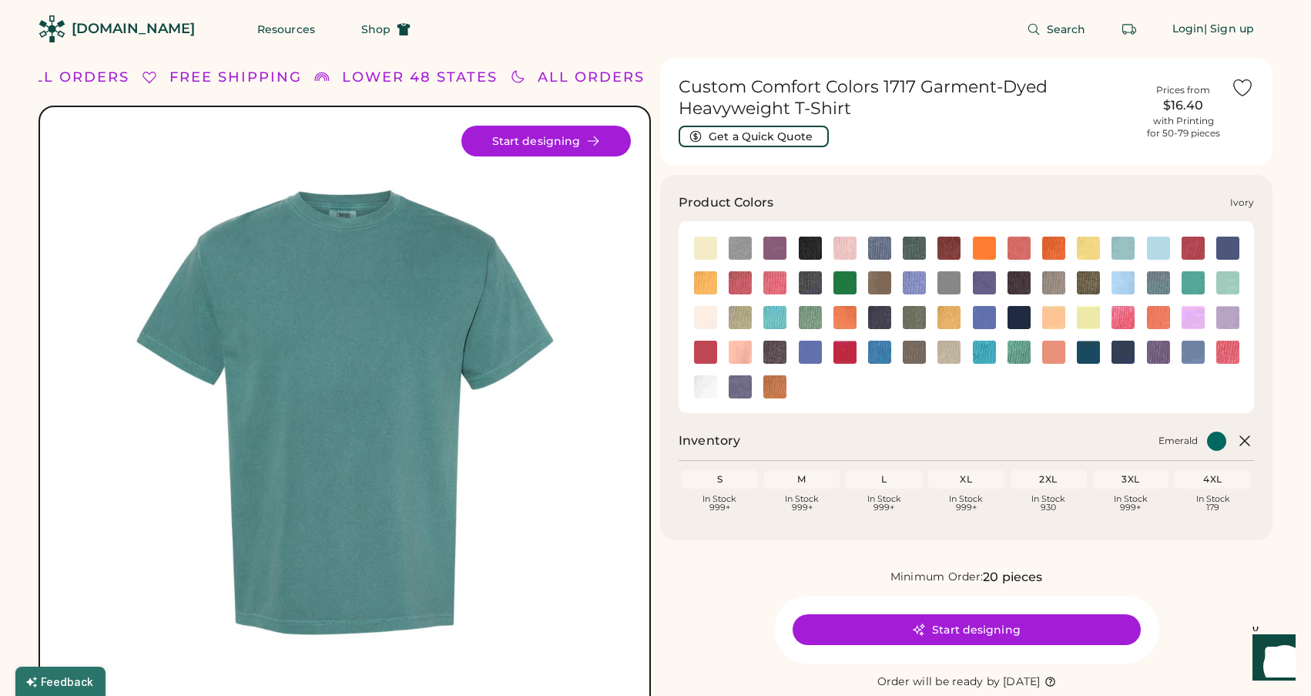
click at [706, 318] on img at bounding box center [705, 317] width 23 height 23
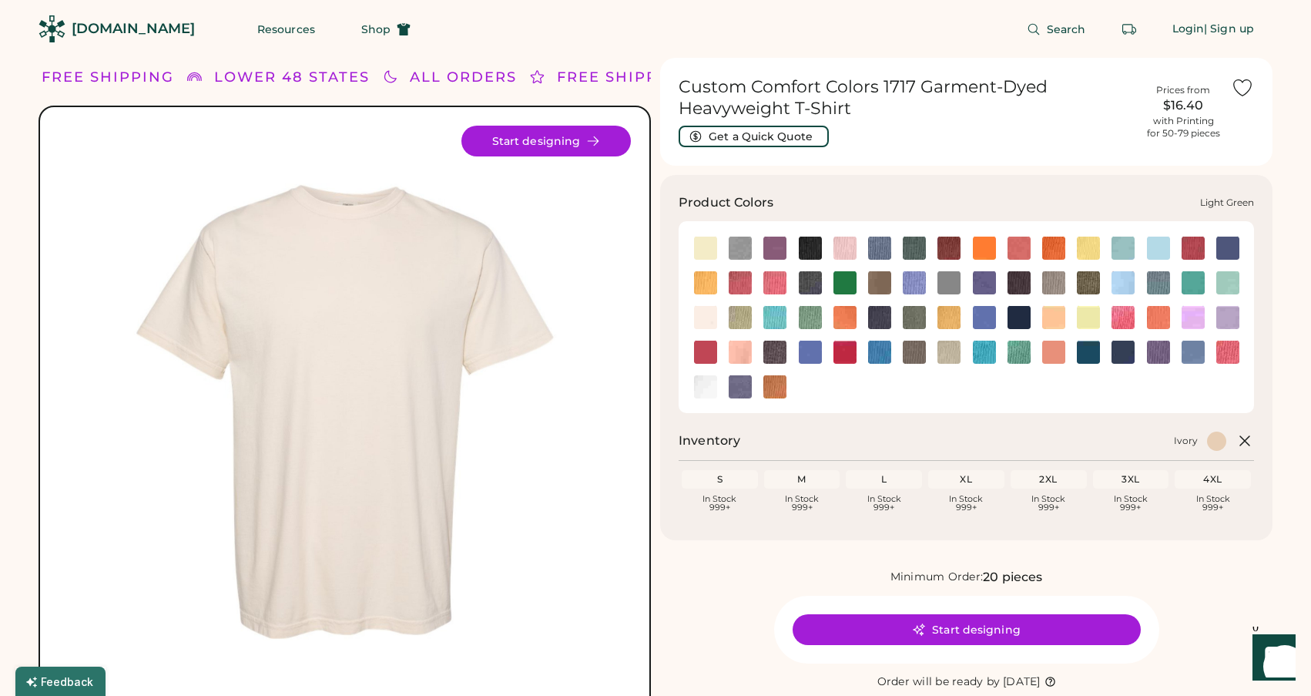
click at [811, 317] on img at bounding box center [810, 317] width 23 height 23
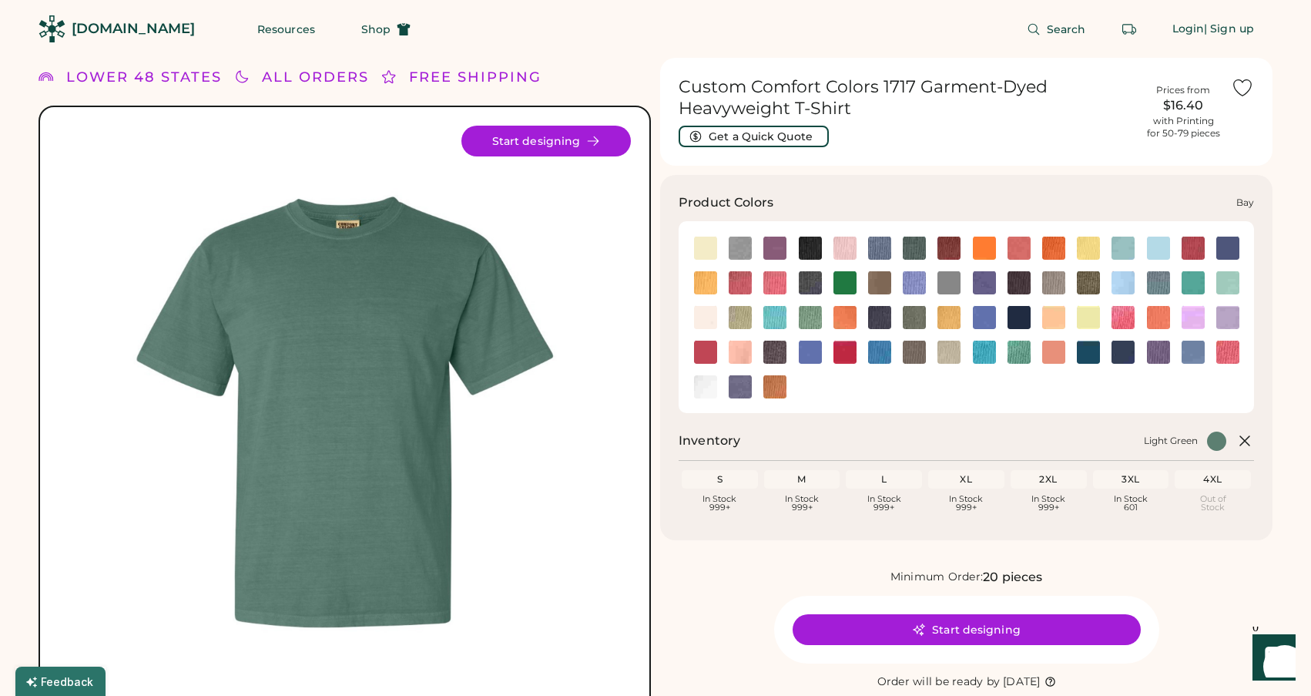
click at [747, 242] on img at bounding box center [740, 248] width 23 height 23
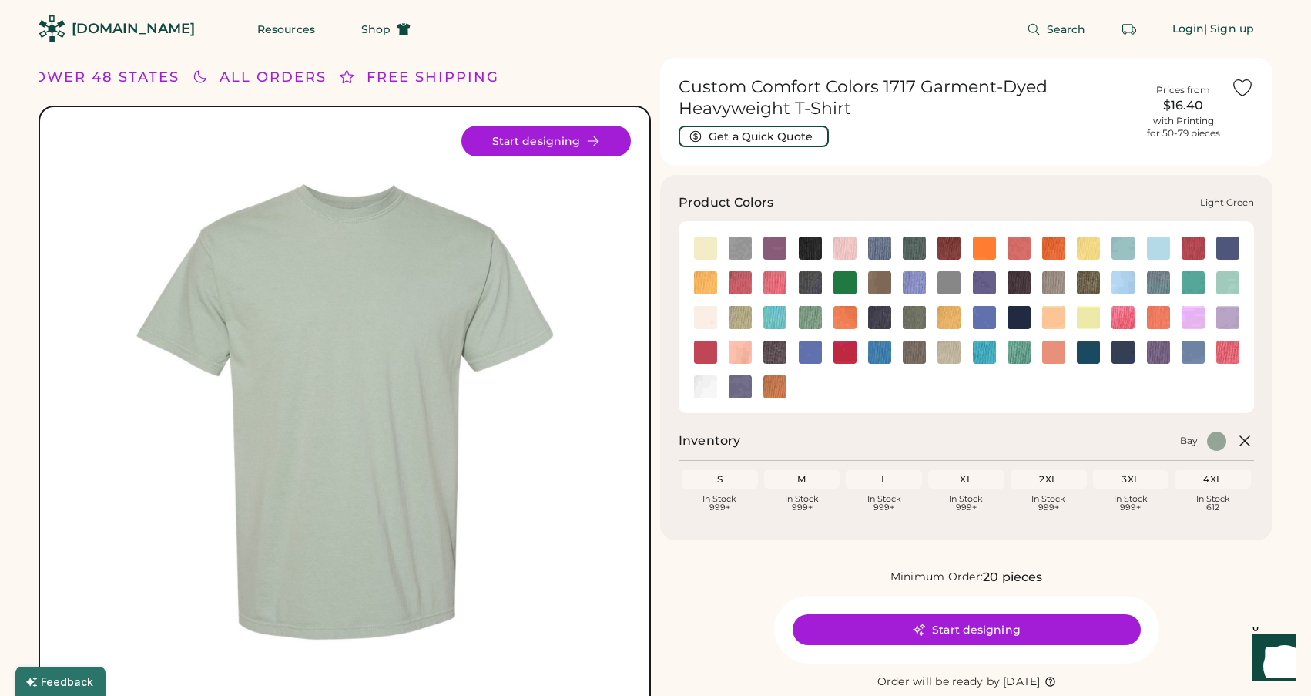
click at [806, 315] on img at bounding box center [810, 317] width 23 height 23
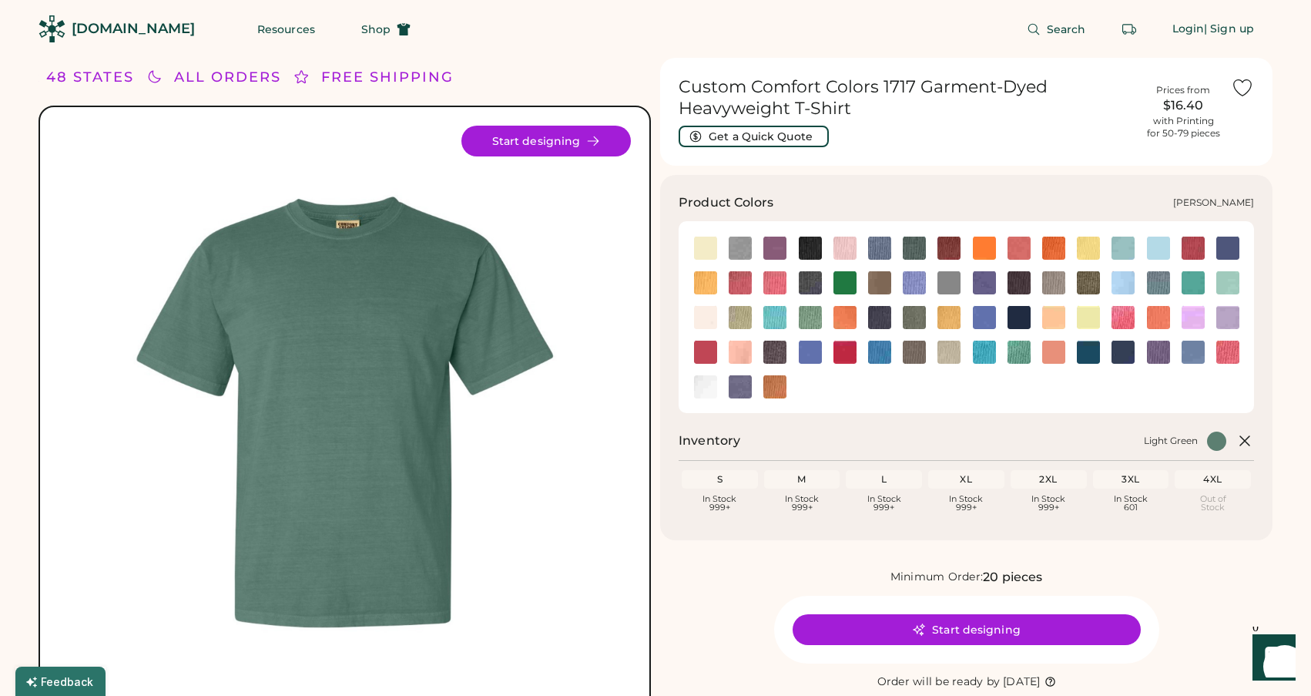
click at [914, 317] on img at bounding box center [914, 317] width 23 height 23
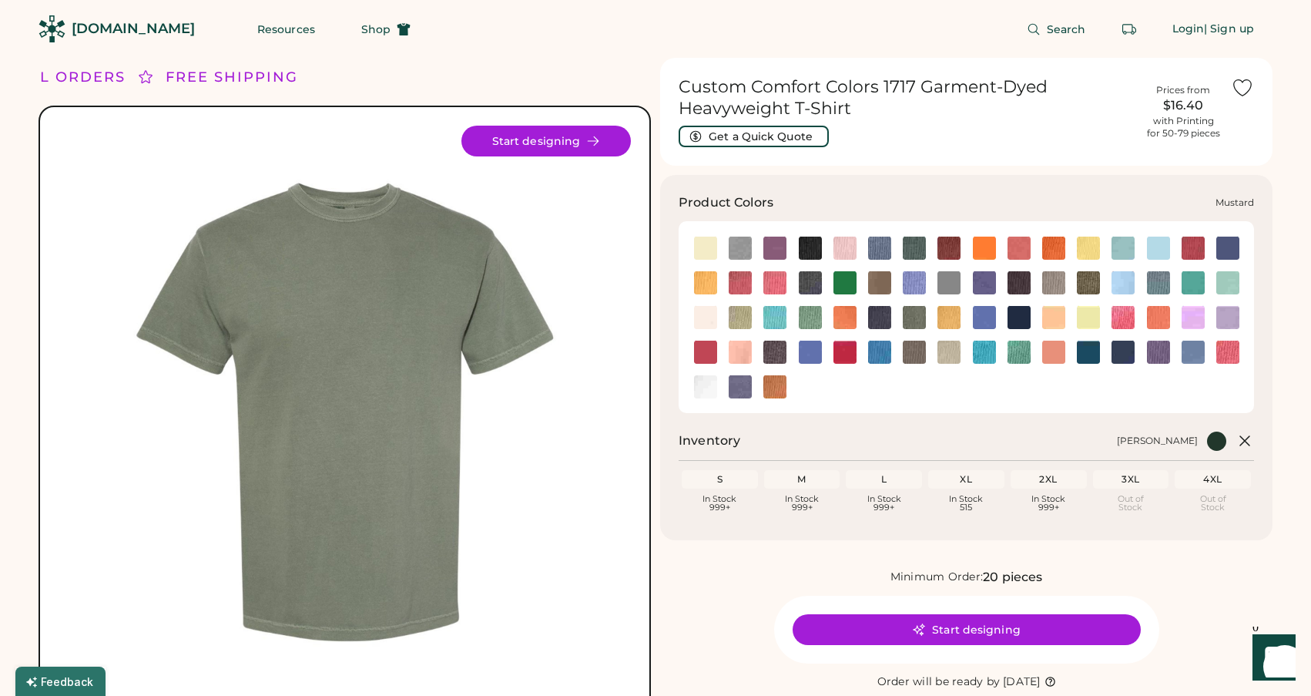
click at [958, 323] on img at bounding box center [949, 317] width 23 height 23
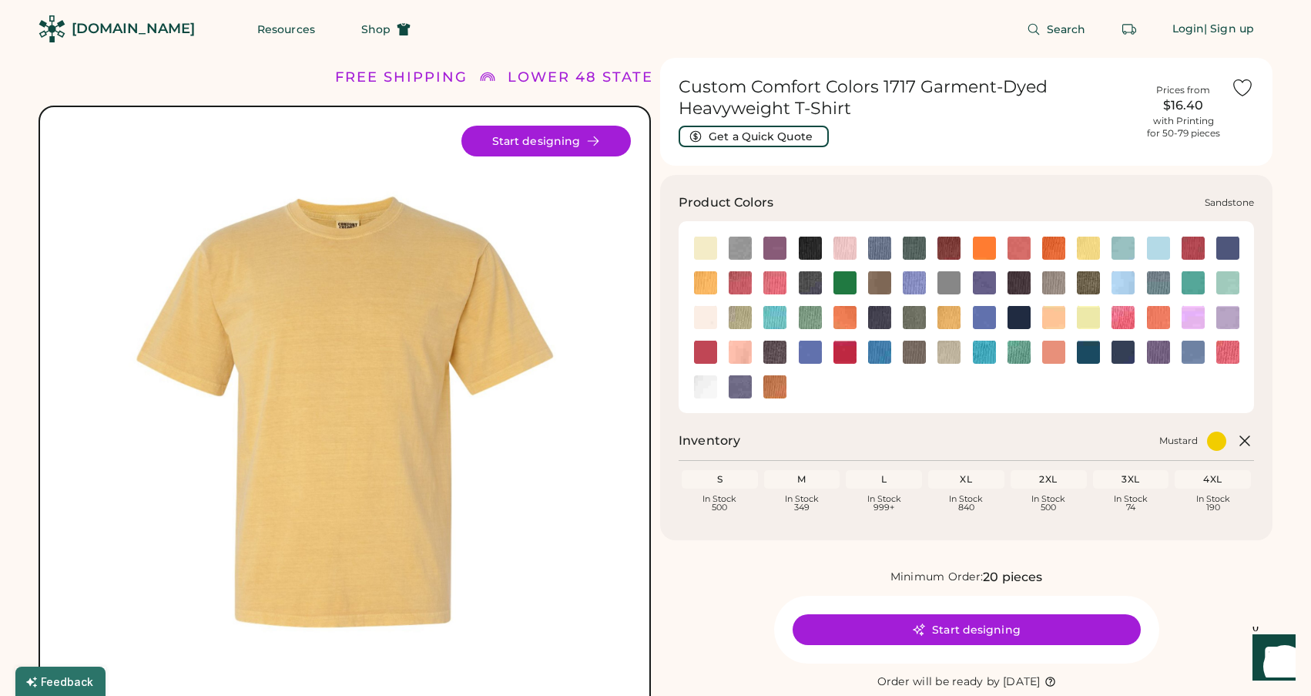
click at [948, 352] on img at bounding box center [949, 352] width 23 height 23
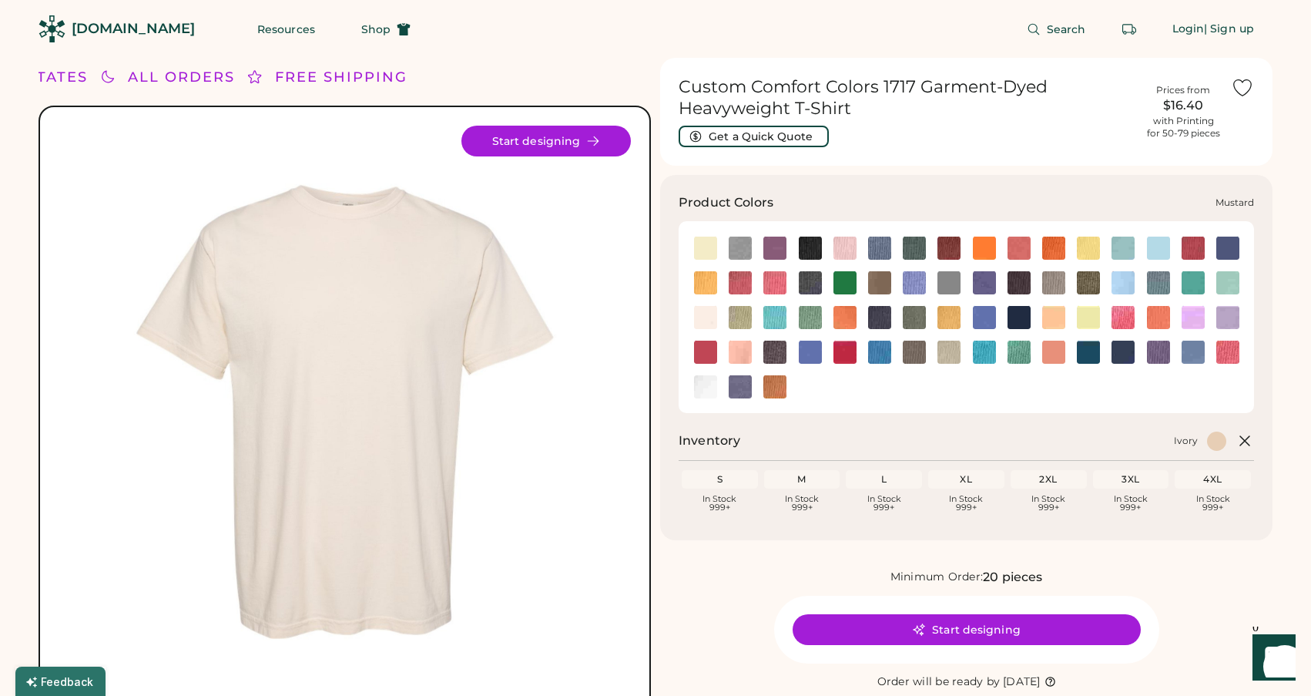
click at [948, 320] on img at bounding box center [949, 317] width 23 height 23
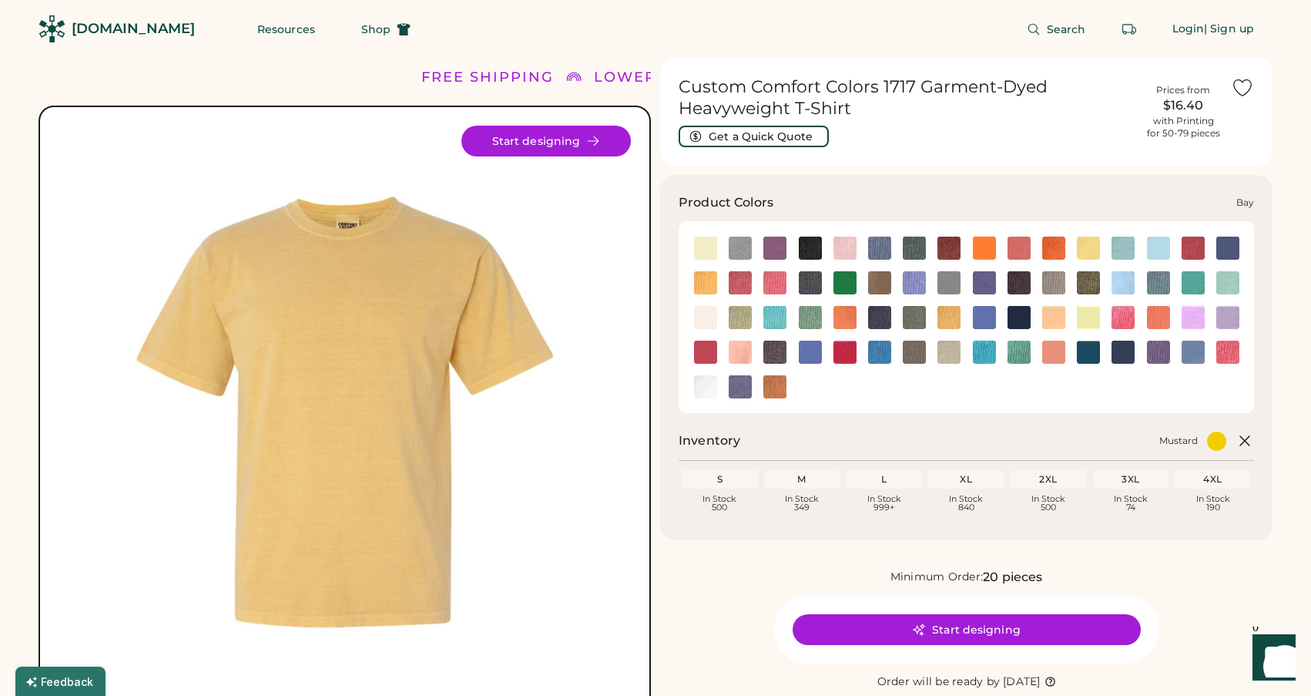
click at [746, 253] on img at bounding box center [740, 248] width 23 height 23
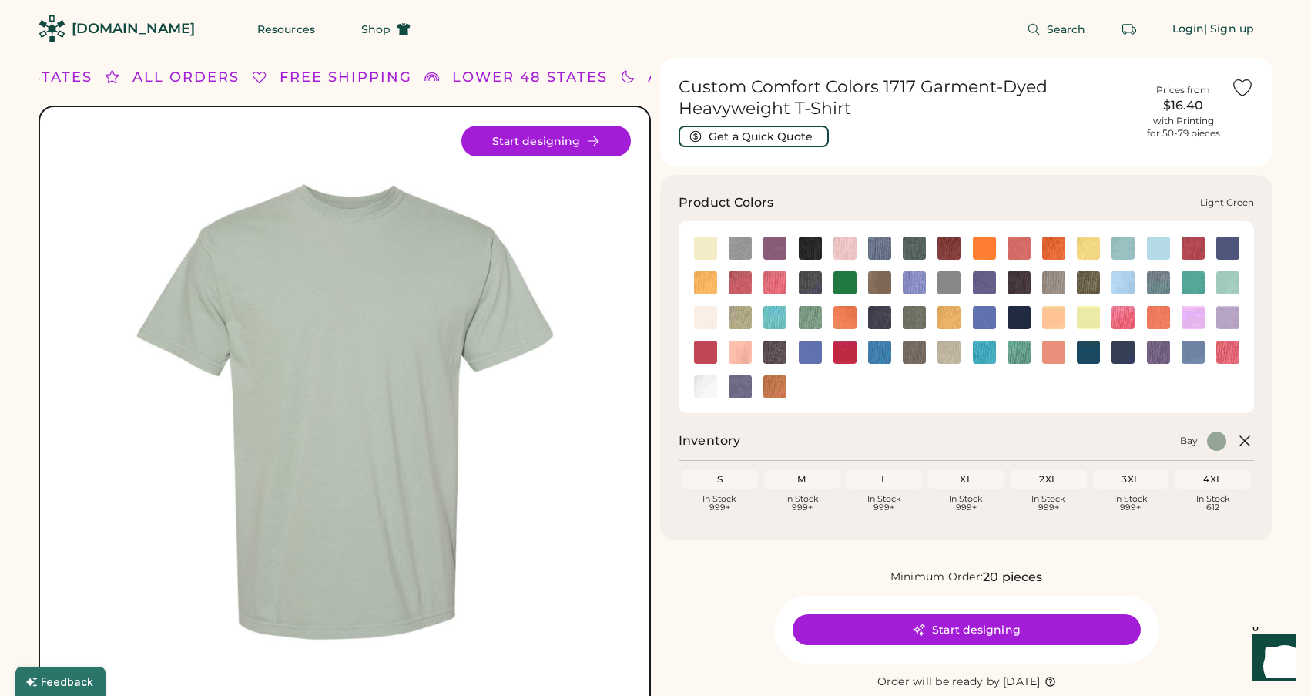
click at [815, 318] on img at bounding box center [810, 317] width 23 height 23
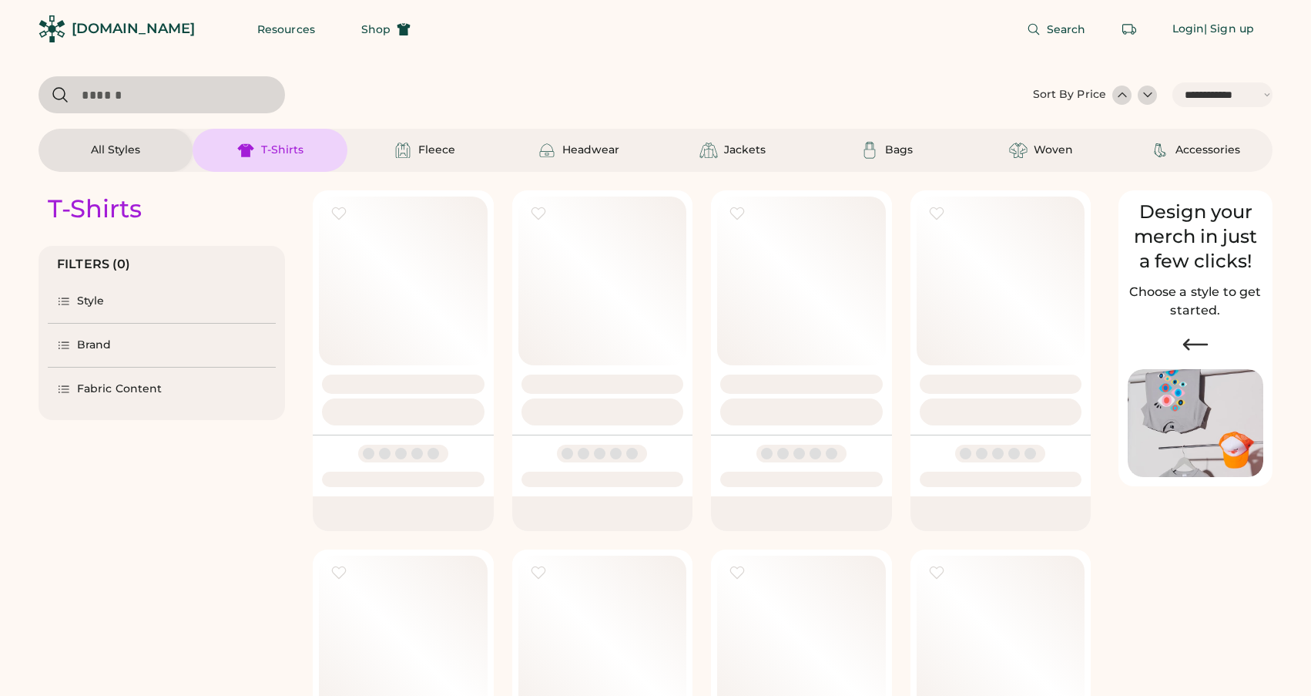
select select "*****"
select select "*"
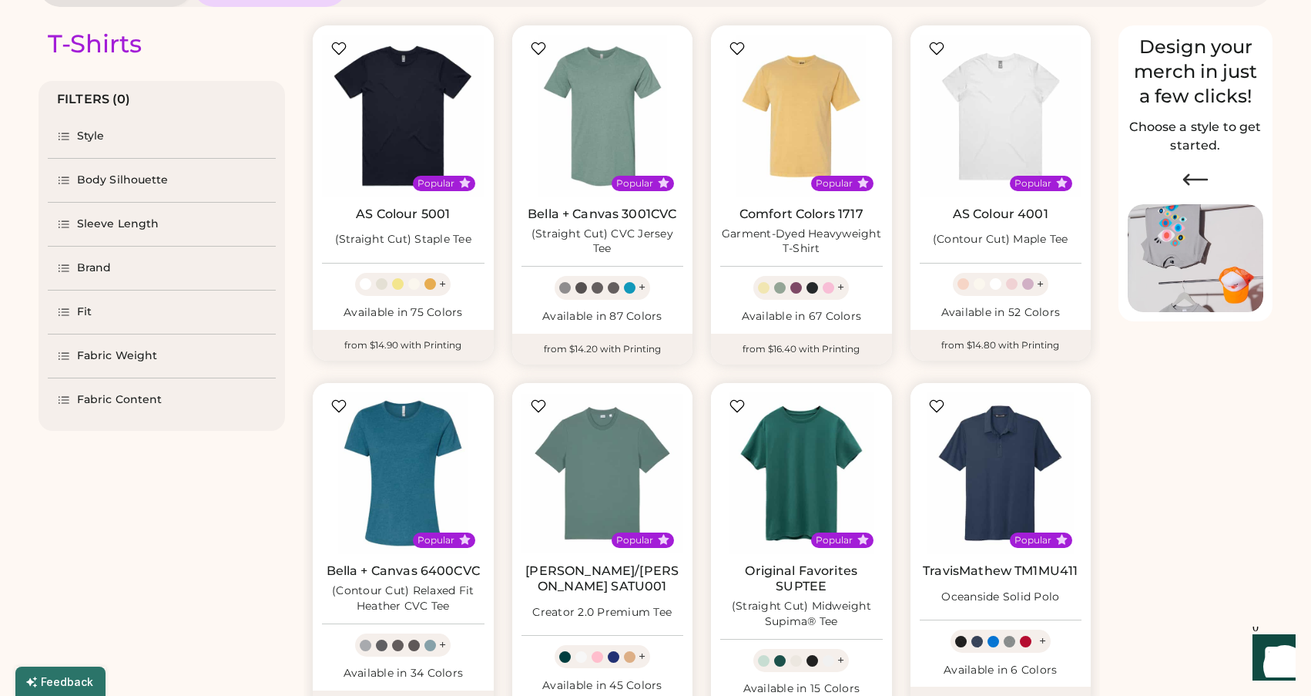
select select "*****"
select select "*"
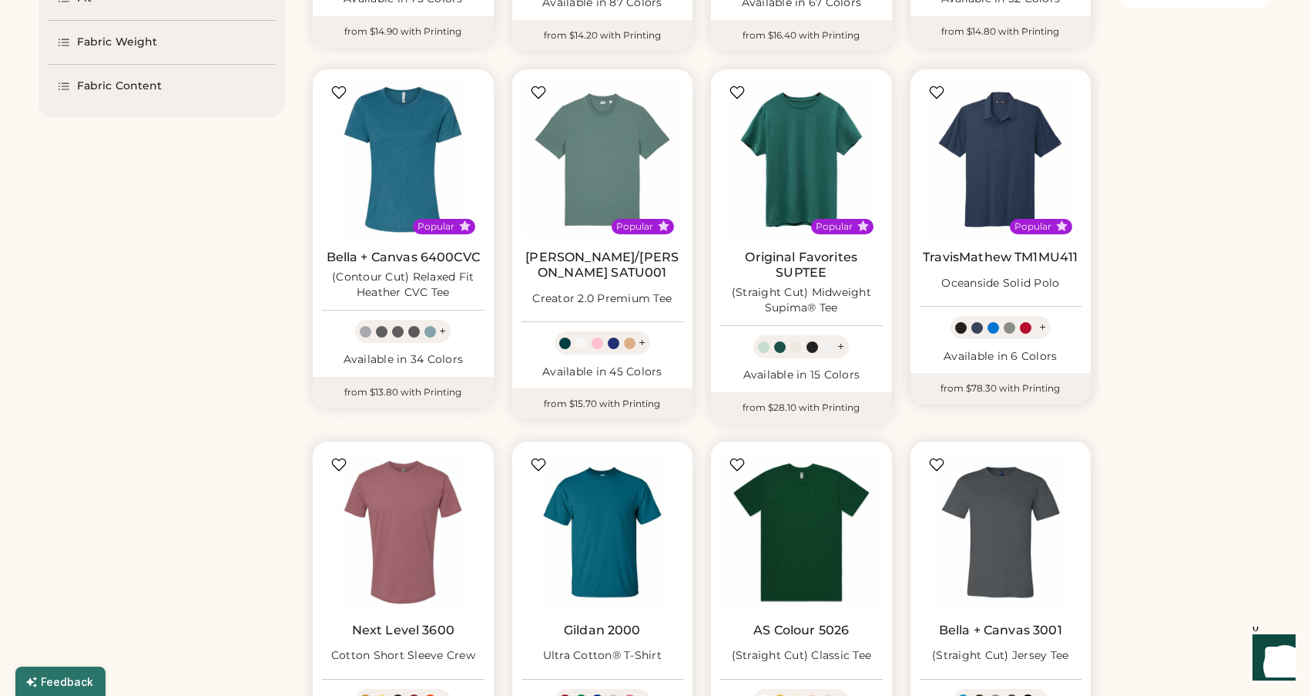
scroll to position [503, 0]
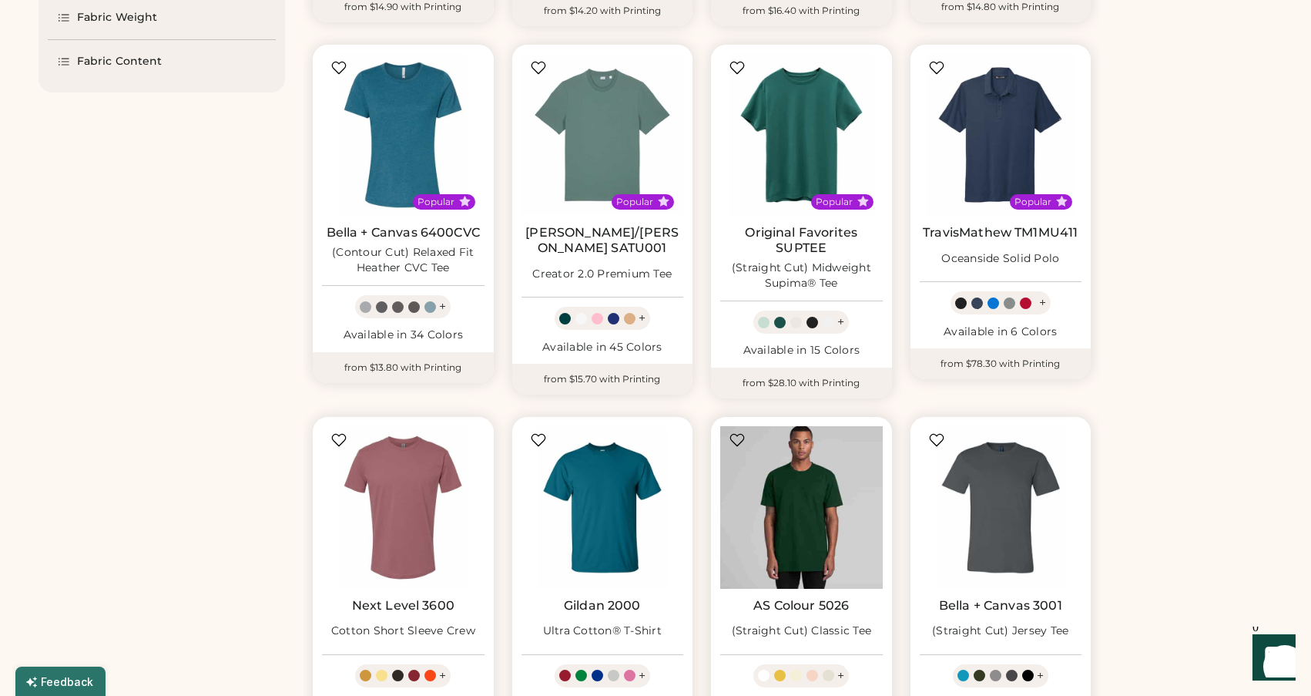
click at [802, 554] on img at bounding box center [801, 507] width 163 height 163
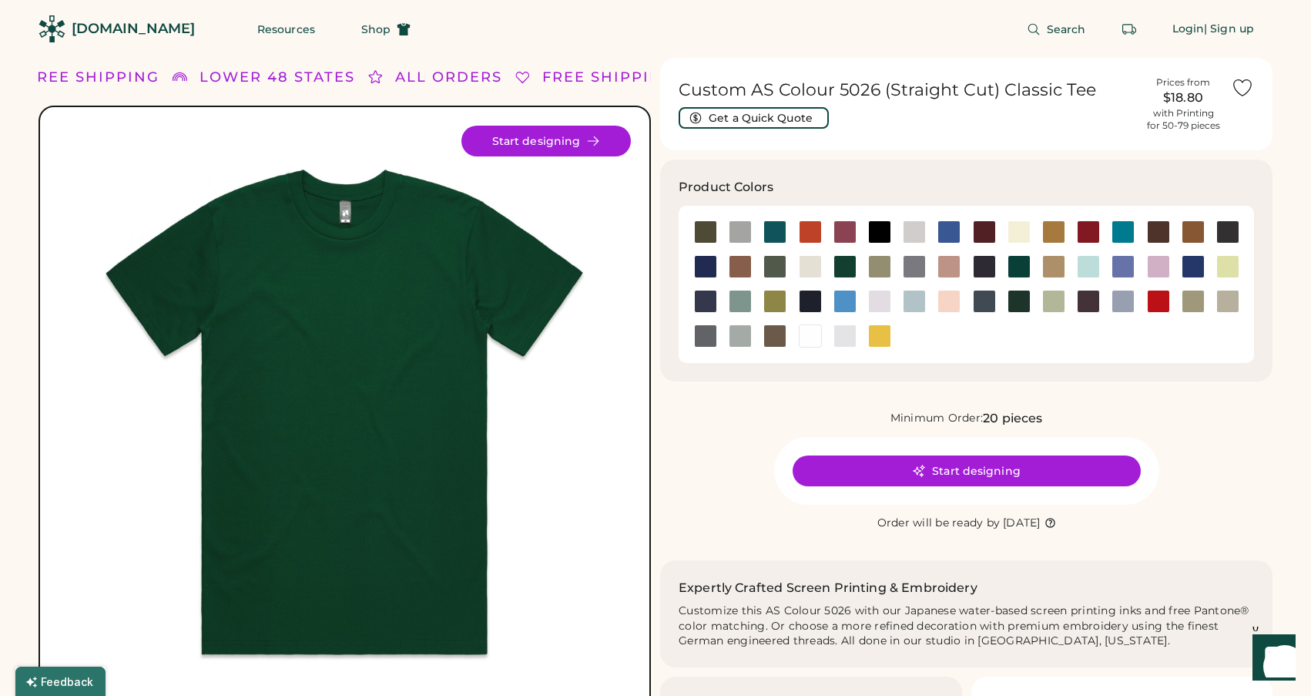
click at [604, 43] on div "Search Login | Sign up" at bounding box center [851, 29] width 844 height 58
click at [873, 337] on div at bounding box center [879, 335] width 23 height 23
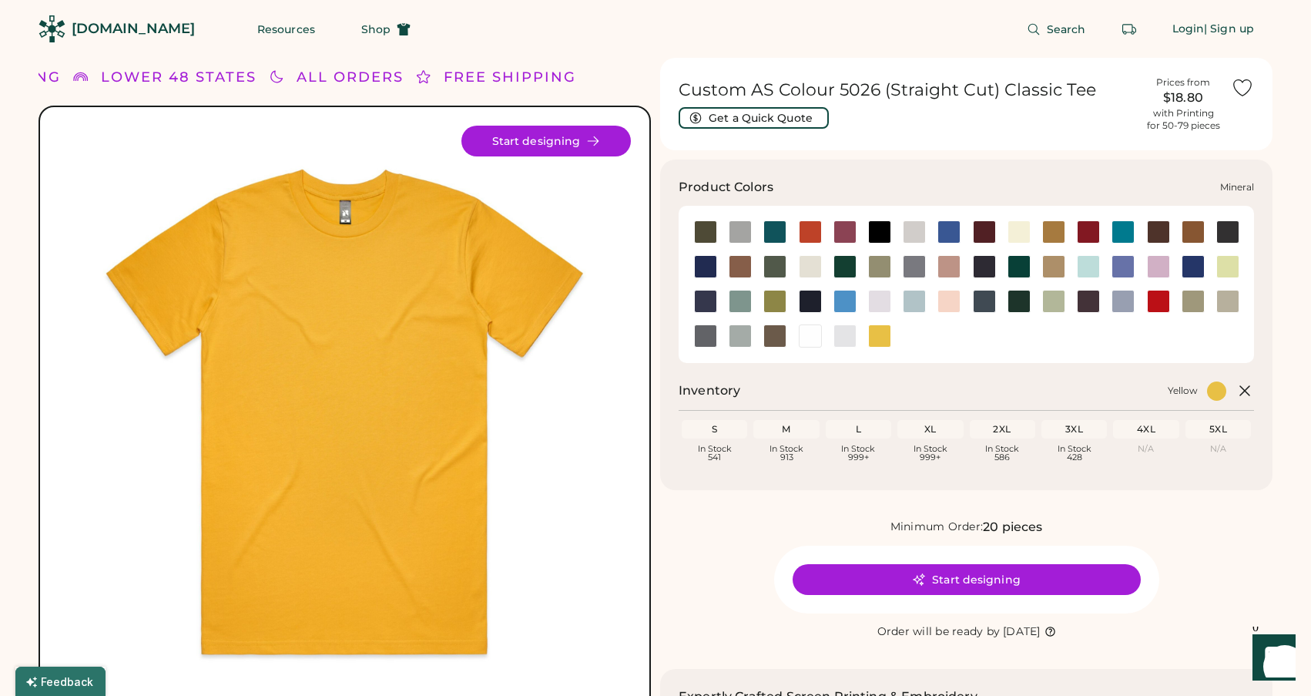
click at [737, 297] on div at bounding box center [740, 301] width 23 height 23
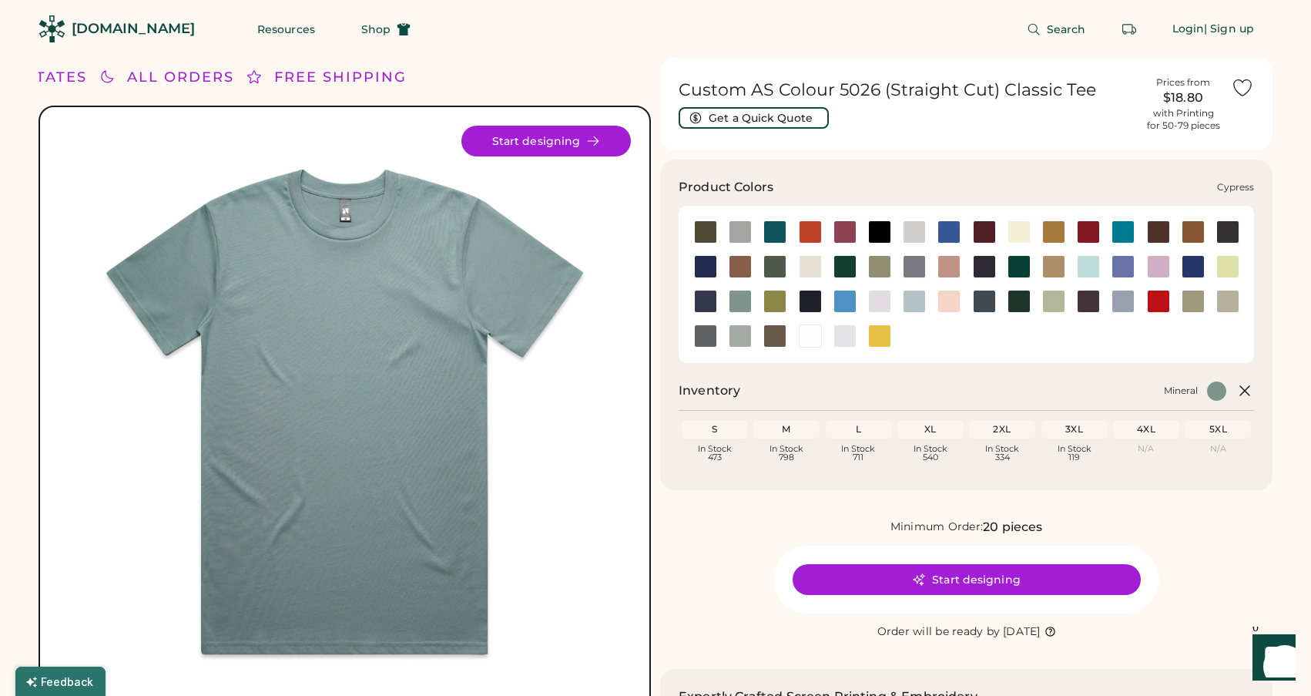
click at [781, 263] on div at bounding box center [774, 266] width 23 height 23
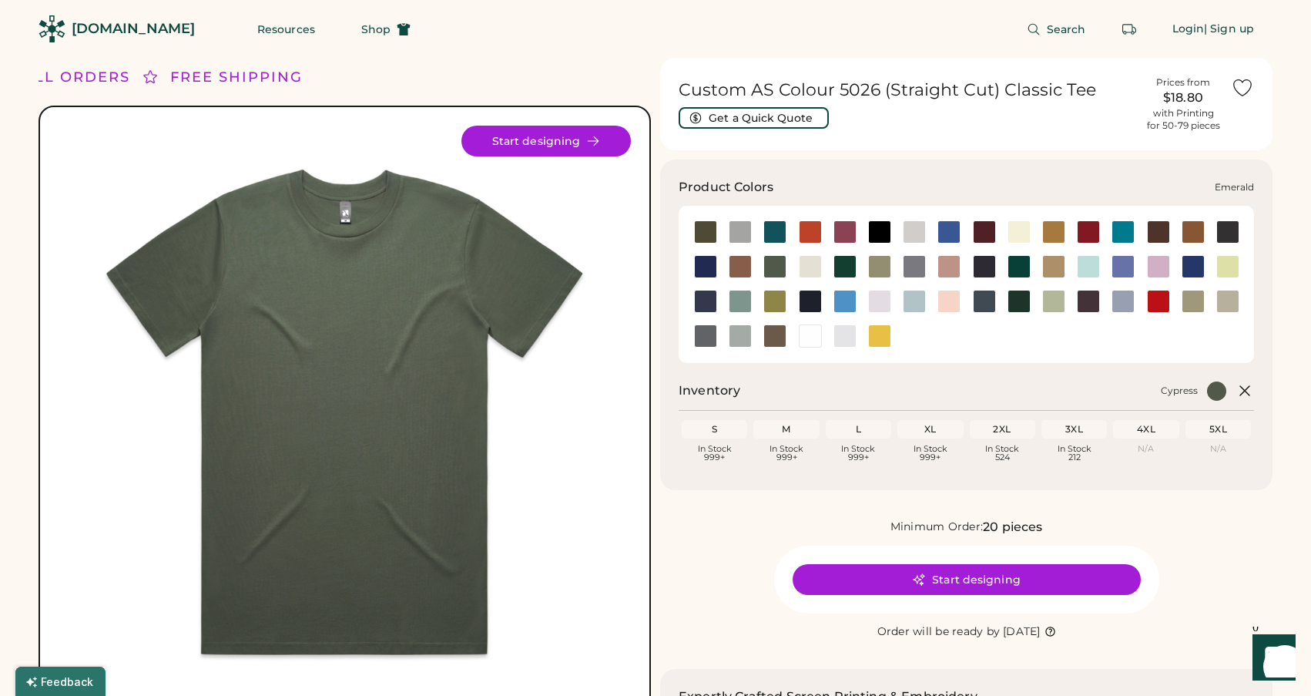
click at [845, 269] on div at bounding box center [845, 266] width 23 height 23
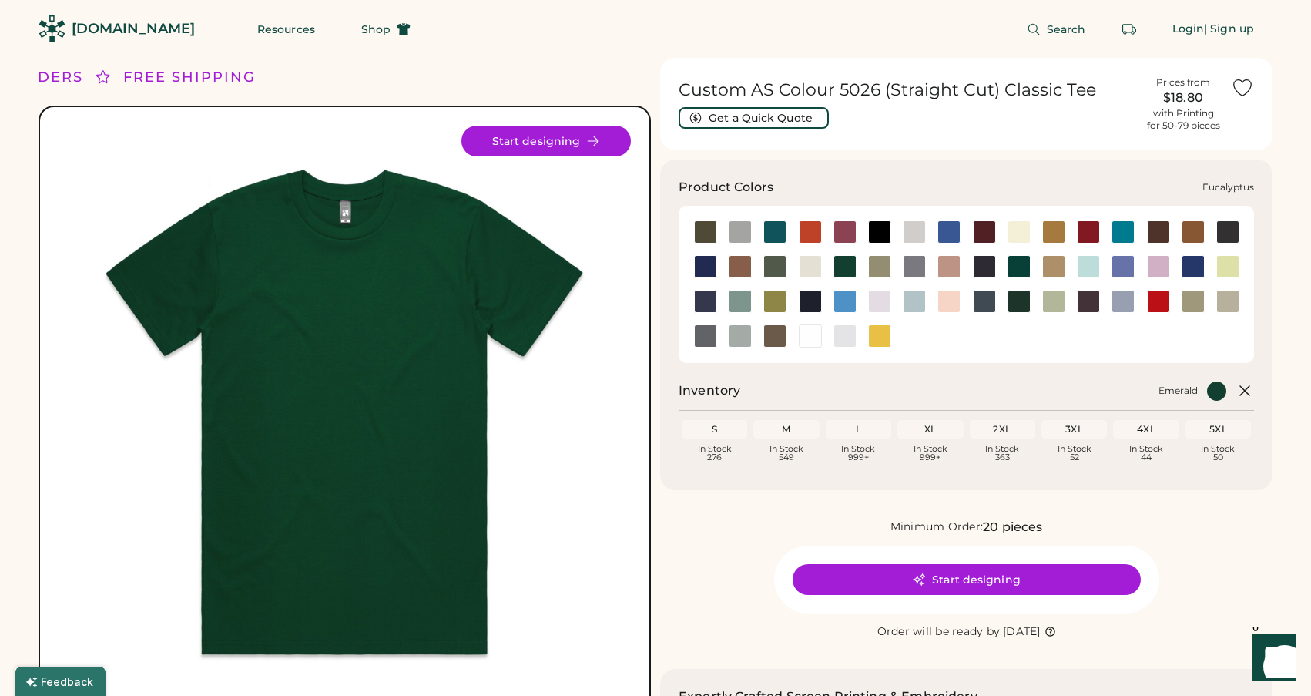
click at [885, 265] on div at bounding box center [879, 266] width 23 height 23
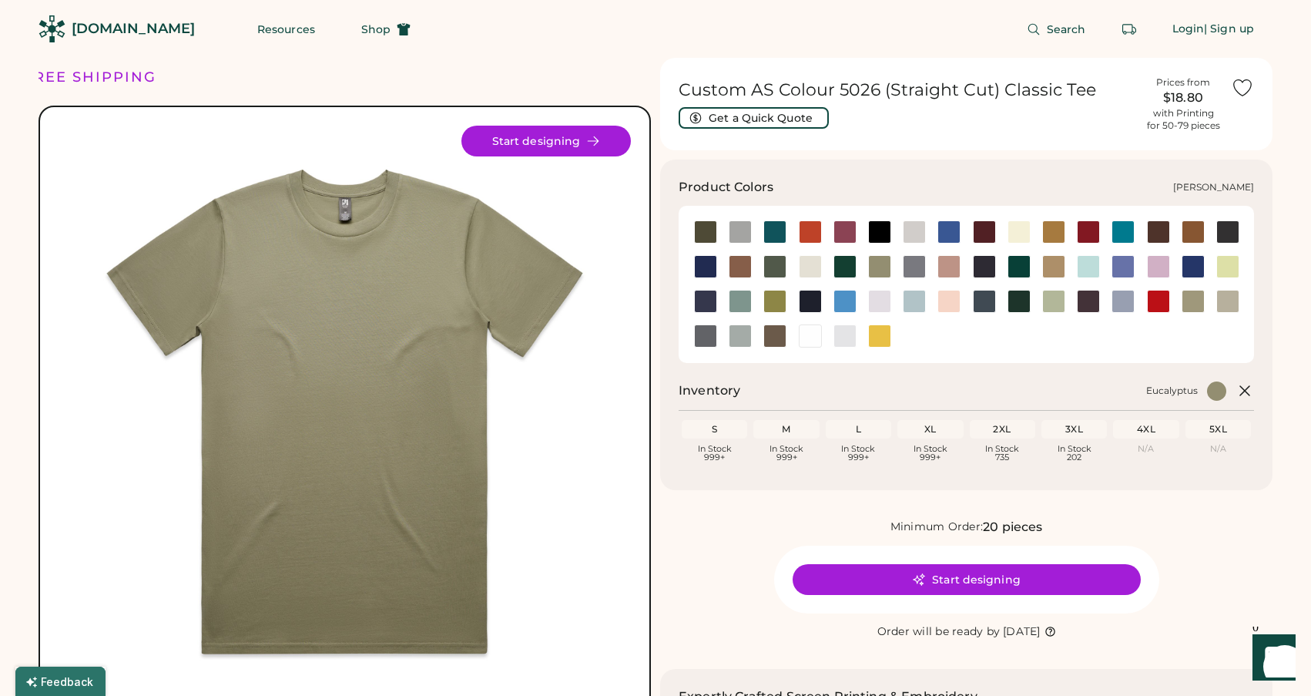
click at [1019, 265] on div at bounding box center [1019, 266] width 23 height 23
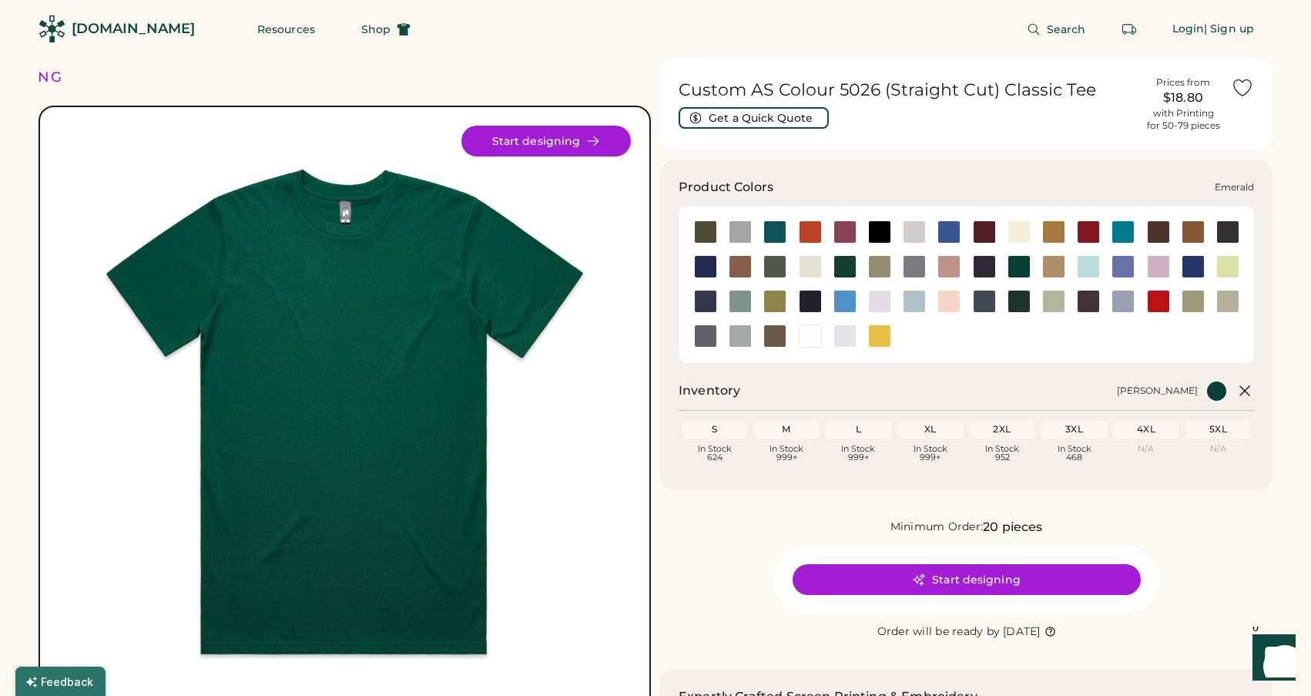
click at [843, 263] on div at bounding box center [845, 266] width 23 height 23
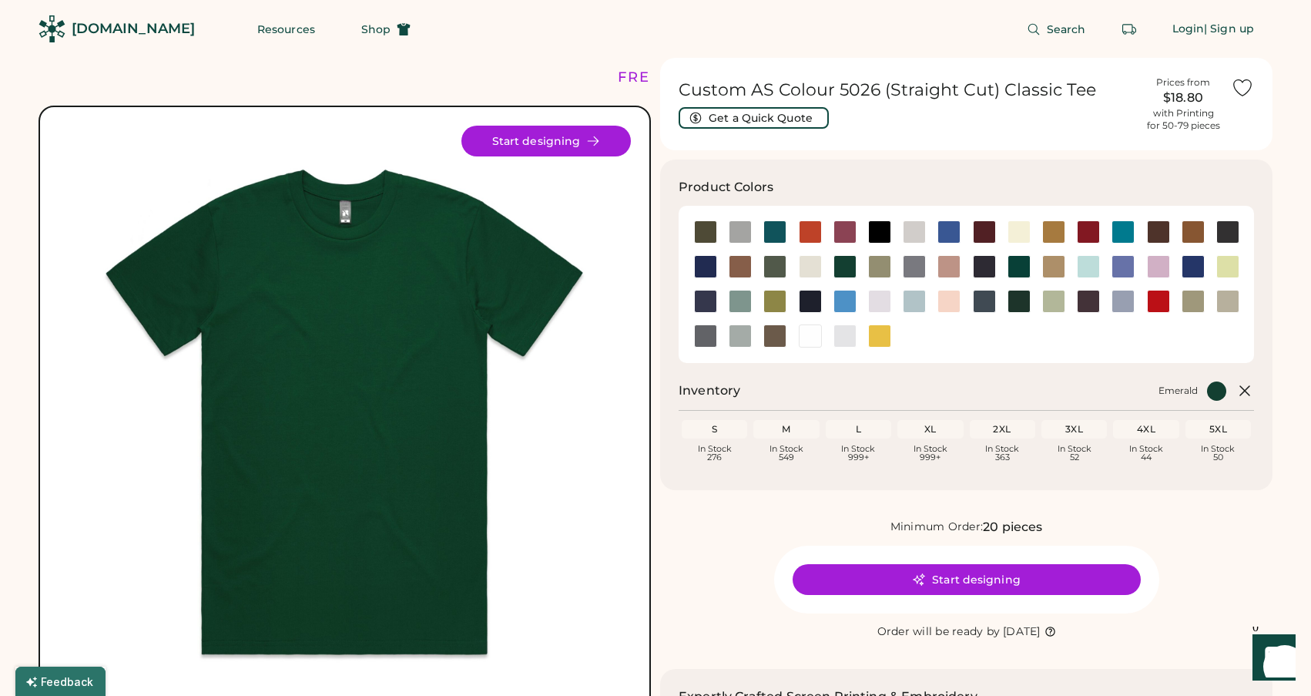
click at [951, 355] on div at bounding box center [966, 284] width 575 height 157
